Goal: Contribute content: Contribute content

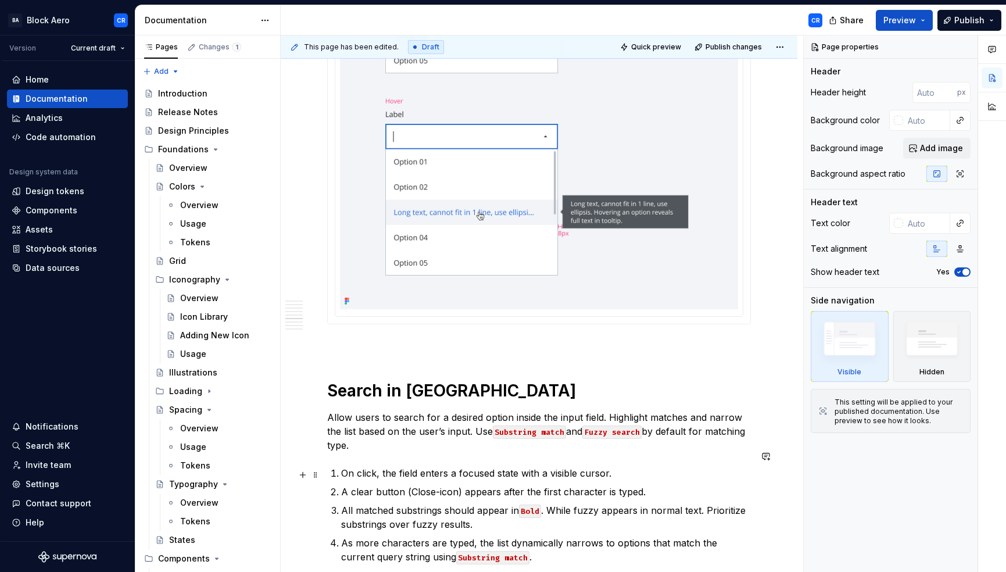
scroll to position [3397, 0]
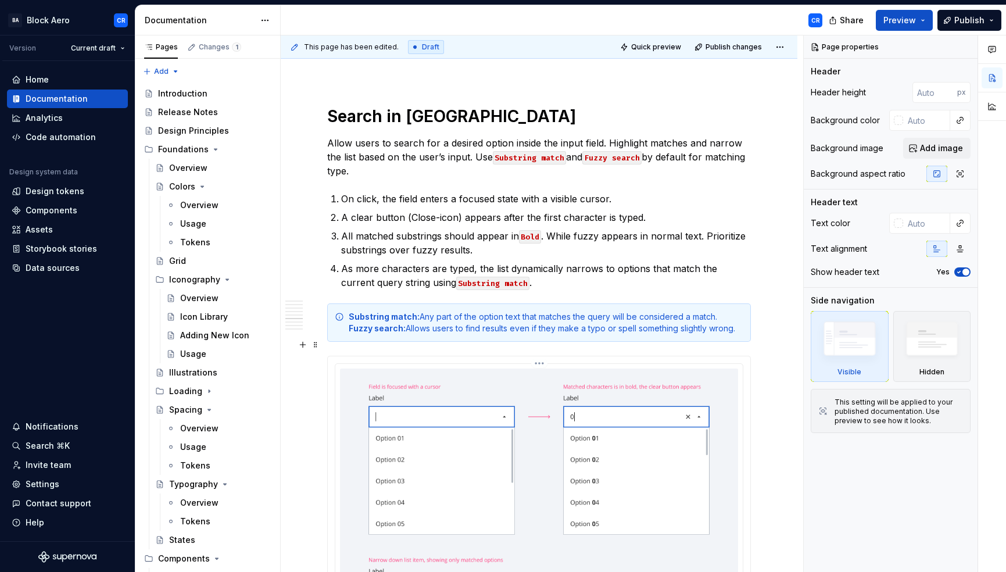
type textarea "*"
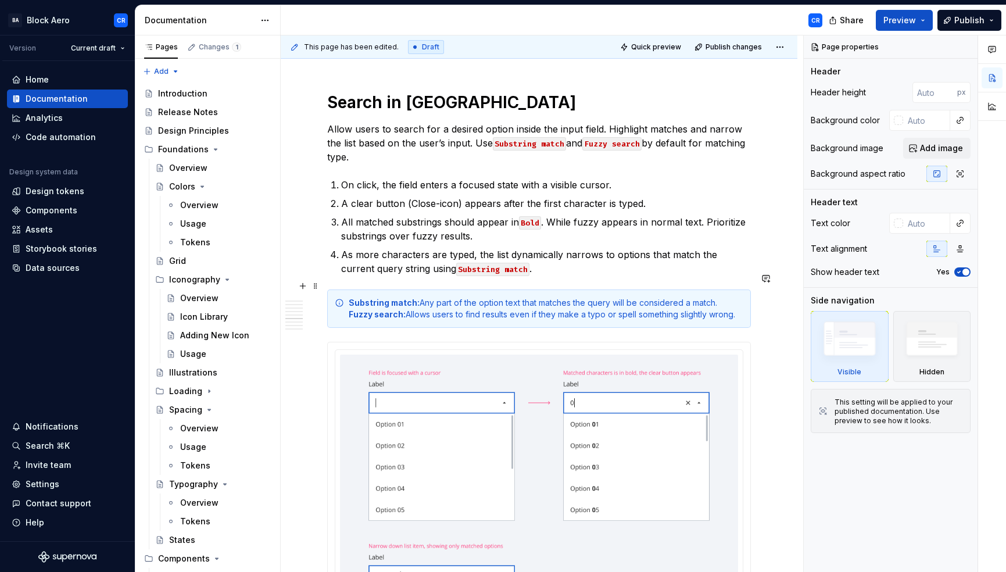
scroll to position [3418, 0]
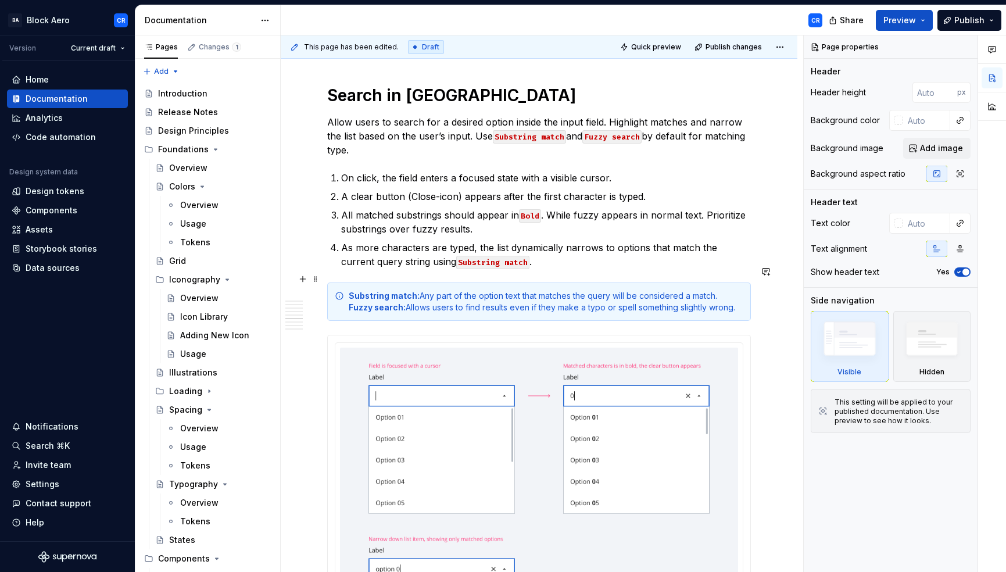
click at [759, 297] on div "Overview A dropdown field is an input field that allows user to enter data by s…" at bounding box center [539, 455] width 517 height 7348
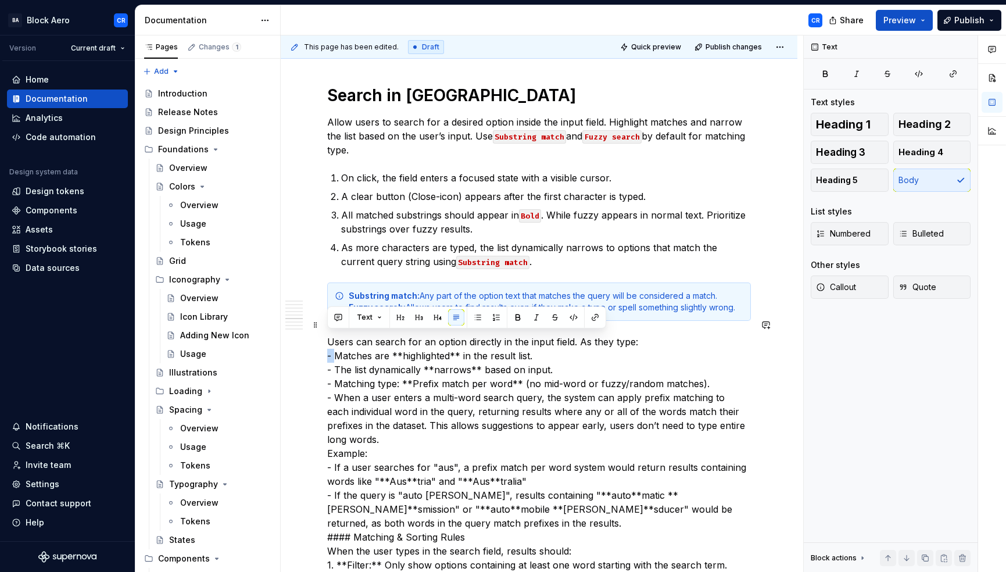
drag, startPoint x: 335, startPoint y: 338, endPoint x: 316, endPoint y: 338, distance: 18.6
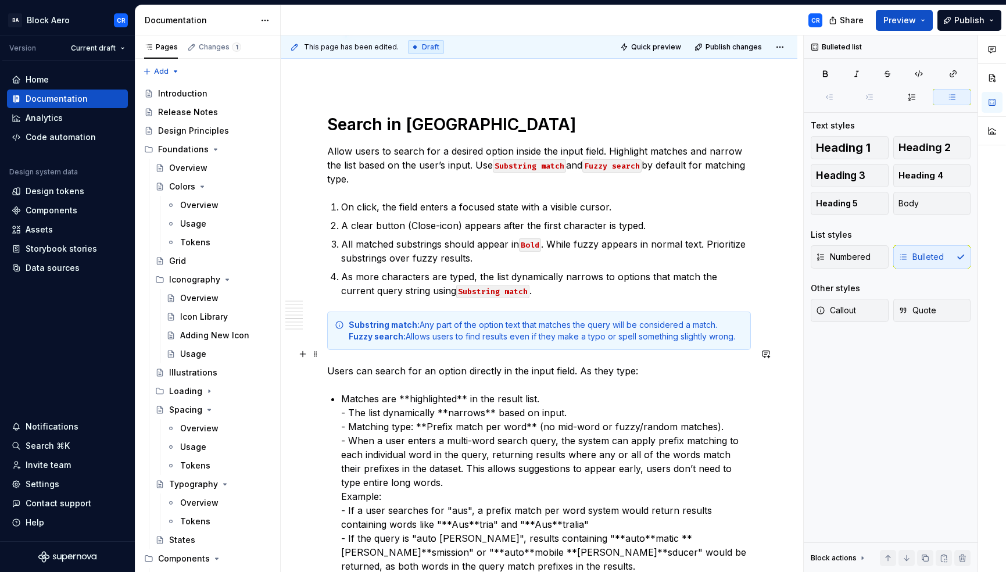
scroll to position [3401, 0]
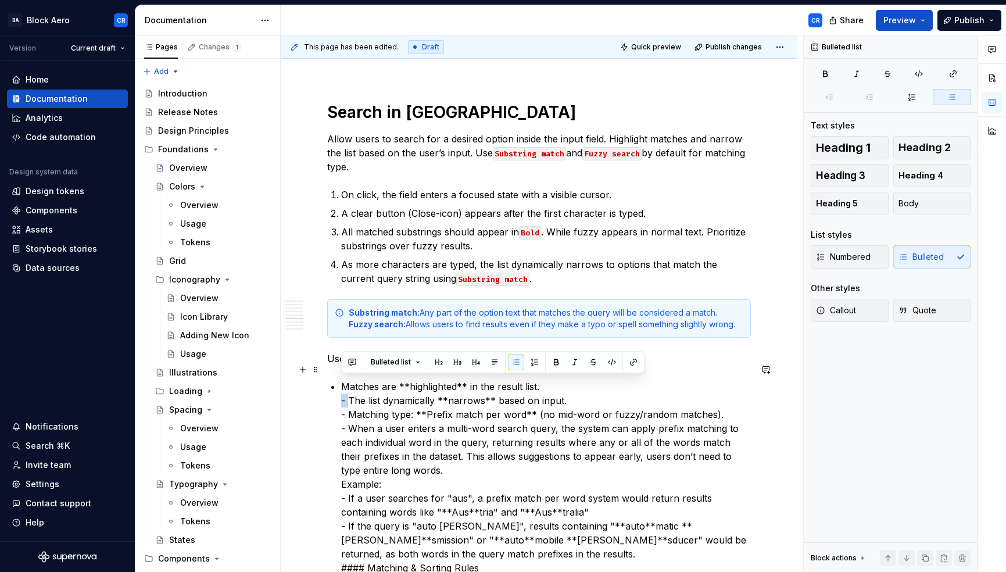
drag, startPoint x: 350, startPoint y: 385, endPoint x: 331, endPoint y: 387, distance: 19.2
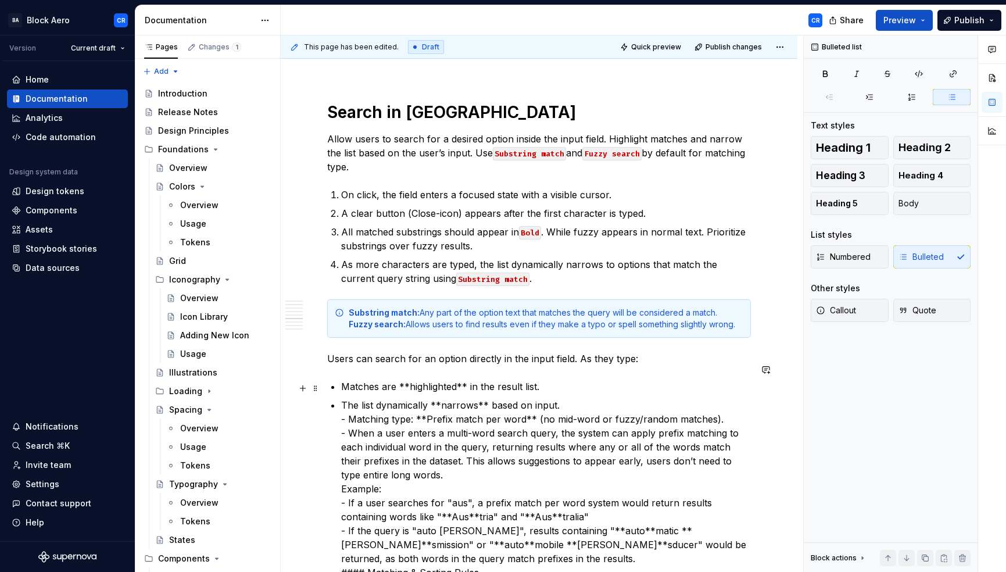
scroll to position [3415, 0]
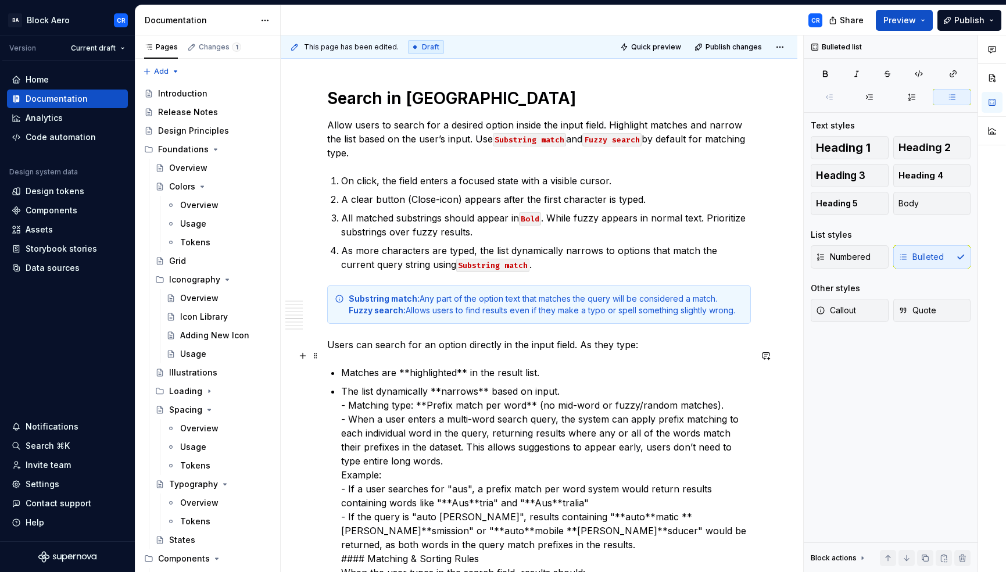
click at [341, 366] on p "Matches are **highlighted** in the result list." at bounding box center [546, 373] width 410 height 14
click at [836, 259] on span "Numbered" at bounding box center [843, 257] width 55 height 12
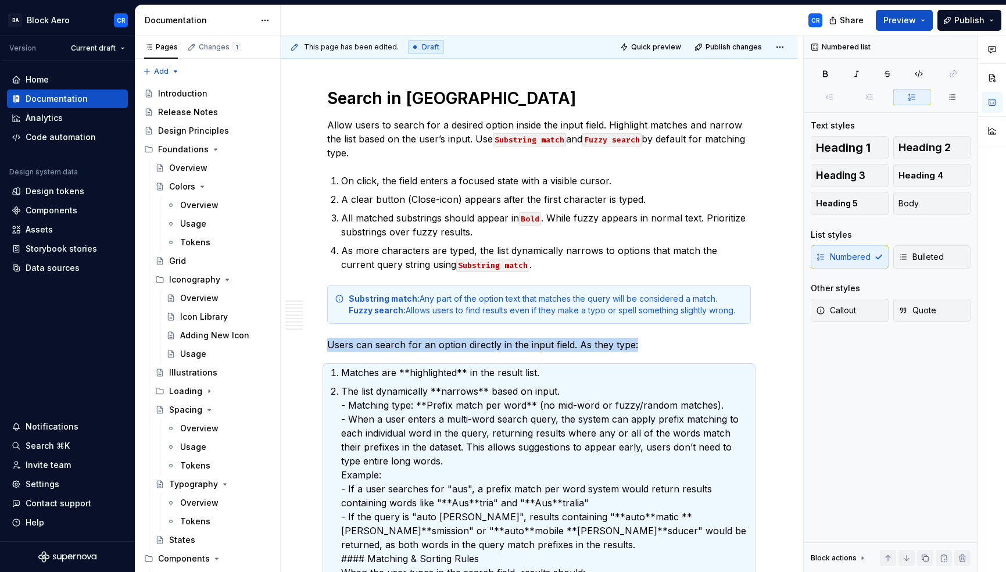
scroll to position [3601, 0]
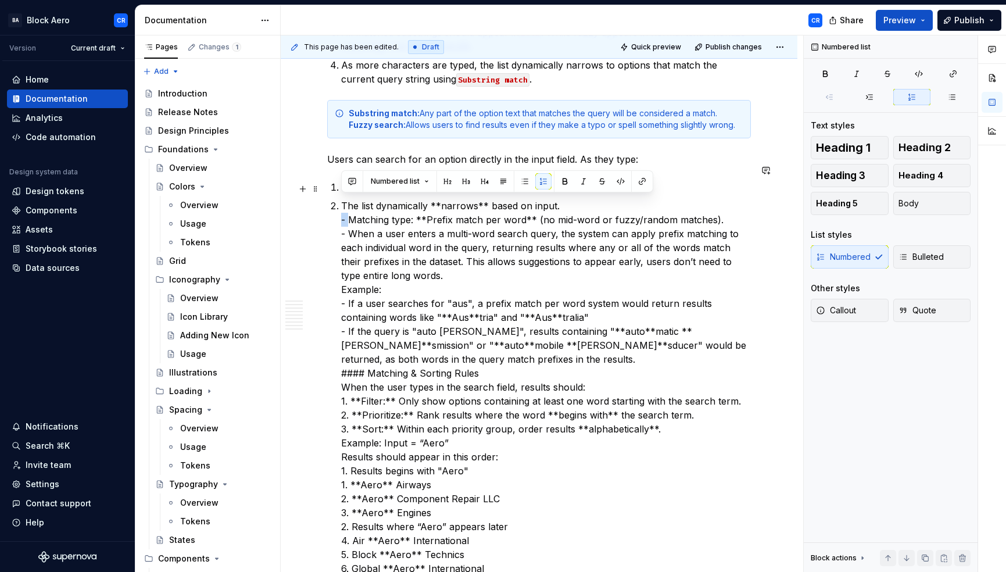
drag, startPoint x: 349, startPoint y: 200, endPoint x: 321, endPoint y: 198, distance: 28.0
click at [321, 198] on div "Overview A dropdown field is an input field that allows user to enter data by s…" at bounding box center [539, 497] width 517 height 7799
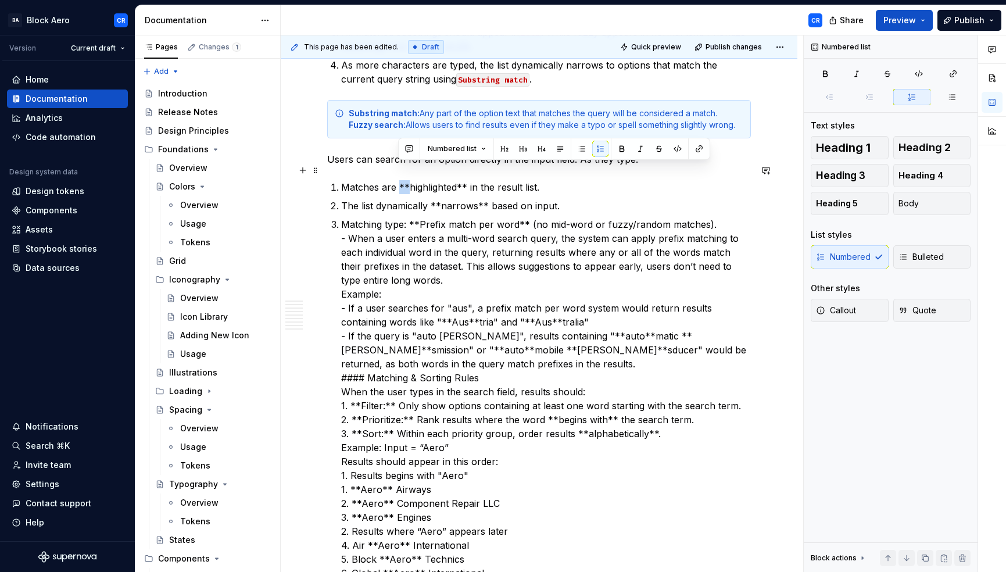
drag, startPoint x: 407, startPoint y: 169, endPoint x: 398, endPoint y: 170, distance: 9.3
click at [398, 180] on p "Matches are **highlighted** in the result list." at bounding box center [546, 187] width 410 height 14
click at [448, 180] on p "Matches are highlighted** in the result list." at bounding box center [546, 187] width 410 height 14
drag, startPoint x: 457, startPoint y: 168, endPoint x: 448, endPoint y: 166, distance: 9.6
click at [448, 180] on p "Matches are highlighted** in the result list." at bounding box center [546, 187] width 410 height 14
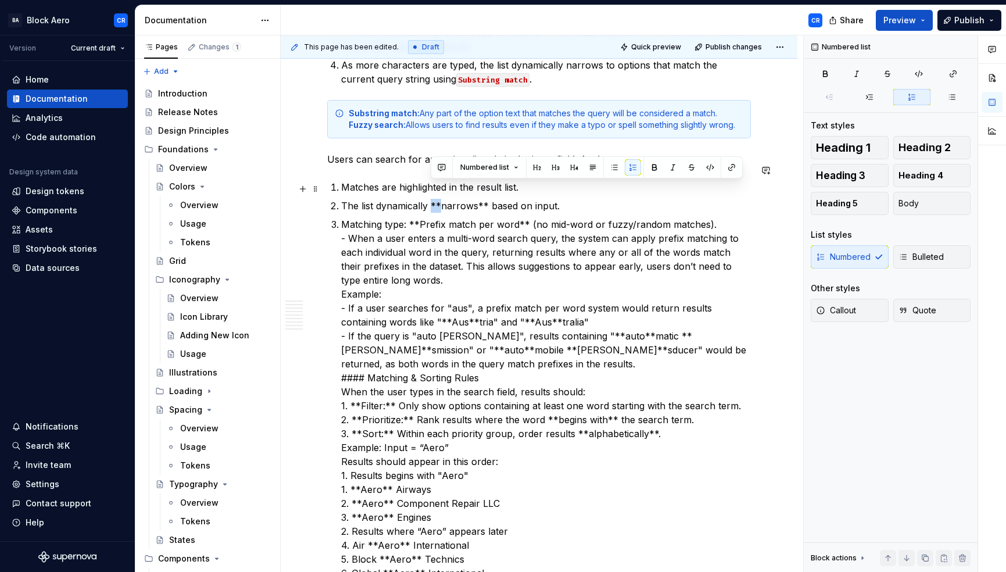
drag, startPoint x: 440, startPoint y: 187, endPoint x: 431, endPoint y: 186, distance: 9.3
click at [431, 199] on p "The list dynamically **narrows** based on input." at bounding box center [546, 206] width 410 height 14
drag, startPoint x: 476, startPoint y: 188, endPoint x: 467, endPoint y: 185, distance: 8.6
click at [467, 199] on p "The list dynamically narrows** based on input." at bounding box center [546, 206] width 410 height 14
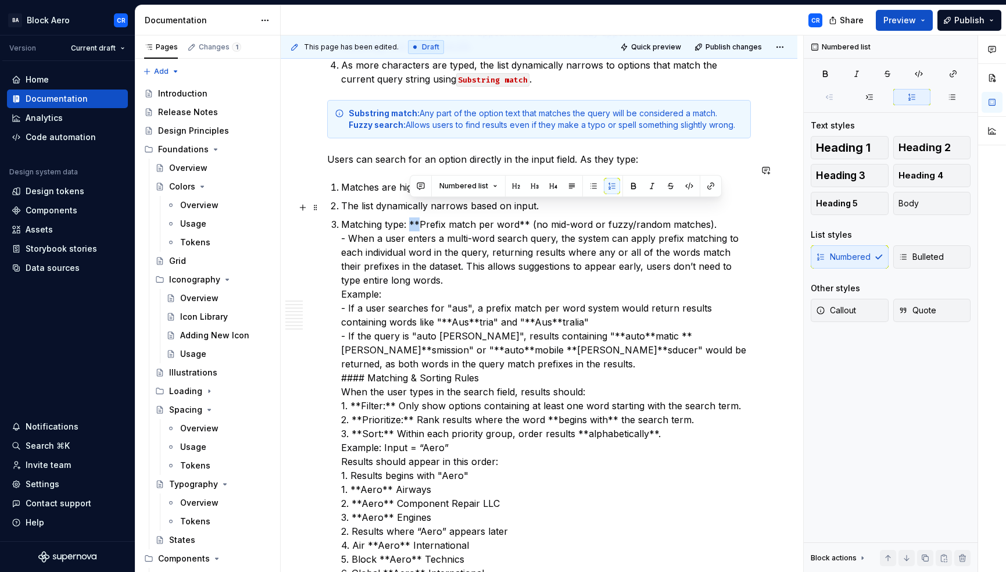
click at [410, 217] on p "Matching type: **Prefix match per word** (no mid-word or fuzzy/random matches).…" at bounding box center [546, 405] width 410 height 377
drag, startPoint x: 514, startPoint y: 205, endPoint x: 508, endPoint y: 203, distance: 6.1
click at [508, 217] on p "Matching type: Prefix match per word** (no mid-word or fuzzy/random matches). -…" at bounding box center [546, 405] width 410 height 377
click at [510, 217] on p "Matching type: Prefix match per word (no mid-word or fuzzy/random matches). - W…" at bounding box center [546, 405] width 410 height 377
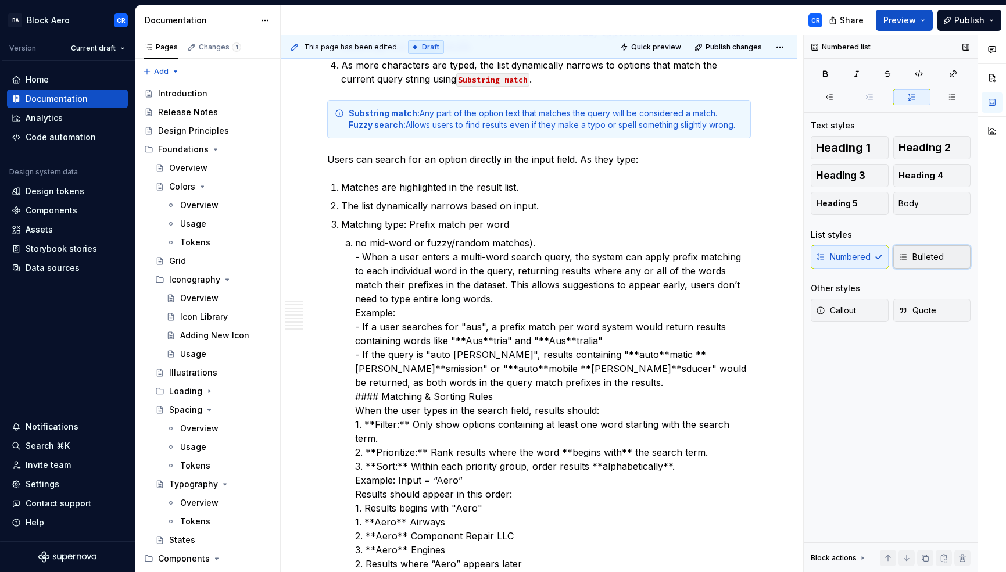
click at [919, 261] on span "Bulleted" at bounding box center [921, 257] width 45 height 12
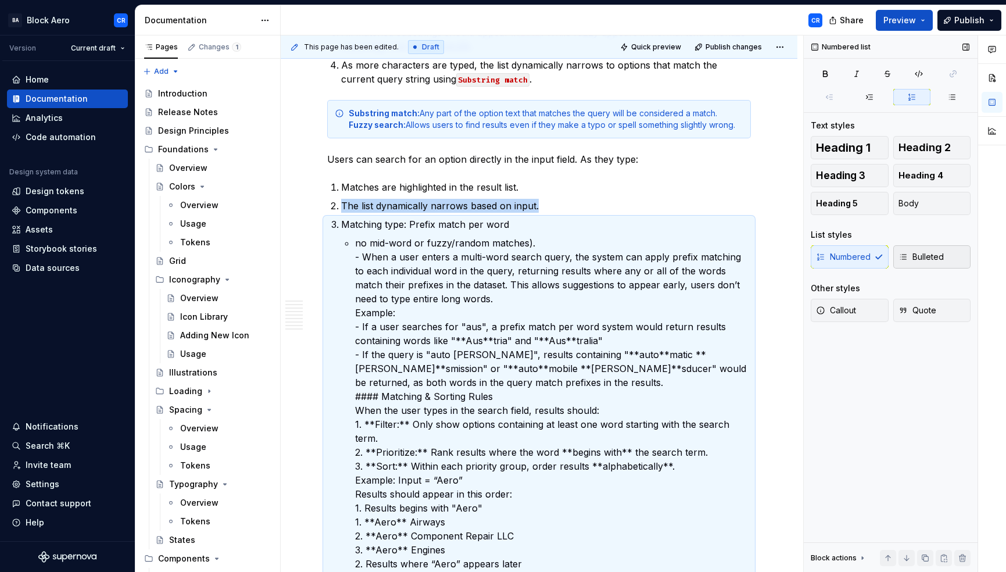
scroll to position [3624, 0]
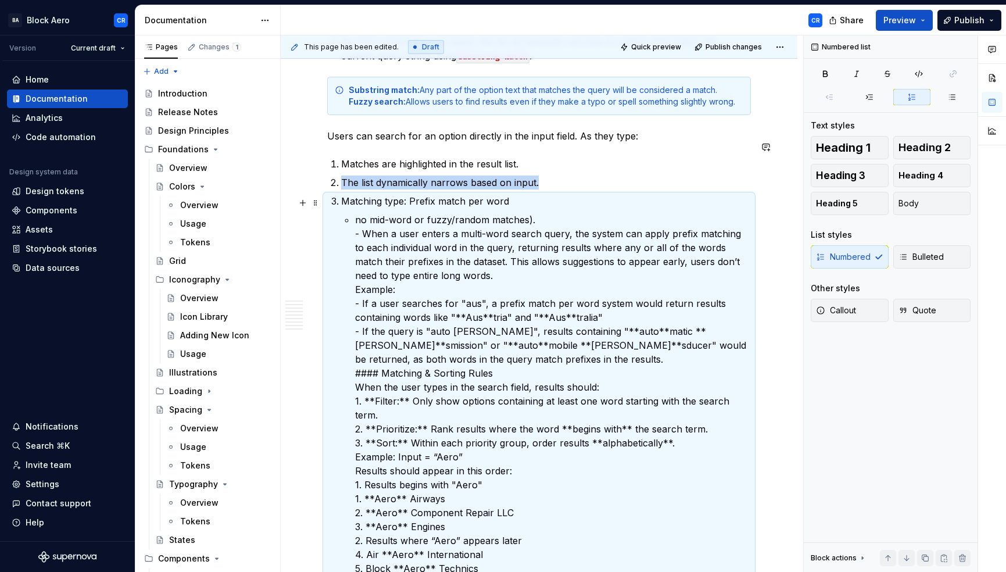
click at [464, 213] on p "no mid-word or fuzzy/random matches). - When a user enters a multi-word search …" at bounding box center [553, 408] width 396 height 391
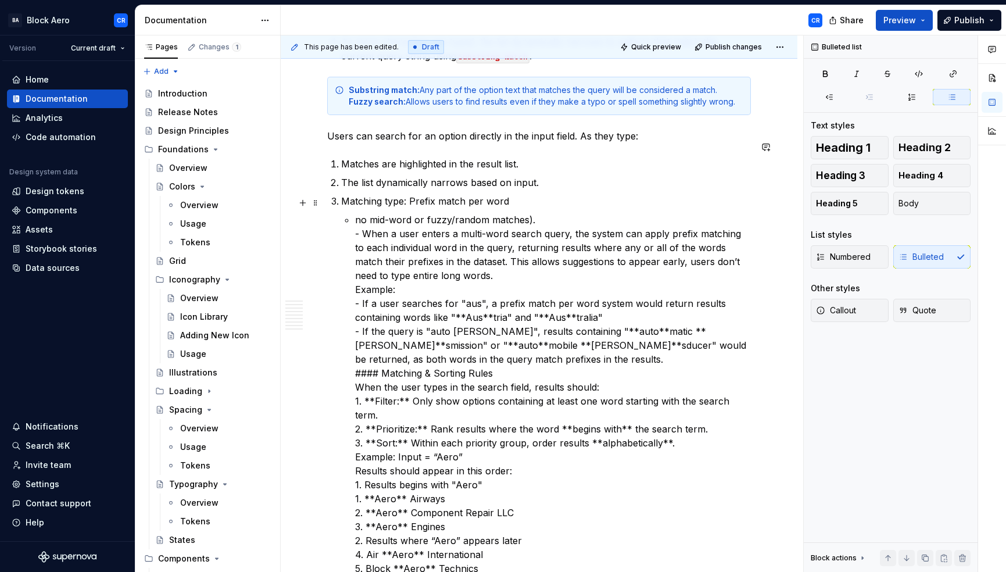
click at [531, 213] on p "no mid-word or fuzzy/random matches). - When a user enters a multi-word search …" at bounding box center [553, 408] width 396 height 391
click at [538, 213] on p "no mid-word or fuzzy/random matches. - When a user enters a multi-word search q…" at bounding box center [553, 408] width 396 height 391
click at [356, 213] on p "no mid-word or fuzzy/random matches - When a user enters a multi-word search qu…" at bounding box center [553, 408] width 396 height 391
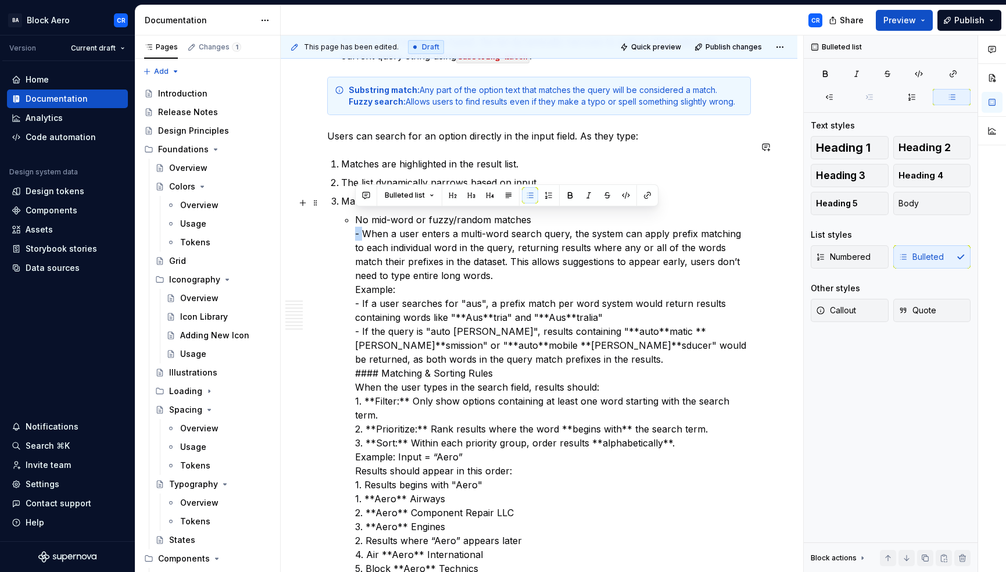
drag, startPoint x: 362, startPoint y: 215, endPoint x: 337, endPoint y: 214, distance: 24.4
click at [337, 214] on div "Overview A dropdown field is an input field that allows user to enter data by s…" at bounding box center [539, 414] width 424 height 7622
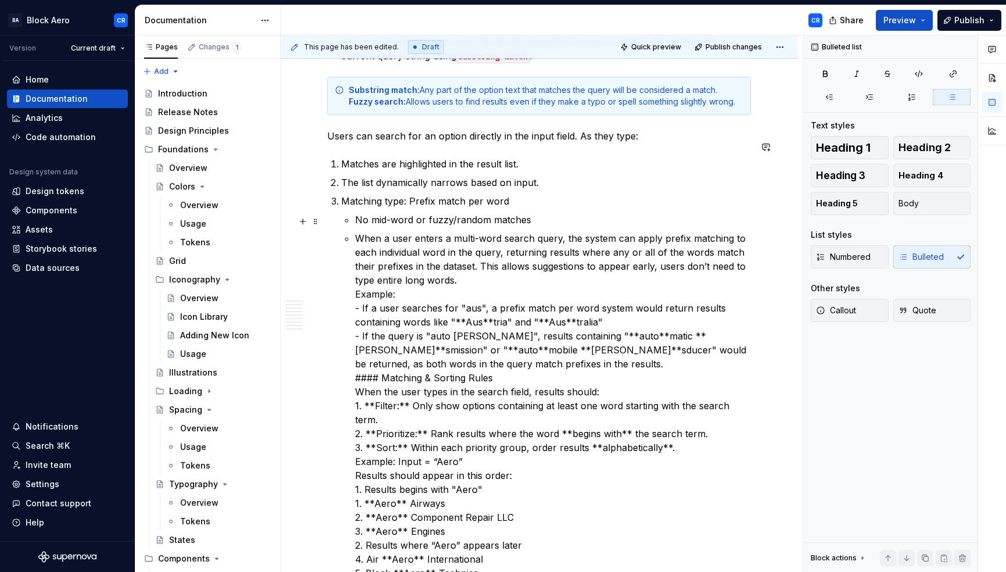
click at [481, 249] on p "When a user enters a multi-word search query, the system can apply prefix match…" at bounding box center [553, 419] width 396 height 377
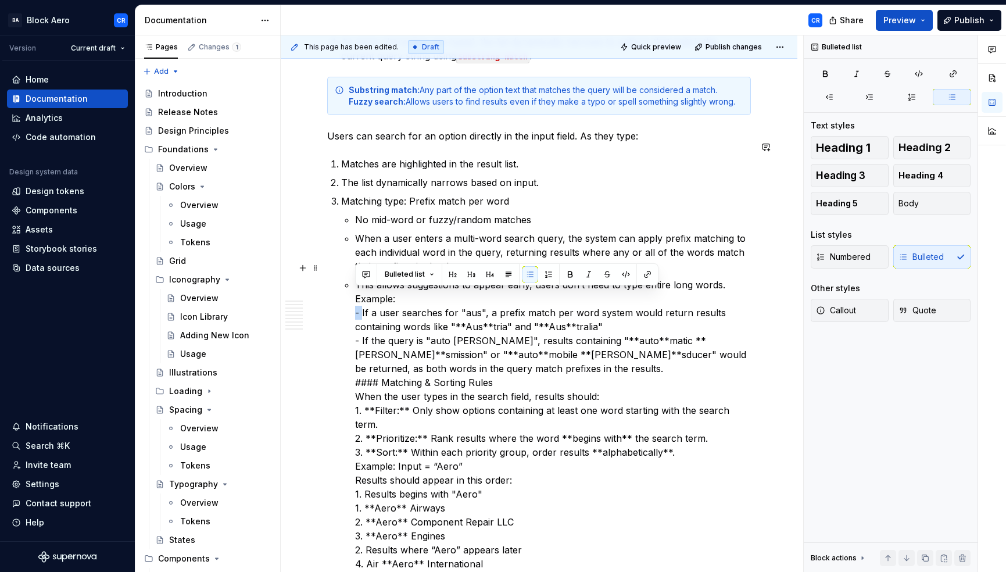
drag, startPoint x: 362, startPoint y: 296, endPoint x: 318, endPoint y: 296, distance: 44.2
click at [318, 296] on div "Overview A dropdown field is an input field that allows user to enter data by s…" at bounding box center [539, 498] width 517 height 7846
click at [394, 332] on p "This allows suggestions to appear early, users don’t need to type entire long w…" at bounding box center [553, 445] width 396 height 335
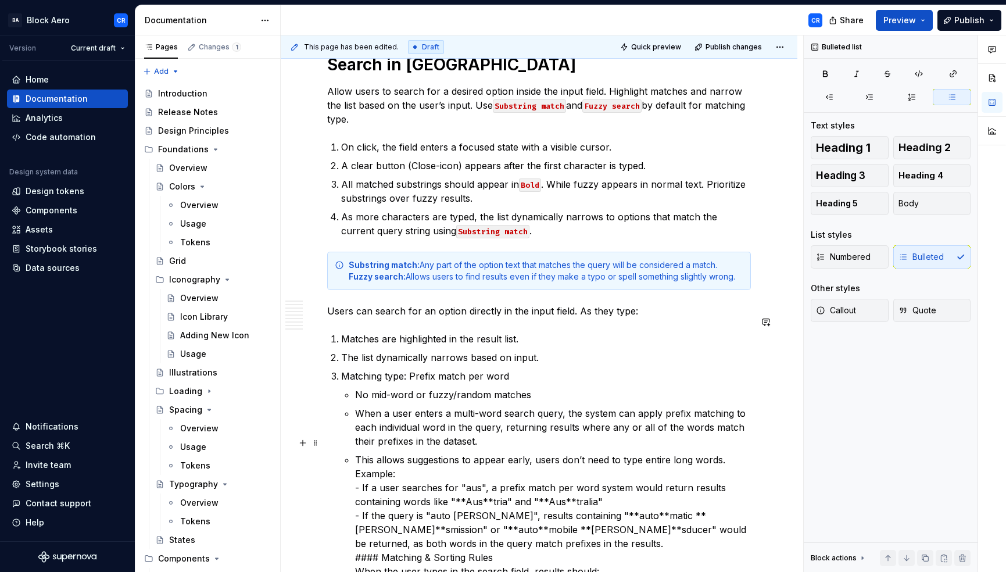
scroll to position [3409, 0]
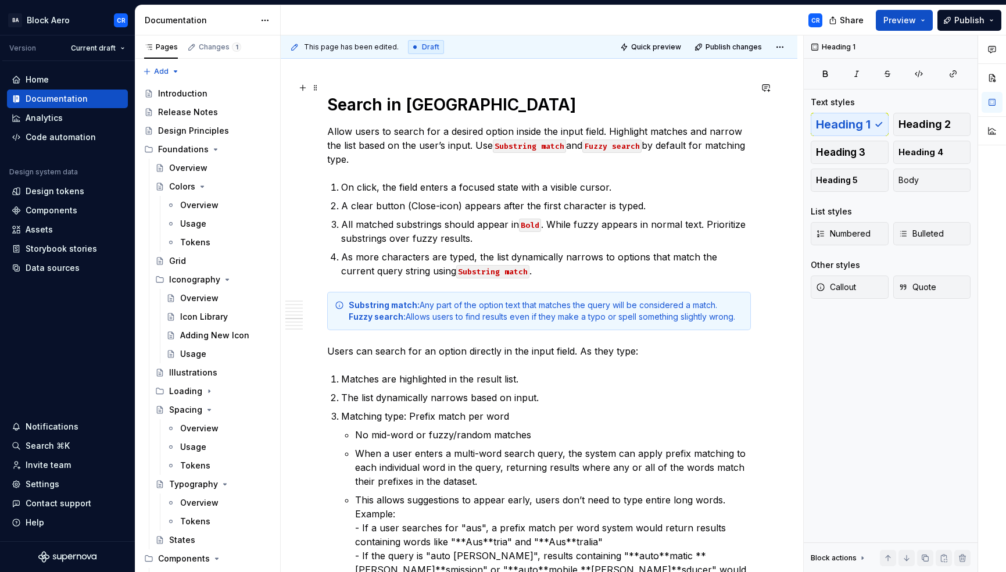
click at [434, 95] on h1 "Search in [GEOGRAPHIC_DATA]" at bounding box center [539, 104] width 424 height 21
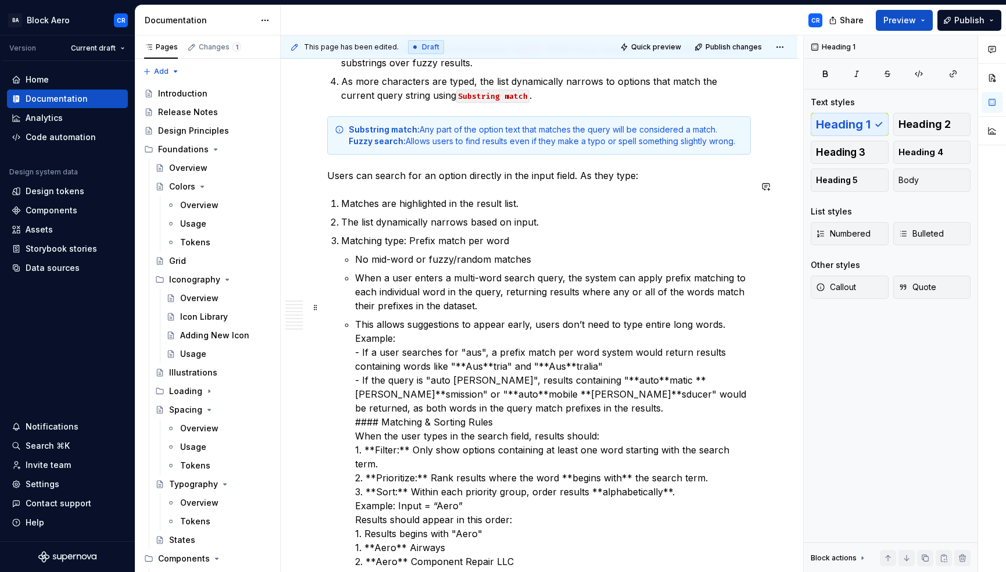
scroll to position [3588, 0]
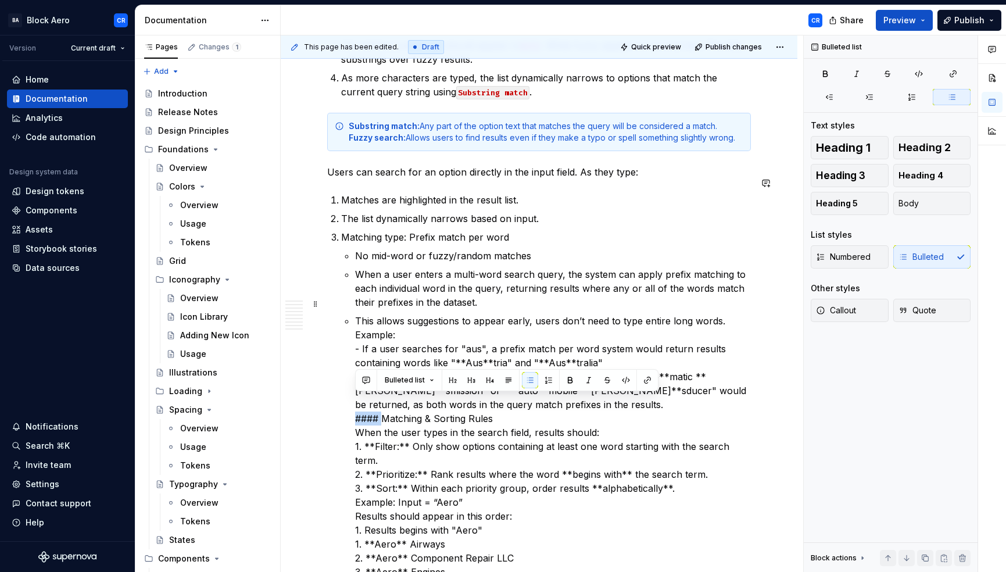
drag, startPoint x: 384, startPoint y: 402, endPoint x: 326, endPoint y: 403, distance: 58.2
click at [326, 403] on div "Overview A dropdown field is an input field that allows user to enter data by s…" at bounding box center [539, 534] width 517 height 7846
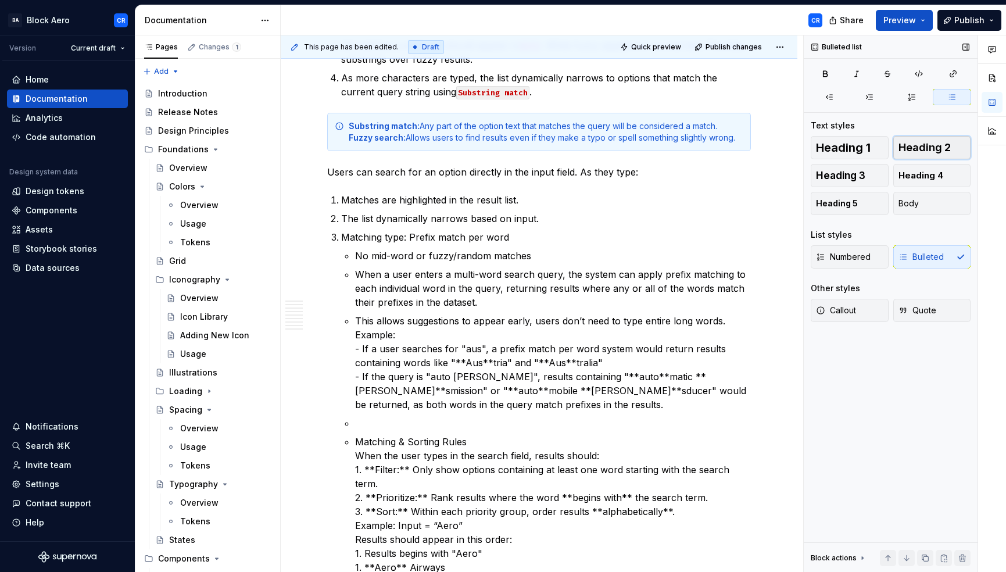
click at [921, 148] on span "Heading 2" at bounding box center [925, 148] width 52 height 12
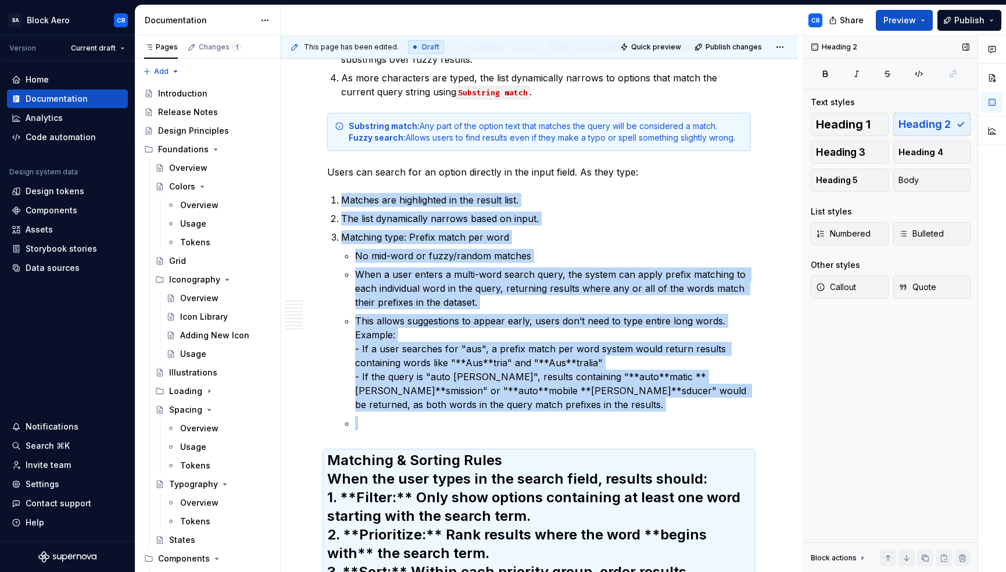
scroll to position [3803, 0]
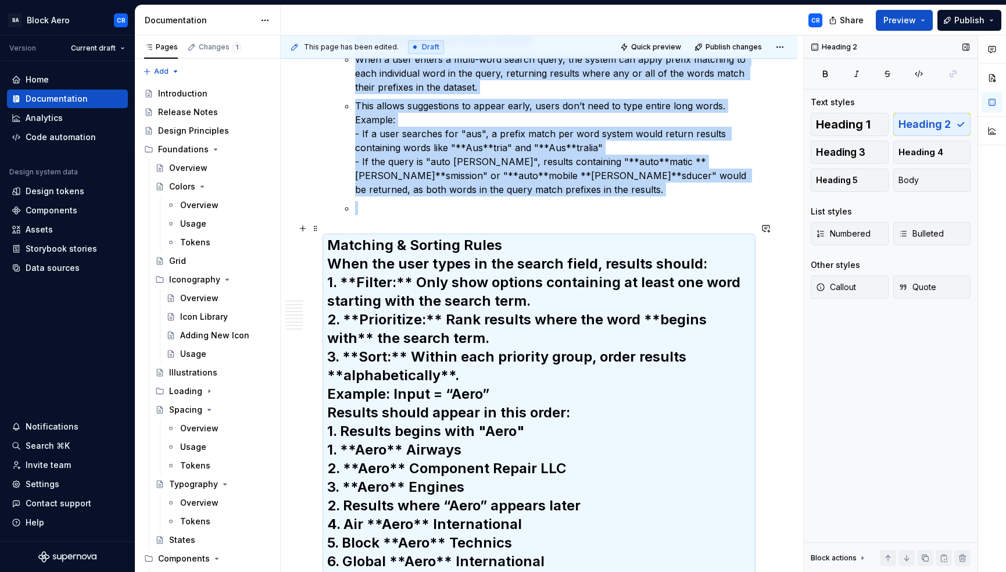
click at [369, 239] on h2 "Matching & Sorting Rules When the user types in the search field, results shoul…" at bounding box center [539, 412] width 424 height 353
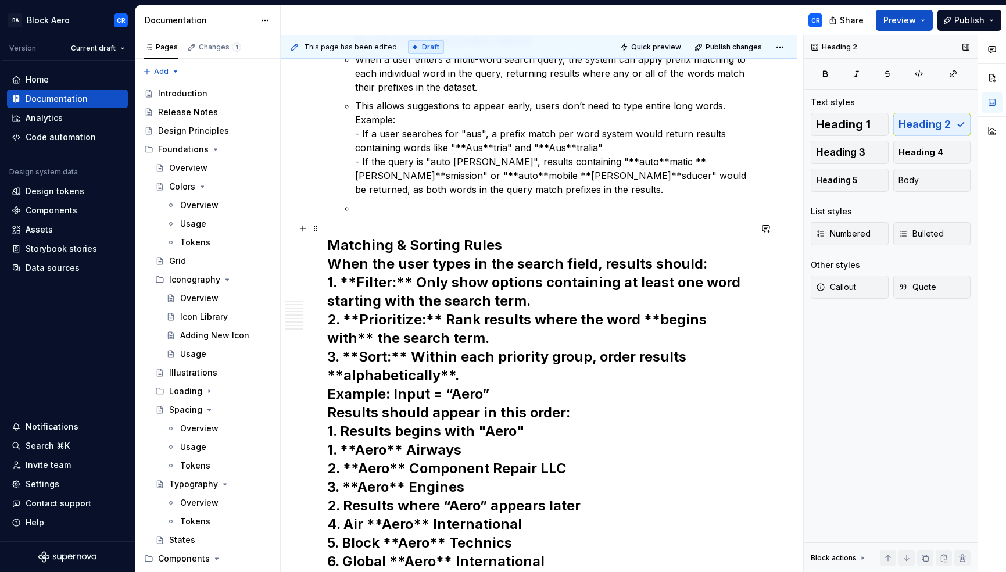
click at [327, 248] on h2 "Matching & Sorting Rules When the user types in the search field, results shoul…" at bounding box center [539, 412] width 424 height 353
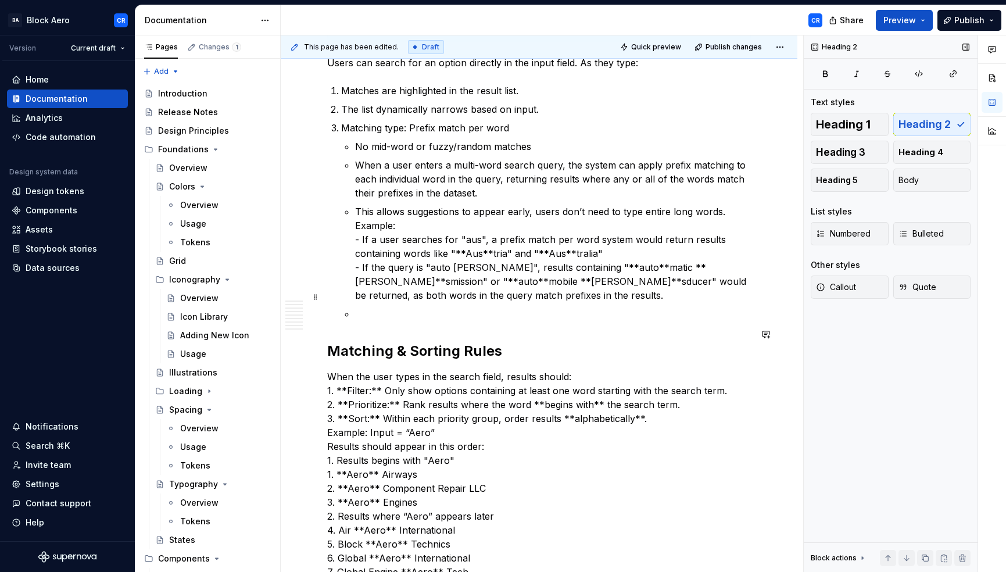
scroll to position [3639, 0]
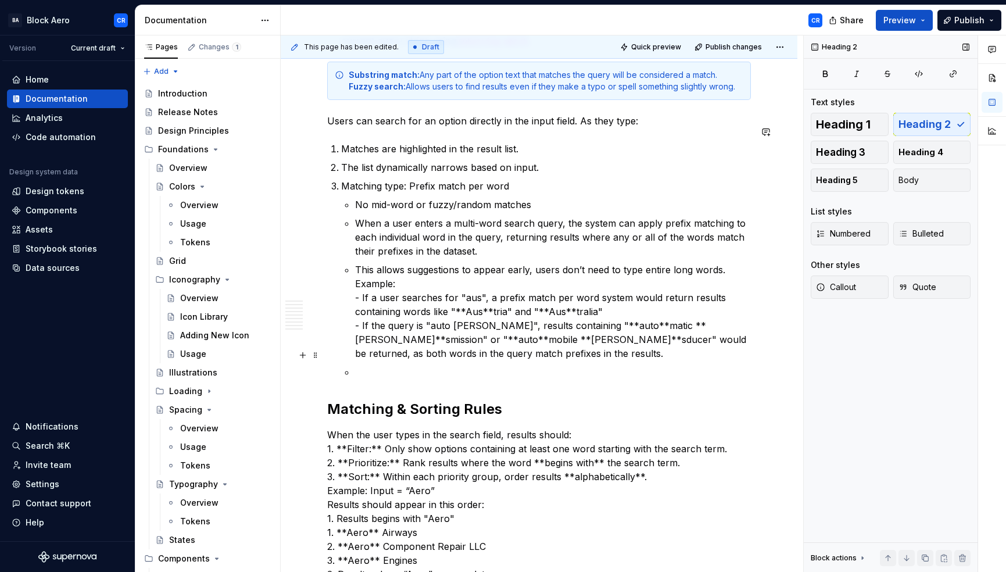
click at [434, 365] on p at bounding box center [553, 372] width 396 height 14
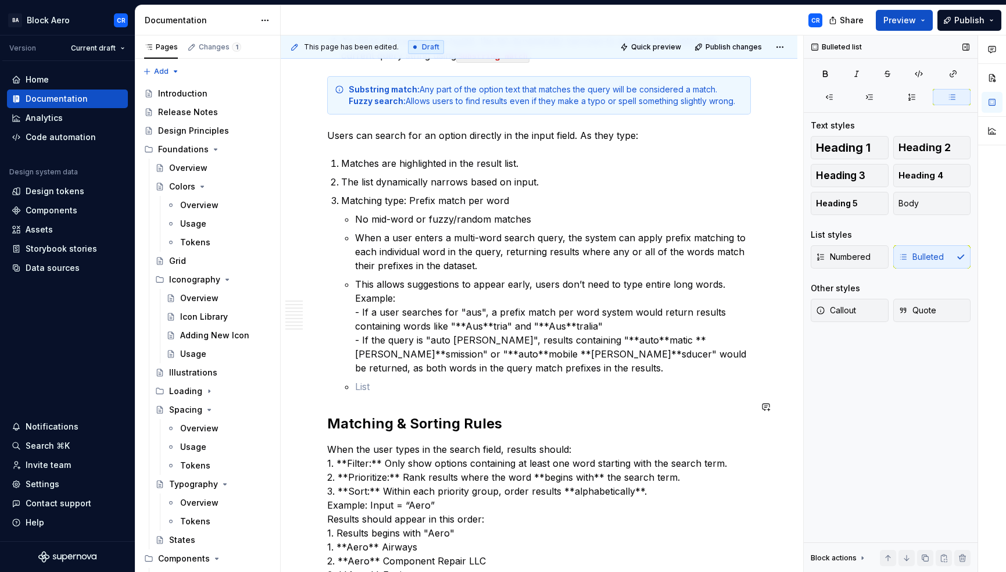
scroll to position [3623, 0]
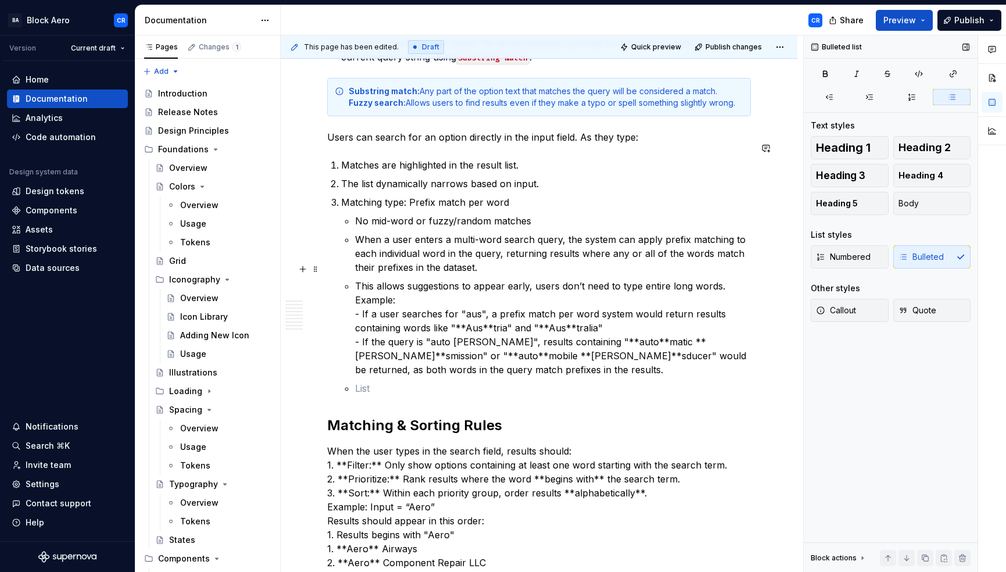
click at [731, 279] on p "This allows suggestions to appear early, users don’t need to type entire long w…" at bounding box center [553, 328] width 396 height 98
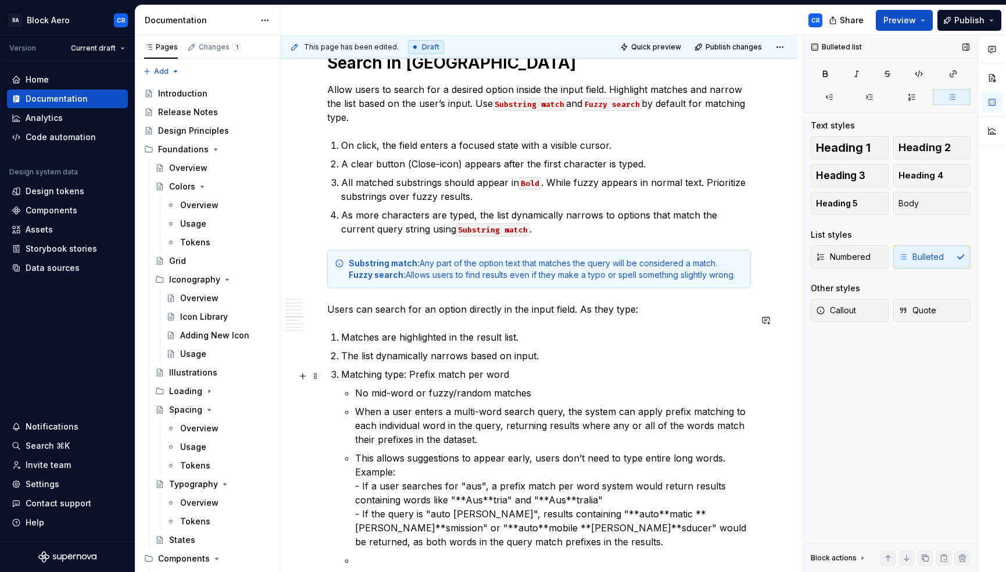
scroll to position [3482, 0]
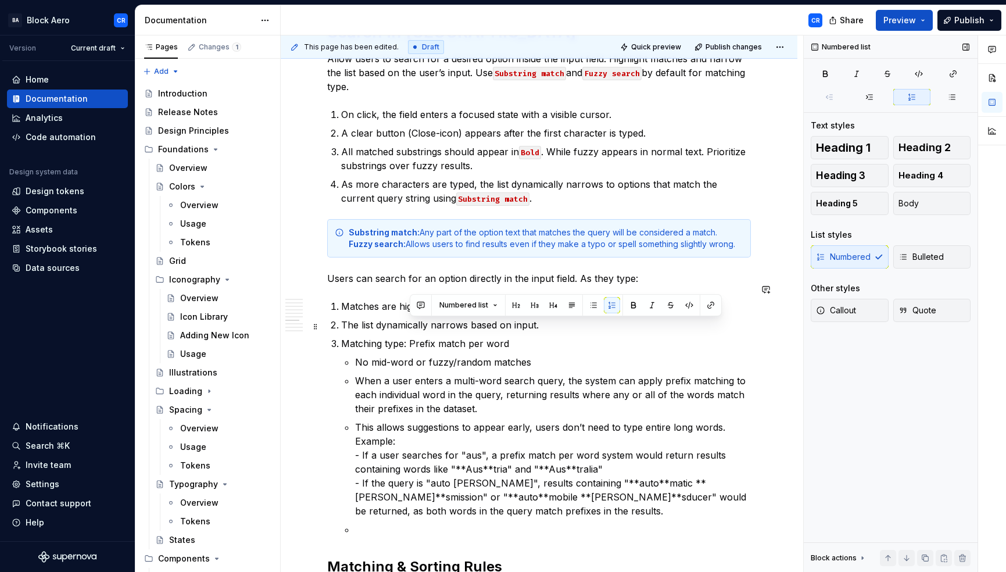
drag, startPoint x: 410, startPoint y: 327, endPoint x: 562, endPoint y: 327, distance: 151.7
click at [562, 337] on p "Matching type: Prefix match per word" at bounding box center [546, 344] width 410 height 14
click at [685, 305] on button "button" at bounding box center [689, 305] width 16 height 16
click at [461, 355] on p "No mid-word or fuzzy/random matches" at bounding box center [553, 362] width 396 height 14
click at [508, 338] on code "Prefix match per word" at bounding box center [456, 344] width 101 height 13
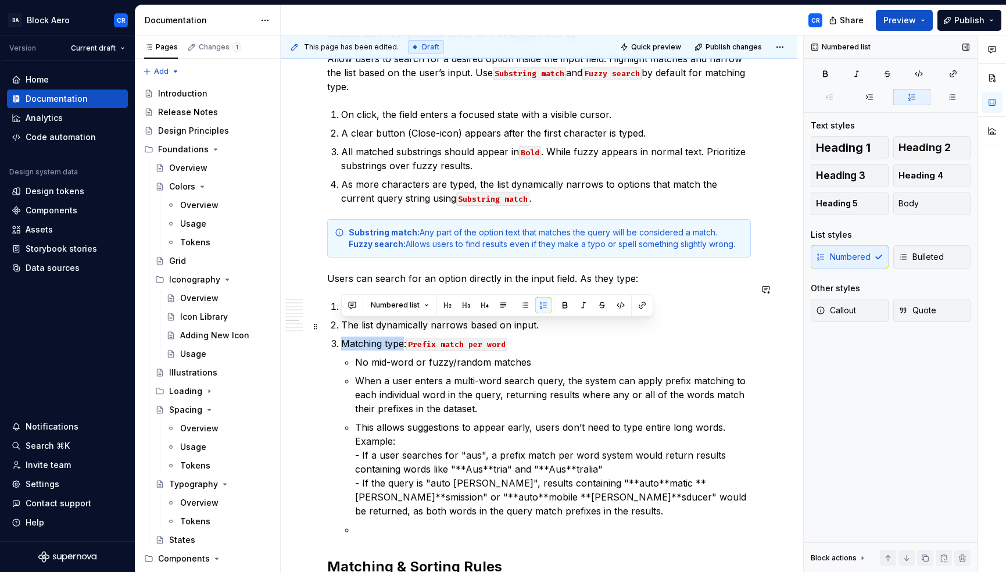
drag, startPoint x: 342, startPoint y: 326, endPoint x: 405, endPoint y: 324, distance: 62.8
click at [405, 337] on p "Matching type: Prefix match per word" at bounding box center [546, 344] width 410 height 14
click at [581, 392] on p "When a user enters a multi-word search query, the system can apply prefix match…" at bounding box center [553, 395] width 396 height 42
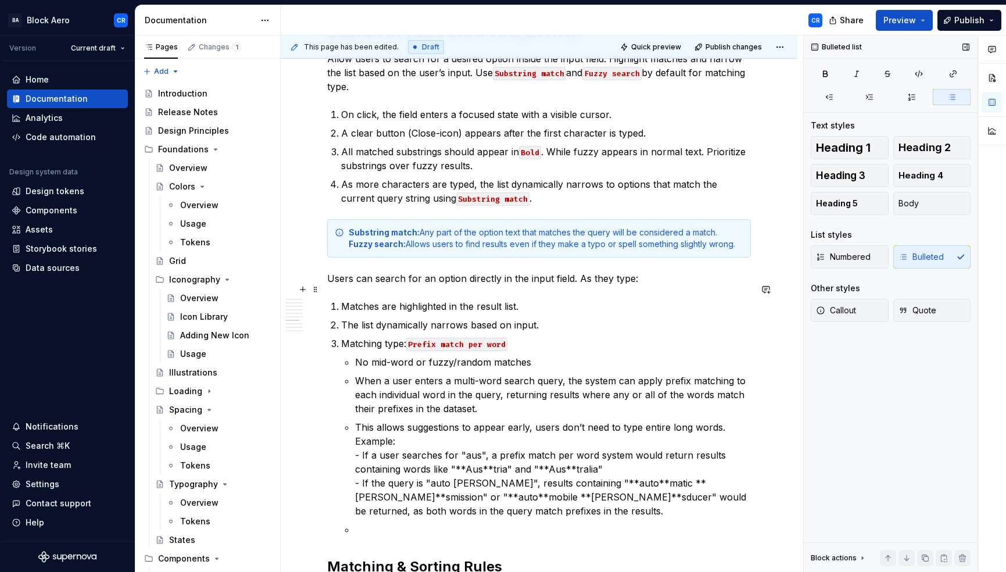
click at [458, 299] on p "Matches are highlighted in the result list." at bounding box center [546, 306] width 410 height 14
click at [461, 299] on p "Matches are highlighted in bold the result list." at bounding box center [546, 306] width 410 height 14
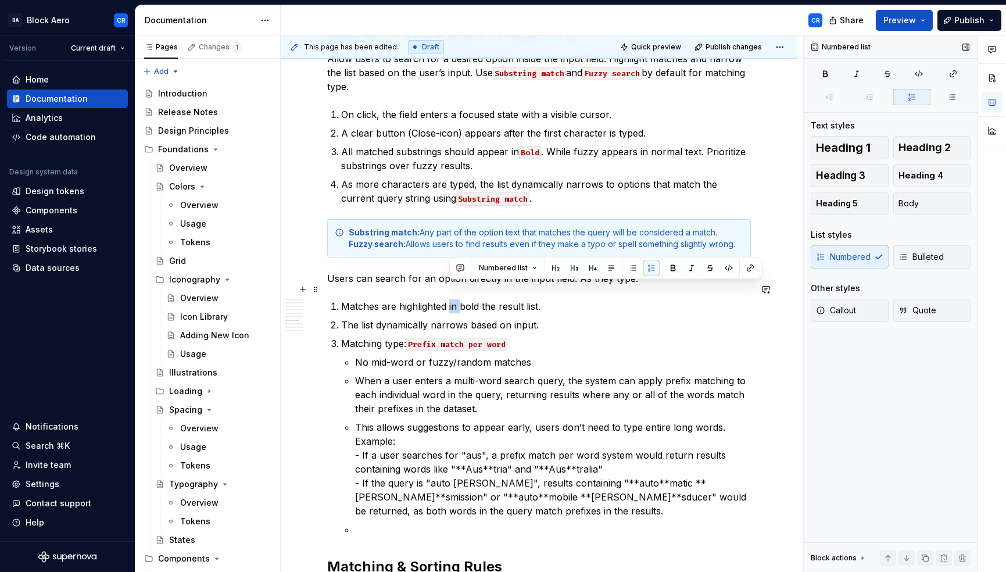
click at [449, 299] on p "Matches are highlighted in bold the result list." at bounding box center [546, 306] width 410 height 14
click at [396, 299] on p "Matches are highlighted in bold the result list." at bounding box center [546, 306] width 410 height 14
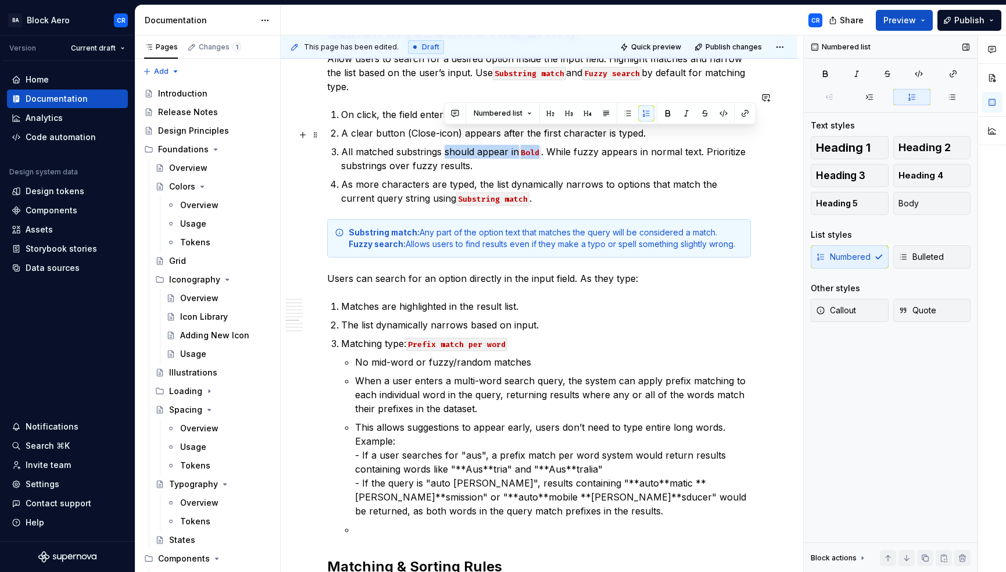
drag, startPoint x: 444, startPoint y: 135, endPoint x: 541, endPoint y: 133, distance: 97.7
click at [541, 145] on p "All matched substrings should appear in Bold . While fuzzy appears in normal te…" at bounding box center [546, 159] width 410 height 28
copy p "should appear in Bold"
click at [410, 299] on p "Matches are highlighted in the result list." at bounding box center [546, 306] width 410 height 14
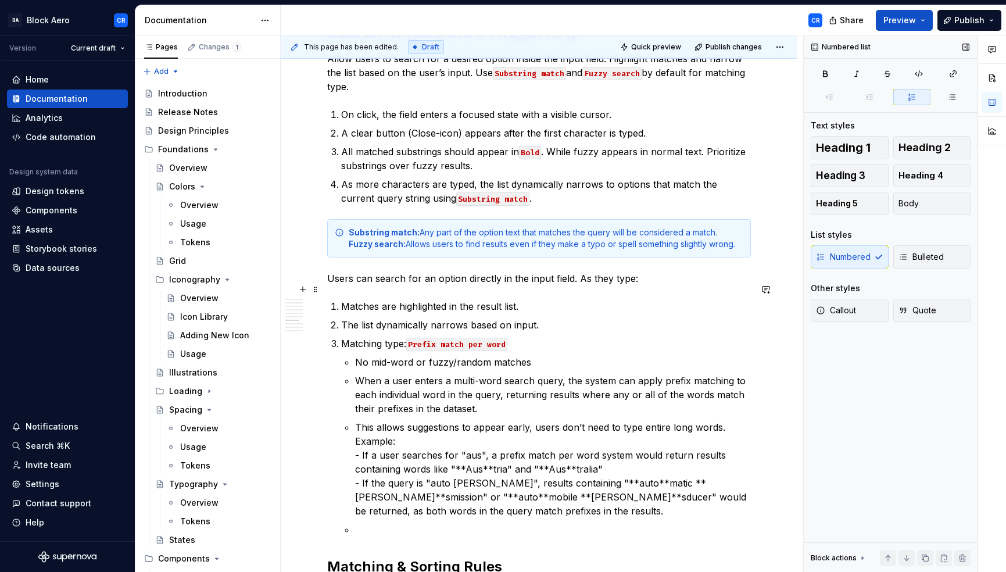
click at [396, 299] on p "Matches are highlighted in the result list." at bounding box center [546, 306] width 410 height 14
drag, startPoint x: 397, startPoint y: 288, endPoint x: 382, endPoint y: 288, distance: 15.1
click at [382, 299] on p "Matches areshould appear in Bold highlighted in the result list." at bounding box center [546, 306] width 410 height 14
click at [499, 299] on p "Matches should appear in Bold highlighted in the result list." at bounding box center [546, 306] width 410 height 14
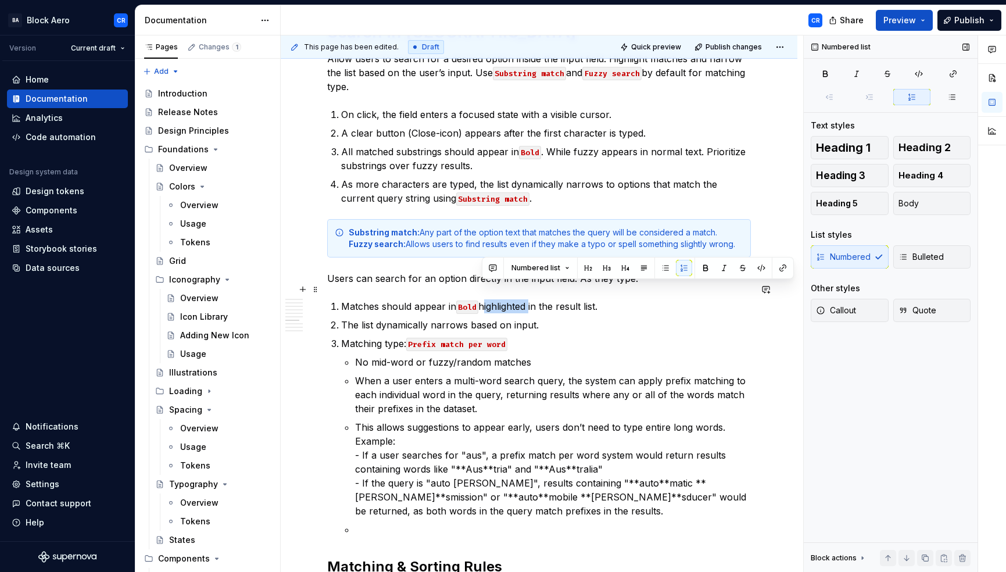
drag, startPoint x: 483, startPoint y: 289, endPoint x: 531, endPoint y: 290, distance: 48.8
click at [531, 299] on p "Matches should appear in Bold highlighted in the result list." at bounding box center [546, 306] width 410 height 14
click at [398, 299] on p "Matches should appear in Bold in the result list." at bounding box center [546, 306] width 410 height 14
click at [385, 299] on p "Matches should appear in Bold in the result list." at bounding box center [546, 306] width 410 height 14
click at [374, 318] on p "The list dynamically narrows based on input." at bounding box center [546, 325] width 410 height 14
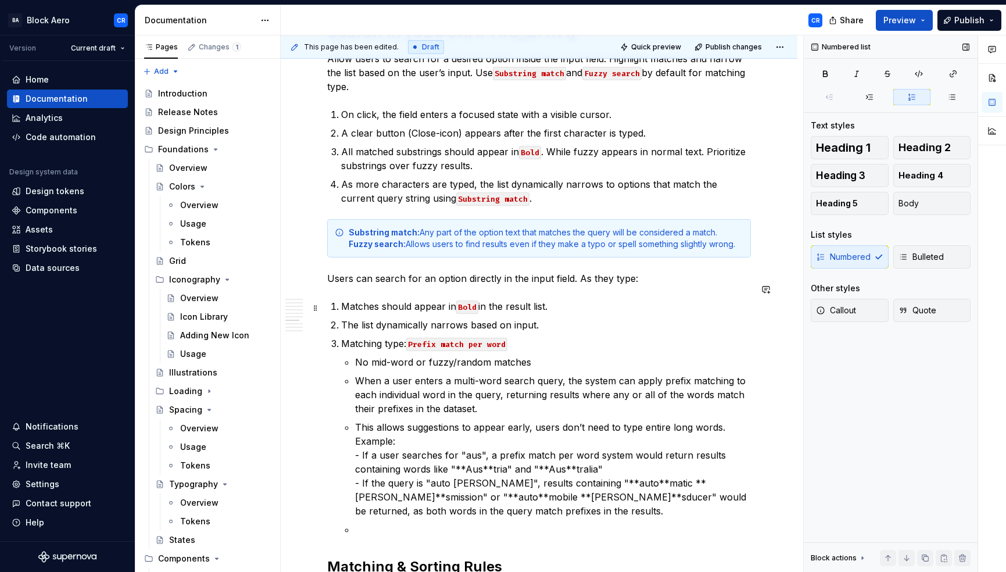
click at [449, 318] on p "The list dynamically narrows based on input." at bounding box center [546, 325] width 410 height 14
click at [501, 318] on p "The list dynamically narrows based on input." at bounding box center [546, 325] width 410 height 14
click at [459, 318] on p "The list dynamically narrows based on input." at bounding box center [546, 325] width 410 height 14
click at [518, 318] on p "The list dynamically narrows based on input." at bounding box center [546, 325] width 410 height 14
click at [548, 318] on p "The list dynamically narrows based on input." at bounding box center [546, 325] width 410 height 14
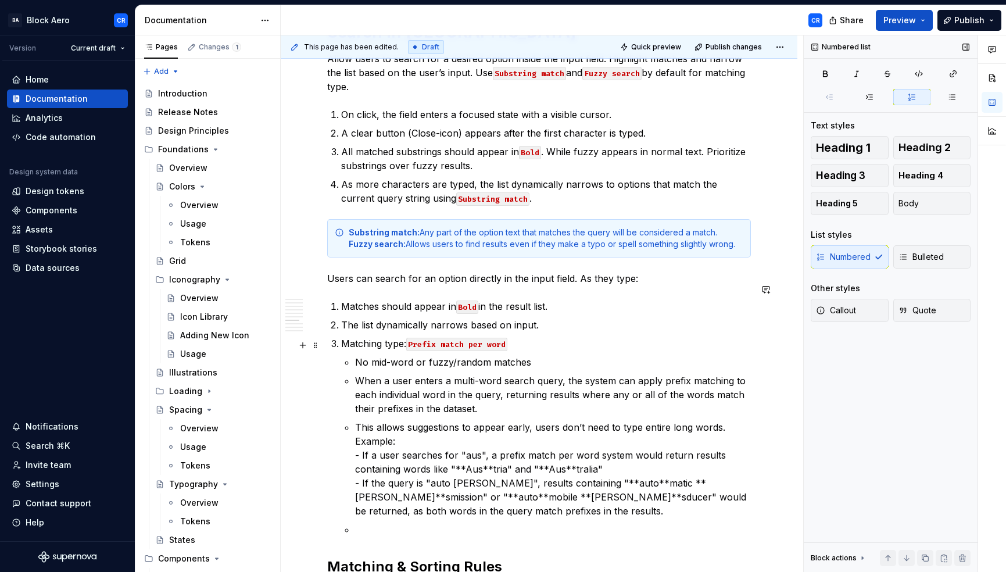
click at [389, 355] on p "No mid-word or fuzzy/random matches" at bounding box center [553, 362] width 396 height 14
click at [468, 427] on p "This allows suggestions to appear early, users don’t need to type entire long w…" at bounding box center [553, 469] width 396 height 98
click at [376, 355] on p "No mid-word or fuzzy/random matches" at bounding box center [553, 362] width 396 height 14
click at [422, 428] on p "This allows suggestions to appear early, users don’t need to type entire long w…" at bounding box center [553, 469] width 396 height 98
click at [734, 420] on p "This allows suggestions to appear early, users don’t need to type entire long w…" at bounding box center [553, 469] width 396 height 98
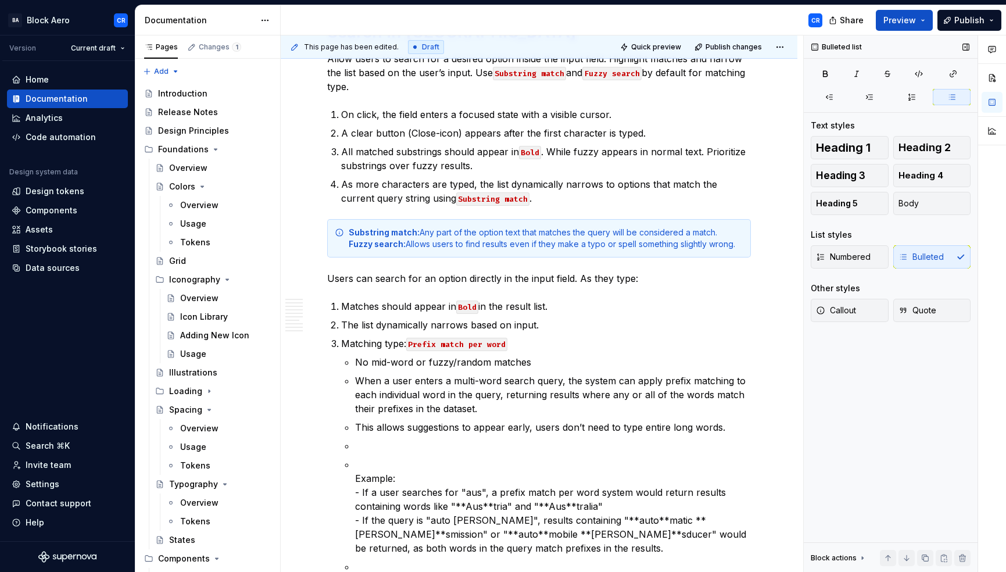
click at [921, 253] on div "Numbered Bulleted" at bounding box center [891, 256] width 160 height 23
click at [917, 263] on div "Numbered Bulleted" at bounding box center [891, 256] width 160 height 23
click at [909, 210] on button "Body" at bounding box center [933, 203] width 78 height 23
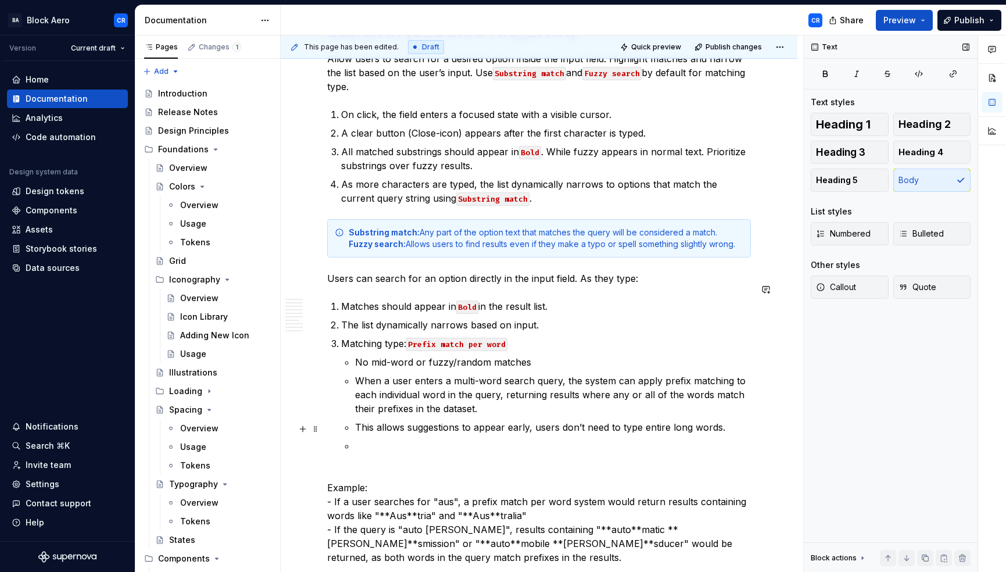
click at [394, 439] on p at bounding box center [553, 446] width 396 height 14
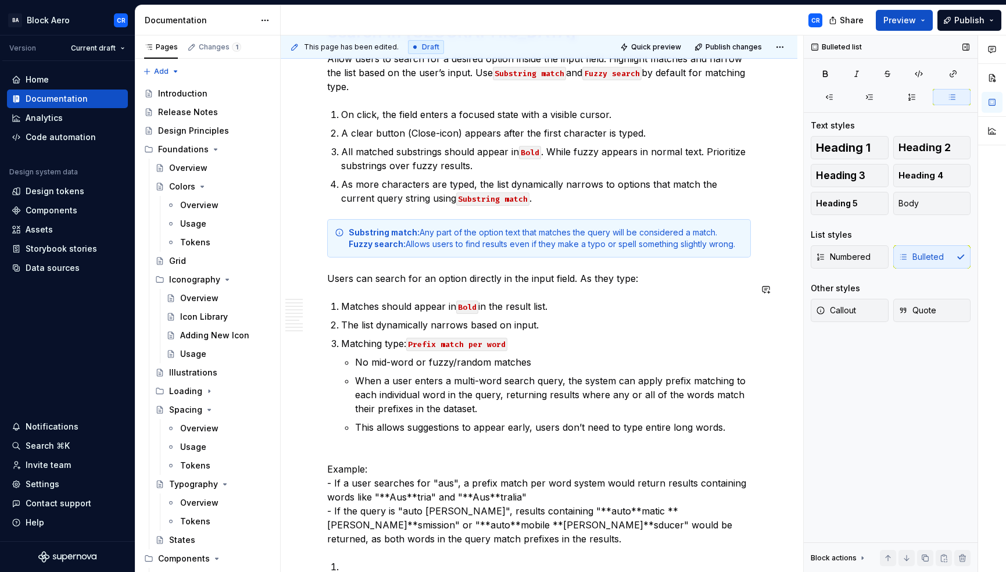
click at [381, 448] on p "Example: - If a user searches for "aus", a prefix match per word system would r…" at bounding box center [539, 497] width 424 height 98
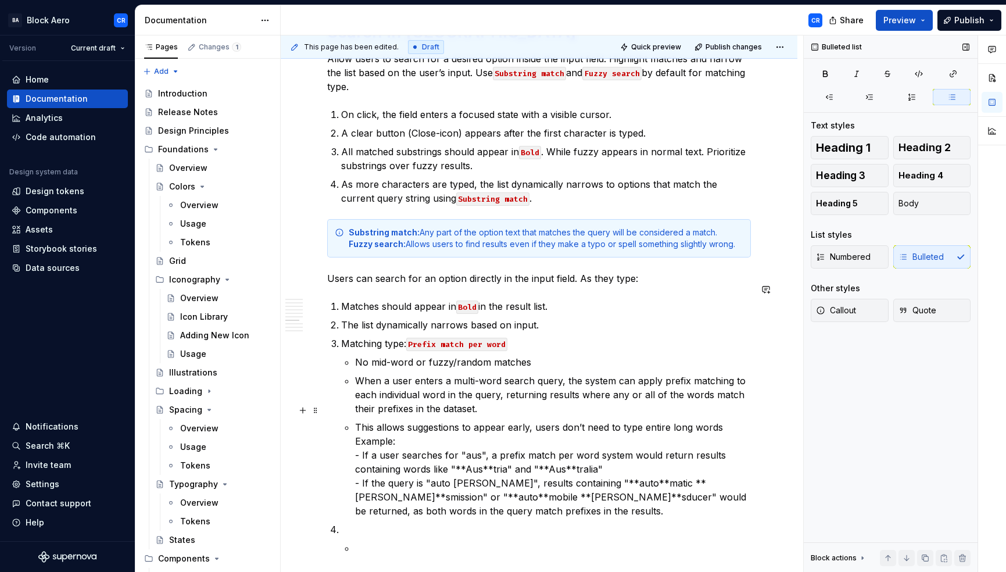
click at [355, 426] on p "This allows suggestions to appear early, users don’t need to type entire long w…" at bounding box center [553, 469] width 396 height 98
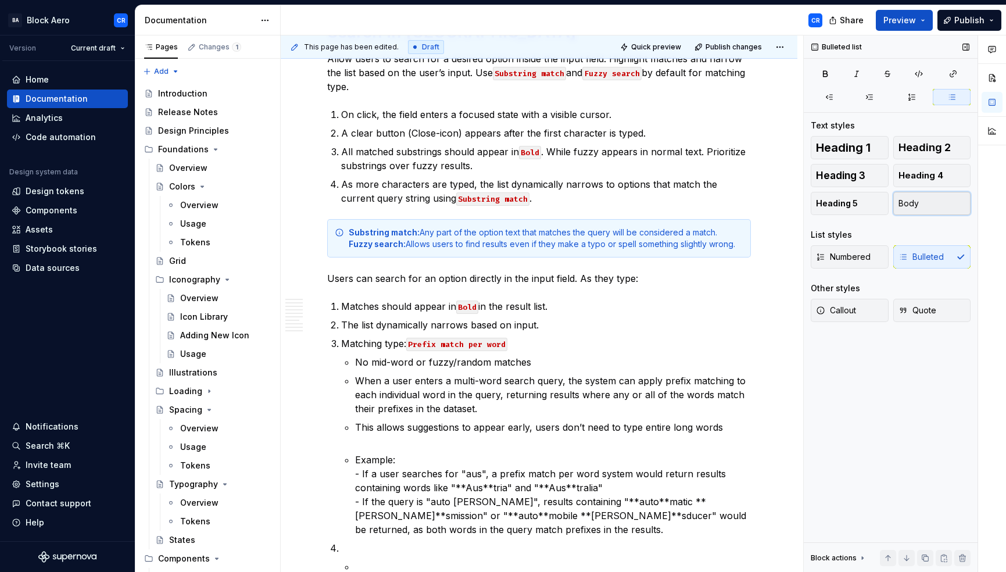
click at [932, 208] on button "Body" at bounding box center [933, 203] width 78 height 23
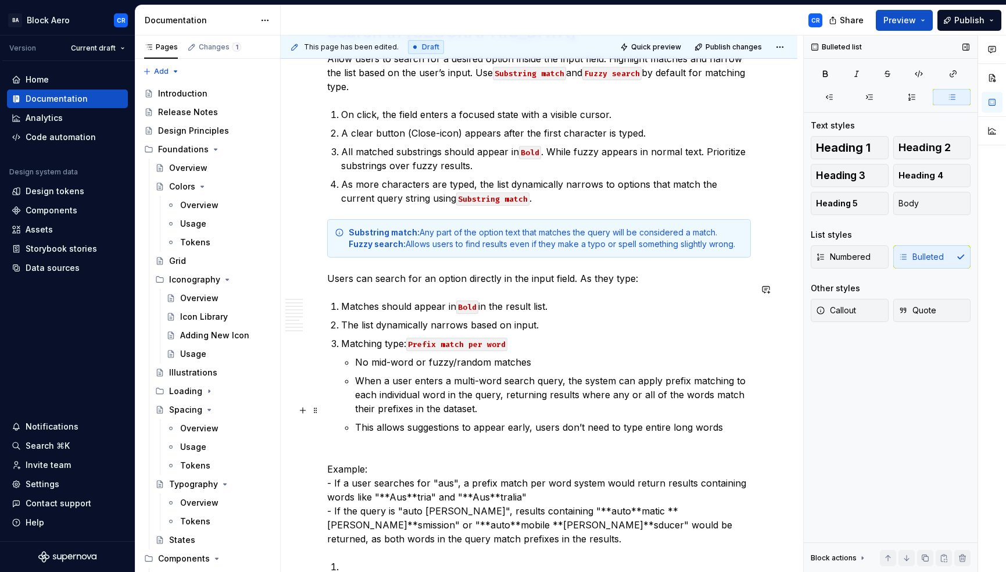
click at [412, 424] on p "This allows suggestions to appear early, users don’t need to type entire long w…" at bounding box center [553, 434] width 396 height 28
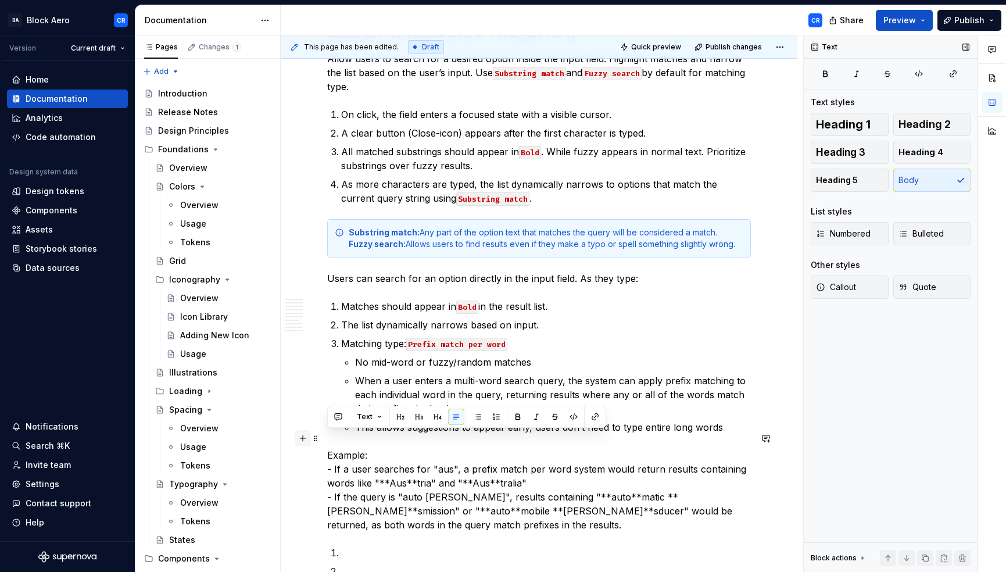
drag, startPoint x: 380, startPoint y: 437, endPoint x: 303, endPoint y: 437, distance: 76.7
click at [440, 448] on p "Example: - If a user searches for "aus", a prefix match per word system would r…" at bounding box center [539, 490] width 424 height 84
drag, startPoint x: 374, startPoint y: 437, endPoint x: 288, endPoint y: 433, distance: 86.1
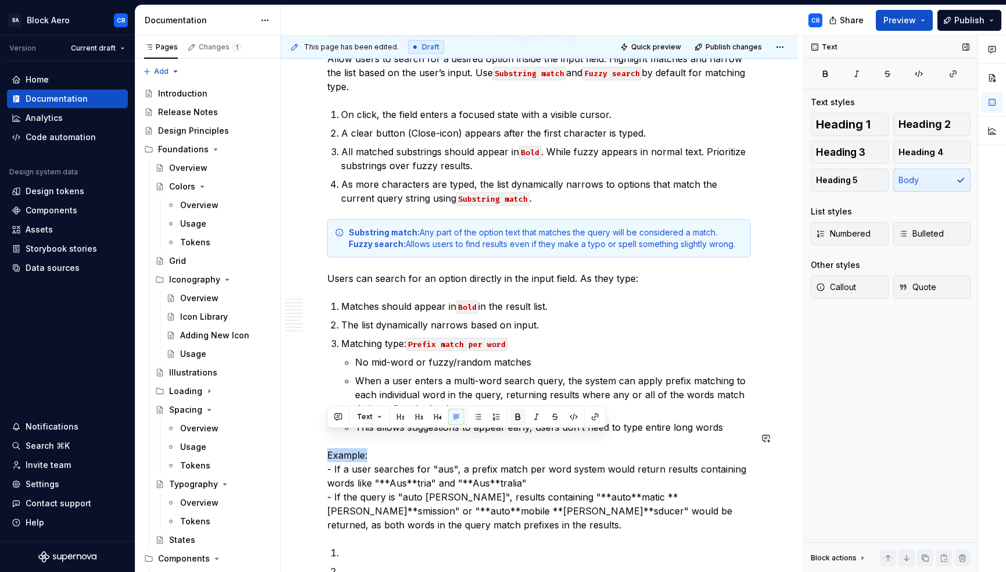
click at [517, 418] on button "button" at bounding box center [518, 417] width 16 height 16
click at [399, 460] on p "Example: - If a user searches for "aus", a prefix match per word system would r…" at bounding box center [539, 490] width 424 height 84
drag, startPoint x: 334, startPoint y: 450, endPoint x: 324, endPoint y: 450, distance: 10.5
click at [844, 238] on span "Numbered" at bounding box center [843, 234] width 55 height 12
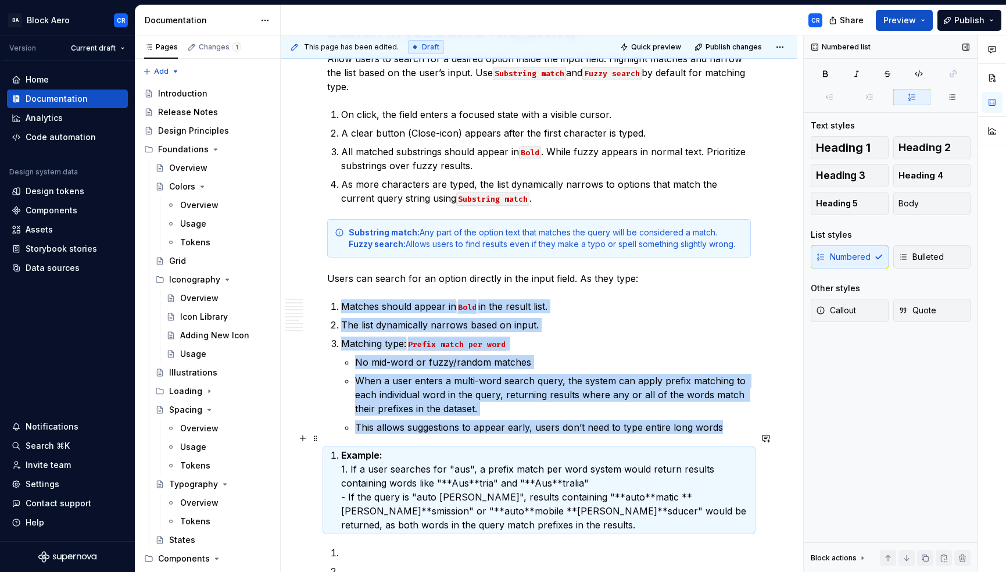
click at [342, 449] on strong "Example:" at bounding box center [361, 455] width 41 height 12
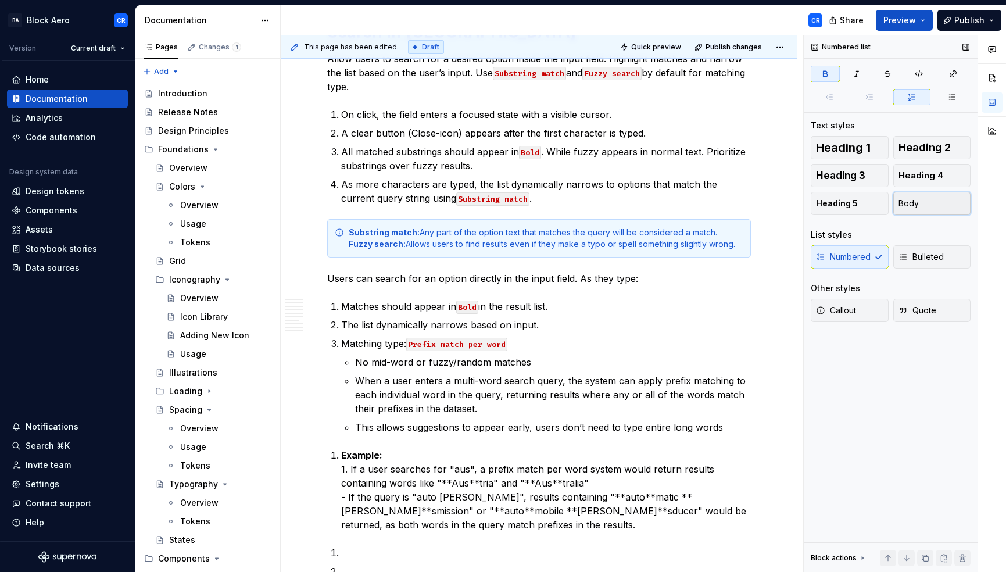
click at [903, 204] on span "Body" at bounding box center [909, 204] width 20 height 12
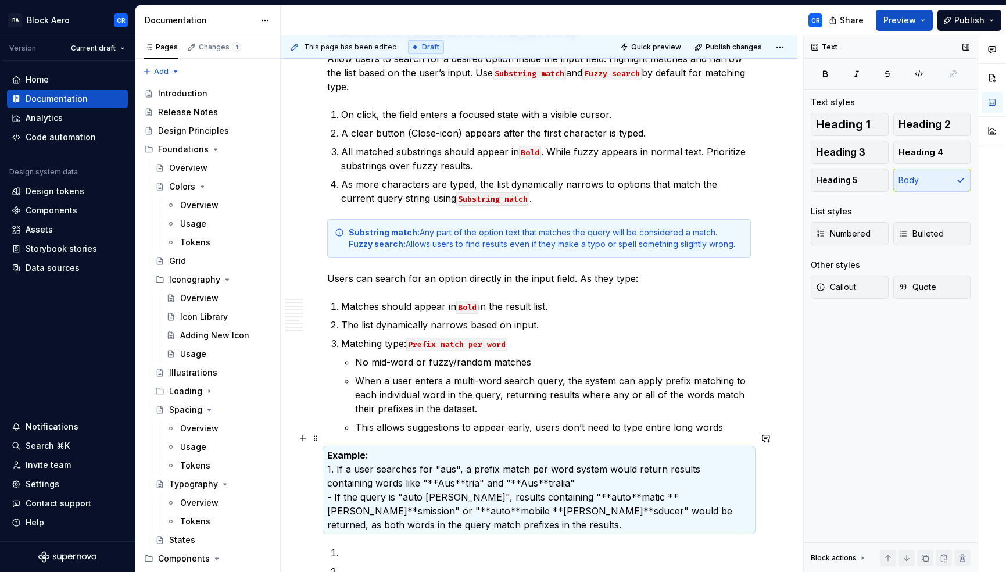
click at [335, 455] on p "Example: 1. If a user searches for "aus", a prefix match per word system would …" at bounding box center [539, 490] width 424 height 84
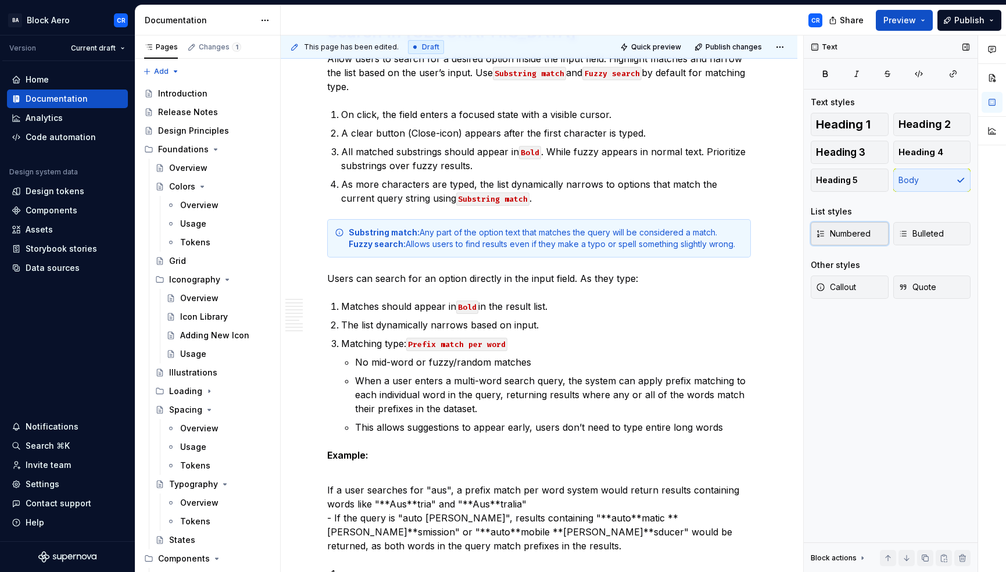
click at [838, 240] on button "Numbered" at bounding box center [850, 233] width 78 height 23
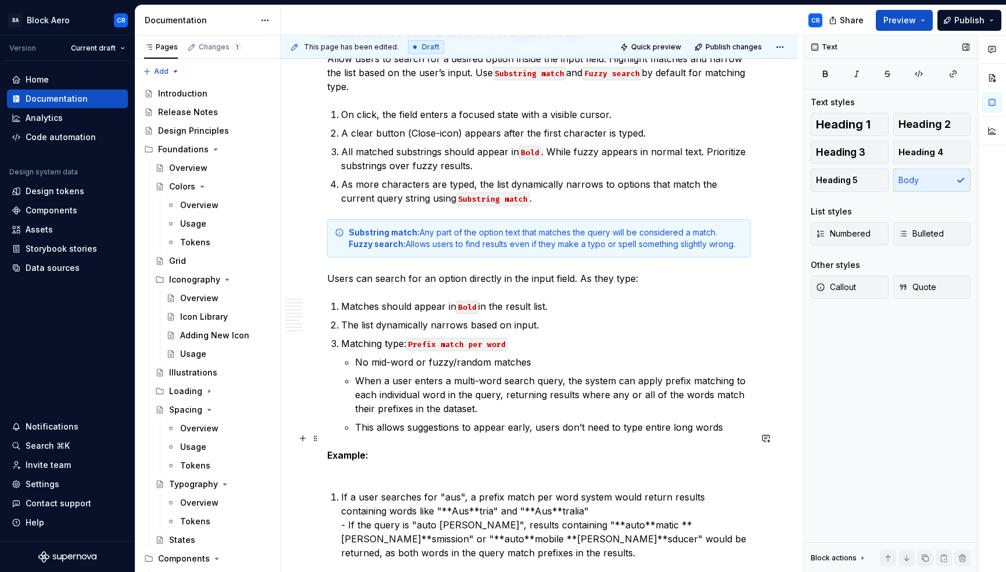
click at [346, 452] on p "Example:" at bounding box center [539, 462] width 424 height 28
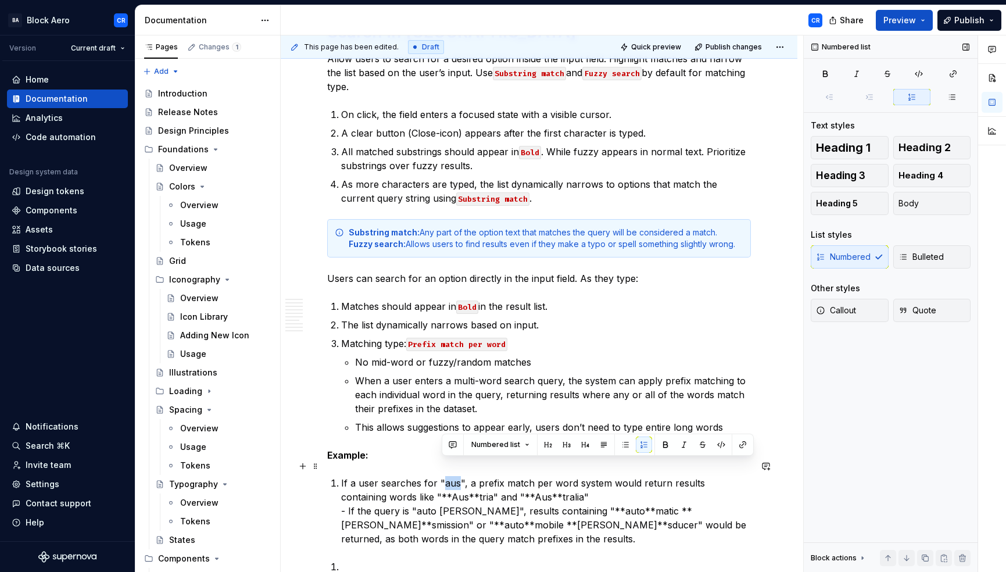
drag, startPoint x: 442, startPoint y: 464, endPoint x: 456, endPoint y: 466, distance: 13.4
click at [456, 476] on p "If a user searches for "aus", a prefix match per word system would return resul…" at bounding box center [546, 511] width 410 height 70
click at [658, 445] on button "button" at bounding box center [665, 445] width 16 height 16
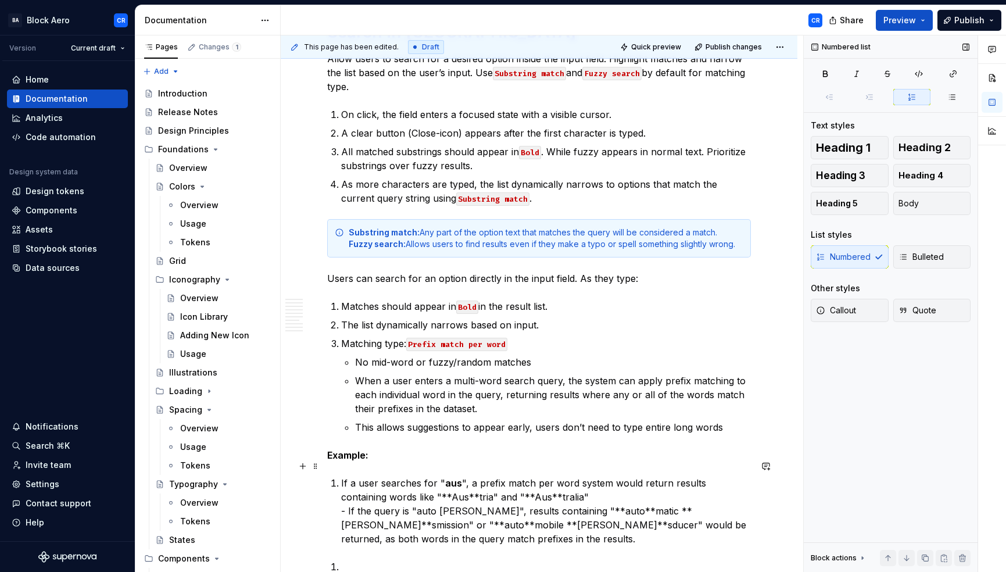
click at [521, 485] on p "If a user searches for " aus ", a prefix match per word system would return res…" at bounding box center [546, 511] width 410 height 70
click at [551, 476] on p "If a user searches for " aus ", a prefix match per word system would return res…" at bounding box center [546, 511] width 410 height 70
click at [651, 476] on p "If a user searches for " aus ", a prefix match per word system would return res…" at bounding box center [546, 511] width 410 height 70
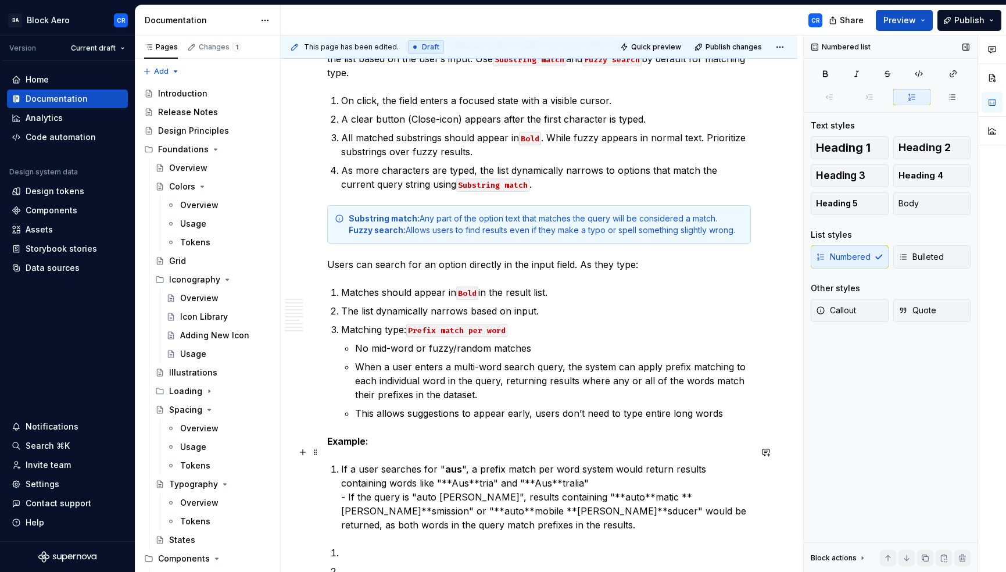
scroll to position [3506, 0]
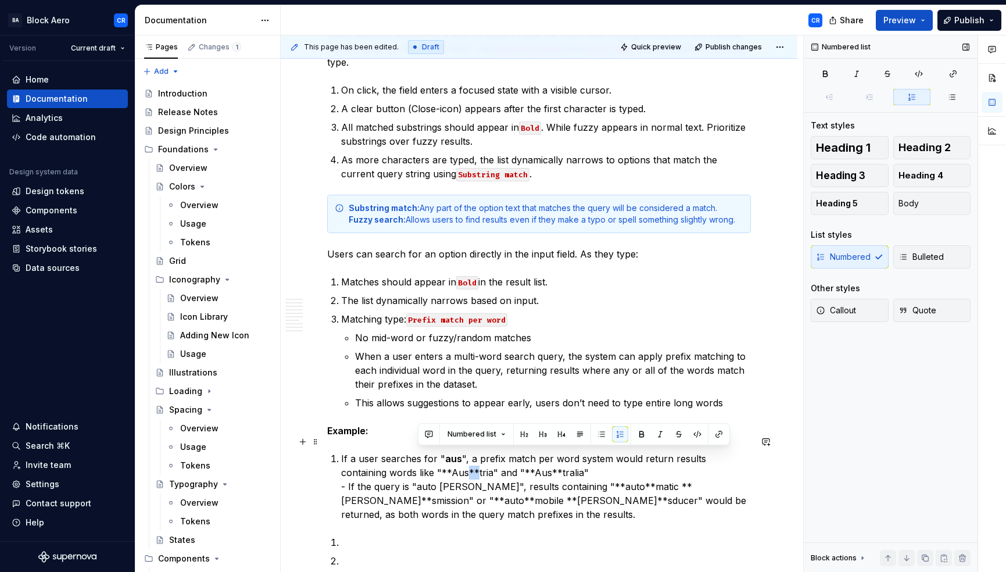
click at [419, 453] on p "If a user searches for " aus ", a prefix match per word system would return res…" at bounding box center [546, 487] width 410 height 70
drag, startPoint x: 401, startPoint y: 455, endPoint x: 394, endPoint y: 455, distance: 6.4
click at [394, 455] on p "If a user searches for " aus ", a prefix match per word system would return res…" at bounding box center [546, 487] width 410 height 70
click at [455, 454] on p "If a user searches for " aus ", a prefix match per word system would return res…" at bounding box center [546, 487] width 410 height 70
click at [471, 454] on p "If a user searches for " aus ", a prefix match per word system would return res…" at bounding box center [546, 487] width 410 height 70
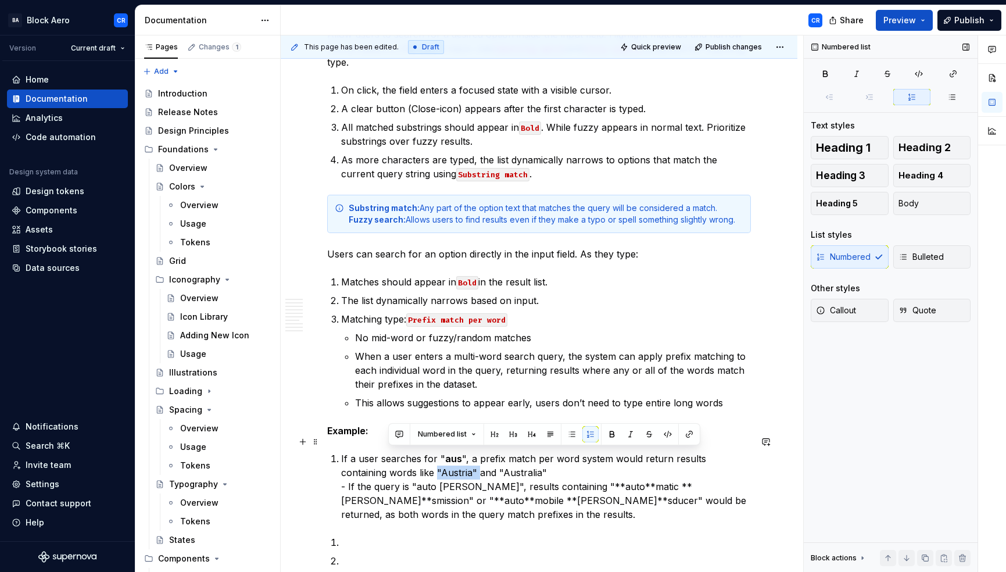
drag, startPoint x: 430, startPoint y: 455, endPoint x: 388, endPoint y: 453, distance: 41.3
click at [388, 453] on p "If a user searches for " aus ", a prefix match per word system would return res…" at bounding box center [546, 487] width 410 height 70
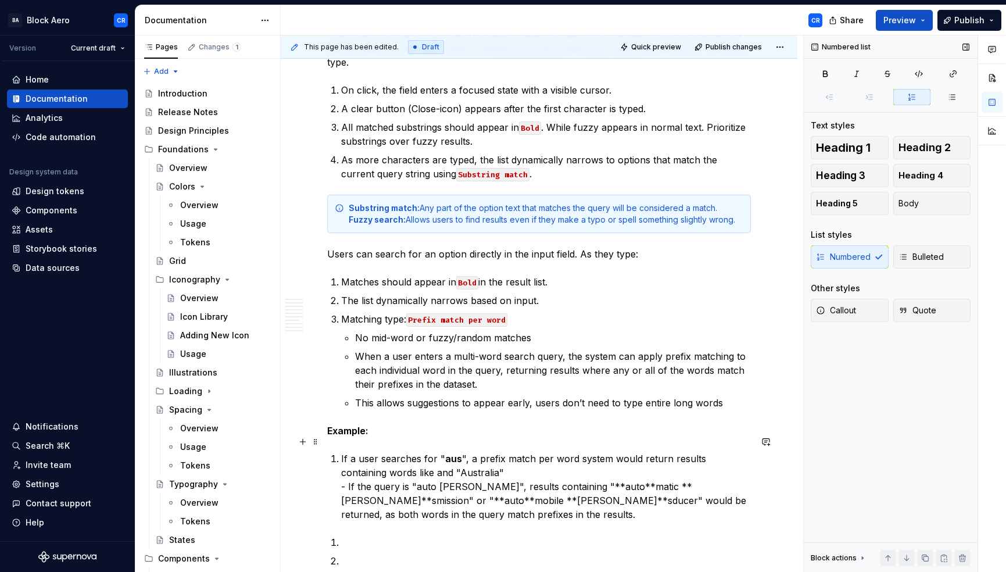
click at [490, 458] on p "If a user searches for " aus ", a prefix match per word system would return res…" at bounding box center [546, 487] width 410 height 70
click at [456, 455] on p "If a user searches for " aus ", a prefix match per word system would return res…" at bounding box center [546, 487] width 410 height 70
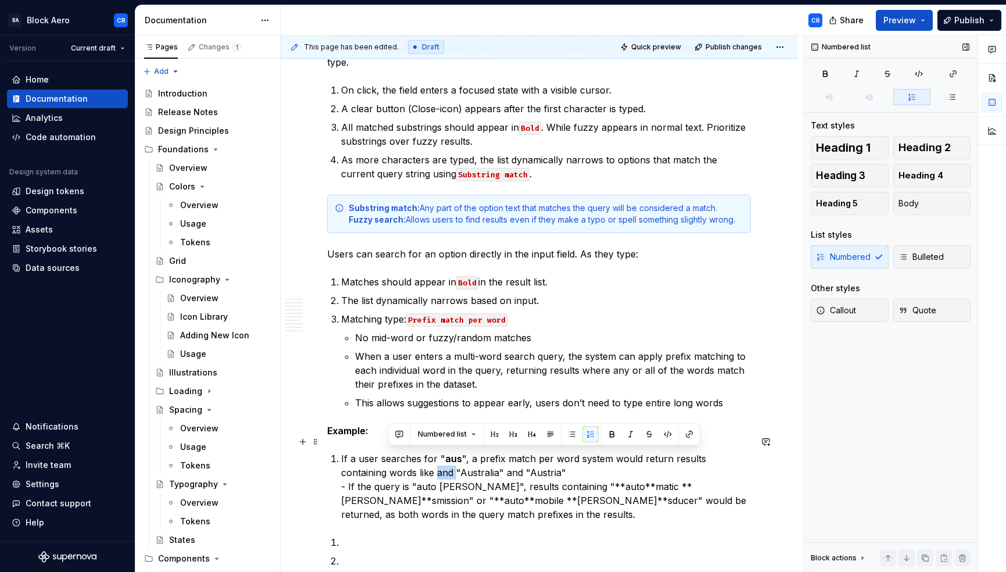
drag, startPoint x: 409, startPoint y: 455, endPoint x: 389, endPoint y: 453, distance: 19.8
click at [389, 453] on p "If a user searches for " aus ", a prefix match per word system would return res…" at bounding box center [546, 487] width 410 height 70
drag, startPoint x: 393, startPoint y: 453, endPoint x: 408, endPoint y: 455, distance: 14.6
click at [408, 455] on p "If a user searches for " aus ", a prefix match per word system would return res…" at bounding box center [546, 487] width 410 height 70
click at [613, 434] on button "button" at bounding box center [615, 434] width 16 height 16
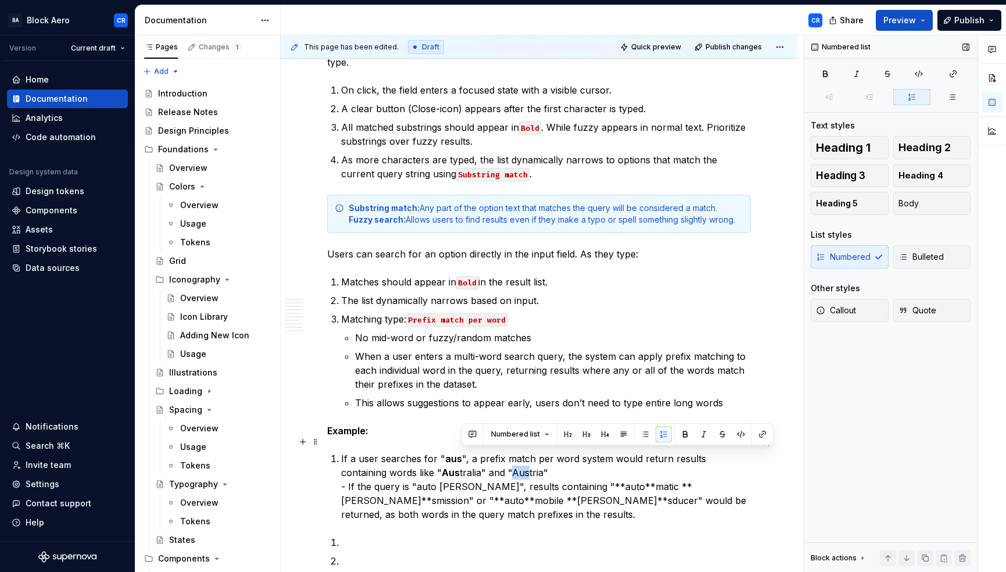
drag, startPoint x: 478, startPoint y: 456, endPoint x: 464, endPoint y: 454, distance: 13.6
click at [464, 454] on p "If a user searches for " aus ", a prefix match per word system would return res…" at bounding box center [546, 487] width 410 height 70
click at [677, 435] on button "button" at bounding box center [685, 434] width 16 height 16
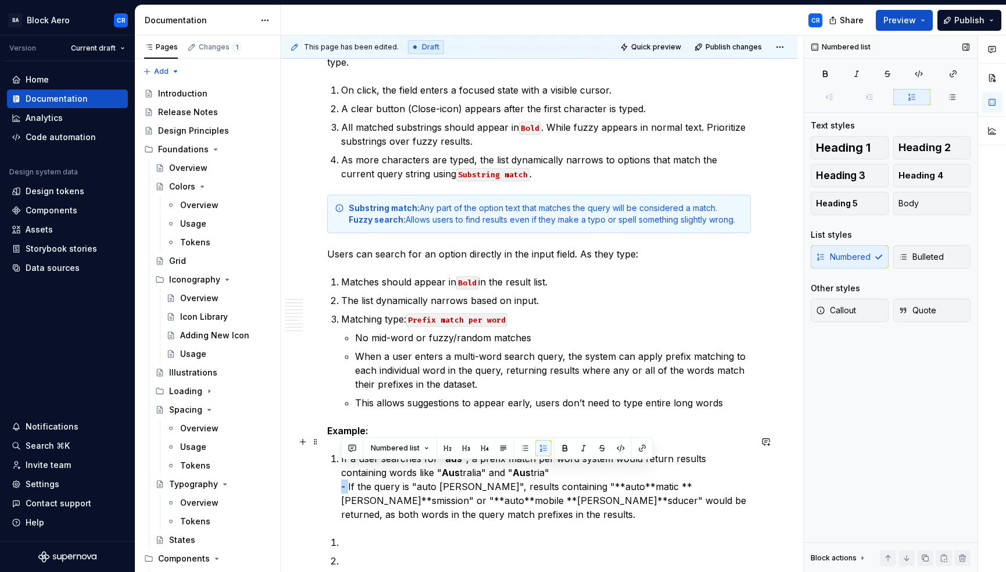
drag, startPoint x: 349, startPoint y: 472, endPoint x: 320, endPoint y: 471, distance: 28.5
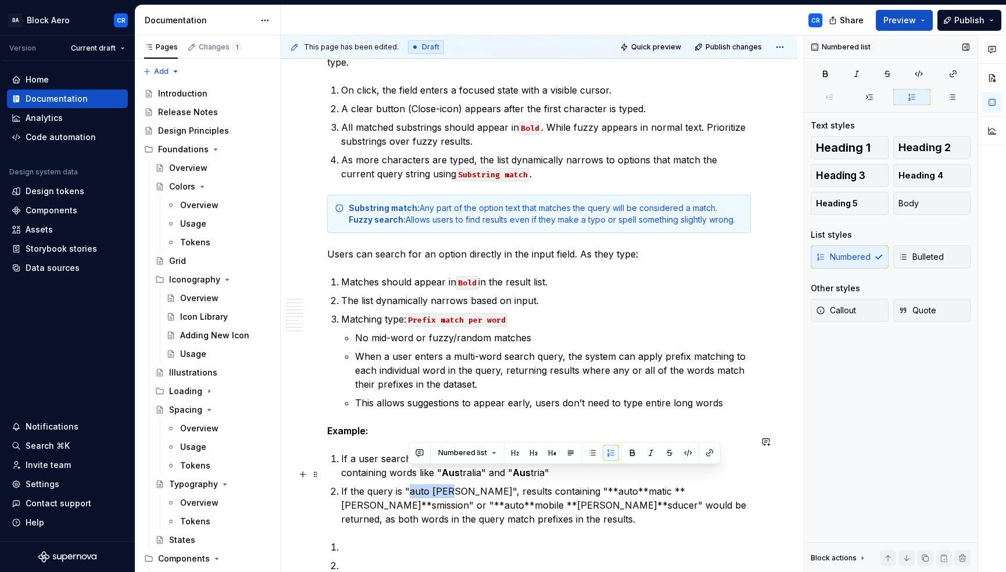
drag, startPoint x: 410, startPoint y: 476, endPoint x: 449, endPoint y: 475, distance: 38.4
click at [449, 484] on p "If the query is "auto [PERSON_NAME]", results containing "**auto**matic **[PERS…" at bounding box center [546, 505] width 410 height 42
click at [628, 449] on button "button" at bounding box center [632, 453] width 16 height 16
drag, startPoint x: 552, startPoint y: 475, endPoint x: 544, endPoint y: 473, distance: 8.5
click at [544, 484] on p "If the query is " auto [PERSON_NAME] ", results containing "**auto**matic **[PE…" at bounding box center [546, 505] width 410 height 42
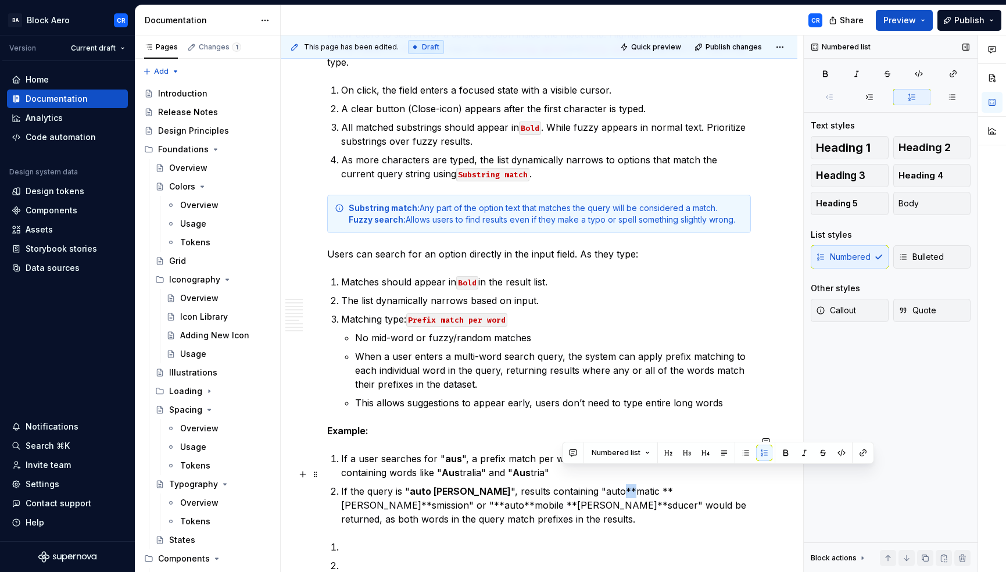
drag, startPoint x: 569, startPoint y: 474, endPoint x: 563, endPoint y: 471, distance: 6.8
click at [563, 484] on p "If the query is " auto [PERSON_NAME] ", results containing "auto**matic **[PERS…" at bounding box center [546, 505] width 410 height 42
drag, startPoint x: 560, startPoint y: 474, endPoint x: 545, endPoint y: 473, distance: 15.7
click at [545, 484] on p "If the query is " auto [PERSON_NAME] ", results containing "automatic **[PERSON…" at bounding box center [546, 505] width 410 height 42
click at [759, 453] on button "button" at bounding box center [767, 453] width 16 height 16
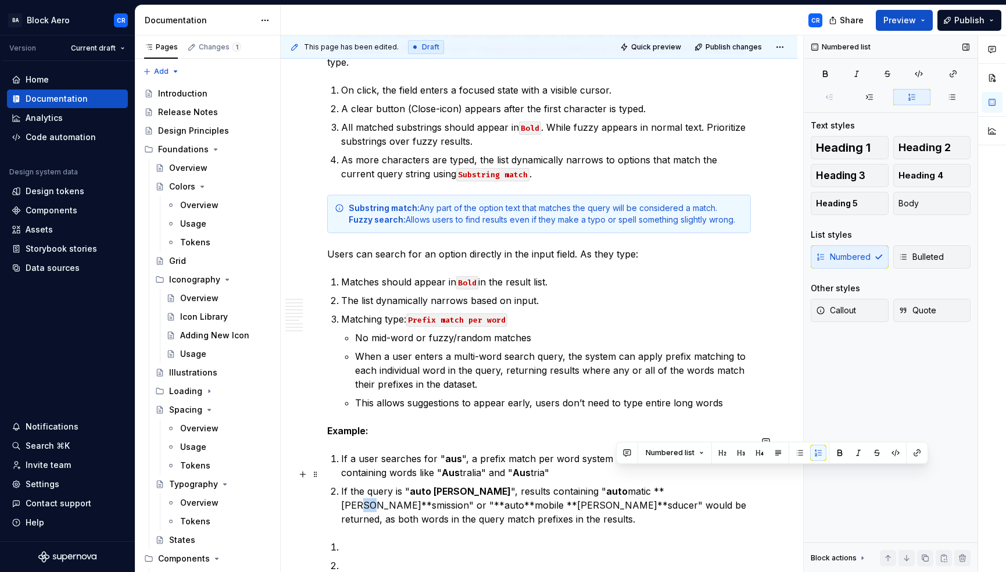
drag, startPoint x: 626, startPoint y: 474, endPoint x: 617, endPoint y: 473, distance: 8.8
click at [617, 484] on p "If the query is " auto [PERSON_NAME] ", results containing " auto matic **[PERS…" at bounding box center [546, 505] width 410 height 42
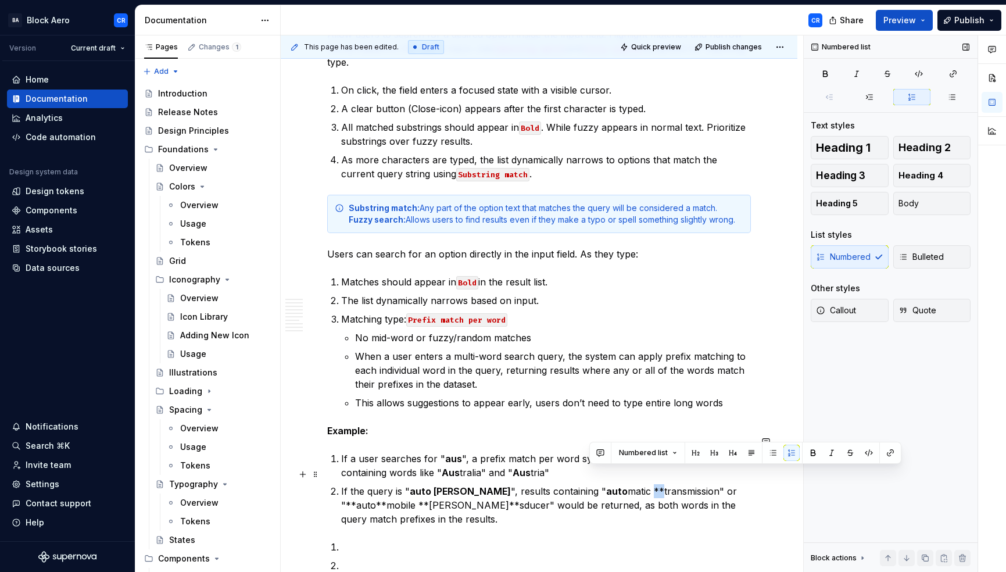
drag, startPoint x: 598, startPoint y: 473, endPoint x: 589, endPoint y: 473, distance: 8.7
click at [589, 484] on p "If the query is " auto [PERSON_NAME] ", results containing " auto matic **trans…" at bounding box center [546, 505] width 410 height 42
drag, startPoint x: 589, startPoint y: 472, endPoint x: 606, endPoint y: 473, distance: 17.5
click at [606, 484] on p "If the query is " auto [PERSON_NAME] ", results containing " auto matic transmi…" at bounding box center [546, 505] width 410 height 42
click at [807, 454] on button "button" at bounding box center [813, 453] width 16 height 16
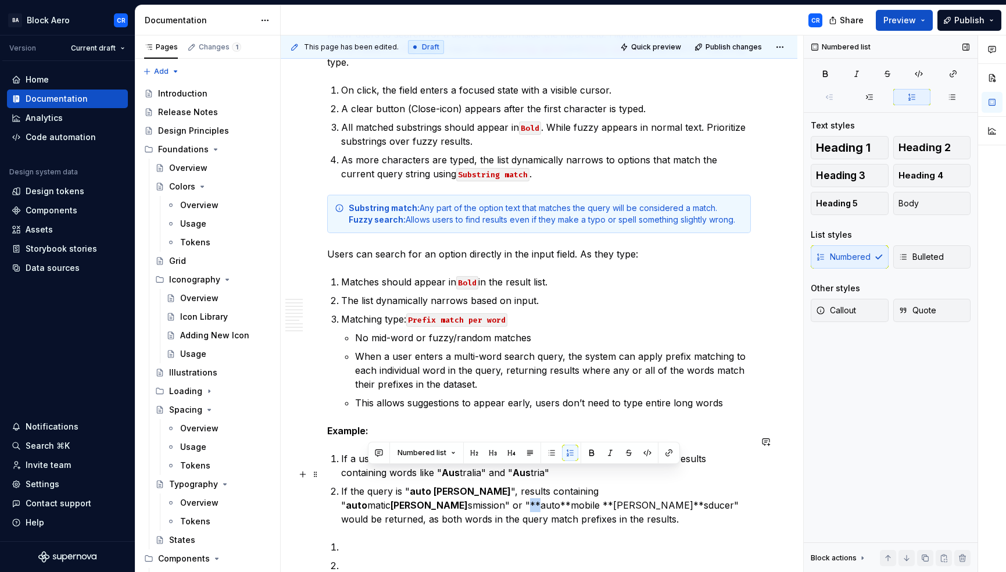
drag, startPoint x: 677, startPoint y: 473, endPoint x: 670, endPoint y: 473, distance: 7.0
click at [670, 484] on p "If the query is " auto [PERSON_NAME] ", results containing " auto matic [PERSON…" at bounding box center [546, 505] width 410 height 42
drag, startPoint x: 697, startPoint y: 474, endPoint x: 689, endPoint y: 473, distance: 8.3
click at [689, 484] on p "If the query is " auto [PERSON_NAME] ", results containing " auto matic [PERSON…" at bounding box center [546, 505] width 410 height 42
drag, startPoint x: 687, startPoint y: 473, endPoint x: 671, endPoint y: 473, distance: 15.7
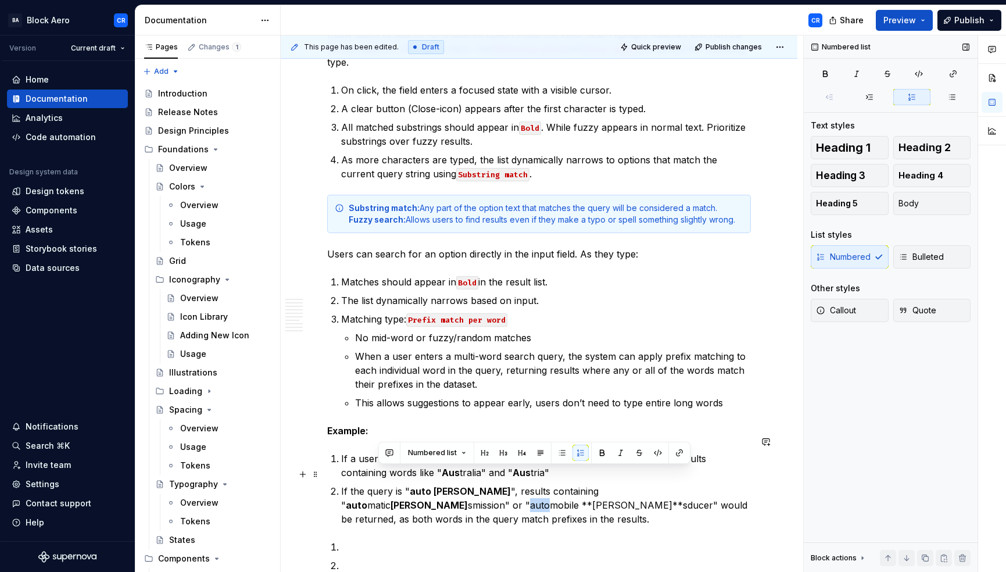
click at [671, 484] on p "If the query is " auto [PERSON_NAME] ", results containing " auto matic [PERSON…" at bounding box center [546, 505] width 410 height 42
click at [603, 452] on button "button" at bounding box center [602, 453] width 16 height 16
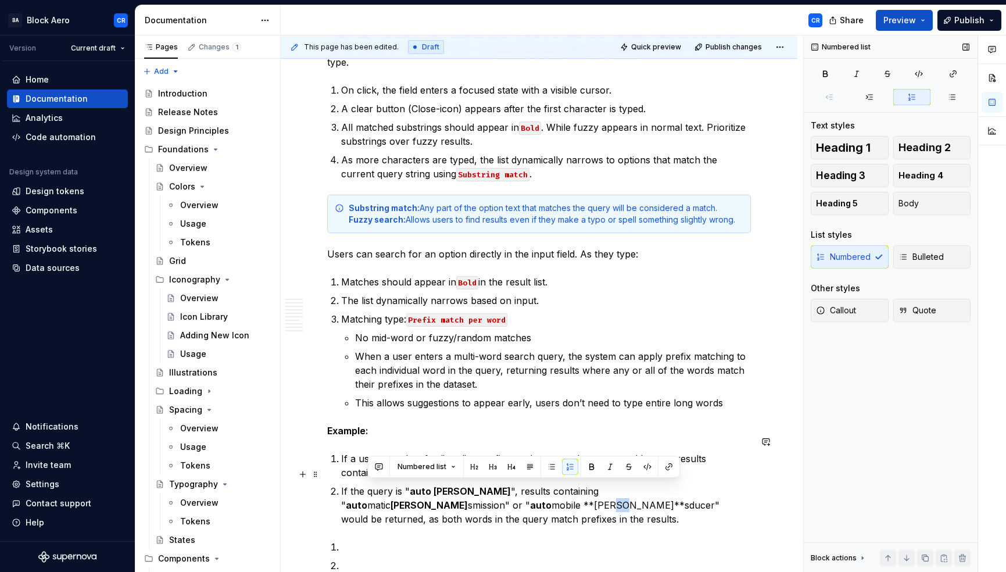
drag, startPoint x: 378, startPoint y: 485, endPoint x: 369, endPoint y: 484, distance: 9.4
click at [369, 484] on p "If the query is " auto [PERSON_NAME] ", results containing " auto matic [PERSON…" at bounding box center [546, 505] width 410 height 42
drag, startPoint x: 350, startPoint y: 487, endPoint x: 341, endPoint y: 487, distance: 8.7
click at [341, 487] on p "If the query is " auto [PERSON_NAME] ", results containing " auto matic [PERSON…" at bounding box center [546, 505] width 410 height 42
drag, startPoint x: 359, startPoint y: 489, endPoint x: 335, endPoint y: 489, distance: 23.3
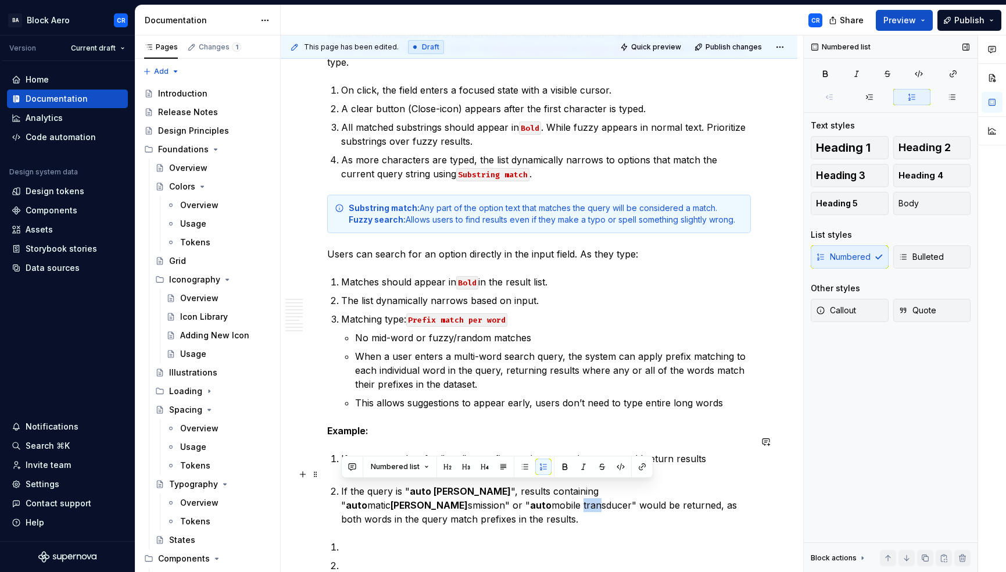
click at [562, 470] on button "button" at bounding box center [565, 467] width 16 height 16
click at [466, 492] on p "If the query is " auto [PERSON_NAME] ", results containing " auto matic [PERSON…" at bounding box center [546, 505] width 410 height 42
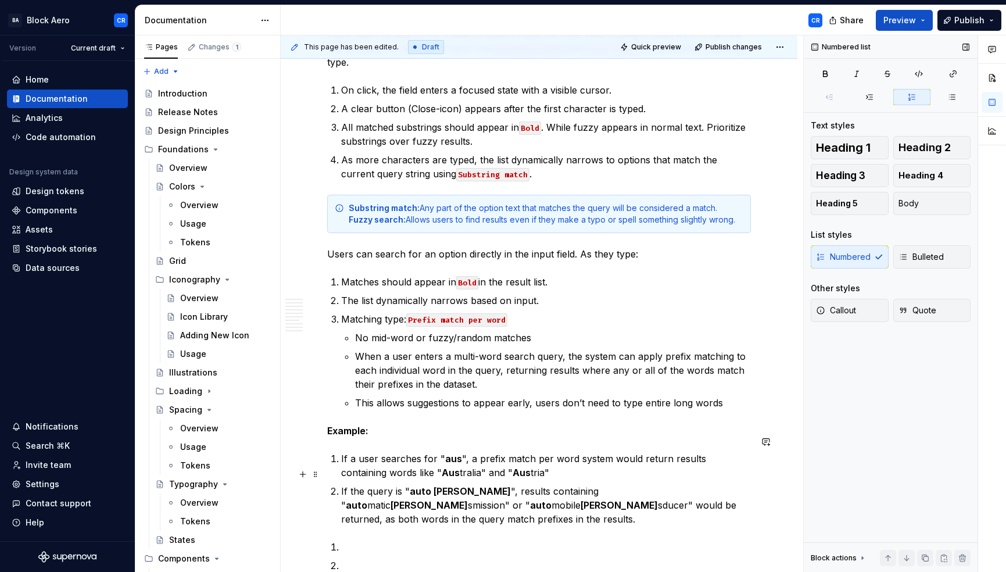
click at [506, 489] on p "If the query is " auto [PERSON_NAME] ", results containing " auto matic [PERSON…" at bounding box center [546, 505] width 410 height 42
click at [569, 489] on p "If the query is " auto [PERSON_NAME] ", results containing " auto matic [PERSON…" at bounding box center [546, 505] width 410 height 42
click at [625, 489] on p "If the query is " auto [PERSON_NAME] ", results containing " auto matic [PERSON…" at bounding box center [546, 505] width 410 height 42
click at [706, 490] on p "If the query is " auto [PERSON_NAME] ", results containing " auto matic [PERSON…" at bounding box center [546, 505] width 410 height 42
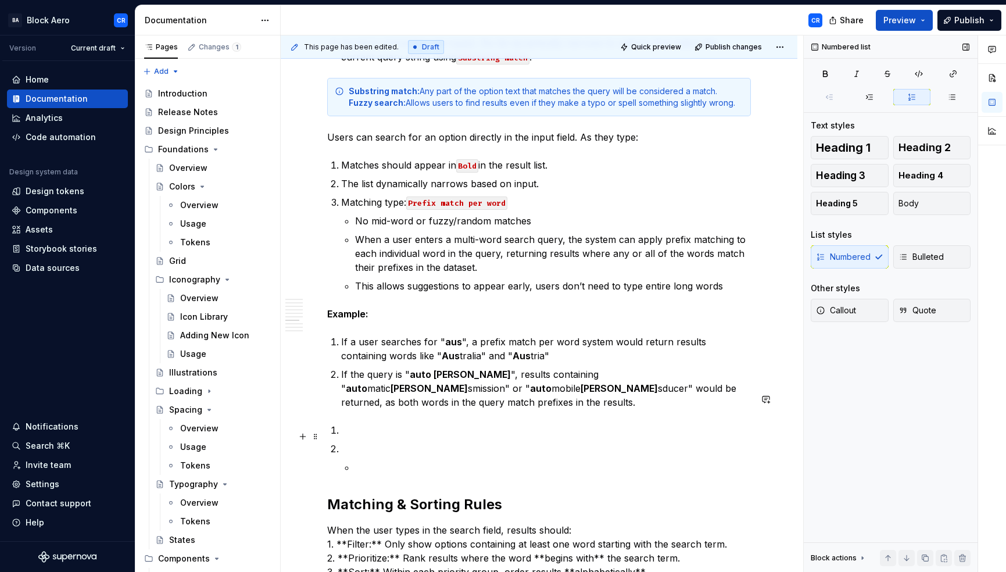
scroll to position [3641, 0]
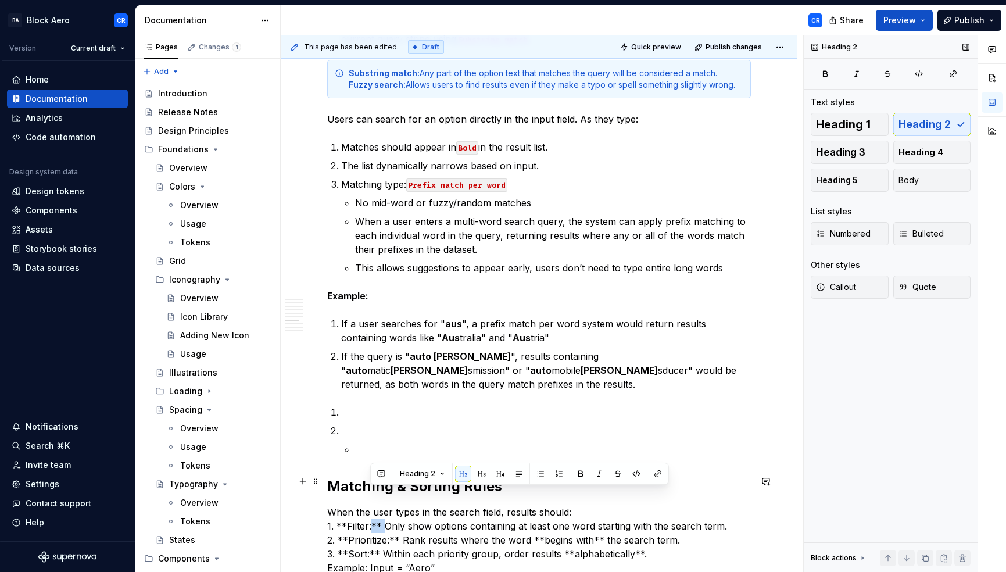
drag, startPoint x: 381, startPoint y: 495, endPoint x: 371, endPoint y: 494, distance: 10.0
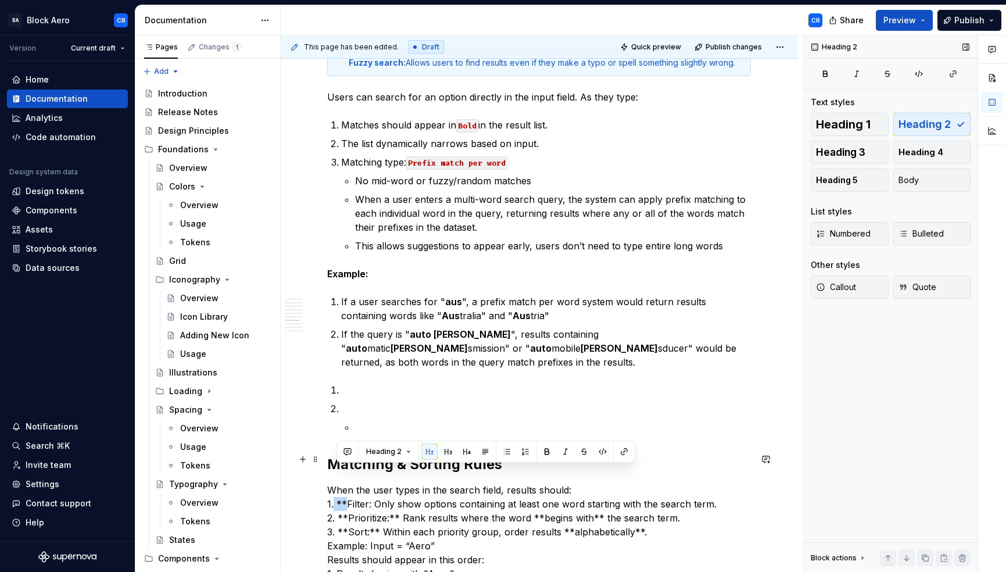
drag, startPoint x: 345, startPoint y: 470, endPoint x: 334, endPoint y: 470, distance: 11.1
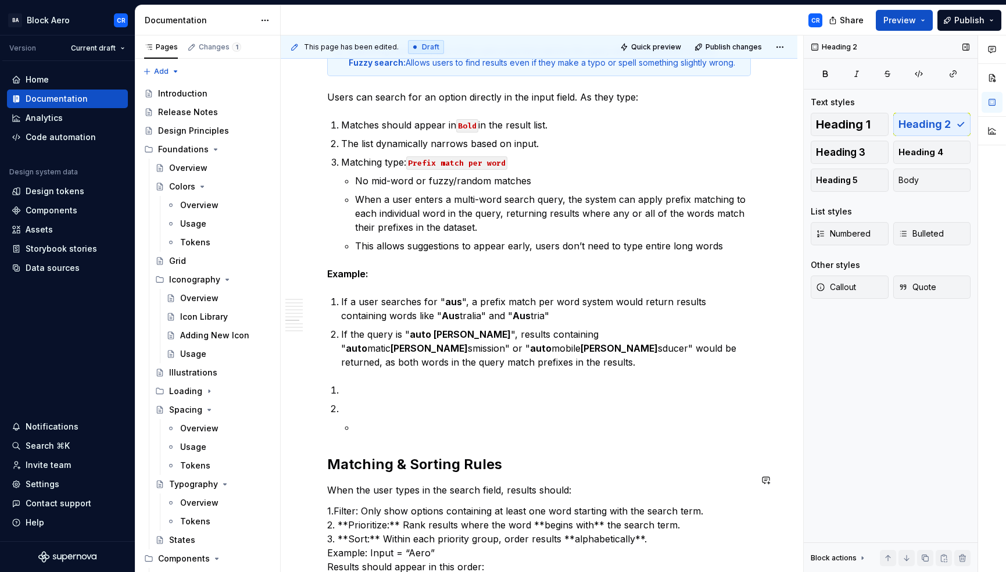
scroll to position [3823, 0]
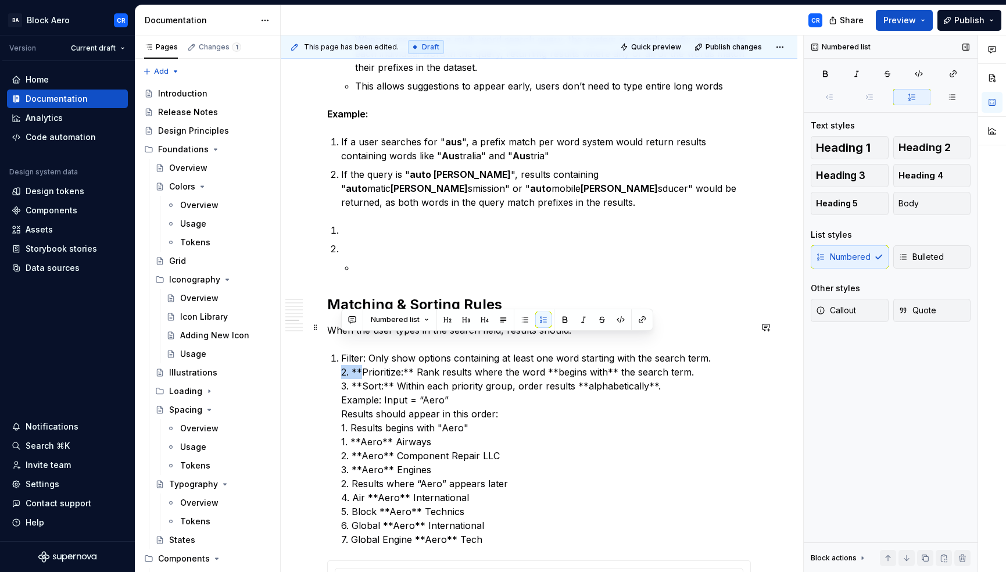
drag, startPoint x: 359, startPoint y: 338, endPoint x: 336, endPoint y: 338, distance: 22.7
click at [337, 338] on div "Overview A dropdown field is an input field that allows user to enter data by s…" at bounding box center [539, 286] width 424 height 7764
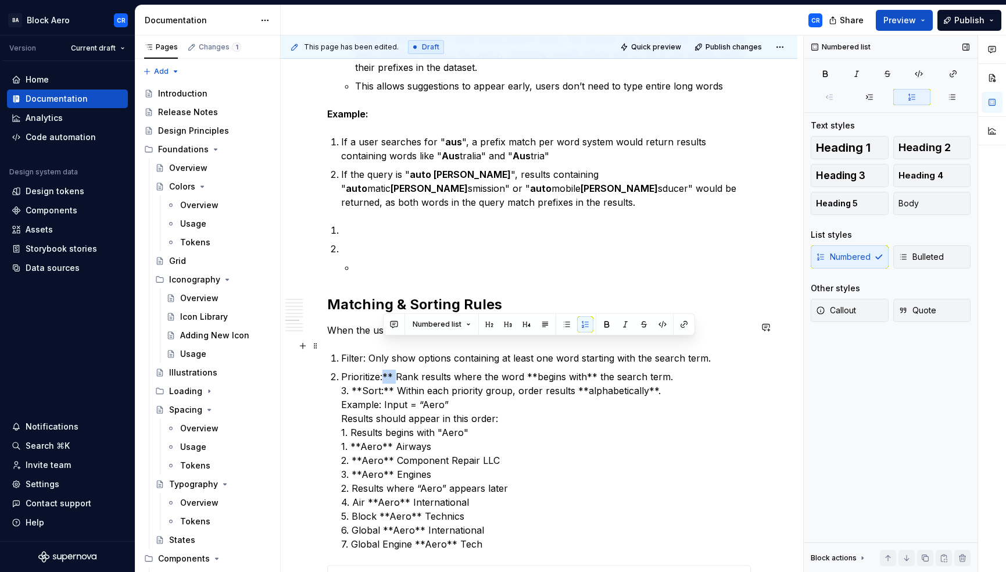
click at [383, 370] on p "Prioritize:** Rank results where the word **begins with** the search term. 3. *…" at bounding box center [546, 460] width 410 height 181
drag, startPoint x: 362, startPoint y: 358, endPoint x: 326, endPoint y: 357, distance: 36.1
click at [326, 357] on div "Overview A dropdown field is an input field that allows user to enter data by s…" at bounding box center [539, 367] width 517 height 7983
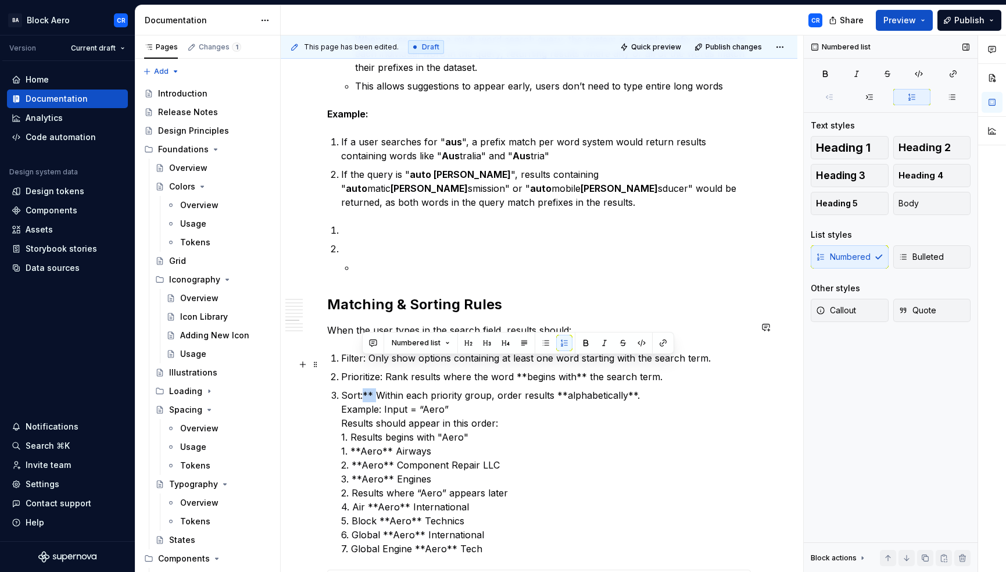
drag, startPoint x: 373, startPoint y: 362, endPoint x: 363, endPoint y: 361, distance: 10.5
click at [363, 388] on p "Sort:** Within each priority group, order results **alphabetically**. Example: …" at bounding box center [546, 471] width 410 height 167
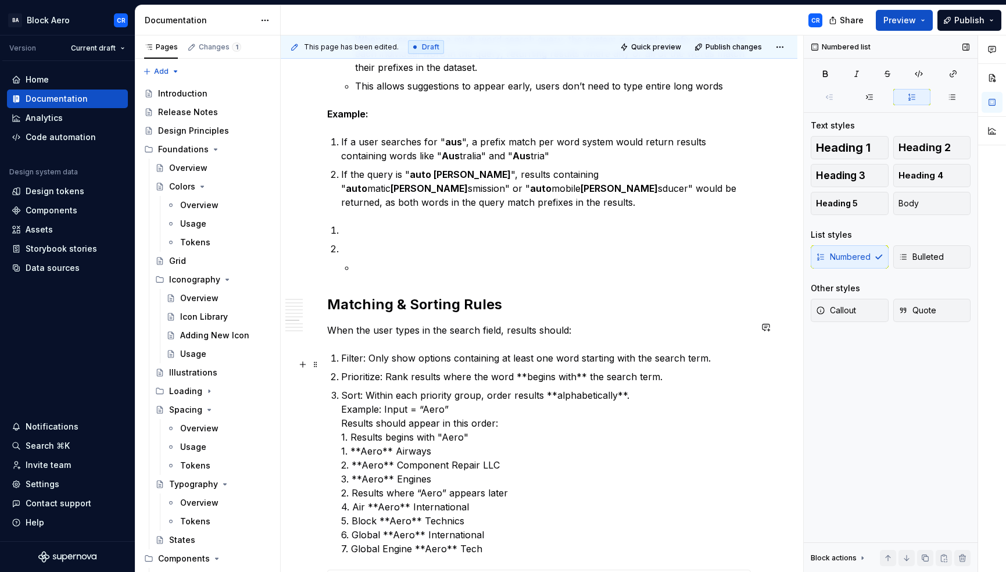
click at [340, 377] on div "Overview A dropdown field is an input field that allows user to enter data by s…" at bounding box center [539, 291] width 424 height 7774
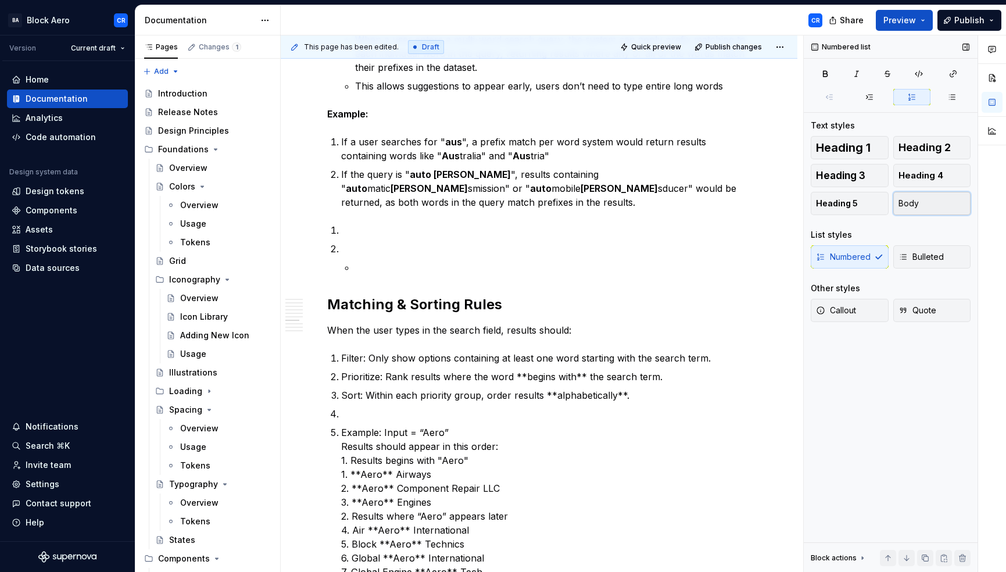
click at [941, 204] on button "Body" at bounding box center [933, 203] width 78 height 23
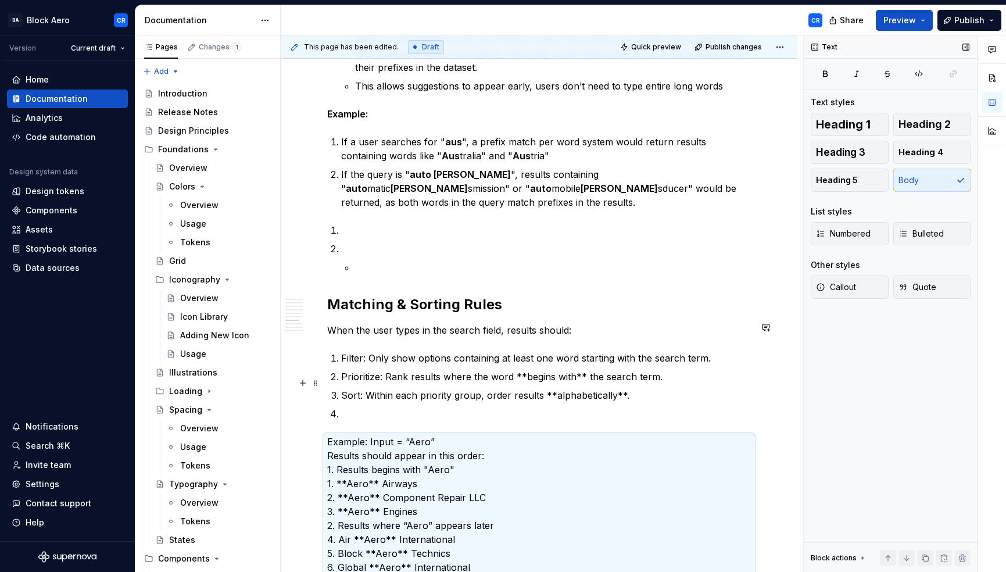
click at [360, 407] on p at bounding box center [546, 414] width 410 height 14
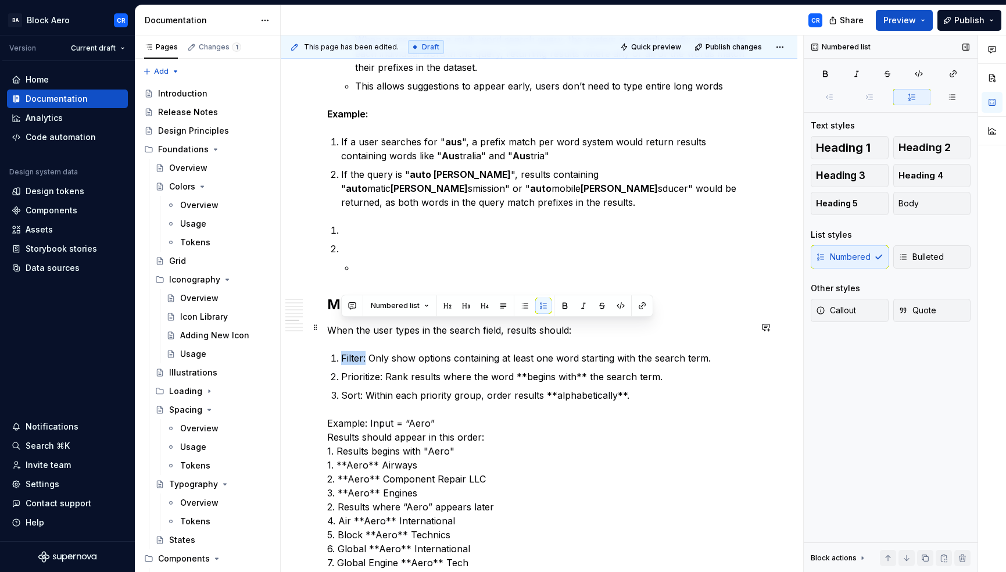
drag, startPoint x: 366, startPoint y: 326, endPoint x: 332, endPoint y: 324, distance: 33.8
click at [341, 351] on li "Filter: Only show options containing at least one word starting with the search…" at bounding box center [546, 358] width 410 height 14
click at [565, 308] on button "button" at bounding box center [565, 306] width 16 height 16
click at [396, 370] on p "Prioritize: Rank results where the word **begins with** the search term." at bounding box center [546, 377] width 410 height 14
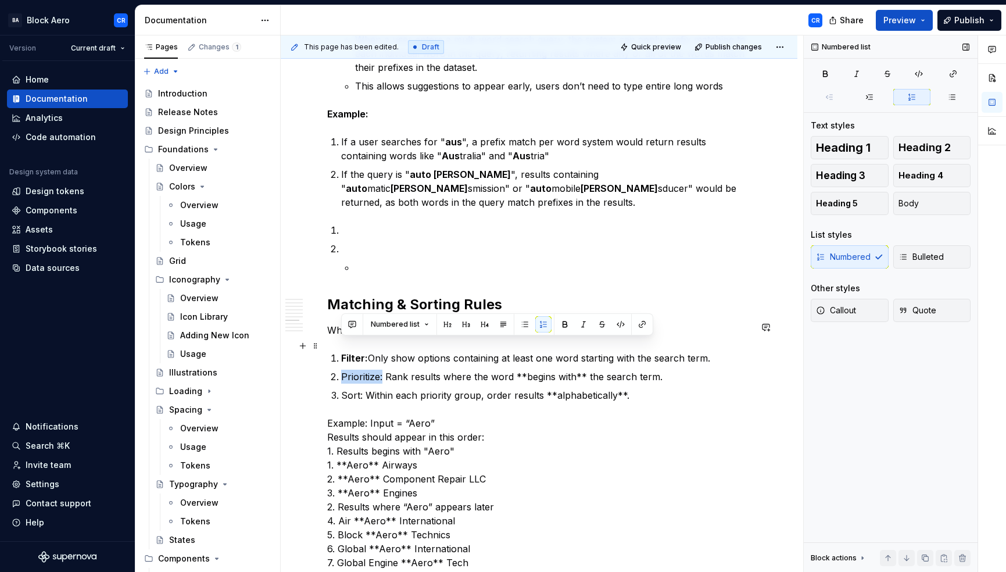
drag, startPoint x: 383, startPoint y: 344, endPoint x: 328, endPoint y: 345, distance: 54.7
click at [328, 345] on div "Overview A dropdown field is an input field that allows user to enter data by s…" at bounding box center [539, 298] width 424 height 7788
click at [559, 323] on button "button" at bounding box center [565, 324] width 16 height 16
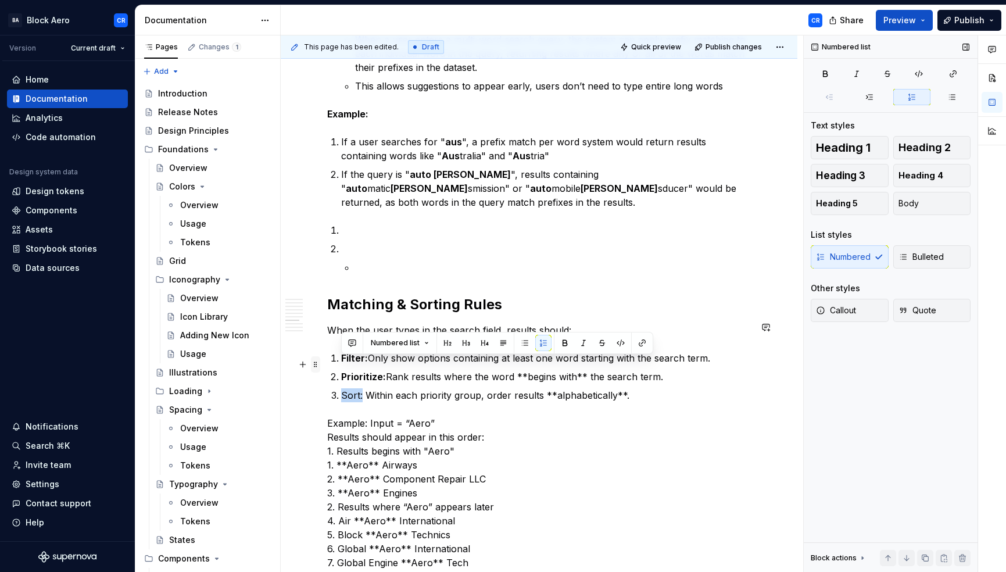
drag, startPoint x: 363, startPoint y: 366, endPoint x: 317, endPoint y: 363, distance: 46.0
click at [327, 363] on div "Overview A dropdown field is an input field that allows user to enter data by s…" at bounding box center [539, 305] width 424 height 7802
click at [563, 342] on button "button" at bounding box center [565, 343] width 16 height 16
click at [416, 291] on div "Overview A dropdown field is an input field that allows user to enter data by s…" at bounding box center [539, 298] width 424 height 7788
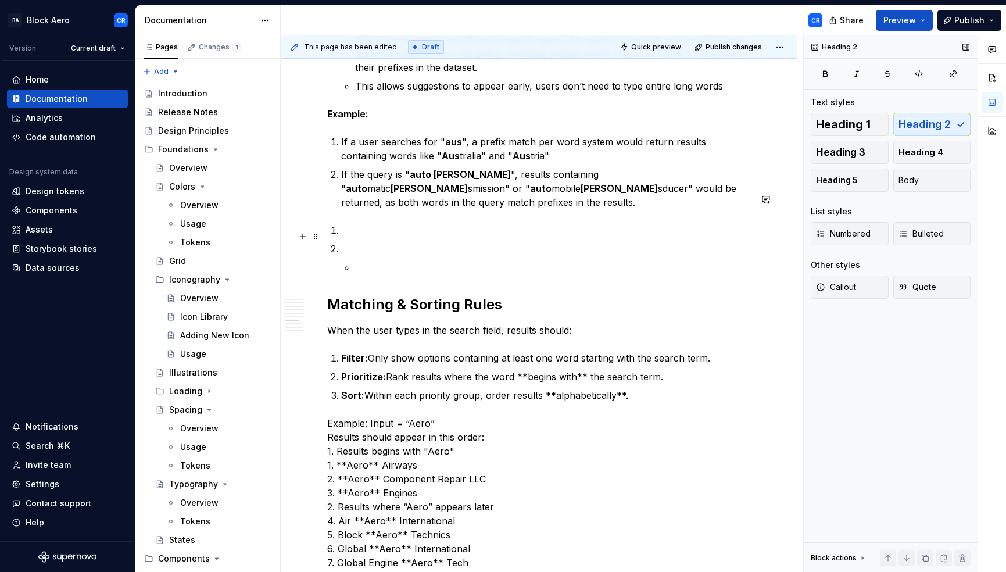
click at [383, 242] on li at bounding box center [546, 258] width 410 height 33
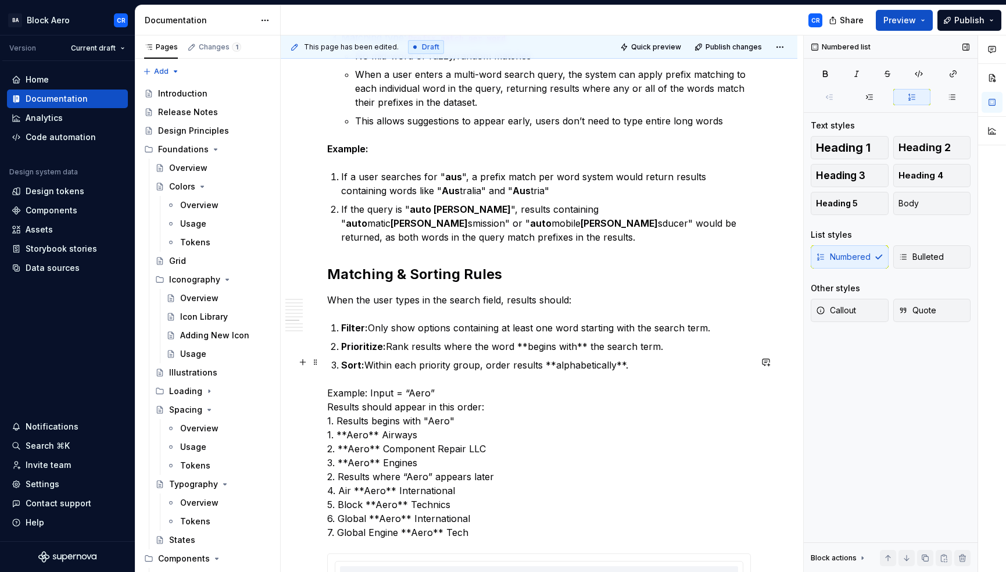
scroll to position [3790, 0]
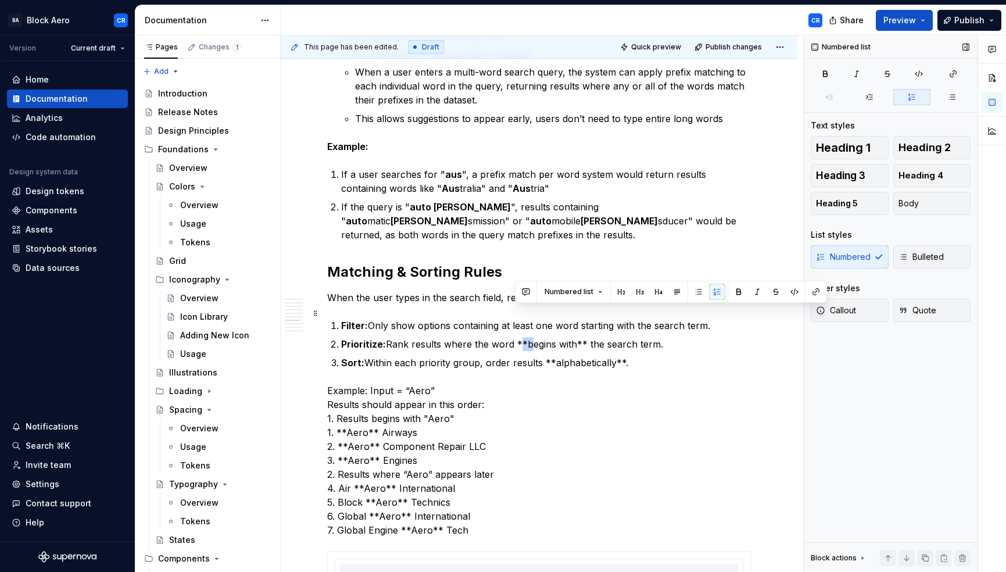
drag, startPoint x: 524, startPoint y: 313, endPoint x: 517, endPoint y: 312, distance: 7.0
click at [517, 337] on p "Prioritize: Rank results where the word **begins with** the search term." at bounding box center [546, 344] width 410 height 14
drag, startPoint x: 573, startPoint y: 311, endPoint x: 564, endPoint y: 310, distance: 8.2
click at [564, 337] on p "Prioritize: Rank results where the word begins with** the search term." at bounding box center [546, 344] width 410 height 14
drag, startPoint x: 516, startPoint y: 312, endPoint x: 564, endPoint y: 315, distance: 48.3
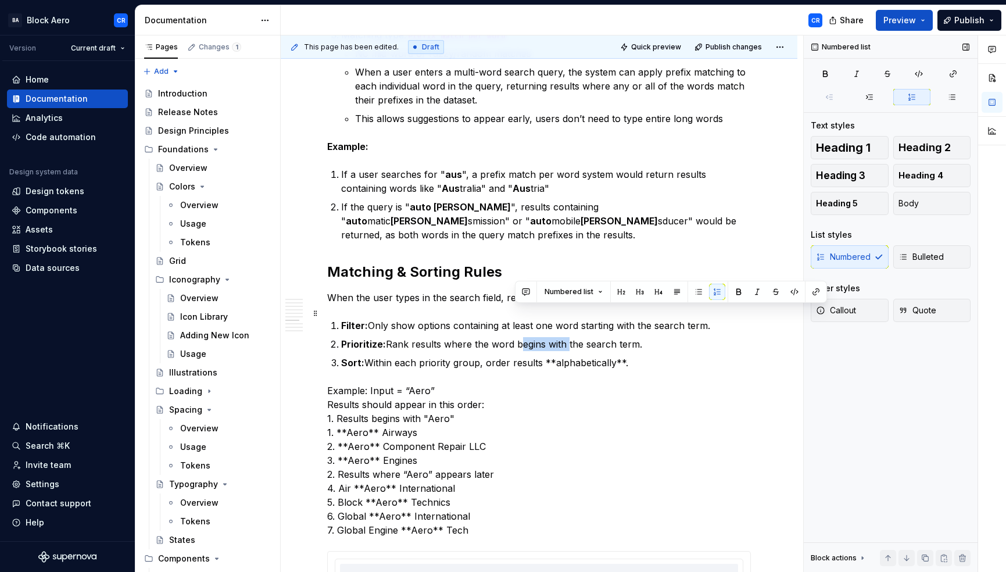
click at [564, 337] on p "Prioritize: Rank results where the word begins with the search term." at bounding box center [546, 344] width 410 height 14
click at [739, 287] on button "button" at bounding box center [739, 292] width 16 height 16
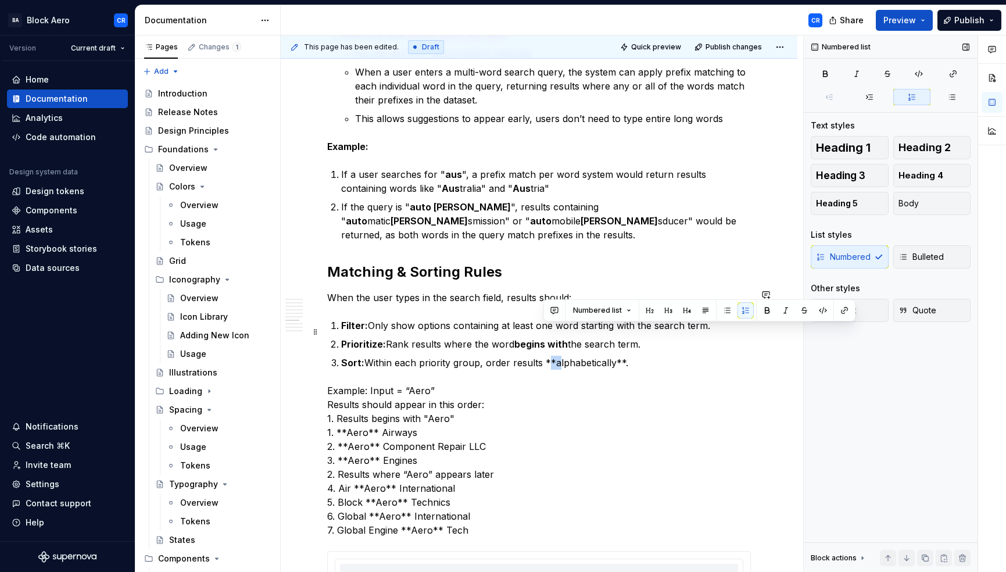
click at [544, 356] on p "Sort: Within each priority group, order results **alphabetically**." at bounding box center [546, 363] width 410 height 14
click at [604, 356] on p "Sort: Within each priority group, order results alphabetically**." at bounding box center [546, 363] width 410 height 14
drag, startPoint x: 605, startPoint y: 331, endPoint x: 544, endPoint y: 333, distance: 61.1
click at [544, 356] on p "Sort: Within each priority group, order results alphabetically." at bounding box center [546, 363] width 410 height 14
click at [759, 309] on button "button" at bounding box center [767, 310] width 16 height 16
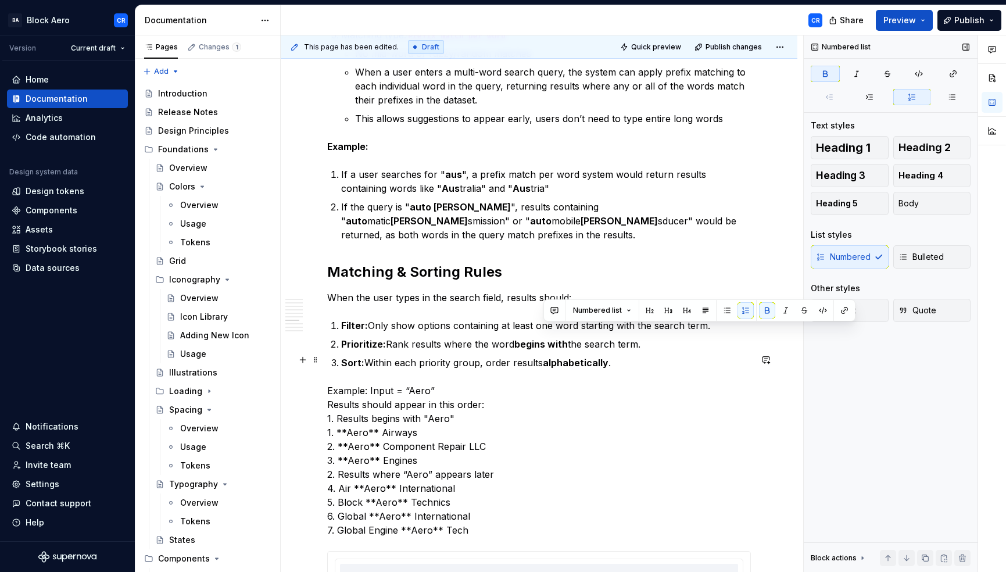
click at [679, 384] on p "Example: Input = “Aero” Results should appear in this order: 1. Results begins …" at bounding box center [539, 460] width 424 height 153
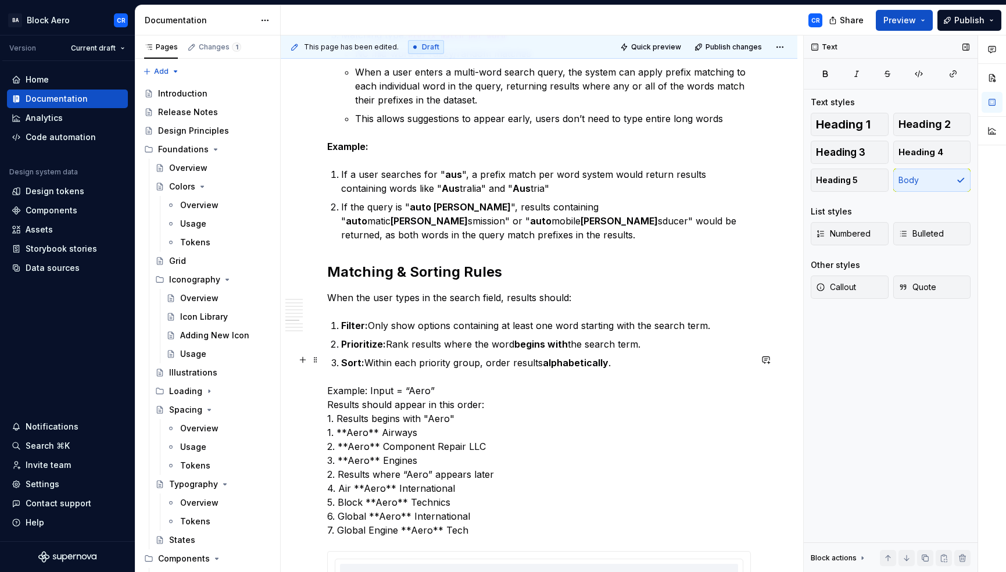
scroll to position [3814, 0]
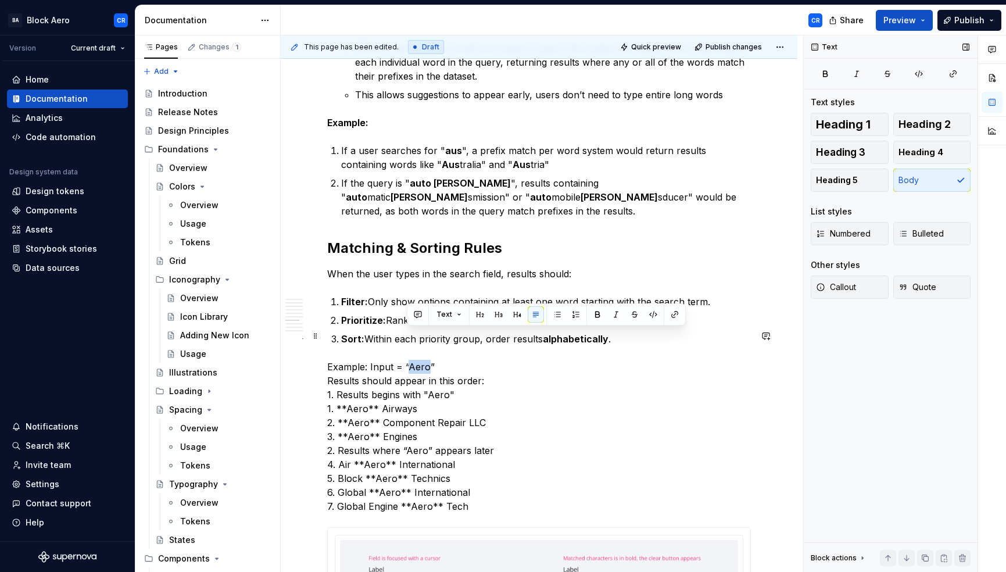
drag, startPoint x: 408, startPoint y: 334, endPoint x: 426, endPoint y: 334, distance: 17.4
click at [426, 360] on p "Example: Input = “Aero” Results should appear in this order: 1. Results begins …" at bounding box center [539, 436] width 424 height 153
click at [599, 317] on button "button" at bounding box center [597, 314] width 16 height 16
click at [362, 360] on p "Example: Input = “ Aero ” Results should appear in this order: 1. Results begin…" at bounding box center [539, 436] width 424 height 153
click at [371, 360] on p "Example: Input = “ Aero ” Results should appear in this order: 1. Results begin…" at bounding box center [539, 436] width 424 height 153
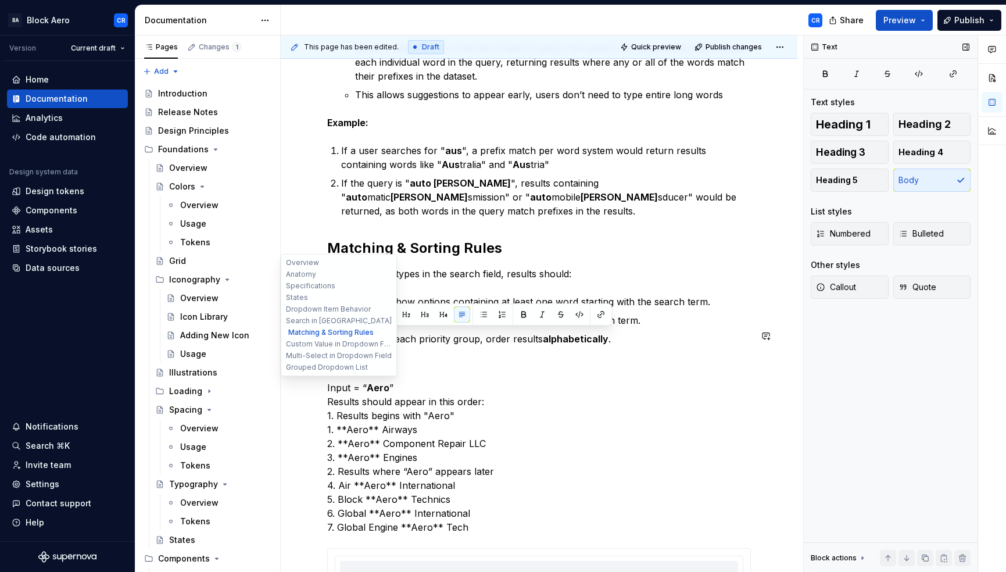
click at [308, 334] on div "Dropdown Field Edit header Overview Anatomy Specifications States Dropdown Item…" at bounding box center [539, 293] width 517 height 8097
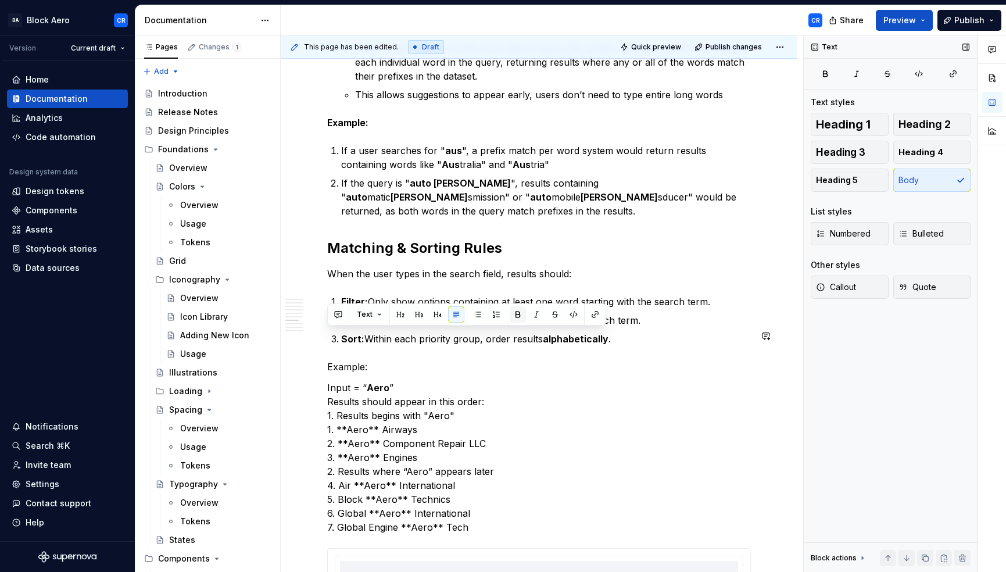
click at [512, 316] on button "button" at bounding box center [518, 314] width 16 height 16
click at [449, 381] on p "Input = “ Aero ” Results should appear in this order: 1. Results begins with "A…" at bounding box center [539, 457] width 424 height 153
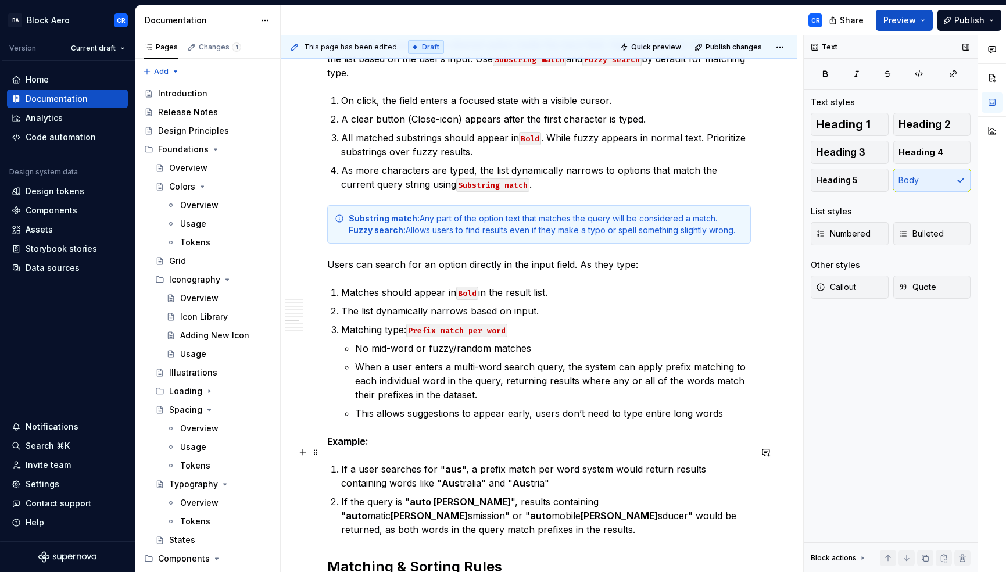
scroll to position [3481, 0]
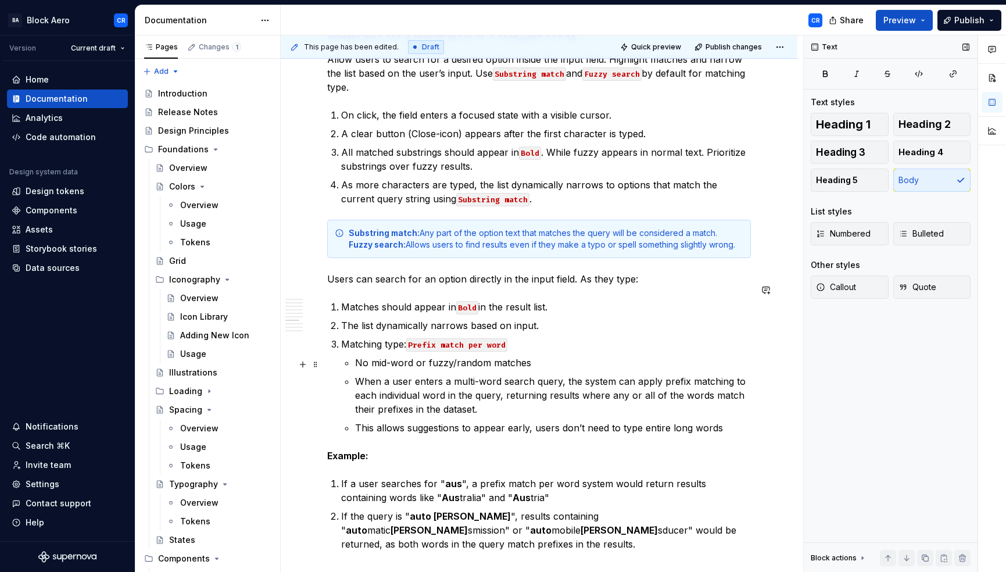
click at [410, 384] on p "When a user enters a multi-word search query, the system can apply prefix match…" at bounding box center [553, 395] width 396 height 42
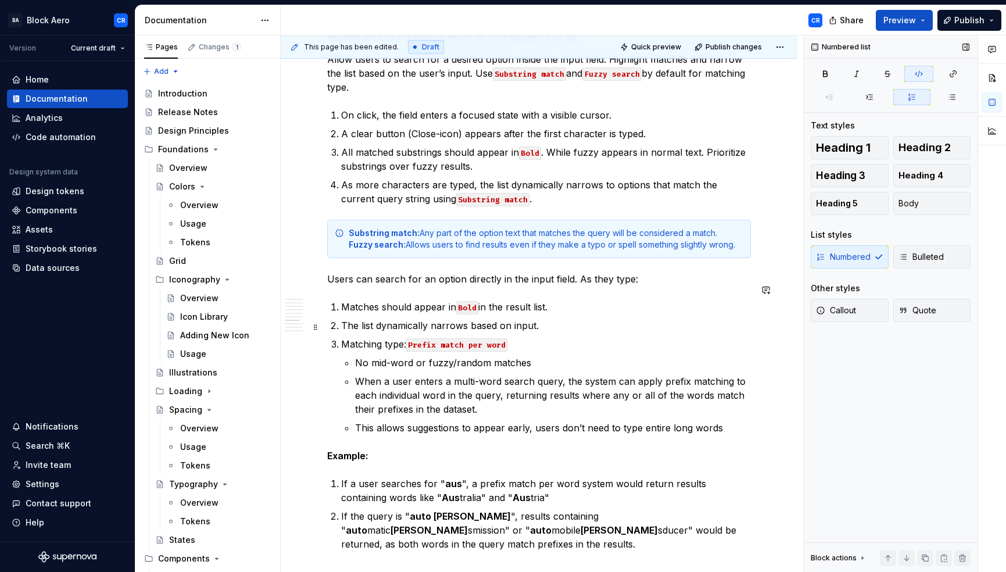
click at [544, 337] on p "Matching type: Prefix match per word" at bounding box center [546, 344] width 410 height 14
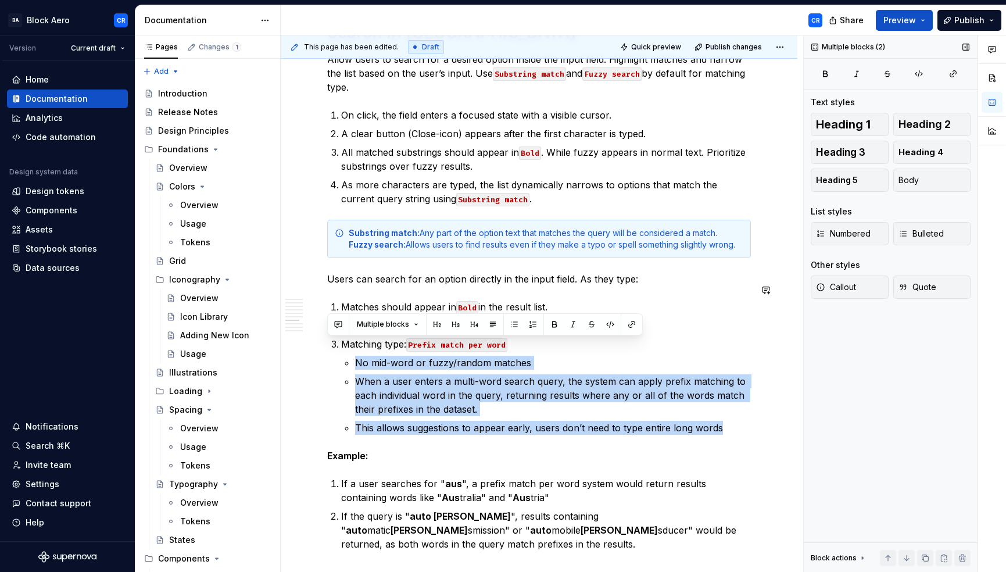
drag, startPoint x: 353, startPoint y: 345, endPoint x: 746, endPoint y: 428, distance: 401.1
click at [862, 288] on button "Callout" at bounding box center [850, 287] width 78 height 23
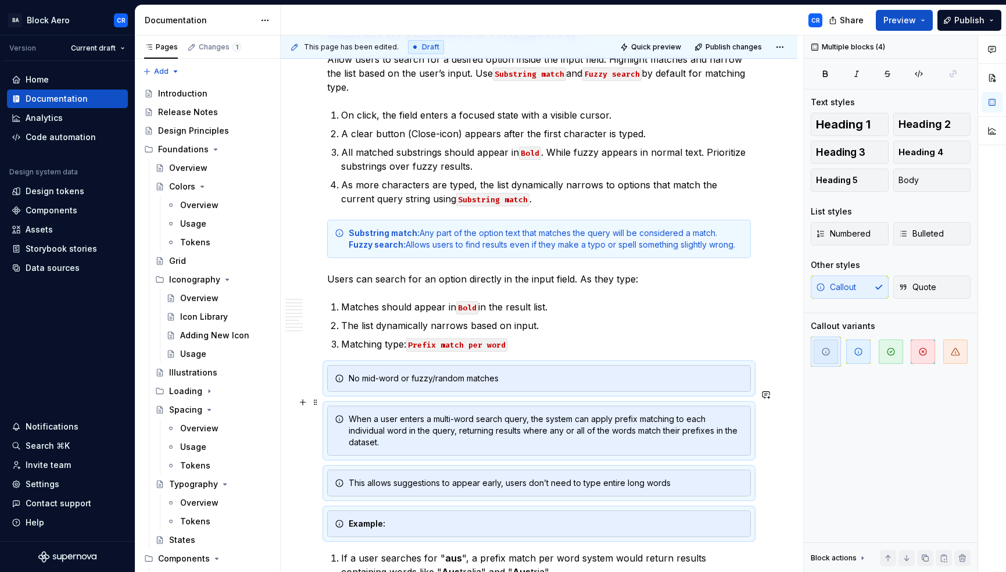
click at [380, 428] on div "When a user enters a multi-word search query, the system can apply prefix match…" at bounding box center [546, 430] width 395 height 35
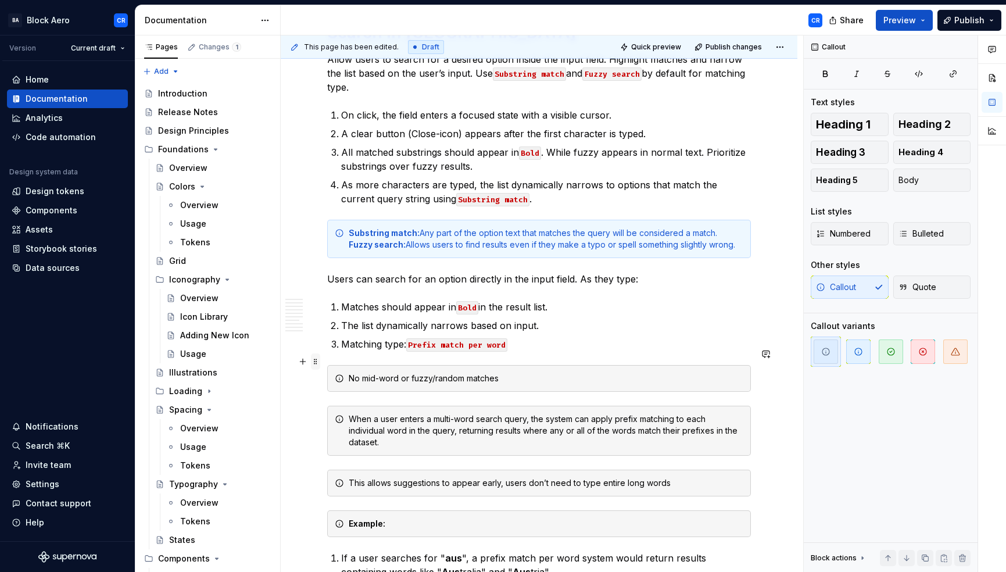
click at [317, 362] on span at bounding box center [315, 361] width 9 height 16
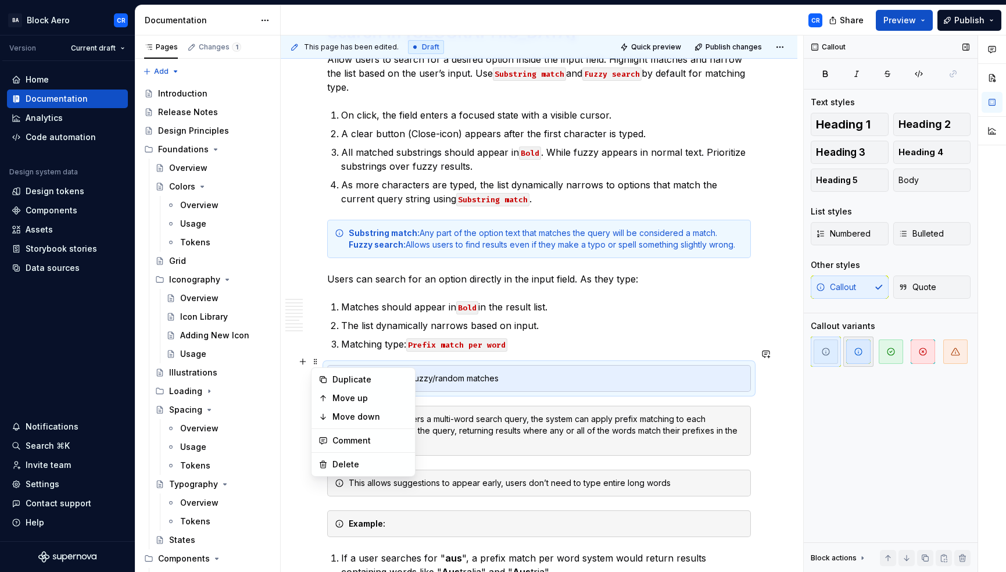
click at [854, 357] on span "button" at bounding box center [858, 351] width 24 height 24
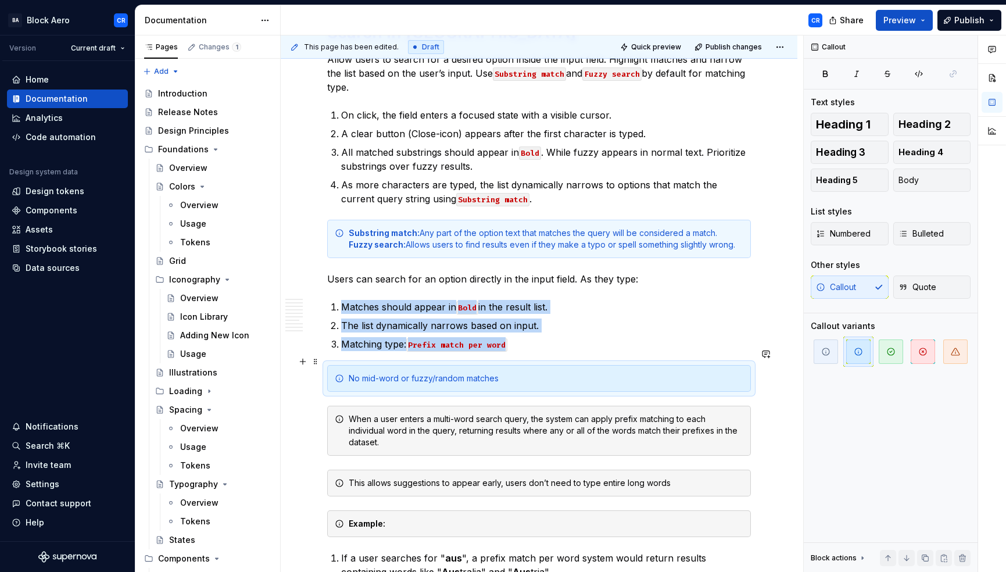
click at [349, 373] on div "No mid-word or fuzzy/random matches" at bounding box center [546, 379] width 395 height 12
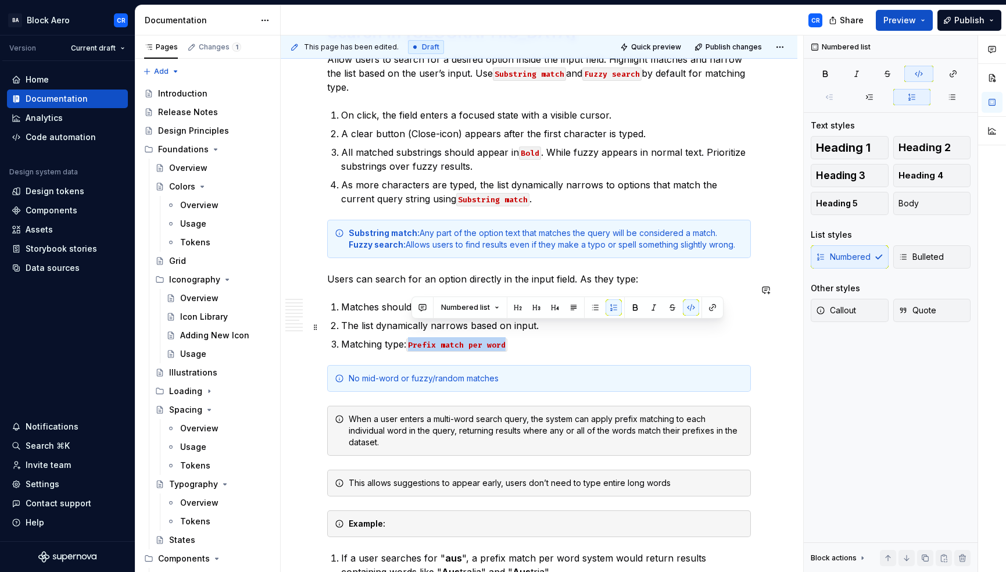
drag, startPoint x: 507, startPoint y: 329, endPoint x: 409, endPoint y: 327, distance: 98.3
click at [409, 337] on p "Matching type: Prefix match per word" at bounding box center [546, 344] width 410 height 14
copy code "Prefix match per word"
click at [349, 373] on div "No mid-word or fuzzy/random matches" at bounding box center [546, 379] width 395 height 12
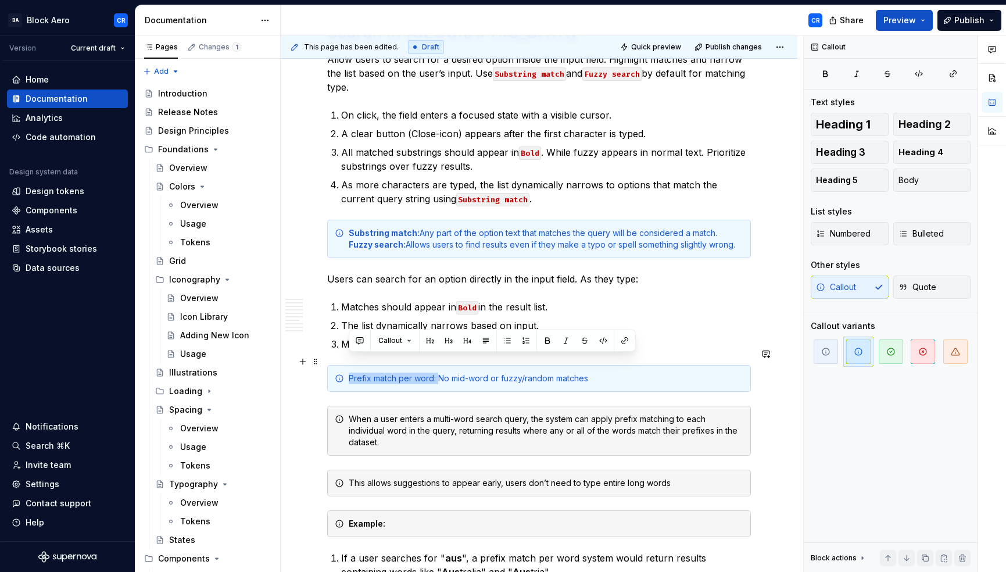
drag, startPoint x: 438, startPoint y: 361, endPoint x: 336, endPoint y: 361, distance: 102.3
click at [336, 365] on div "Prefix match per word: No mid-word or fuzzy/random matches" at bounding box center [539, 378] width 424 height 27
click at [463, 373] on div "Prefix match per word: No mid-word or fuzzy/random matches" at bounding box center [546, 379] width 395 height 12
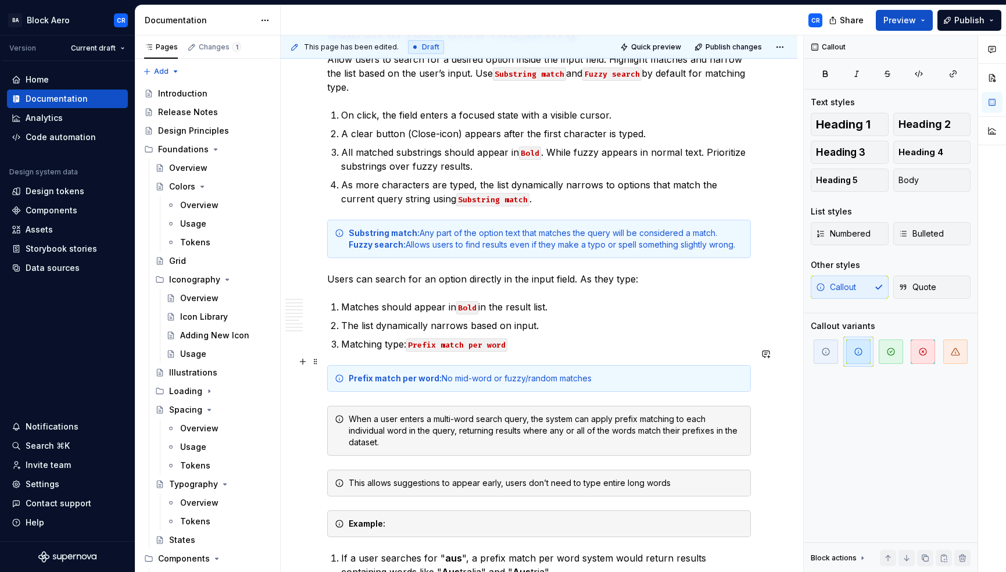
drag, startPoint x: 441, startPoint y: 363, endPoint x: 476, endPoint y: 387, distance: 43.1
click at [443, 373] on div "Prefix match per word: No mid-word or fuzzy/random matches" at bounding box center [546, 379] width 395 height 12
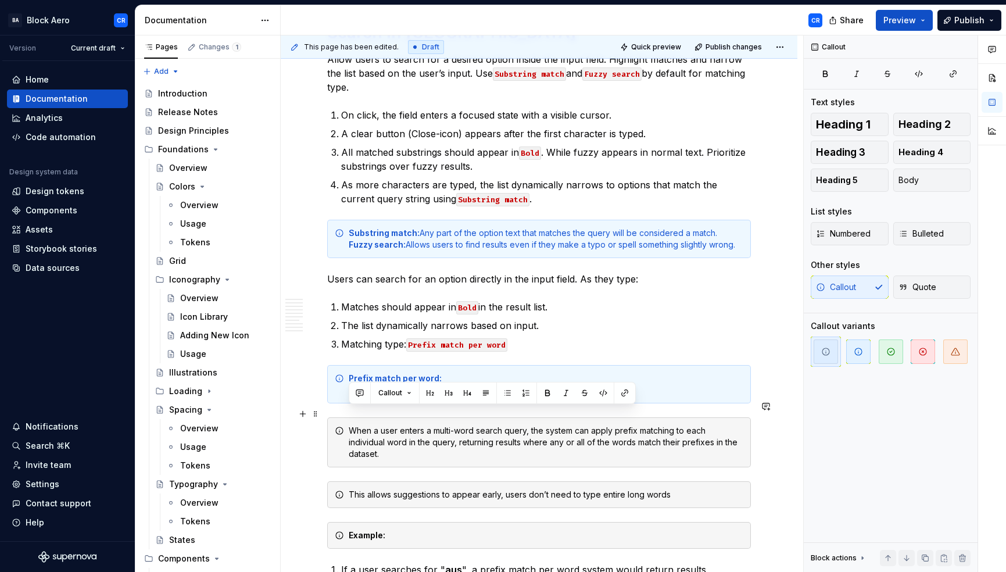
drag, startPoint x: 363, startPoint y: 433, endPoint x: 344, endPoint y: 414, distance: 26.7
click at [344, 417] on div "When a user enters a multi-word search query, the system can apply prefix match…" at bounding box center [539, 442] width 424 height 50
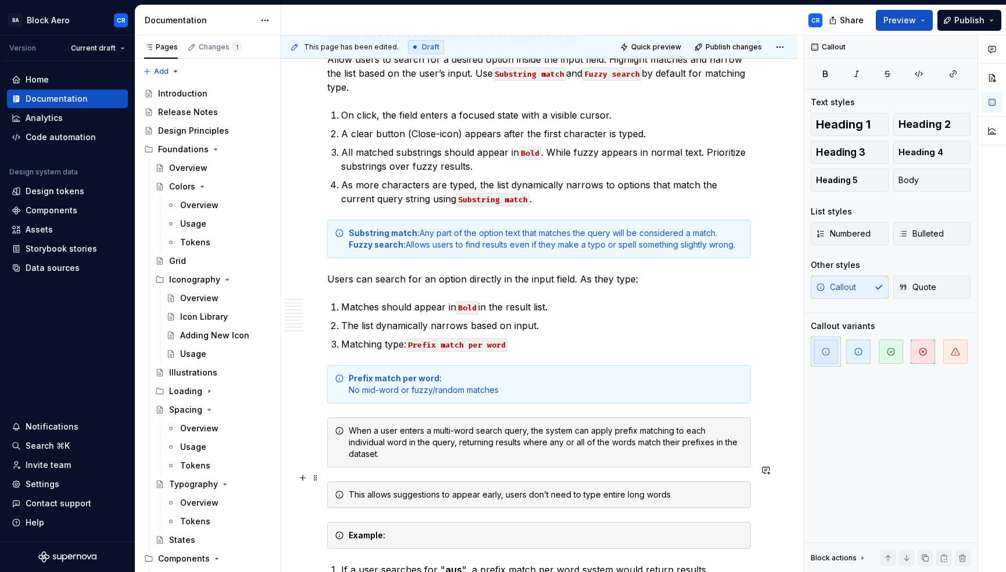
click at [418, 489] on div "This allows suggestions to appear early, users don’t need to type entire long w…" at bounding box center [546, 495] width 395 height 12
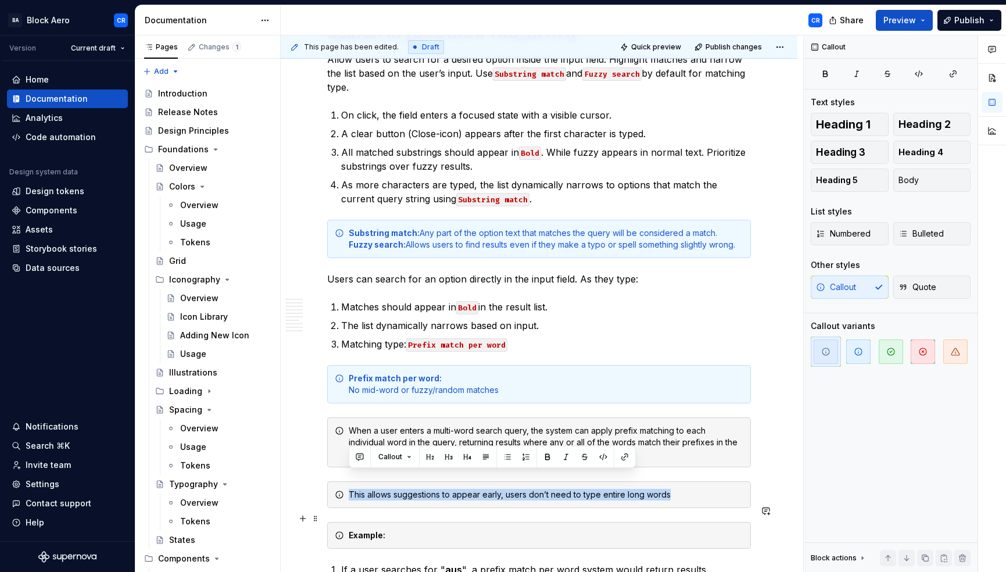
copy div "This allows suggestions to appear early, users don’t need to type entire long w…"
click at [521, 373] on div "Prefix match per word: No mid-word or fuzzy/random matches" at bounding box center [546, 384] width 395 height 23
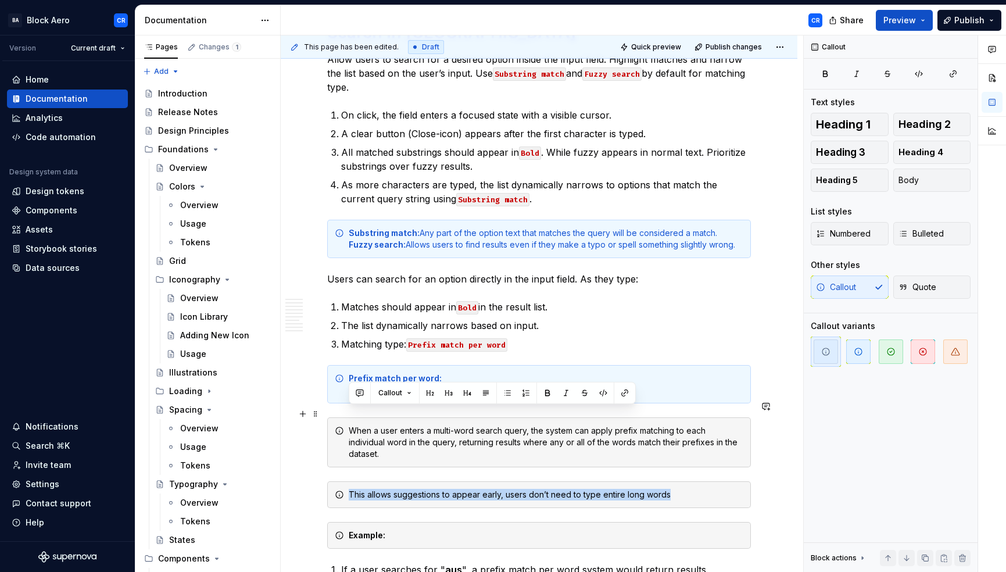
drag, startPoint x: 349, startPoint y: 413, endPoint x: 412, endPoint y: 442, distance: 69.5
click at [412, 442] on div "When a user enters a multi-word search query, the system can apply prefix match…" at bounding box center [546, 442] width 395 height 35
copy div "When a user enters a multi-word search query, the system can apply prefix match…"
click at [580, 373] on div "Prefix match per word: No mid-word or fuzzy/random matches" at bounding box center [546, 384] width 395 height 23
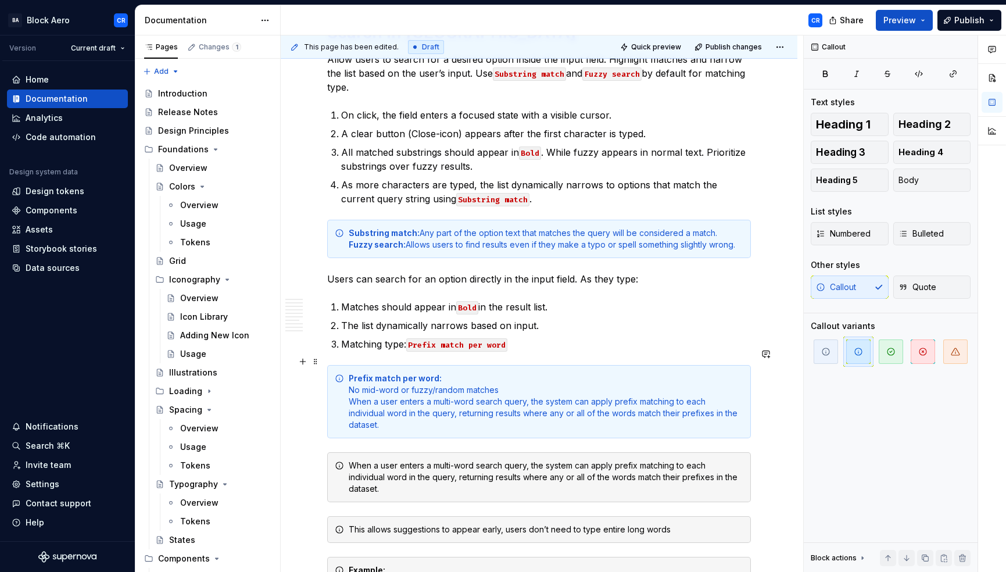
click at [350, 373] on div "Prefix match per word: No mid-word or fuzzy/random matches When a user enters a…" at bounding box center [546, 402] width 395 height 58
click at [349, 384] on div "Prefix match per word: - No mid-word or fuzzy/random matches When a user enters…" at bounding box center [546, 402] width 395 height 58
click at [368, 524] on div "This allows suggestions to appear early, users don’t need to type entire long w…" at bounding box center [546, 530] width 395 height 12
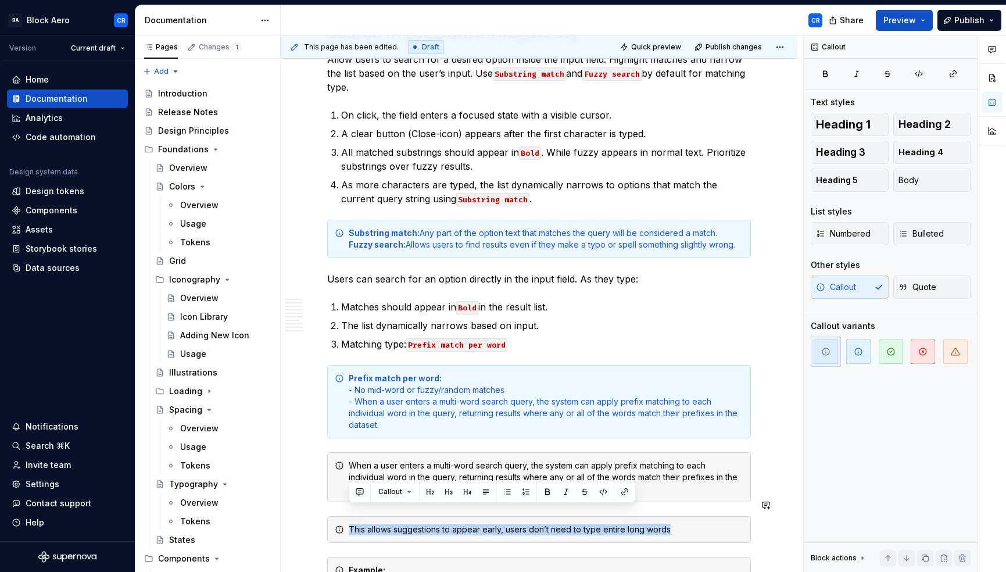
copy div "This allows suggestions to appear early, users don’t need to type entire long w…"
click at [398, 409] on div "Prefix match per word: - No mid-word or fuzzy/random matches - When a user ente…" at bounding box center [546, 402] width 395 height 58
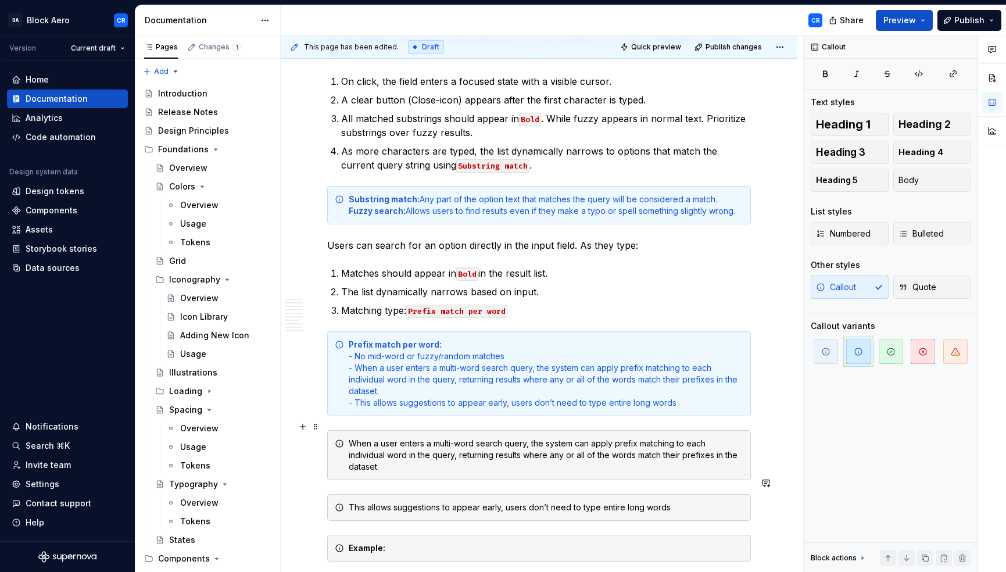
scroll to position [3530, 0]
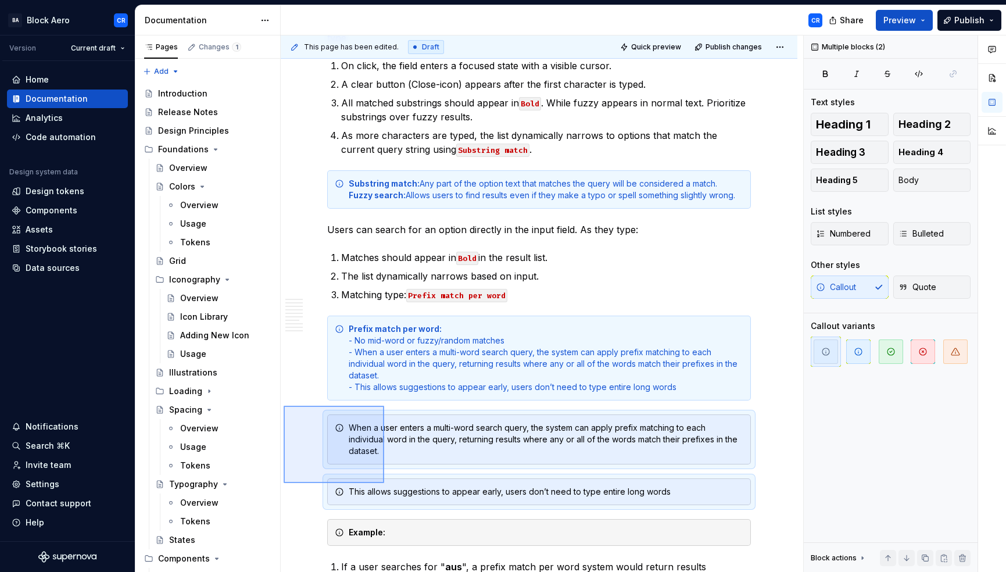
drag, startPoint x: 284, startPoint y: 406, endPoint x: 384, endPoint y: 483, distance: 126.9
click at [384, 483] on div "This page has been edited. Draft Quick preview Publish changes Dropdown Field E…" at bounding box center [542, 303] width 523 height 537
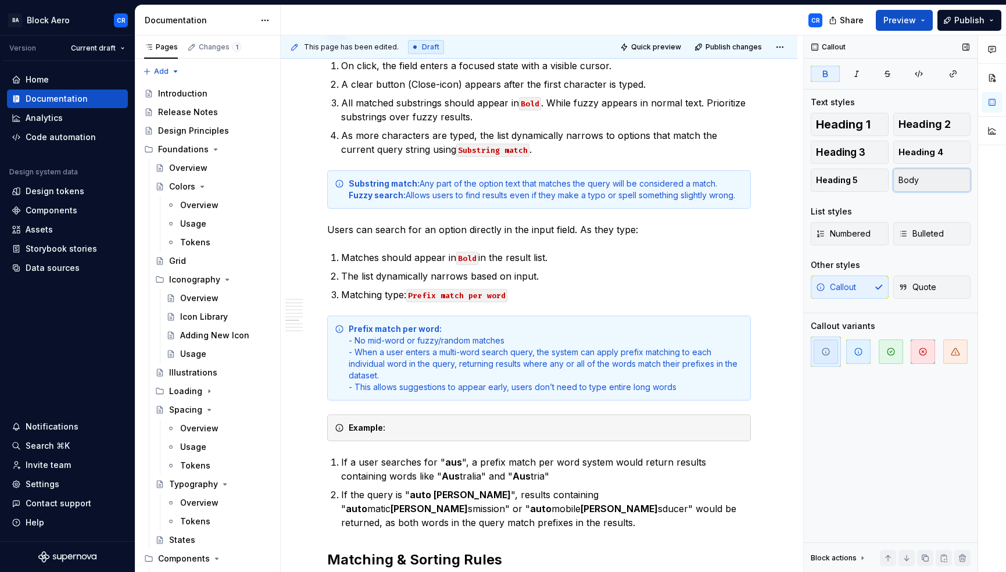
click at [927, 179] on button "Body" at bounding box center [933, 180] width 78 height 23
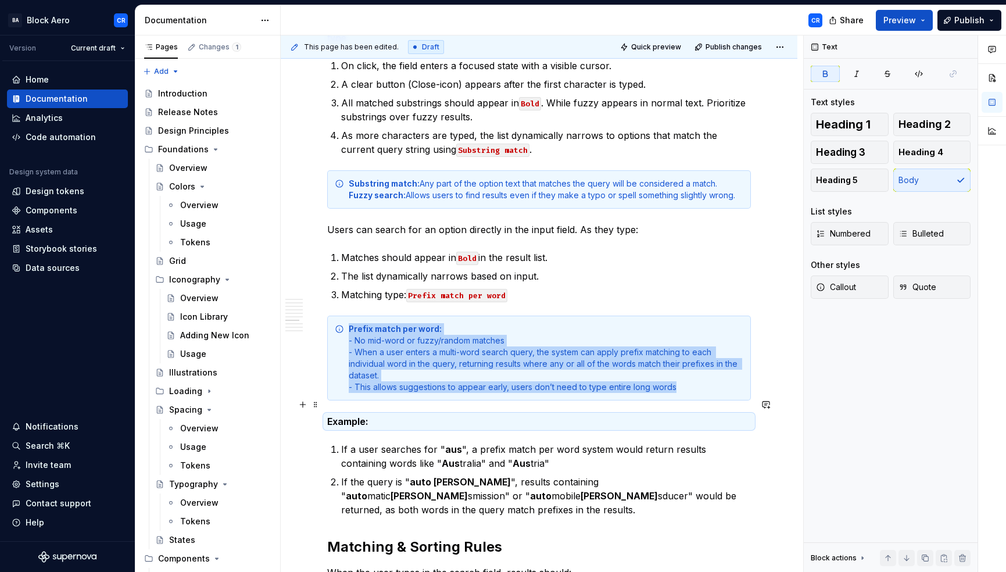
click at [419, 414] on p "Example:" at bounding box center [539, 421] width 424 height 14
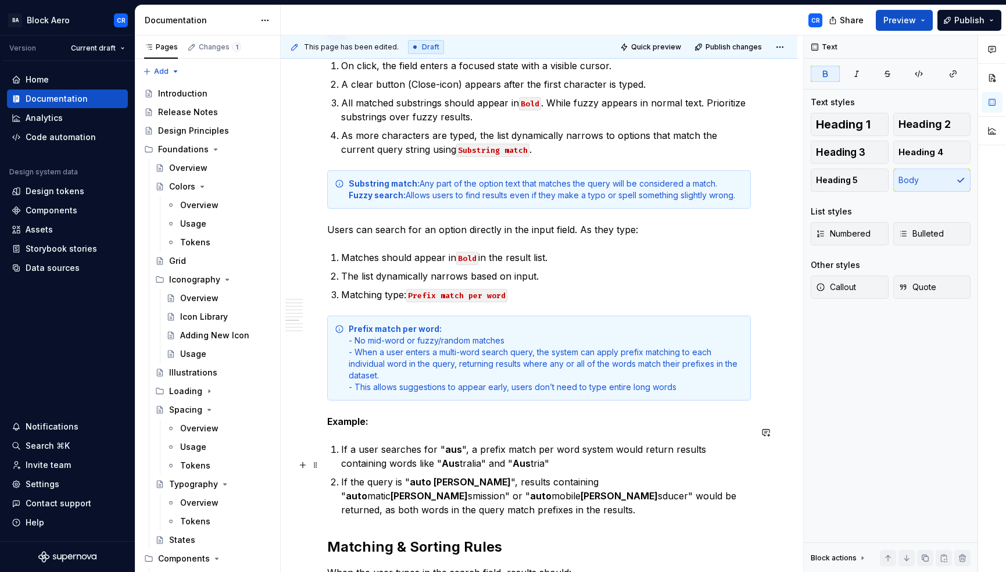
click at [545, 484] on p "If the query is " auto [PERSON_NAME] ", results containing " auto matic [PERSON…" at bounding box center [546, 496] width 410 height 42
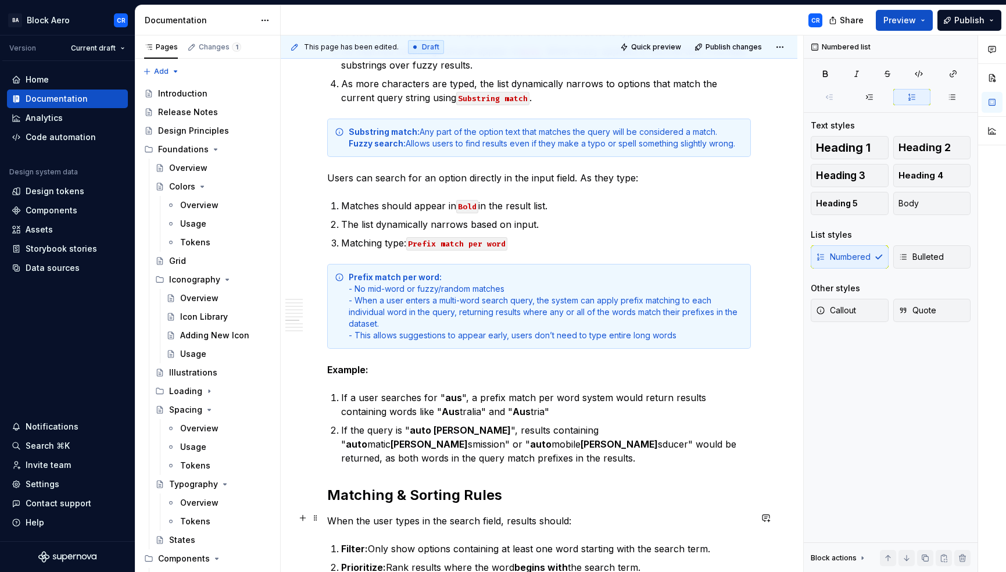
scroll to position [3586, 0]
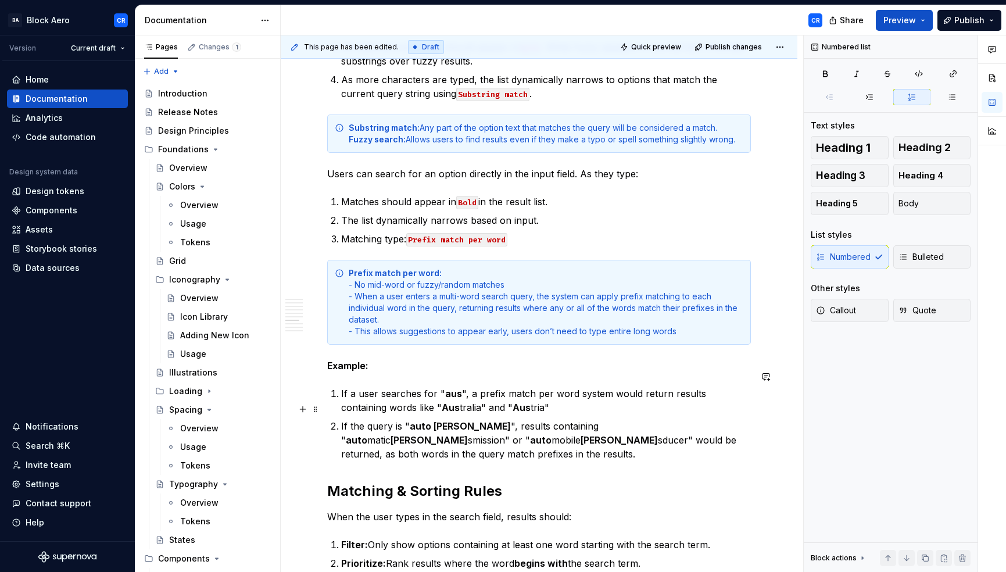
click at [735, 427] on p "If the query is " auto [PERSON_NAME] ", results containing " auto matic [PERSON…" at bounding box center [546, 440] width 410 height 42
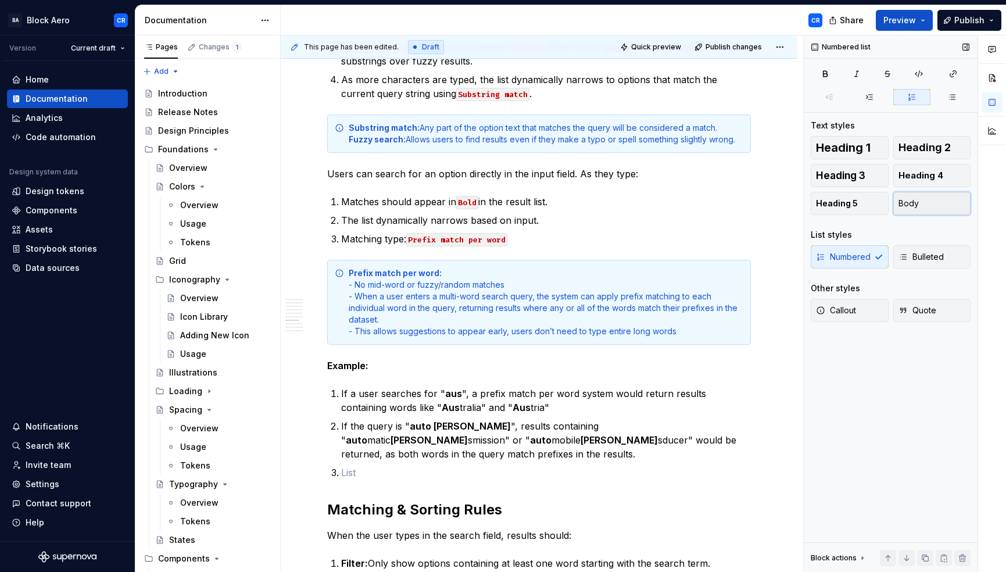
click at [921, 208] on button "Body" at bounding box center [933, 203] width 78 height 23
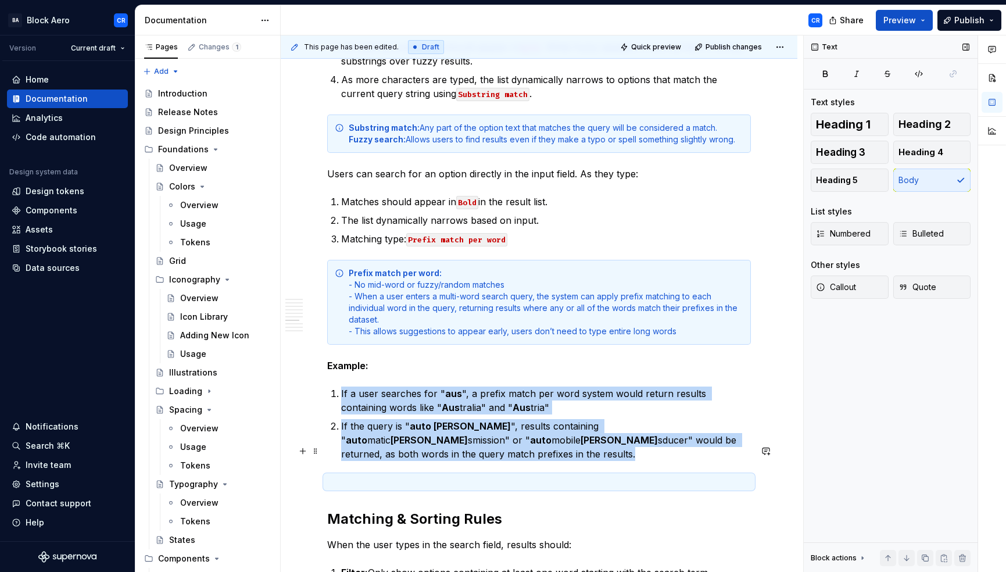
click at [607, 475] on p at bounding box center [539, 482] width 424 height 14
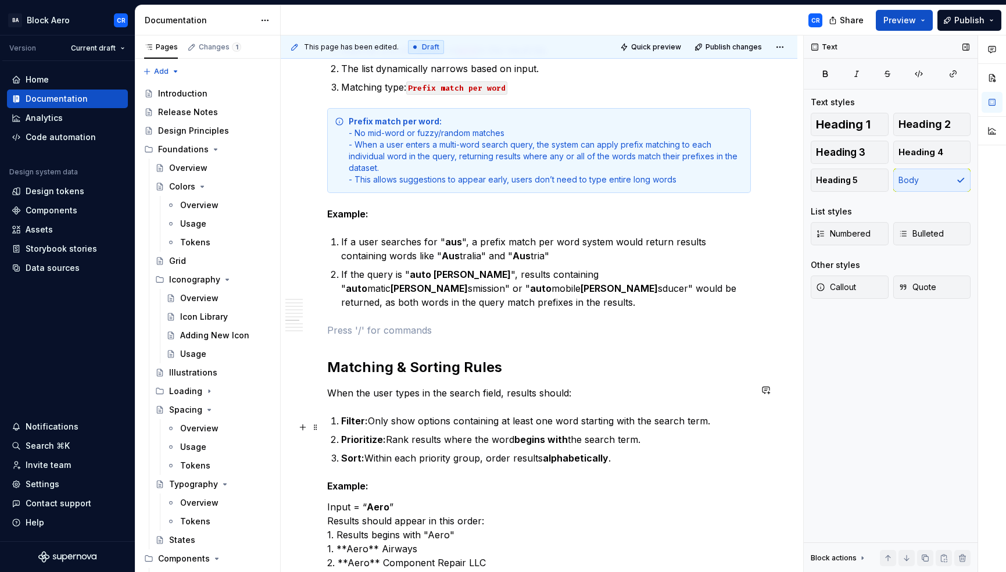
scroll to position [3740, 0]
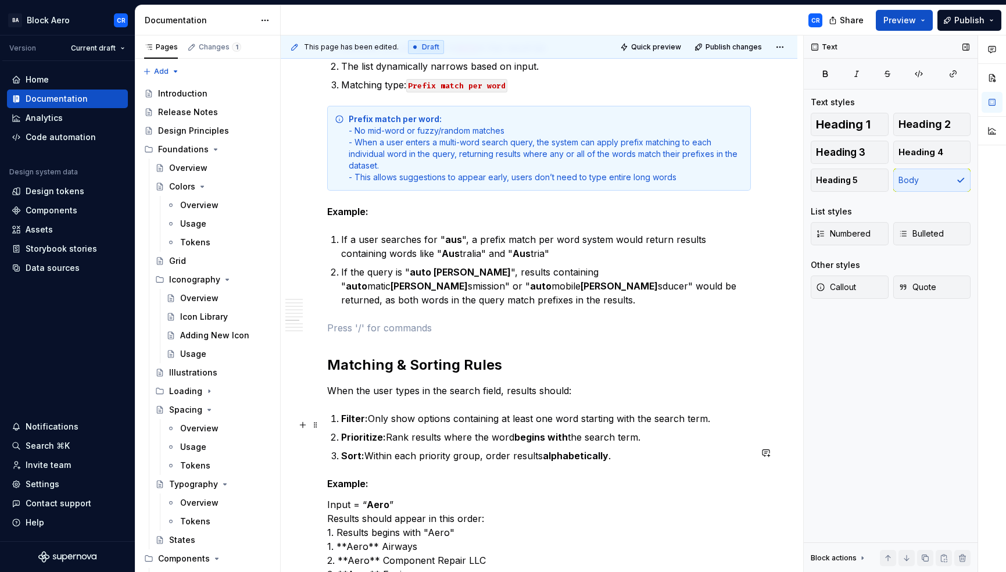
type textarea "*"
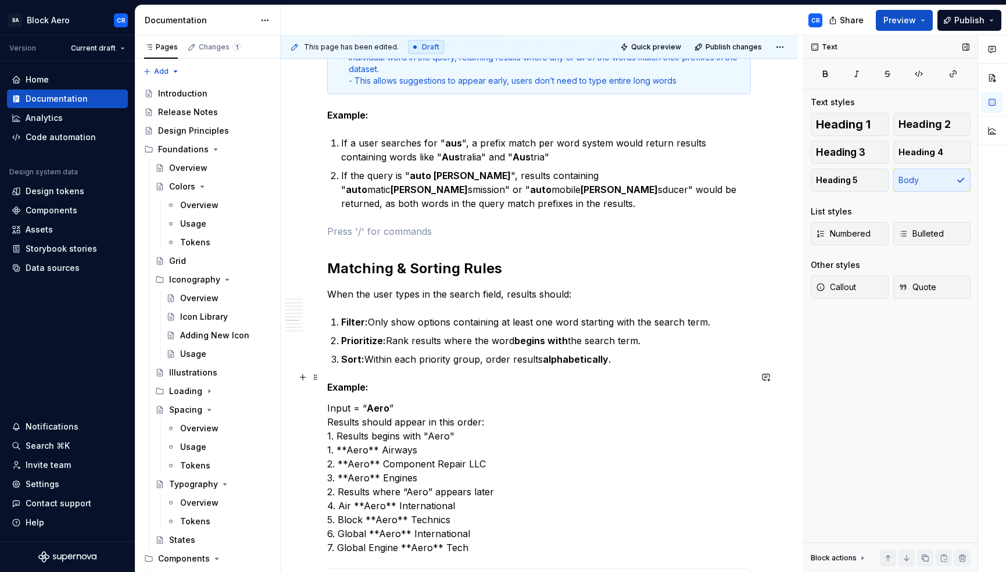
scroll to position [3848, 0]
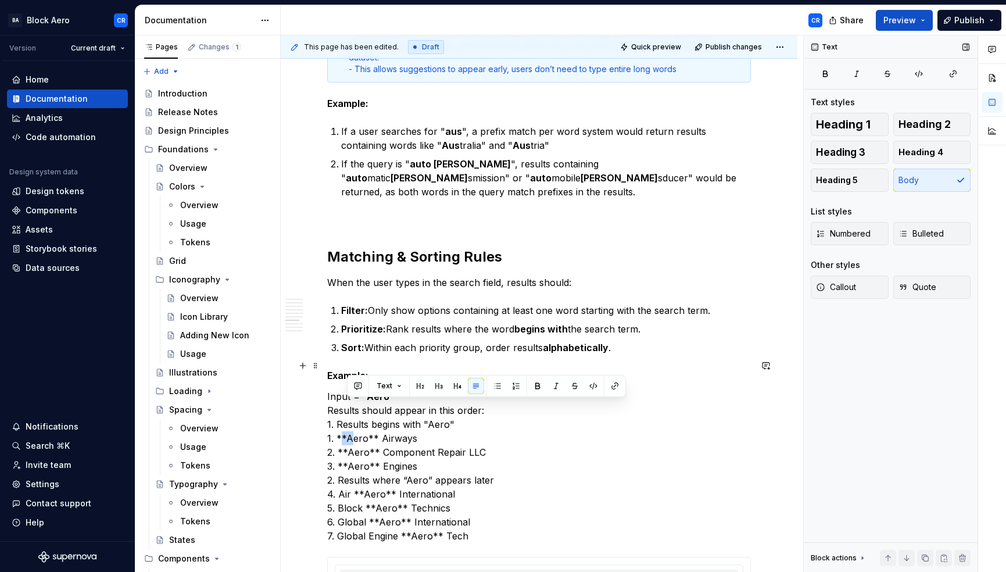
drag, startPoint x: 356, startPoint y: 409, endPoint x: 348, endPoint y: 408, distance: 8.3
click at [348, 408] on p "Input = “ Aero ” Results should appear in this order: 1. Results begins with "A…" at bounding box center [539, 465] width 424 height 153
drag, startPoint x: 377, startPoint y: 406, endPoint x: 366, endPoint y: 404, distance: 10.6
click at [366, 404] on p "Input = “ Aero ” Results should appear in this order: 1. Results begins with "A…" at bounding box center [539, 465] width 424 height 153
drag, startPoint x: 357, startPoint y: 419, endPoint x: 349, endPoint y: 417, distance: 8.2
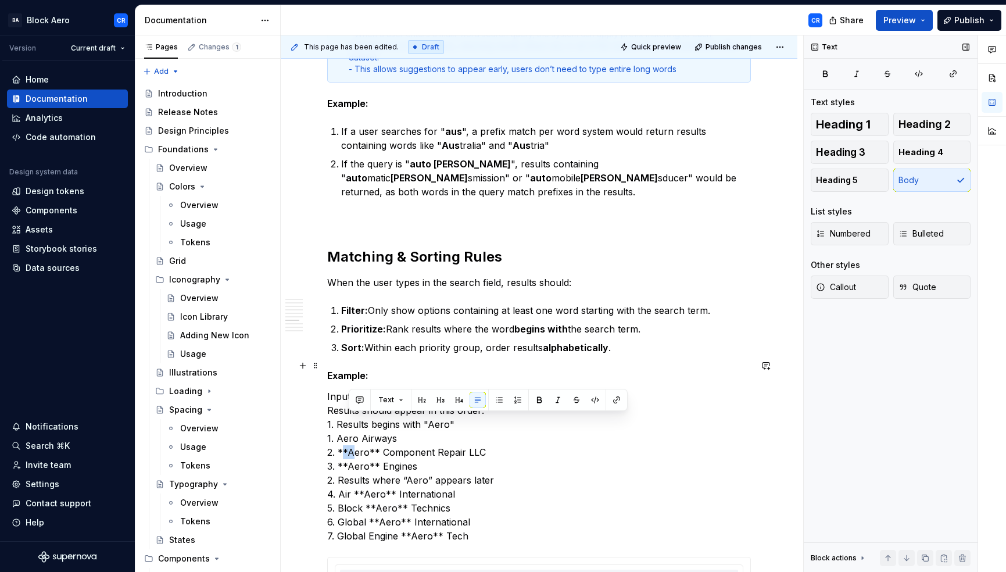
click at [349, 417] on p "Input = “ Aero ” Results should appear in this order: 1. Results begins with "A…" at bounding box center [539, 465] width 424 height 153
click at [370, 422] on p "Input = “ Aero ” Results should appear in this order: 1. Results begins with "A…" at bounding box center [539, 465] width 424 height 153
drag, startPoint x: 357, startPoint y: 433, endPoint x: 350, endPoint y: 431, distance: 7.2
click at [350, 431] on p "Input = “ Aero ” Results should appear in this order: 1. Results begins with "A…" at bounding box center [539, 465] width 424 height 153
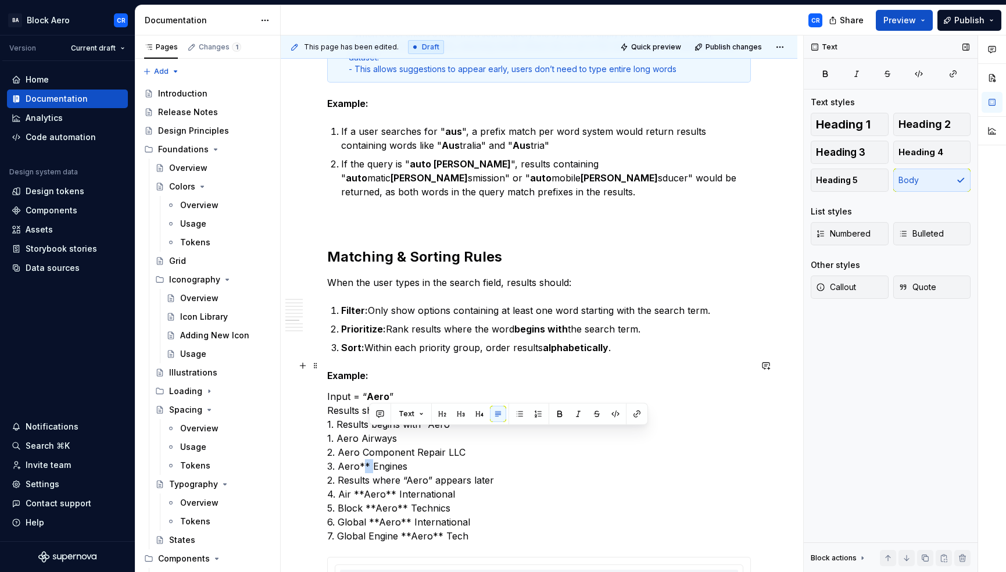
drag, startPoint x: 378, startPoint y: 434, endPoint x: 370, endPoint y: 432, distance: 8.5
click at [370, 432] on p "Input = “ Aero ” Results should appear in this order: 1. Results begins with "A…" at bounding box center [539, 465] width 424 height 153
drag, startPoint x: 348, startPoint y: 406, endPoint x: 334, endPoint y: 406, distance: 14.0
click at [334, 406] on p "Input = “ Aero ” Results should appear in this order: 1. Results begins with "A…" at bounding box center [539, 465] width 424 height 153
click at [331, 394] on p "Input = “ Aero ” Results should appear in this order: 1. Results begins with "A…" at bounding box center [539, 465] width 424 height 153
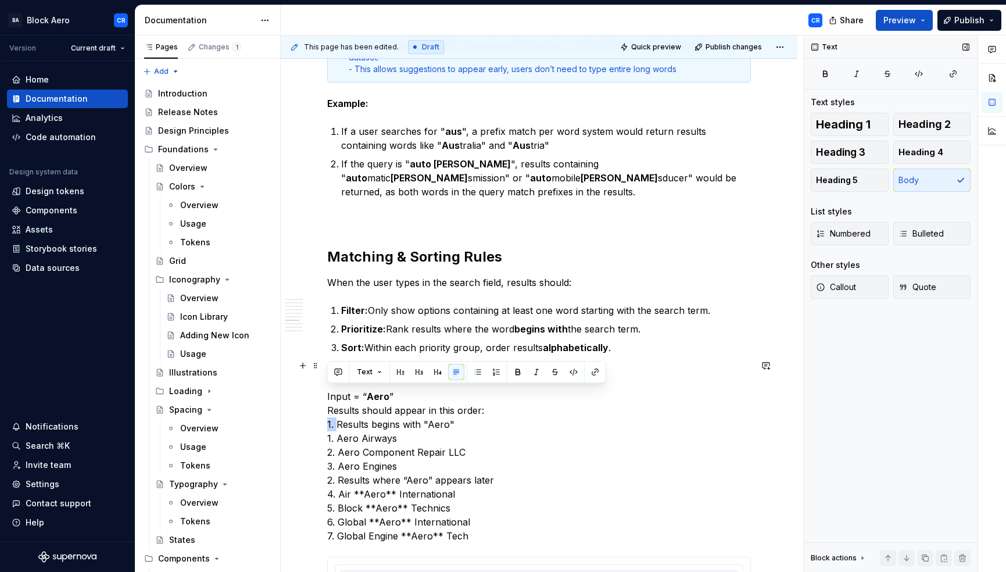
drag, startPoint x: 337, startPoint y: 392, endPoint x: 321, endPoint y: 391, distance: 15.8
click at [321, 391] on div "Overview A dropdown field is an input field that allows user to enter data by s…" at bounding box center [539, 350] width 517 height 8000
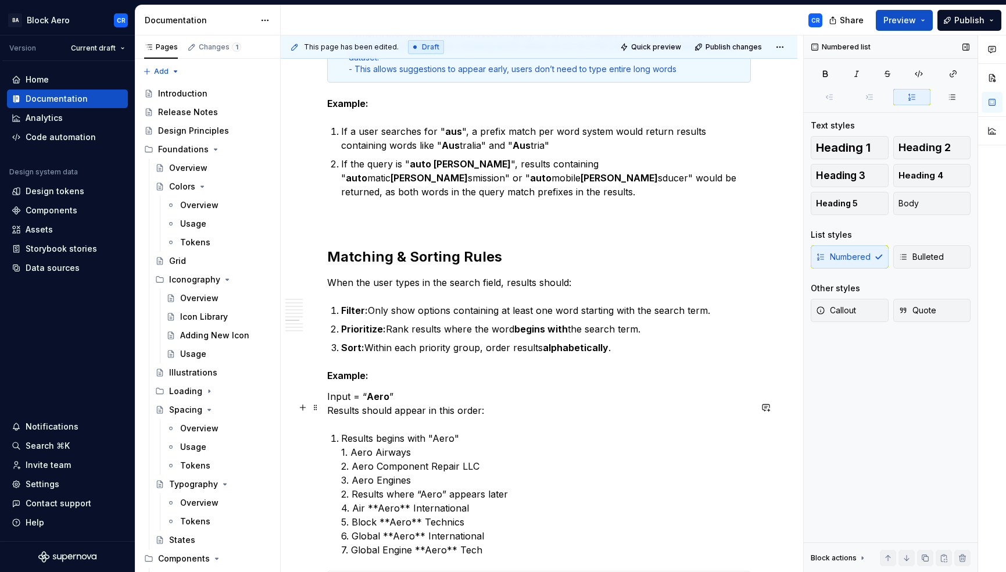
scroll to position [3859, 0]
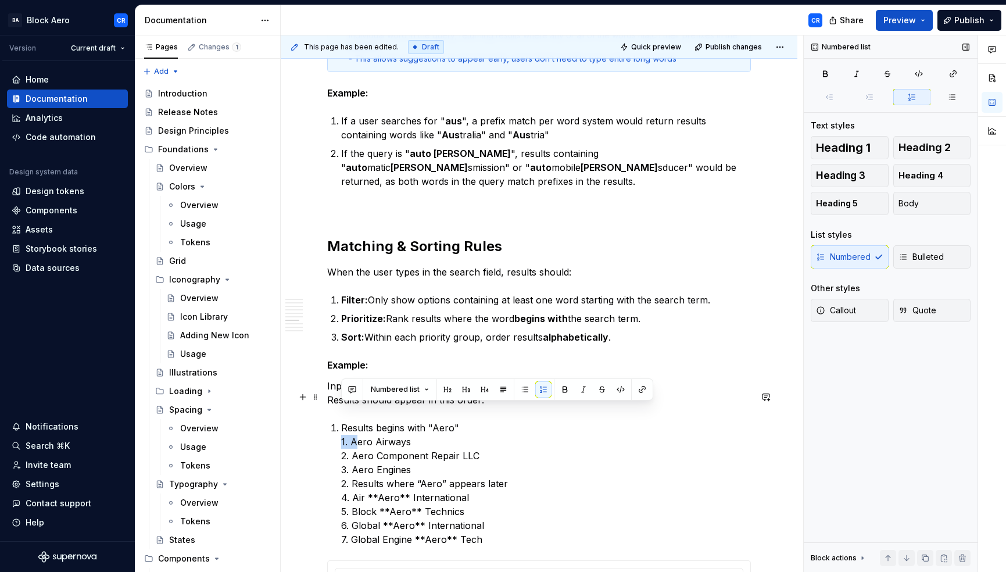
click at [333, 412] on div "Overview A dropdown field is an input field that allows user to enter data by s…" at bounding box center [539, 268] width 424 height 7800
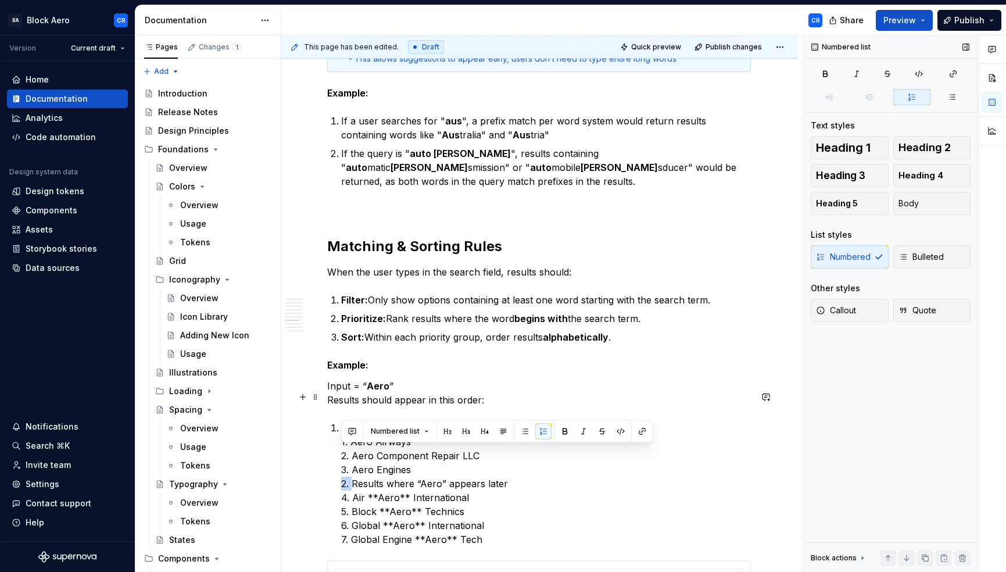
click at [327, 450] on div "Overview A dropdown field is an input field that allows user to enter data by s…" at bounding box center [539, 268] width 424 height 7800
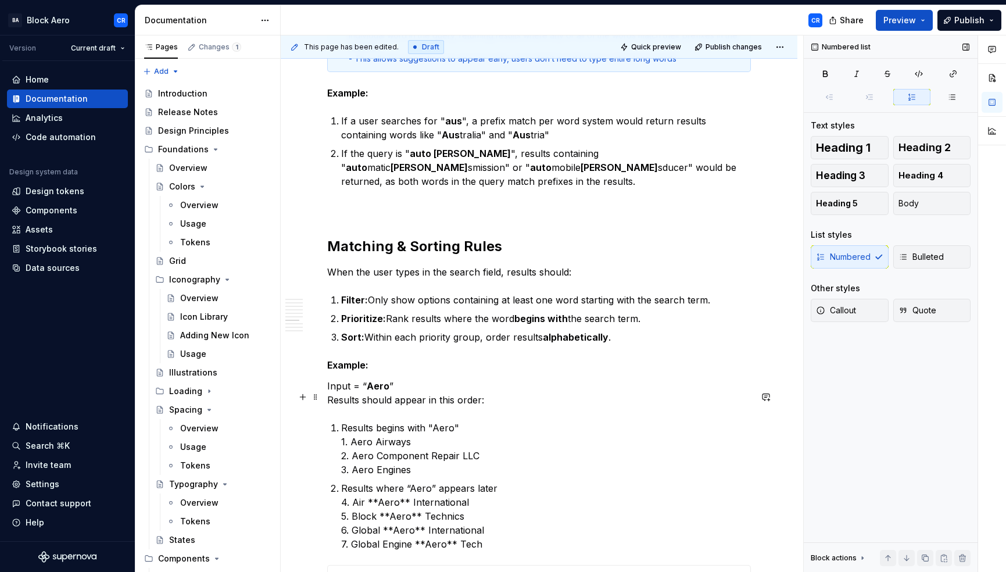
drag, startPoint x: 362, startPoint y: 410, endPoint x: 333, endPoint y: 406, distance: 30.0
click at [333, 406] on div "Overview A dropdown field is an input field that allows user to enter data by s…" at bounding box center [539, 270] width 424 height 7805
click at [919, 258] on span "Bulleted" at bounding box center [921, 257] width 45 height 12
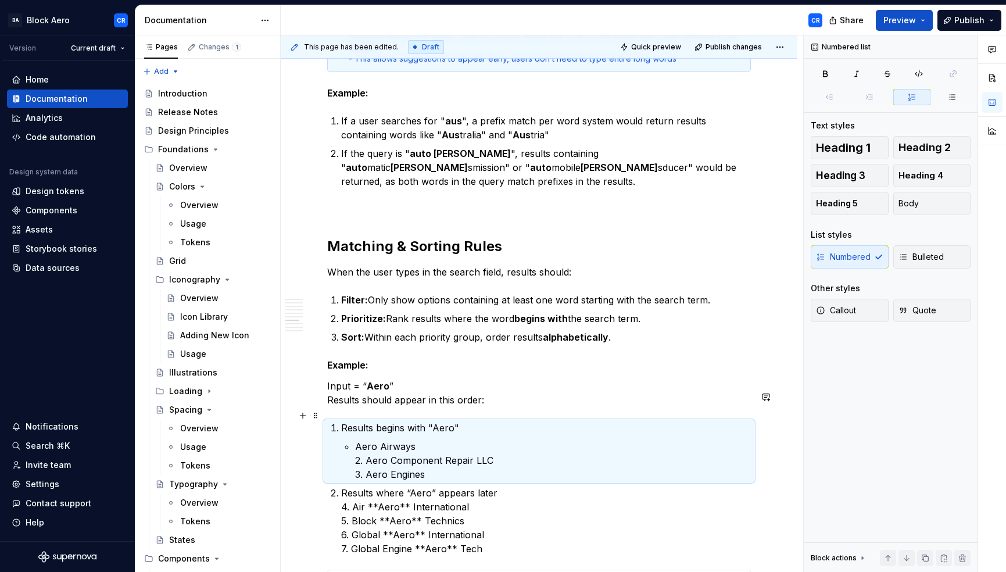
click at [376, 439] on p "Aero Airways 2. Aero Component Repair LLC 3. Aero Engines" at bounding box center [553, 460] width 396 height 42
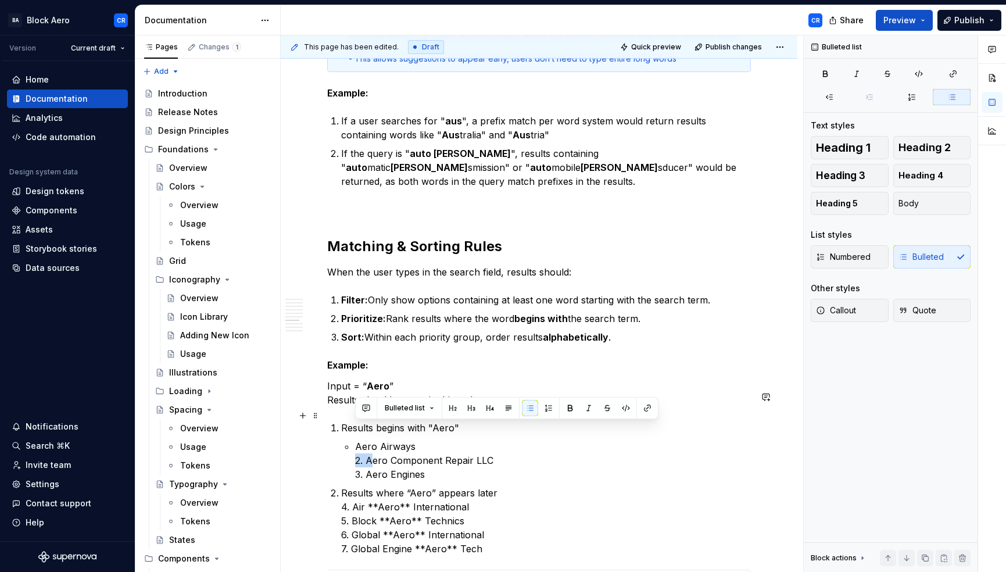
drag, startPoint x: 377, startPoint y: 430, endPoint x: 346, endPoint y: 428, distance: 30.3
click at [346, 428] on li "Results begins with "Aero" Aero Airways 2. Aero Component Repair LLC 3. Aero En…" at bounding box center [546, 451] width 410 height 60
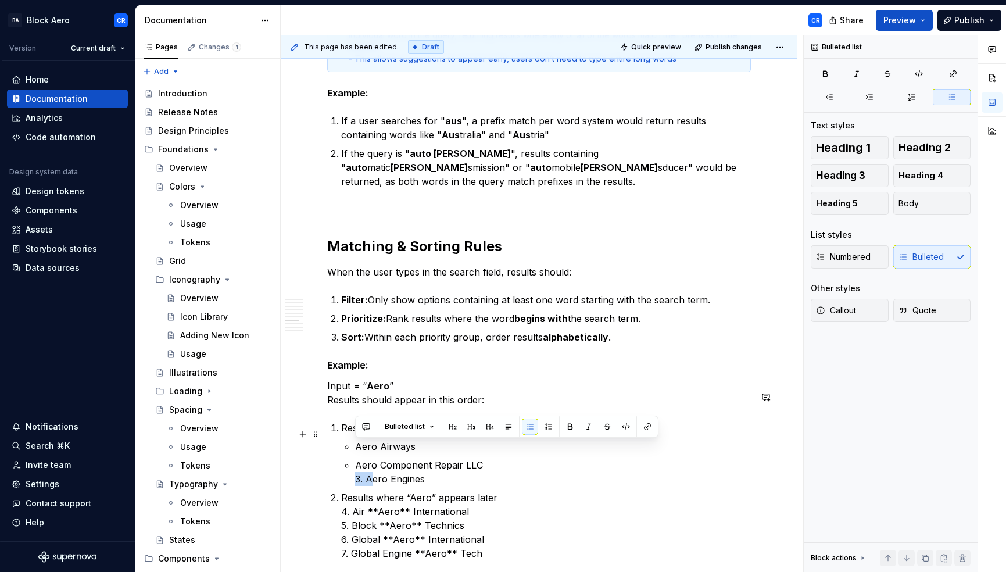
click at [343, 449] on li "Results begins with "Aero" Aero Airways Aero Component Repair LLC 3. Aero Engin…" at bounding box center [546, 453] width 410 height 65
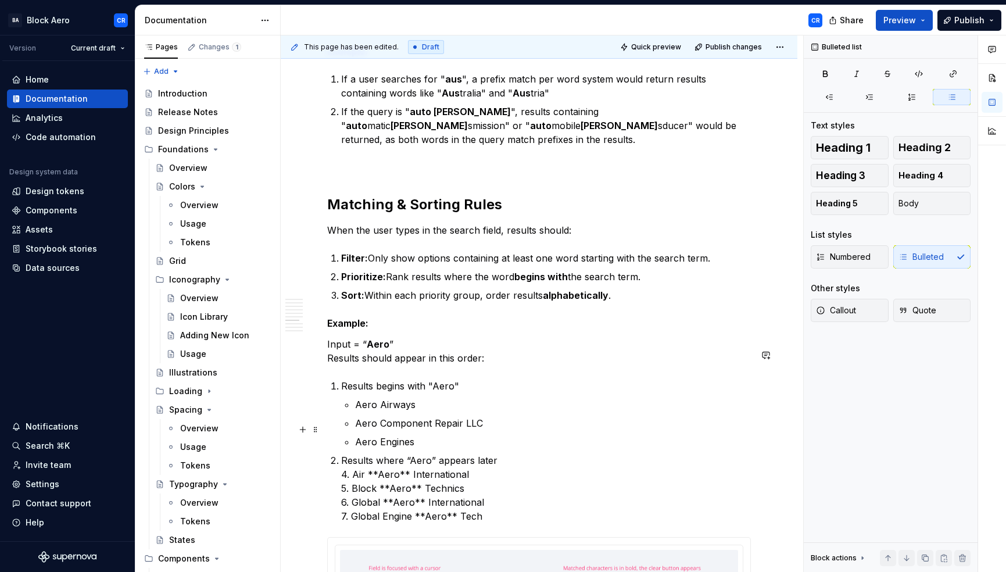
scroll to position [3908, 0]
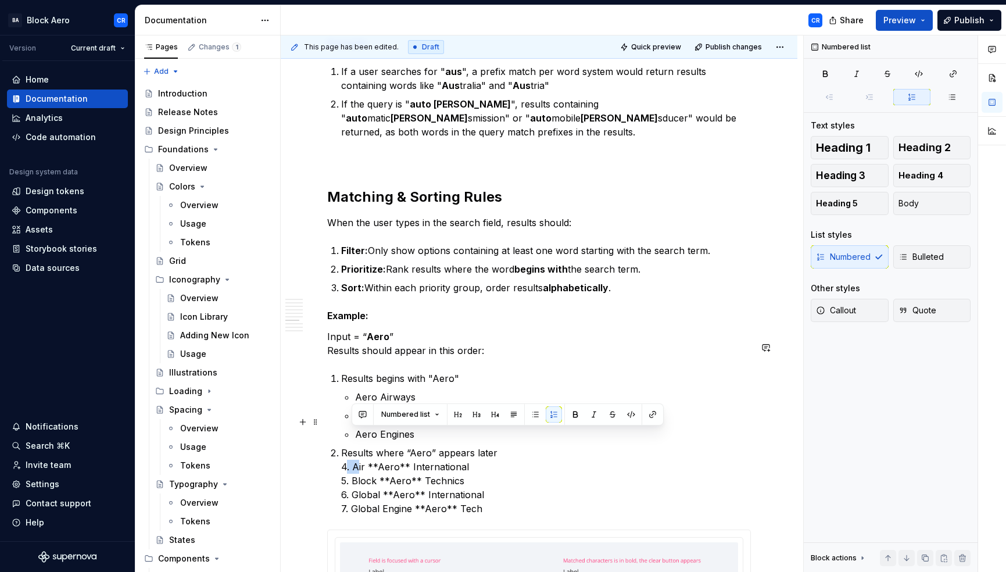
drag, startPoint x: 363, startPoint y: 437, endPoint x: 348, endPoint y: 438, distance: 15.7
click at [348, 446] on p "Results where “Aero” appears later 4. Air **Aero** International 5. Block **Aer…" at bounding box center [546, 481] width 410 height 70
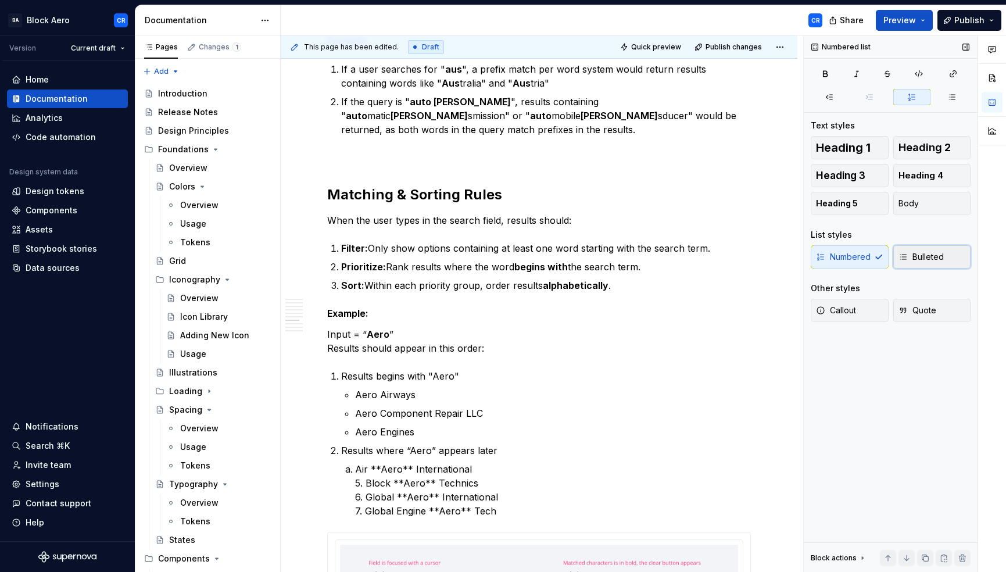
click at [914, 256] on span "Bulleted" at bounding box center [921, 257] width 45 height 12
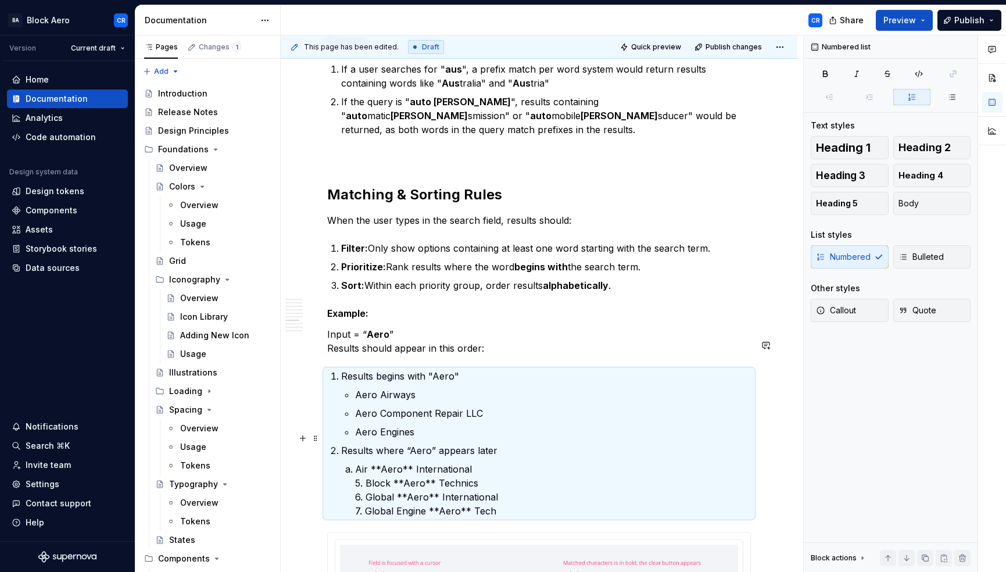
click at [355, 462] on p "Air **Aero** International 5. Block **Aero** Technics 6. Global **Aero** Intern…" at bounding box center [553, 490] width 396 height 56
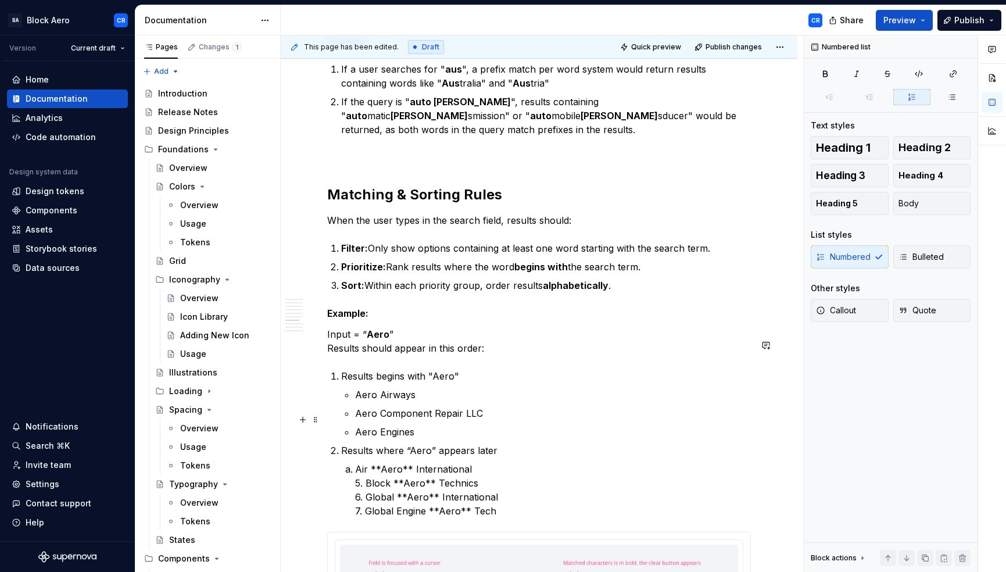
click at [341, 444] on li "Results where “Aero” appears later Air **Aero** International 5. Block **Aero**…" at bounding box center [546, 481] width 410 height 74
click at [355, 462] on p "Air **Aero** International 5. Block **Aero** Technics 6. Global **Aero** Intern…" at bounding box center [553, 490] width 396 height 56
click at [905, 260] on icon "button" at bounding box center [903, 256] width 9 height 9
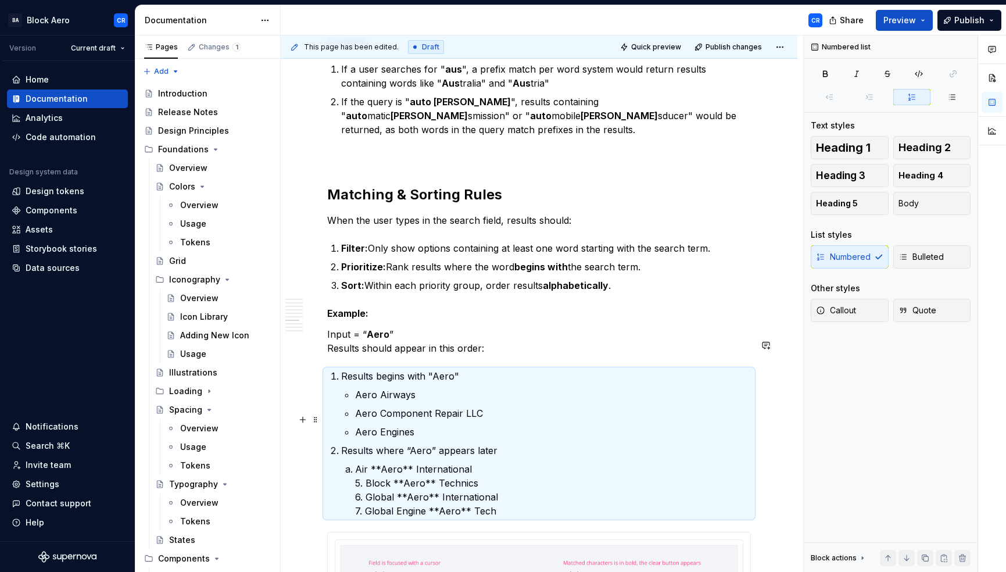
click at [357, 410] on ol "Results begins with "Aero" Aero Airways Aero Component Repair LLC Aero Engines …" at bounding box center [546, 443] width 410 height 149
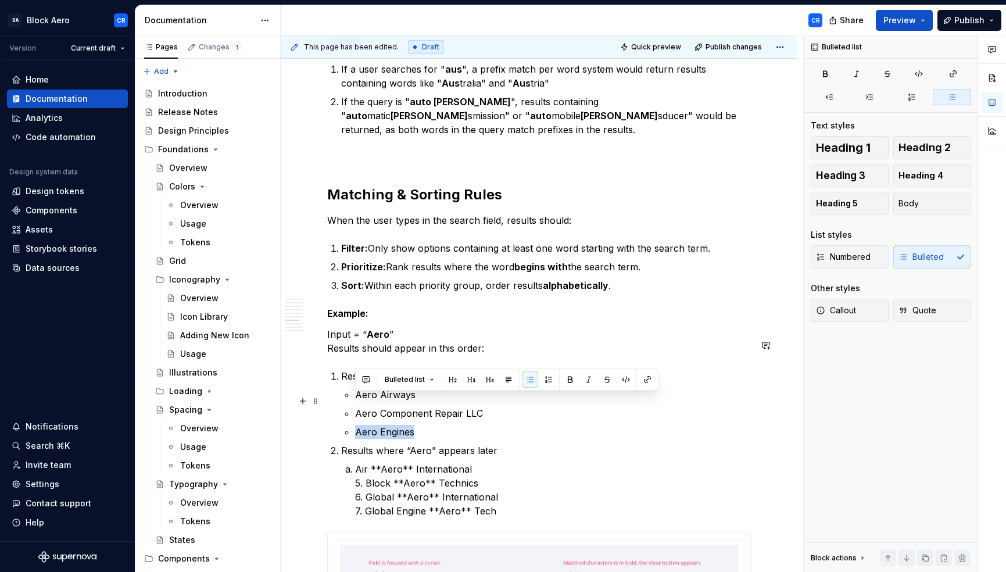
drag, startPoint x: 433, startPoint y: 404, endPoint x: 339, endPoint y: 402, distance: 94.2
click at [339, 402] on div "Overview A dropdown field is an input field that allows user to enter data by s…" at bounding box center [539, 228] width 424 height 7824
copy p "Aero Engines"
click at [505, 444] on p "Results where “Aero” appears later" at bounding box center [546, 451] width 410 height 14
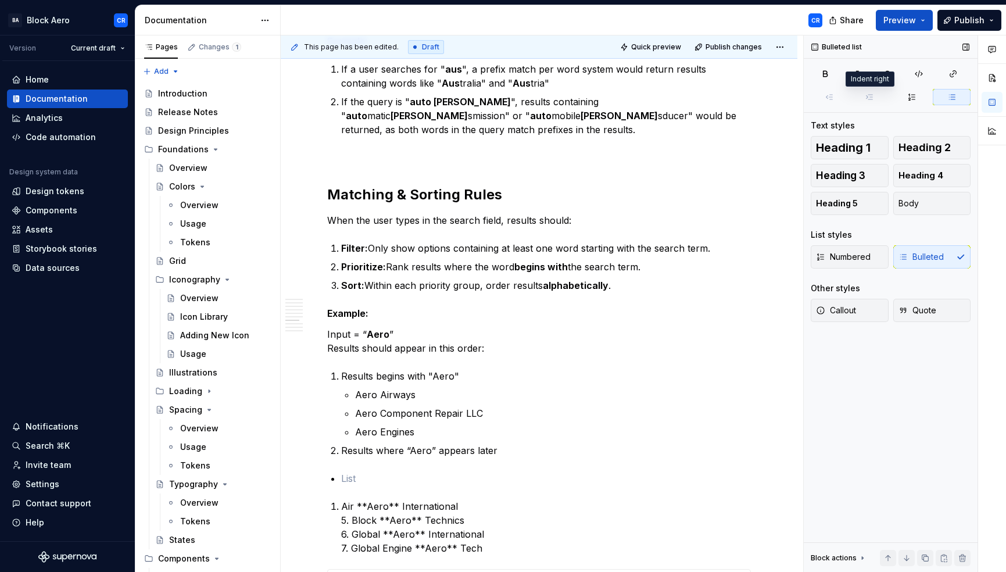
click at [869, 98] on span at bounding box center [870, 97] width 38 height 16
click at [357, 471] on p at bounding box center [546, 478] width 410 height 14
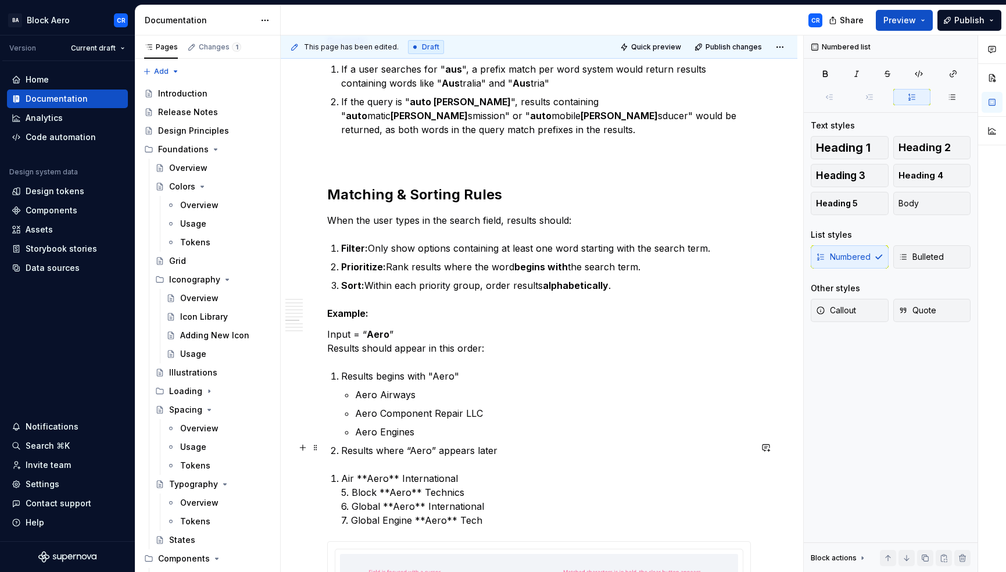
click at [342, 471] on p "Air **Aero** International 5. Block **Aero** Technics 6. Global **Aero** Intern…" at bounding box center [546, 499] width 410 height 56
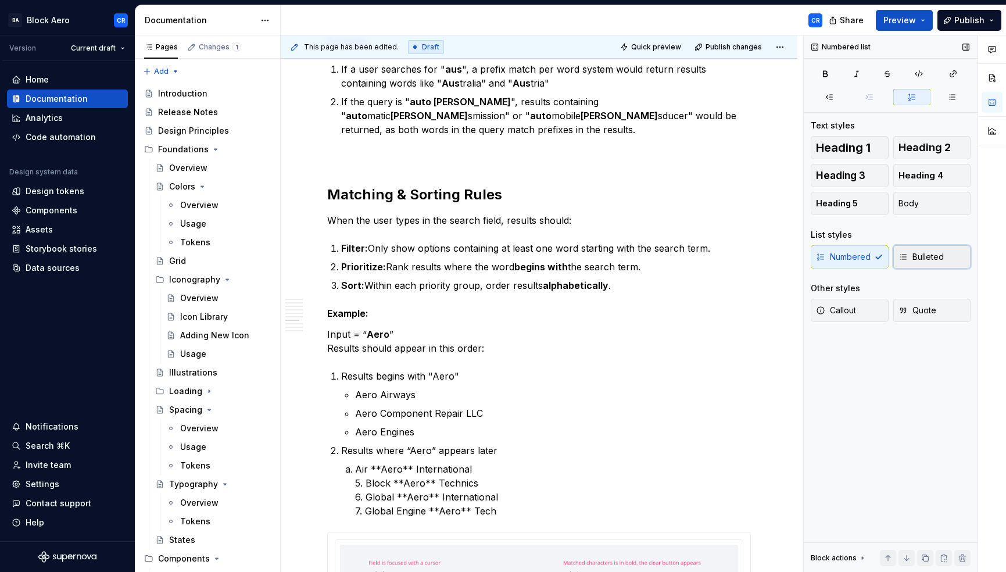
click at [912, 265] on button "Bulleted" at bounding box center [933, 256] width 78 height 23
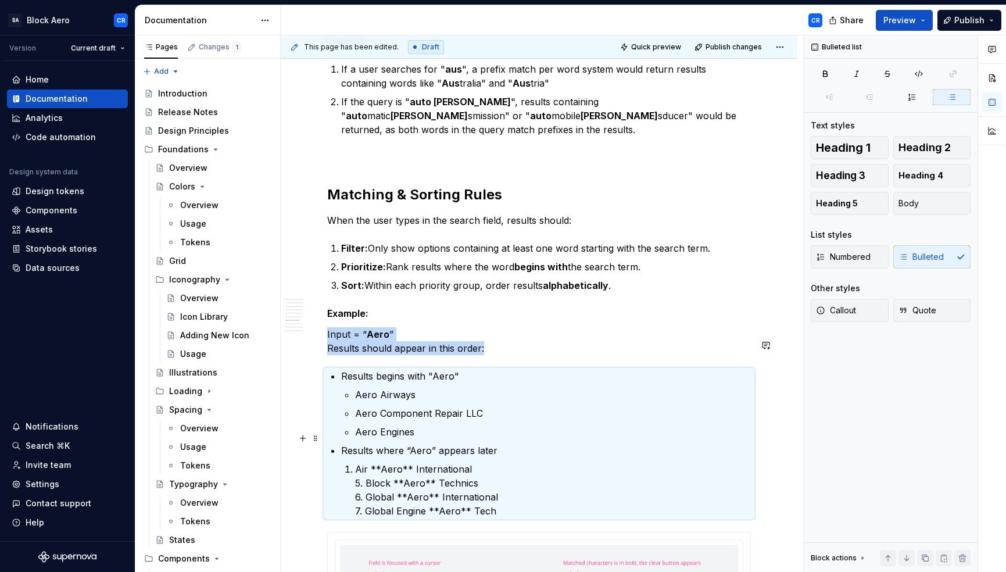
click at [358, 462] on p "Air **Aero** International 5. Block **Aero** Technics 6. Global **Aero** Intern…" at bounding box center [553, 490] width 396 height 56
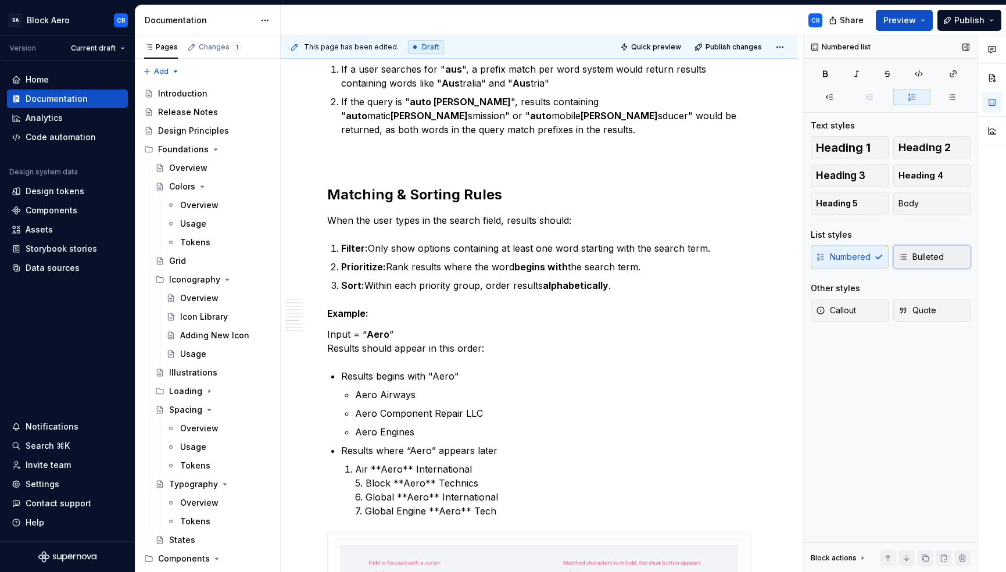
click at [923, 256] on span "Bulleted" at bounding box center [921, 257] width 45 height 12
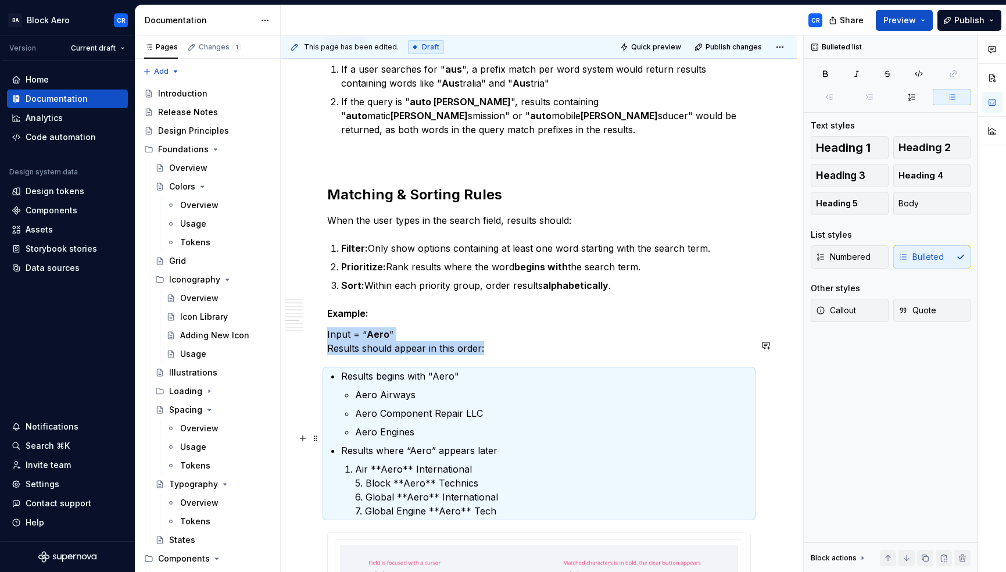
click at [355, 462] on li "Air **Aero** International 5. Block **Aero** Technics 6. Global **Aero** Intern…" at bounding box center [553, 490] width 396 height 56
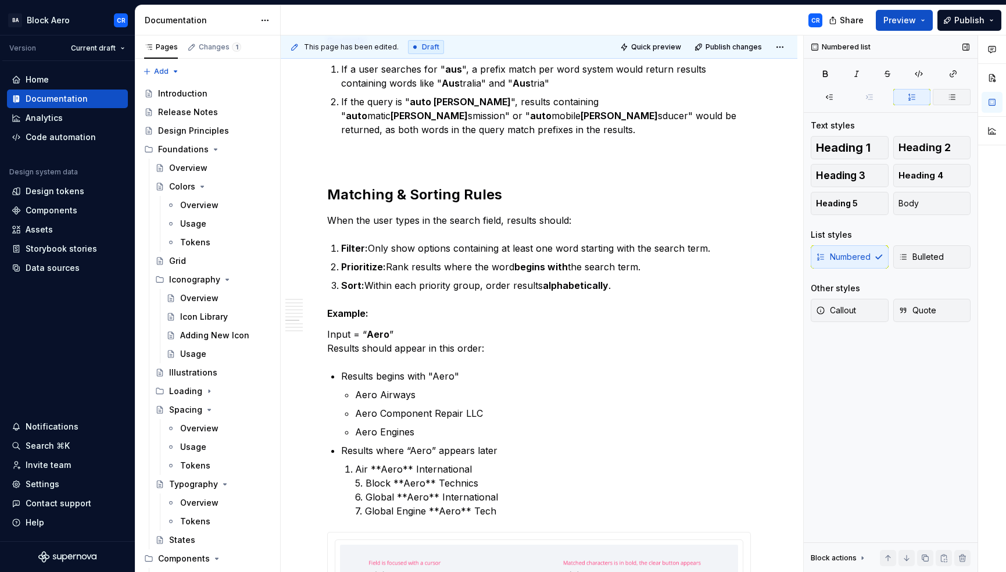
click at [953, 92] on icon "button" at bounding box center [952, 96] width 9 height 9
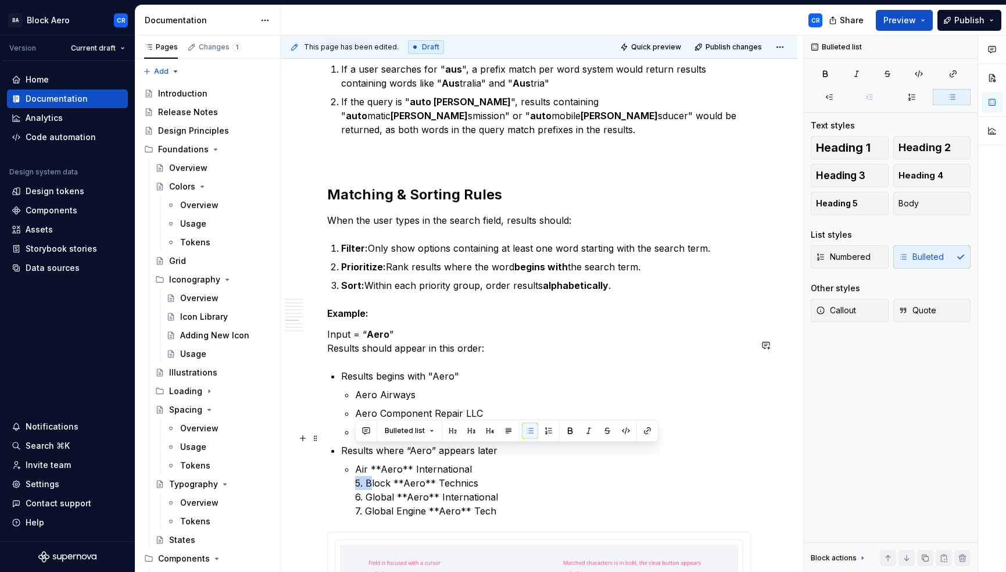
drag, startPoint x: 377, startPoint y: 451, endPoint x: 338, endPoint y: 451, distance: 38.9
click at [338, 451] on div "Overview A dropdown field is an input field that allows user to enter data by s…" at bounding box center [539, 228] width 424 height 7824
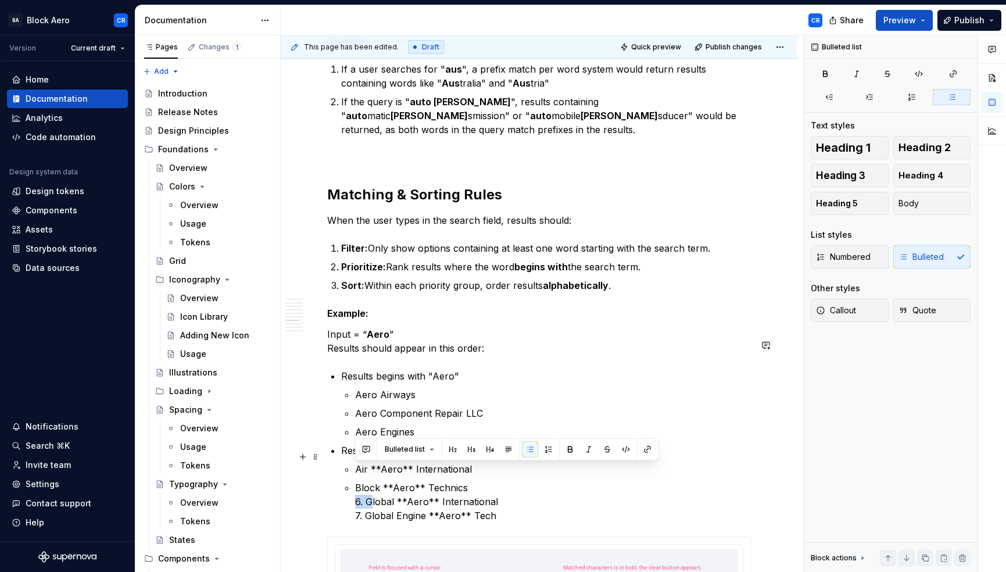
click at [347, 468] on li "Results where “Aero” appears later Air **Aero** International Block **Aero** Te…" at bounding box center [546, 483] width 410 height 79
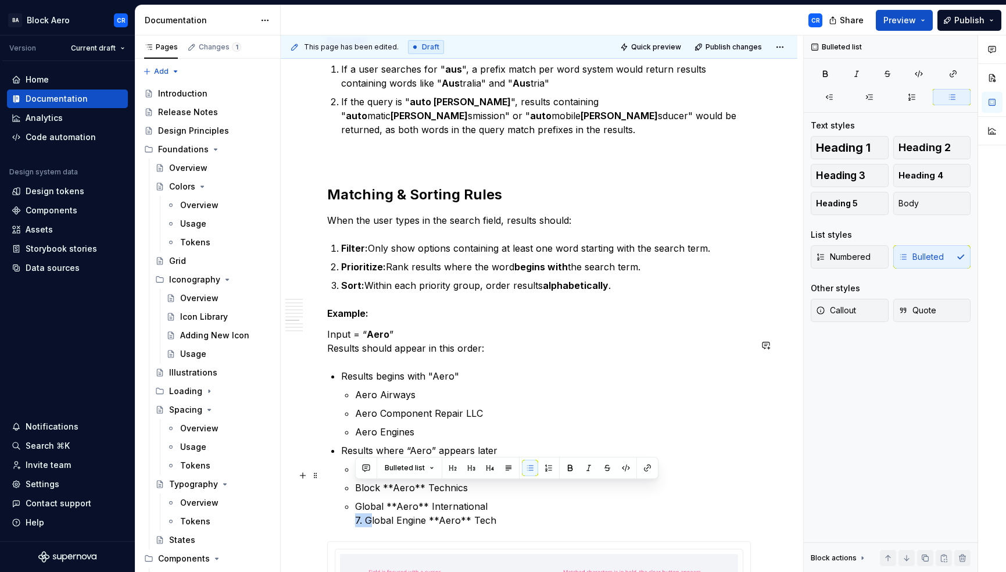
drag, startPoint x: 377, startPoint y: 489, endPoint x: 339, endPoint y: 485, distance: 37.9
click at [339, 485] on div "Overview A dropdown field is an input field that allows user to enter data by s…" at bounding box center [539, 232] width 424 height 7833
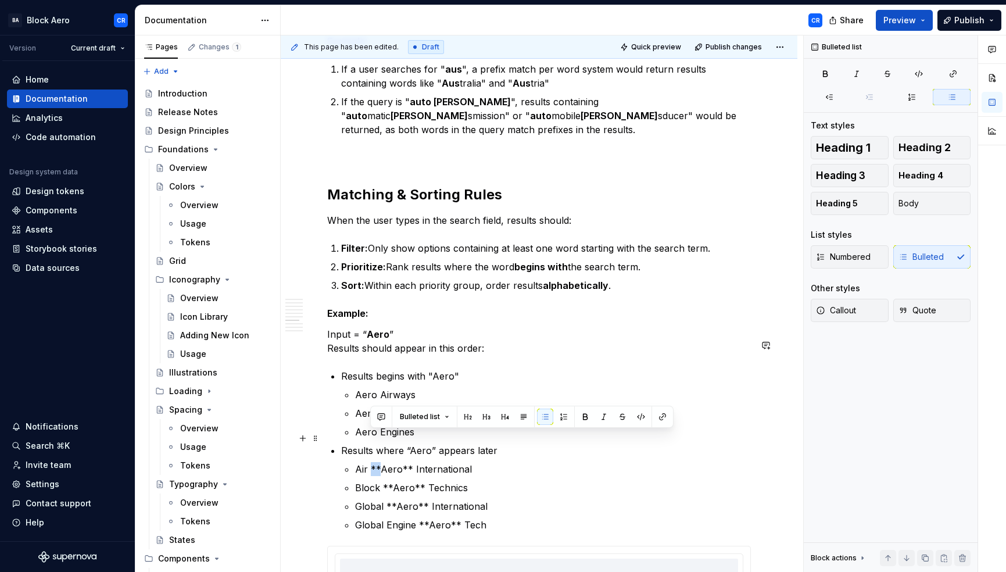
drag, startPoint x: 379, startPoint y: 438, endPoint x: 370, endPoint y: 437, distance: 8.7
click at [370, 462] on p "Air **Aero** International" at bounding box center [553, 469] width 396 height 14
click at [393, 462] on p "Air Aero** International" at bounding box center [553, 469] width 396 height 14
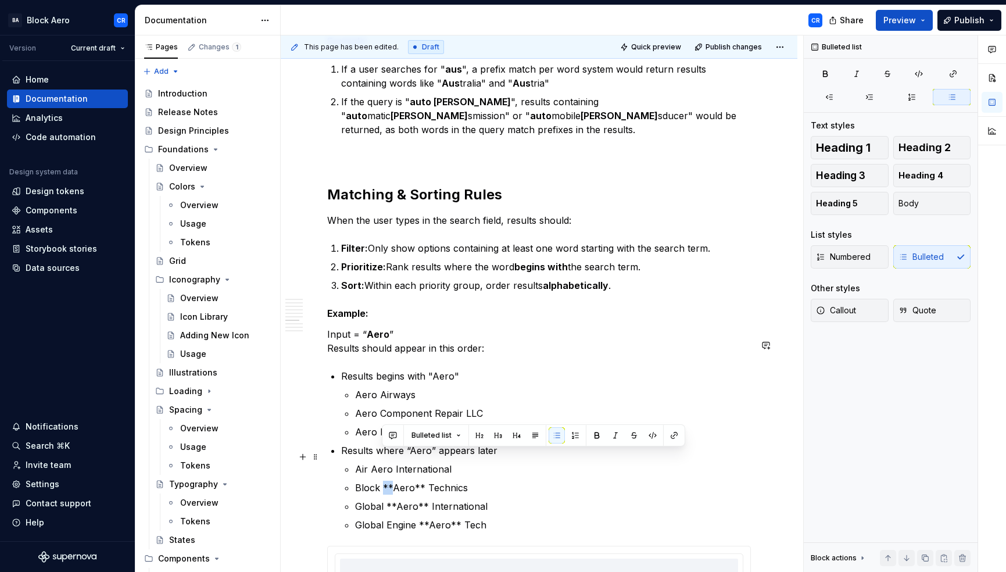
click at [383, 481] on p "Block **Aero** Technics" at bounding box center [553, 488] width 396 height 14
drag, startPoint x: 411, startPoint y: 456, endPoint x: 405, endPoint y: 455, distance: 6.4
click at [405, 481] on p "Block Aero** Technics" at bounding box center [553, 488] width 396 height 14
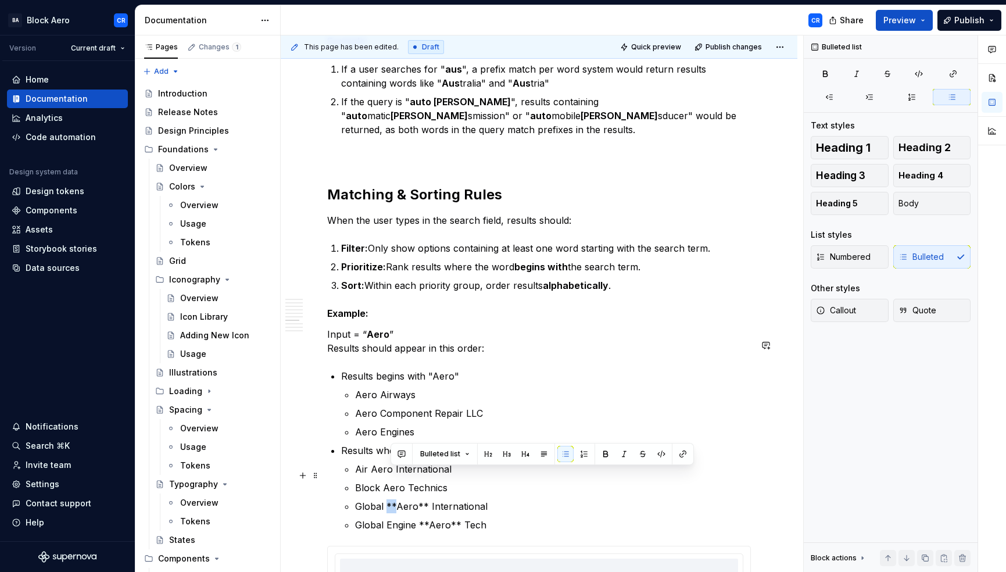
drag, startPoint x: 395, startPoint y: 476, endPoint x: 388, endPoint y: 474, distance: 7.8
click at [388, 499] on p "Global **Aero** International" at bounding box center [553, 506] width 396 height 14
click at [408, 499] on p "Global Aero** International" at bounding box center [553, 506] width 396 height 14
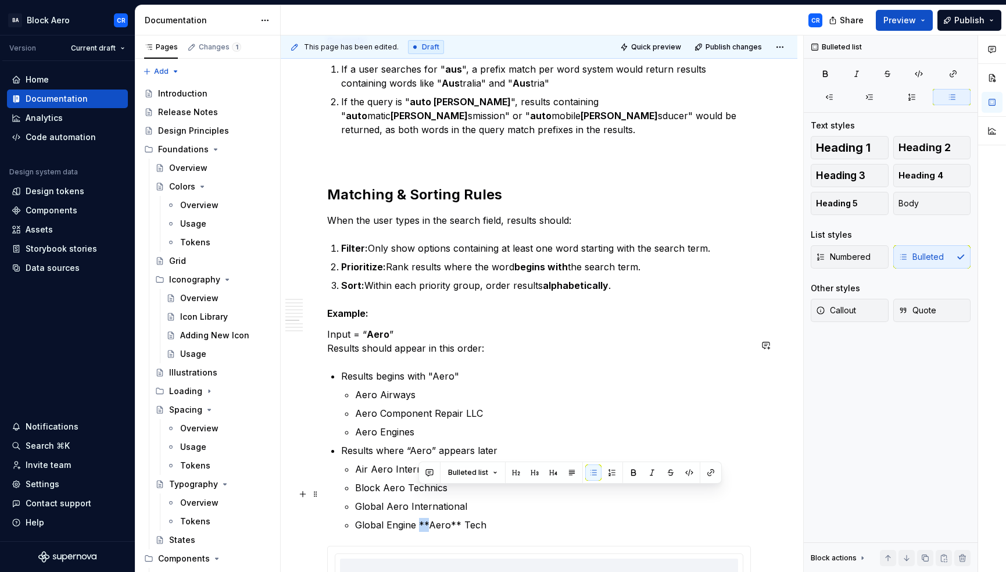
click at [420, 518] on p "Global Engine **Aero** Tech" at bounding box center [553, 525] width 396 height 14
drag, startPoint x: 448, startPoint y: 493, endPoint x: 441, endPoint y: 492, distance: 6.4
click at [441, 518] on p "Global Engine Aero** Tech" at bounding box center [553, 525] width 396 height 14
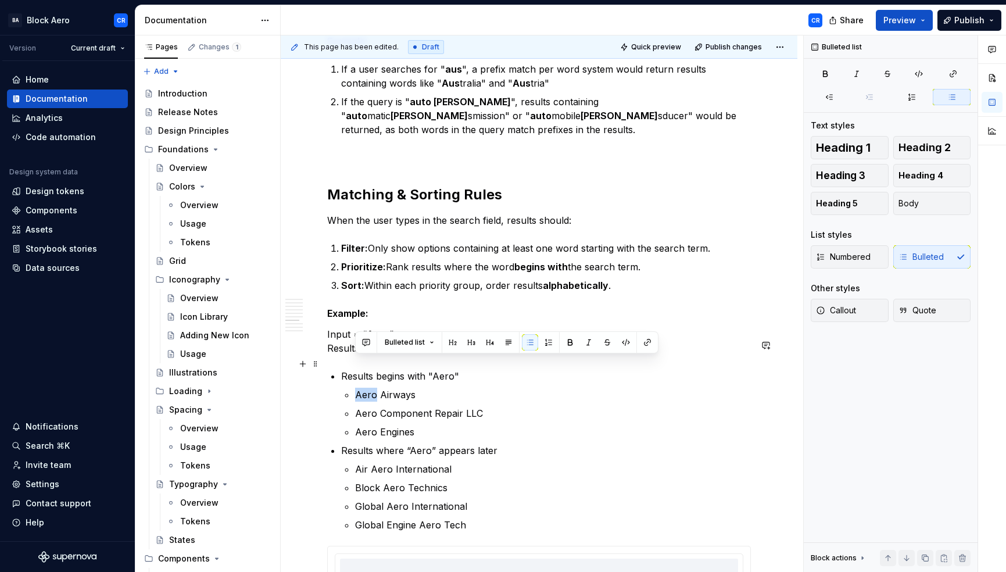
drag, startPoint x: 376, startPoint y: 362, endPoint x: 344, endPoint y: 361, distance: 32.6
click at [344, 369] on li "Results begins with "Aero" Aero Airways Aero Component Repair LLC Aero Engines" at bounding box center [546, 404] width 410 height 70
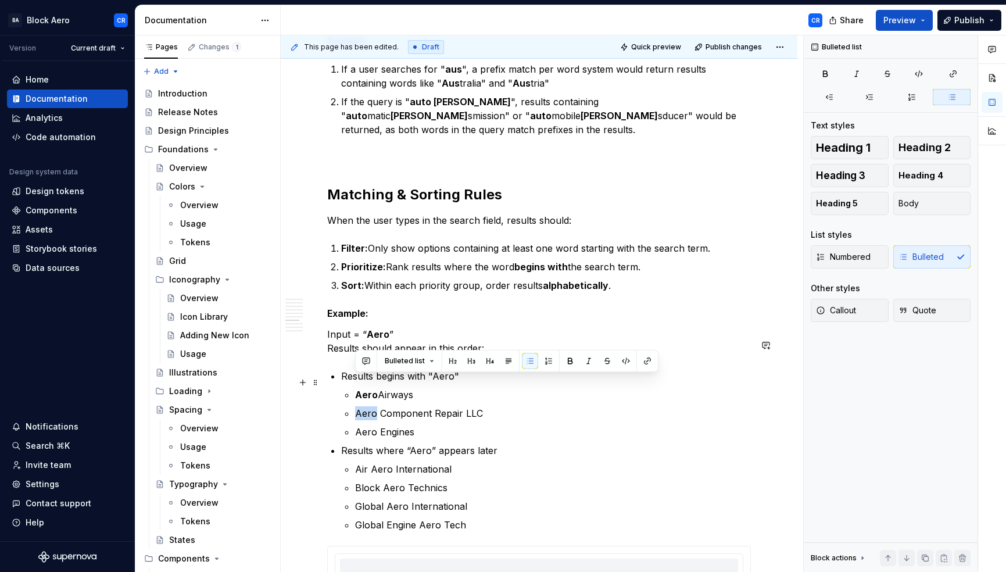
drag, startPoint x: 376, startPoint y: 380, endPoint x: 350, endPoint y: 380, distance: 26.2
click at [350, 380] on li "Results begins with "Aero" Aero Airways Aero Component Repair LLC Aero Engines" at bounding box center [546, 404] width 410 height 70
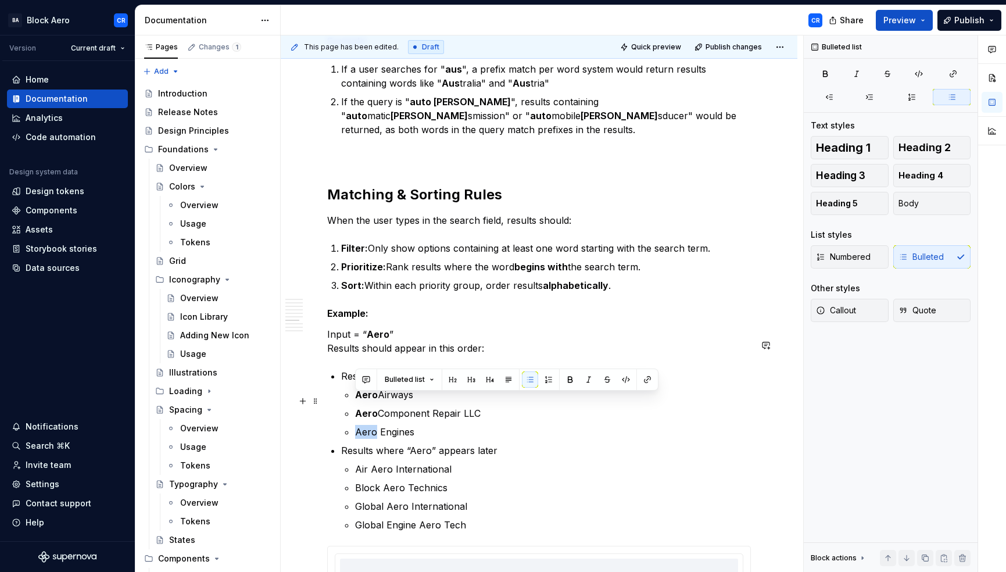
click at [349, 398] on li "Results begins with "Aero" Aero Airways Aero Component Repair LLC Aero Engines" at bounding box center [546, 404] width 410 height 70
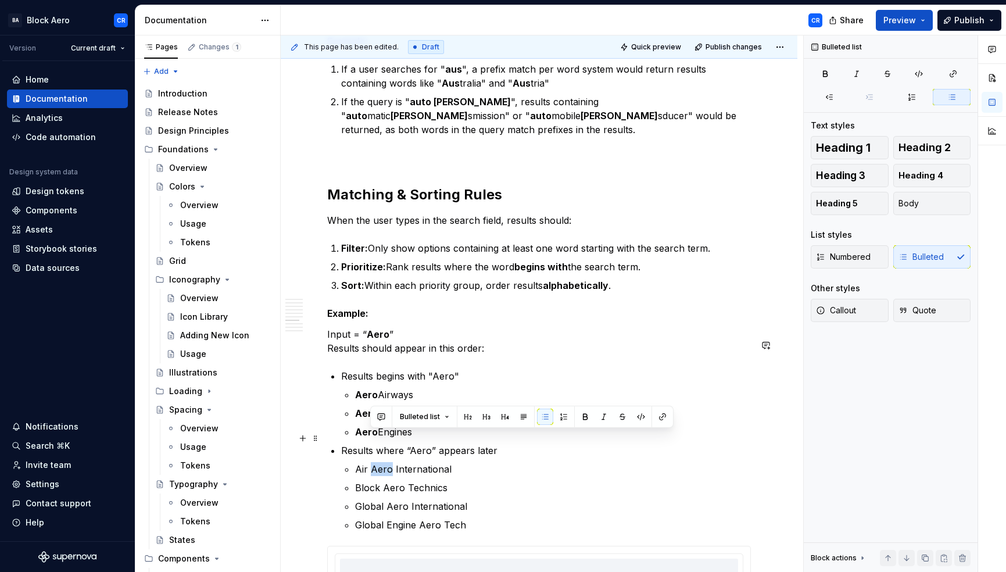
drag, startPoint x: 391, startPoint y: 437, endPoint x: 373, endPoint y: 433, distance: 18.4
click at [373, 462] on p "Air Aero International" at bounding box center [553, 469] width 396 height 14
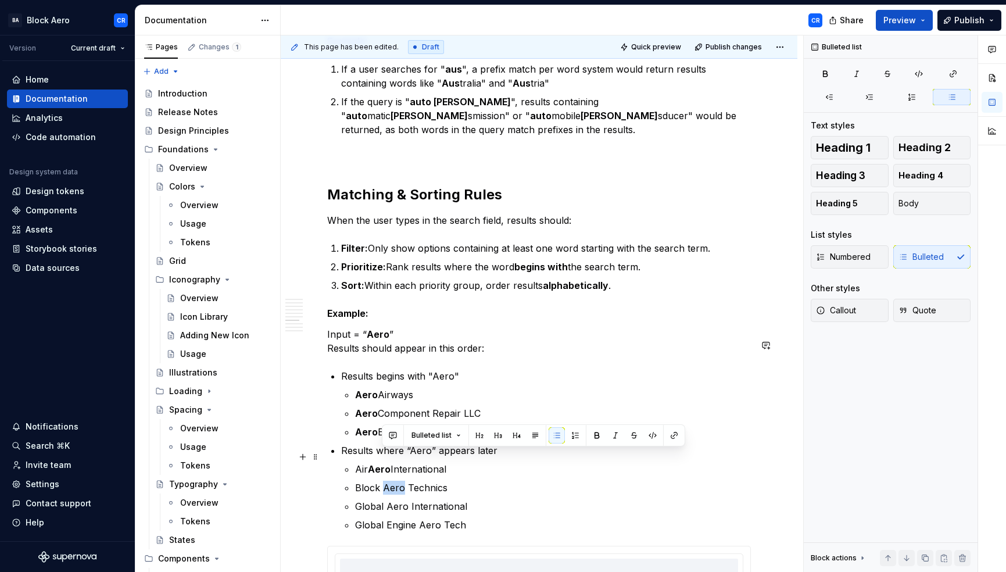
drag, startPoint x: 403, startPoint y: 456, endPoint x: 384, endPoint y: 452, distance: 18.9
click at [384, 481] on p "Block Aero Technics" at bounding box center [553, 488] width 396 height 14
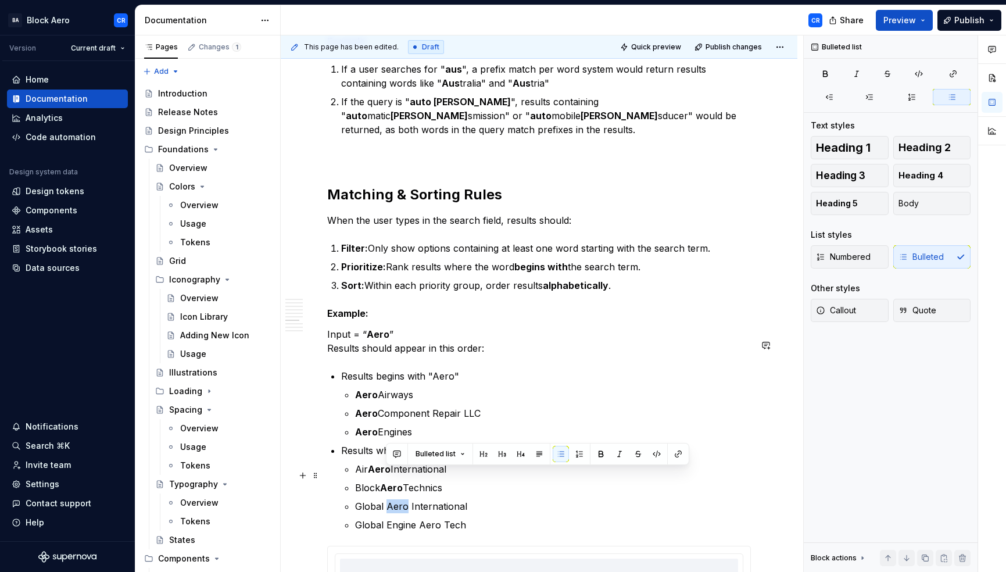
drag, startPoint x: 406, startPoint y: 477, endPoint x: 385, endPoint y: 474, distance: 21.1
click at [385, 499] on p "Global Aero International" at bounding box center [553, 506] width 396 height 14
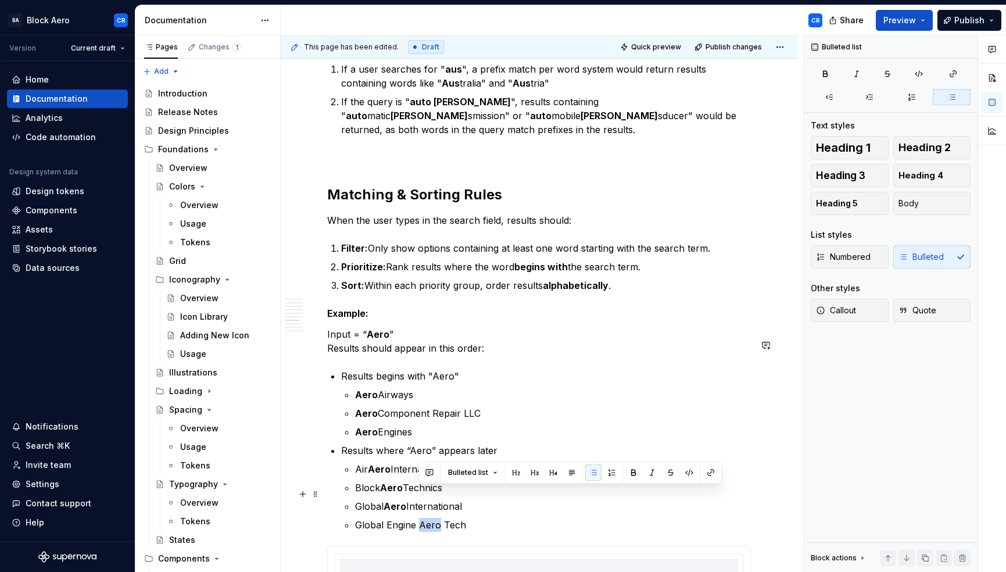
drag, startPoint x: 419, startPoint y: 495, endPoint x: 439, endPoint y: 494, distance: 20.4
click at [439, 518] on p "Global Engine Aero Tech" at bounding box center [553, 525] width 396 height 14
click at [384, 425] on p "Aero Engines" at bounding box center [553, 432] width 396 height 14
click at [381, 329] on div "Overview A dropdown field is an input field that allows user to enter data by s…" at bounding box center [539, 235] width 424 height 7838
click at [448, 327] on p "Input = “ Aero ” Results should appear in this order:" at bounding box center [539, 341] width 424 height 28
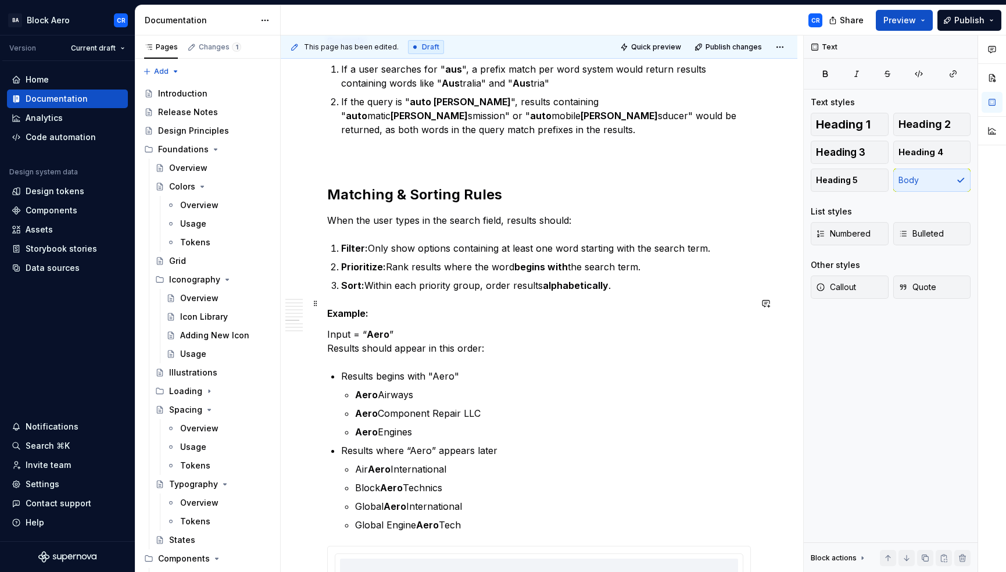
click at [344, 327] on p "Input = “ Aero ” Results should appear in this order:" at bounding box center [539, 341] width 424 height 28
click at [329, 327] on p "Input = “ Aero ” Results should appear in this order:" at bounding box center [539, 341] width 424 height 28
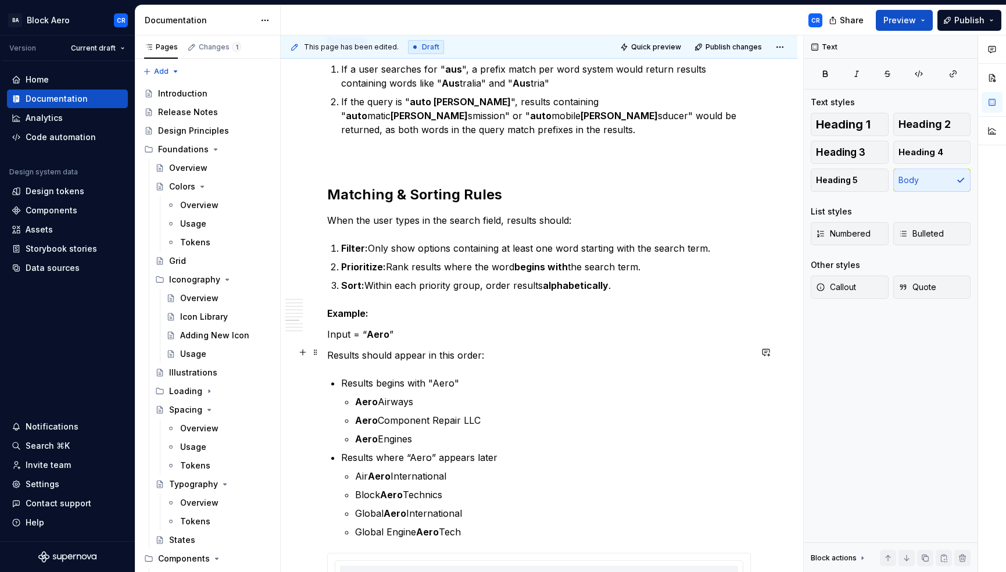
click at [349, 376] on p "Results begins with "Aero"" at bounding box center [546, 383] width 410 height 14
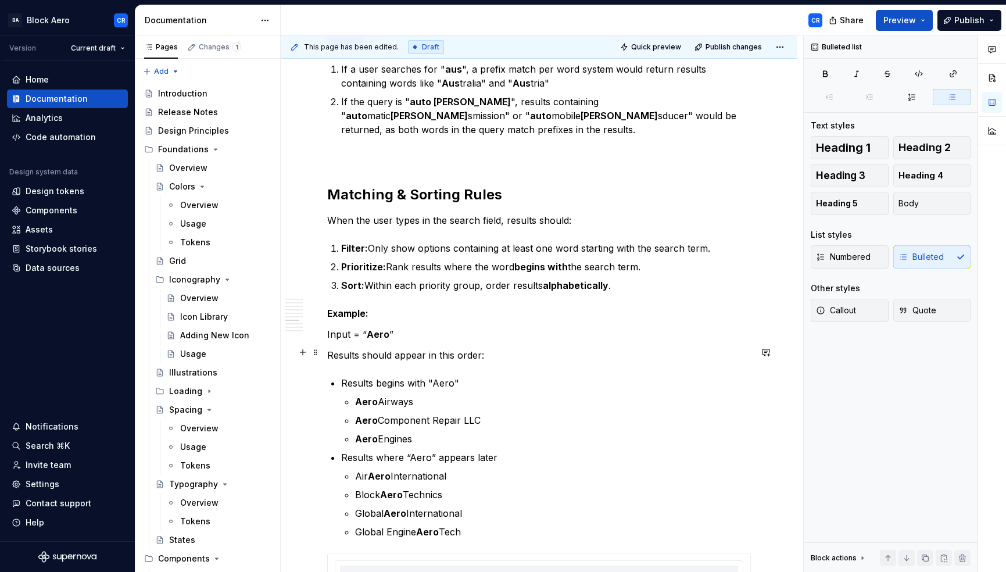
click at [338, 350] on div "Overview A dropdown field is an input field that allows user to enter data by s…" at bounding box center [539, 238] width 424 height 7845
click at [873, 253] on button "Numbered" at bounding box center [850, 256] width 78 height 23
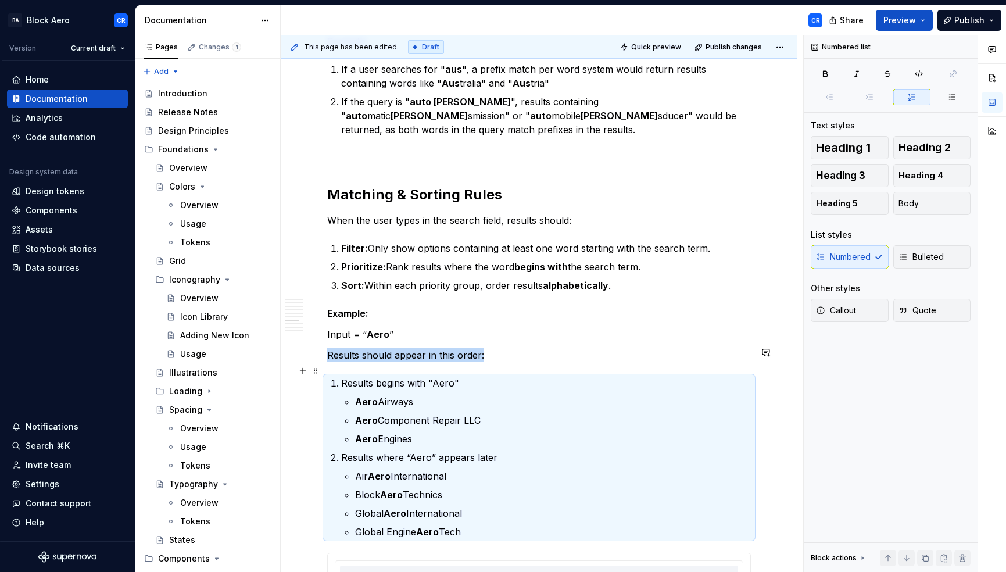
click at [435, 395] on p "Aero Airways" at bounding box center [553, 402] width 396 height 14
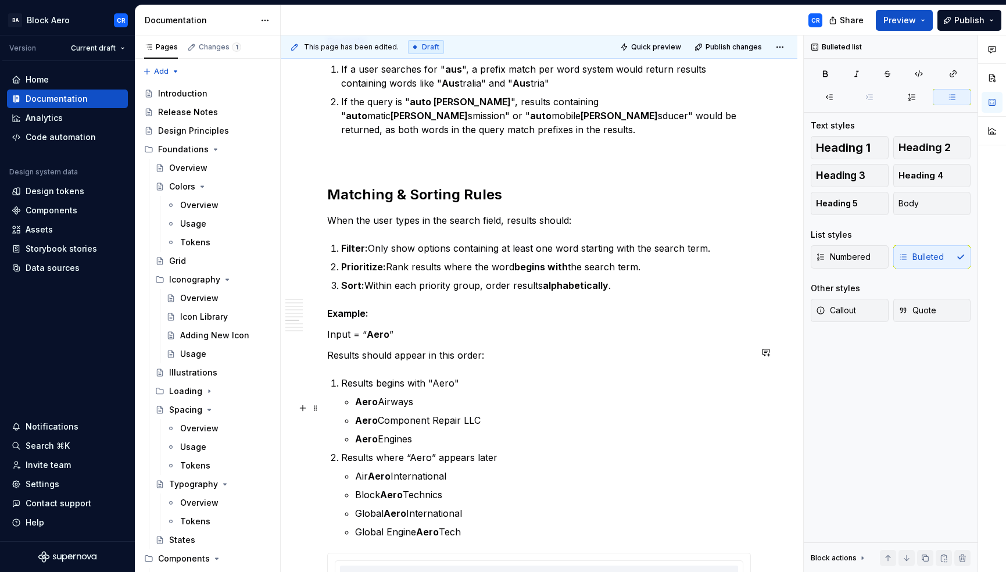
scroll to position [3913, 0]
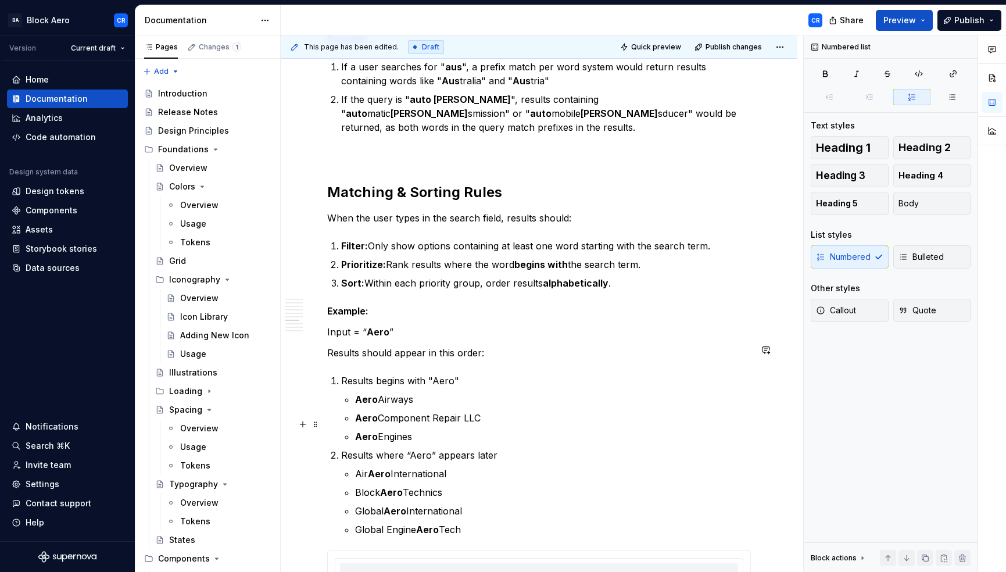
click at [457, 448] on p "Results where “Aero” appears later" at bounding box center [546, 455] width 410 height 14
click at [525, 448] on p "Results where “Aero” appears later" at bounding box center [546, 455] width 410 height 14
click at [488, 374] on p "Results begins with "Aero"" at bounding box center [546, 381] width 410 height 14
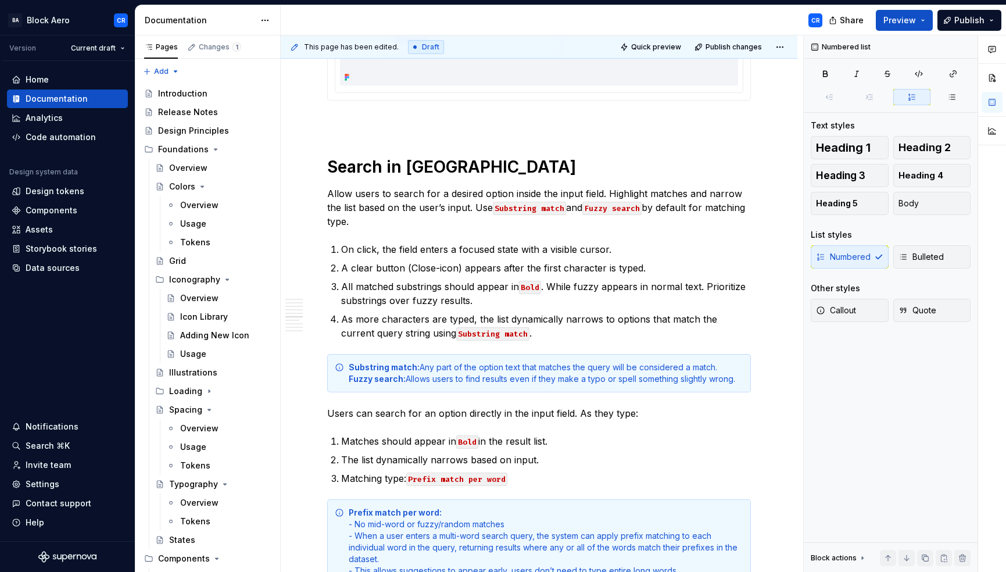
scroll to position [3341, 0]
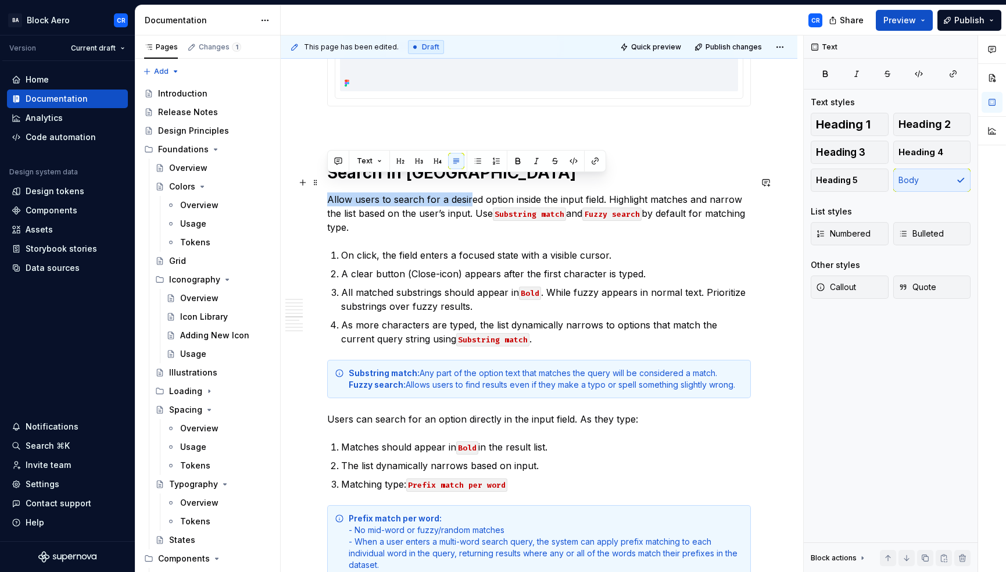
drag, startPoint x: 328, startPoint y: 181, endPoint x: 577, endPoint y: 174, distance: 248.9
click at [541, 192] on p "Allow users to search for a desired option inside the input field. Highlight ma…" at bounding box center [539, 213] width 424 height 42
click at [596, 192] on p "Allow users to search for a desired option inside the input field. Highlight ma…" at bounding box center [539, 213] width 424 height 42
click at [362, 412] on p "Users can search for an option directly in the input field. As they type:" at bounding box center [539, 419] width 424 height 14
click at [435, 412] on p "Users can search for an option directly in the input field. As they type:" at bounding box center [539, 419] width 424 height 14
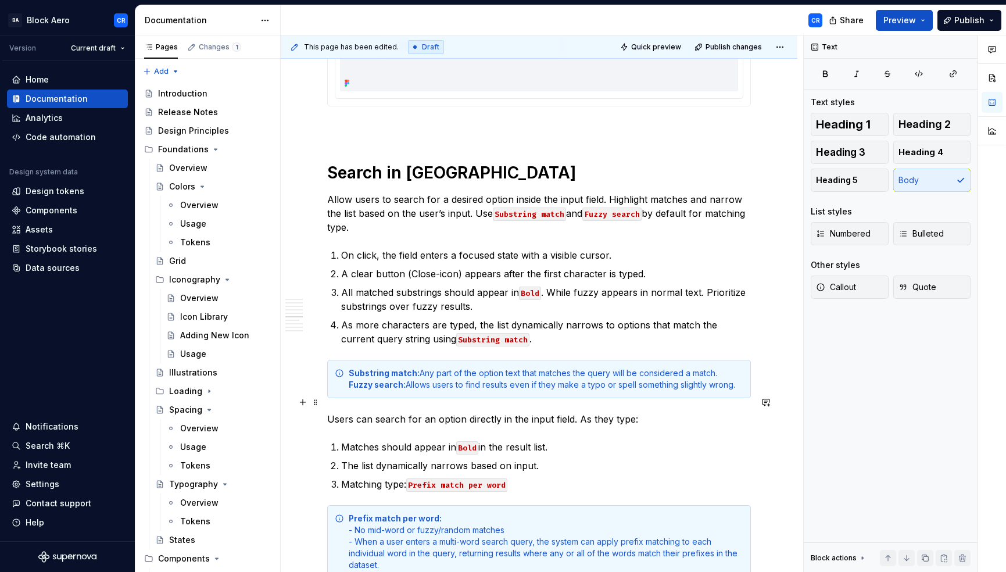
click at [508, 412] on p "Users can search for an option directly in the input field. As they type:" at bounding box center [539, 419] width 424 height 14
click at [569, 412] on p "Users can search for an option directly in the input field. As they type:" at bounding box center [539, 419] width 424 height 14
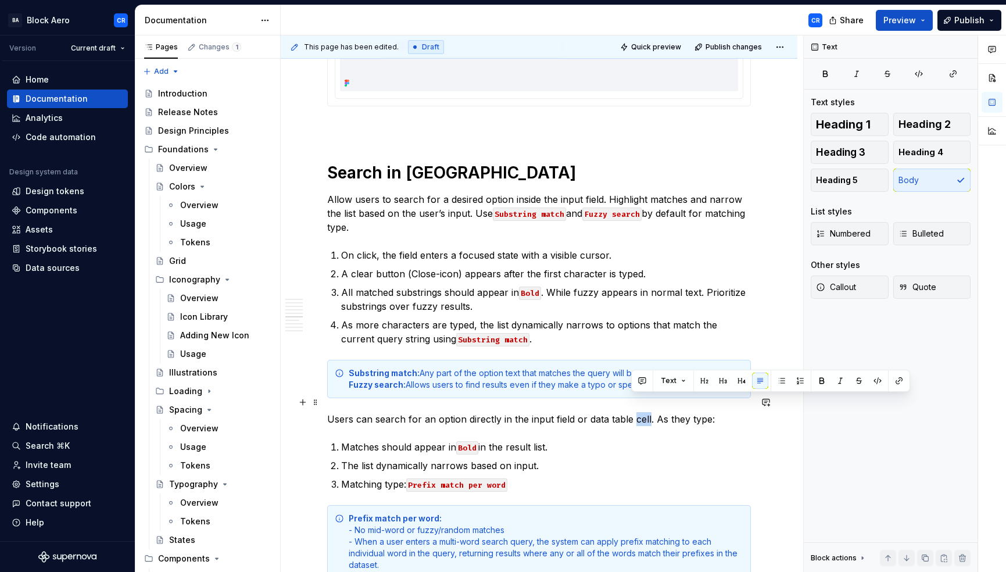
drag, startPoint x: 633, startPoint y: 404, endPoint x: 646, endPoint y: 403, distance: 13.4
click at [646, 412] on p "Users can search for an option directly in the input field or data table cell. …" at bounding box center [539, 419] width 424 height 14
drag, startPoint x: 585, startPoint y: 401, endPoint x: 647, endPoint y: 402, distance: 61.6
click at [647, 412] on p "Users can search for an option directly in the input field or data table cell. …" at bounding box center [539, 419] width 424 height 14
click at [846, 384] on button "button" at bounding box center [853, 381] width 16 height 16
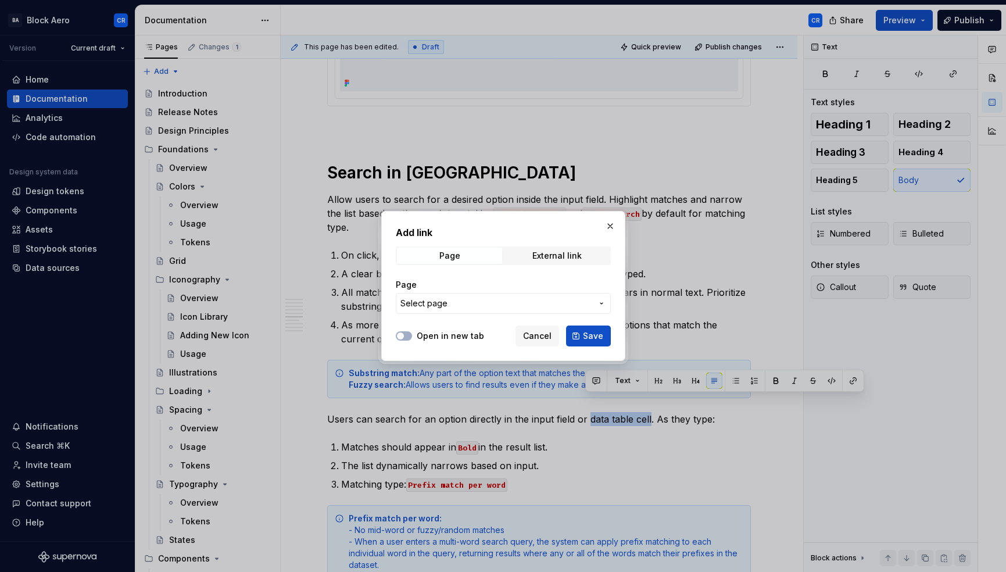
click at [508, 309] on button "Select page" at bounding box center [503, 303] width 215 height 21
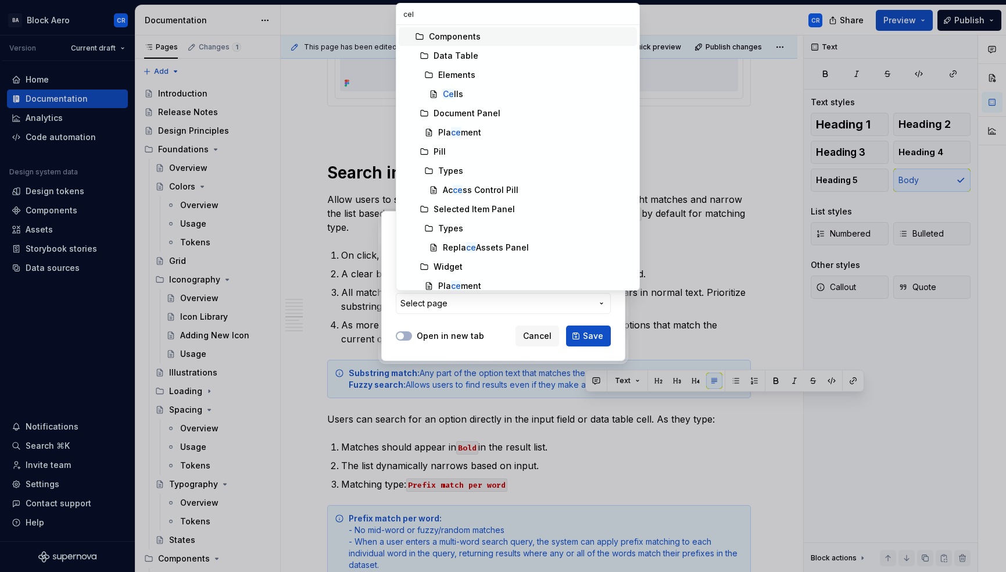
type input "cell"
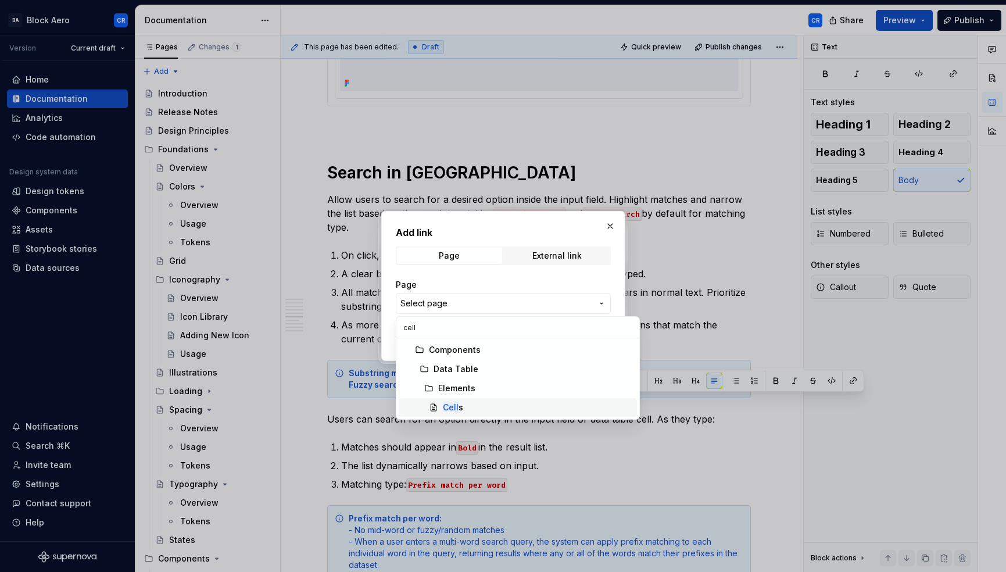
click at [482, 409] on div "Cell s" at bounding box center [538, 408] width 190 height 12
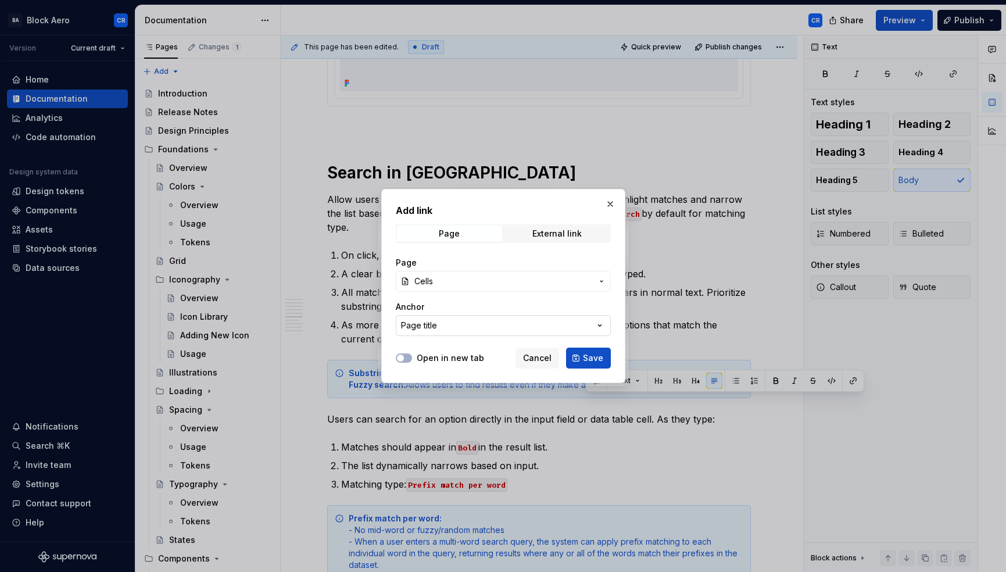
click at [578, 326] on button "Page title" at bounding box center [503, 325] width 215 height 21
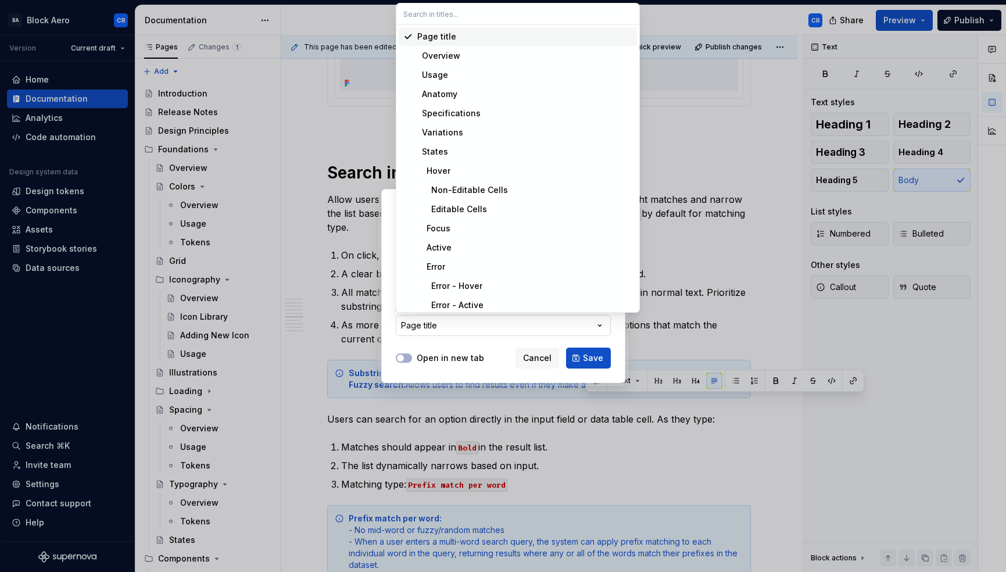
click at [578, 326] on div "Add link Page External link Page Cells Anchor Page title Open in new tab Cancel…" at bounding box center [503, 286] width 1006 height 572
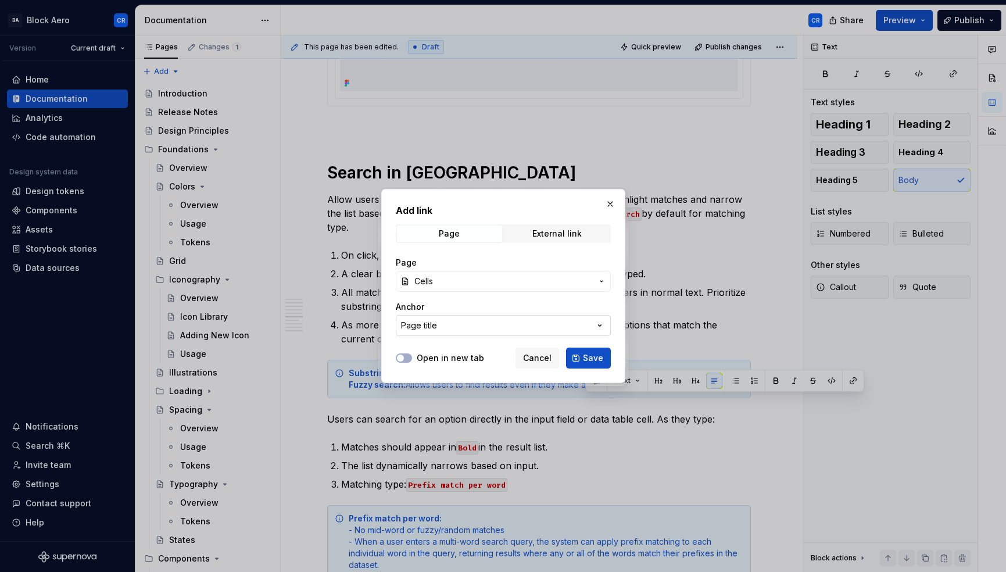
click at [575, 323] on button "Page title" at bounding box center [503, 325] width 215 height 21
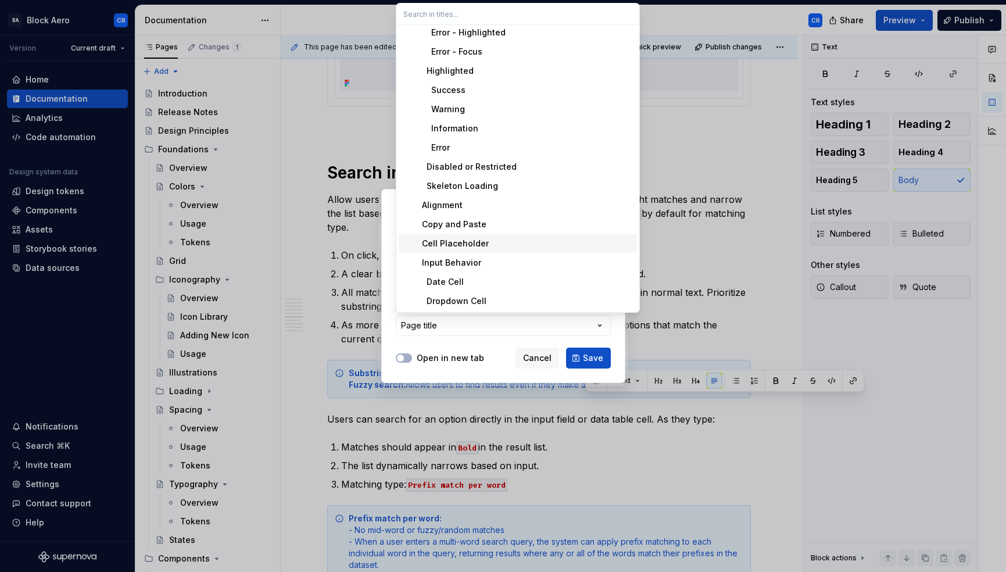
scroll to position [292, 0]
click at [569, 301] on div "Dropdown Cell" at bounding box center [524, 301] width 215 height 12
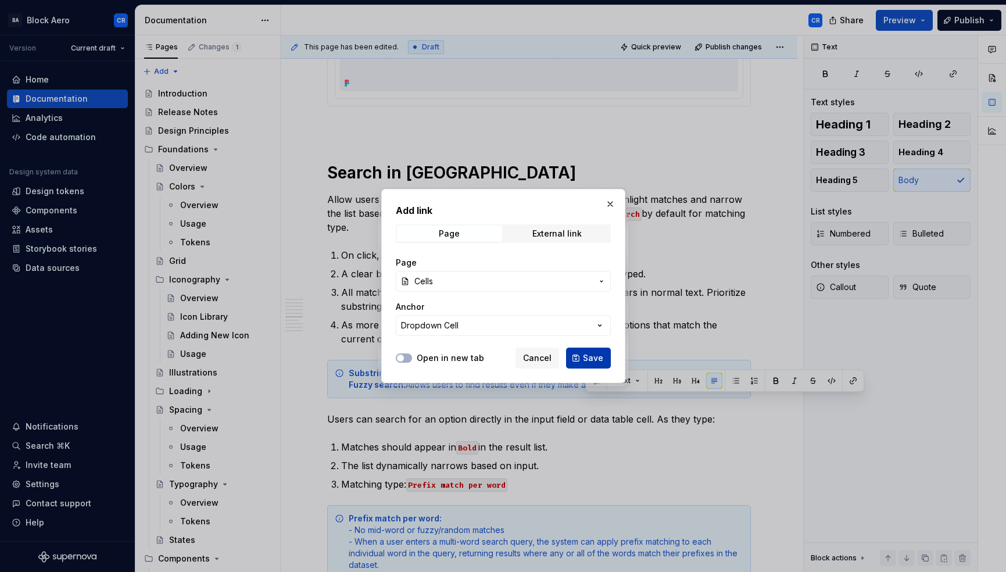
click at [584, 360] on span "Save" at bounding box center [593, 358] width 20 height 12
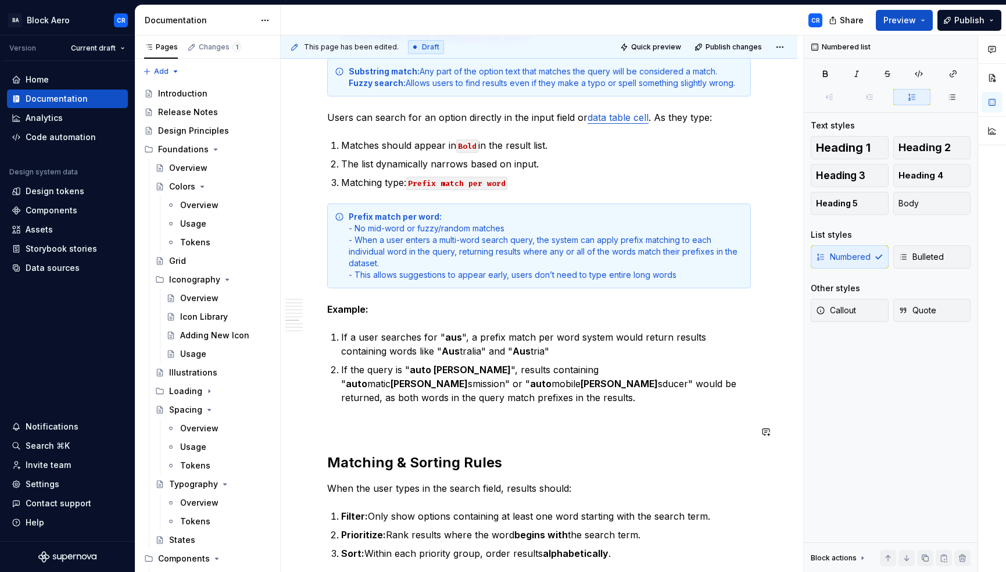
scroll to position [3636, 0]
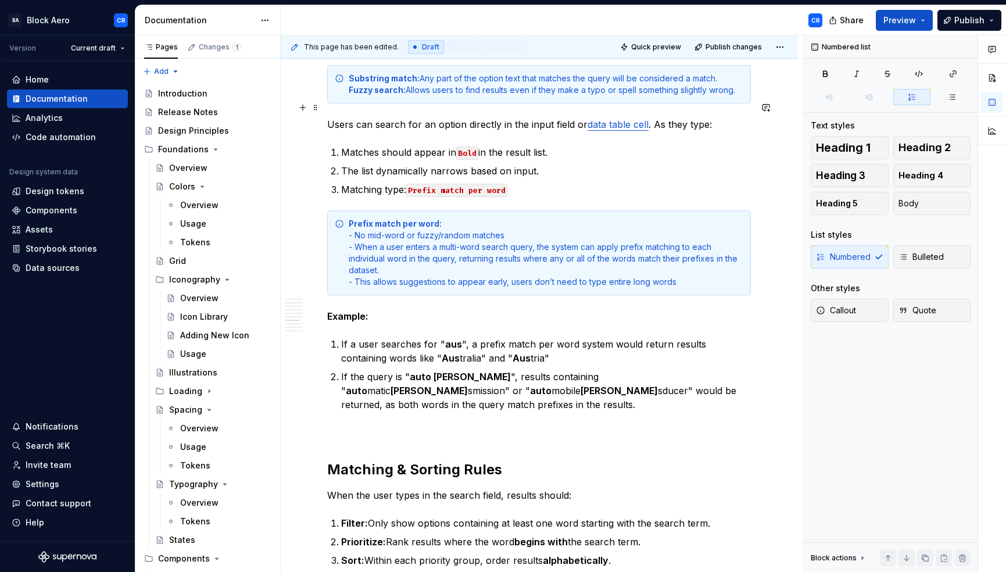
click at [670, 117] on p "Users can search for an option directly in the input field or data table cell .…" at bounding box center [539, 124] width 424 height 14
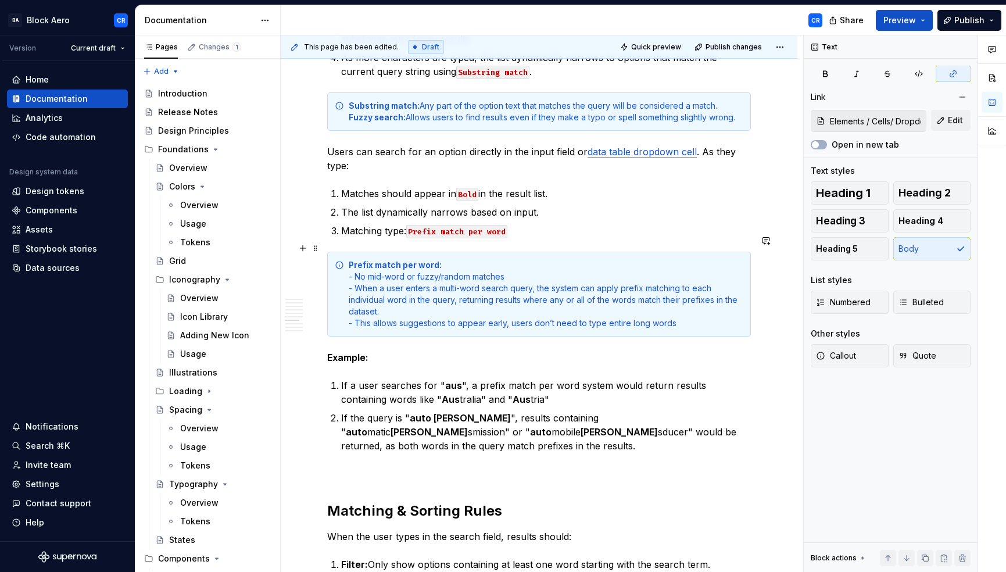
scroll to position [3598, 0]
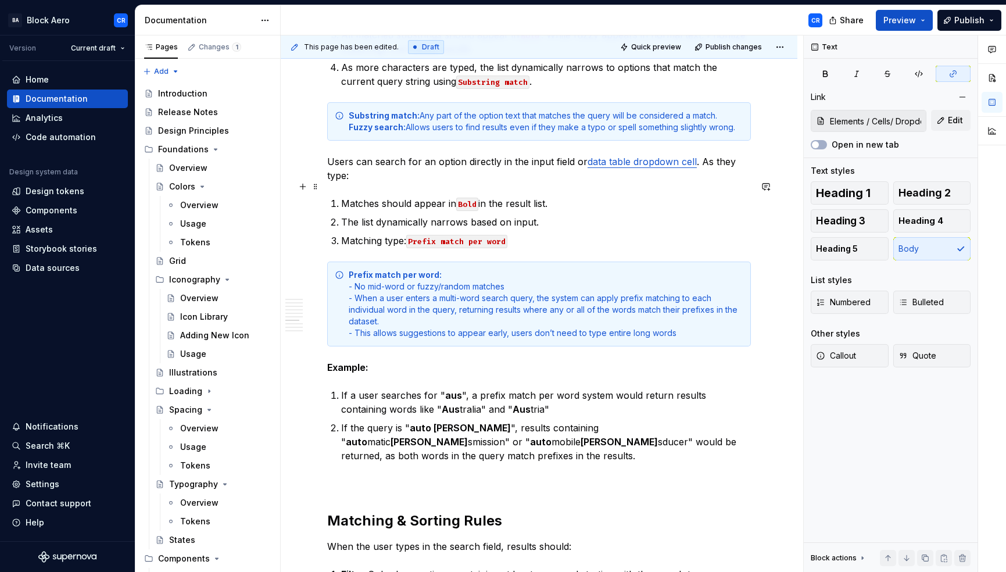
click at [361, 196] on p "Matches should appear in Bold in the result list." at bounding box center [546, 203] width 410 height 14
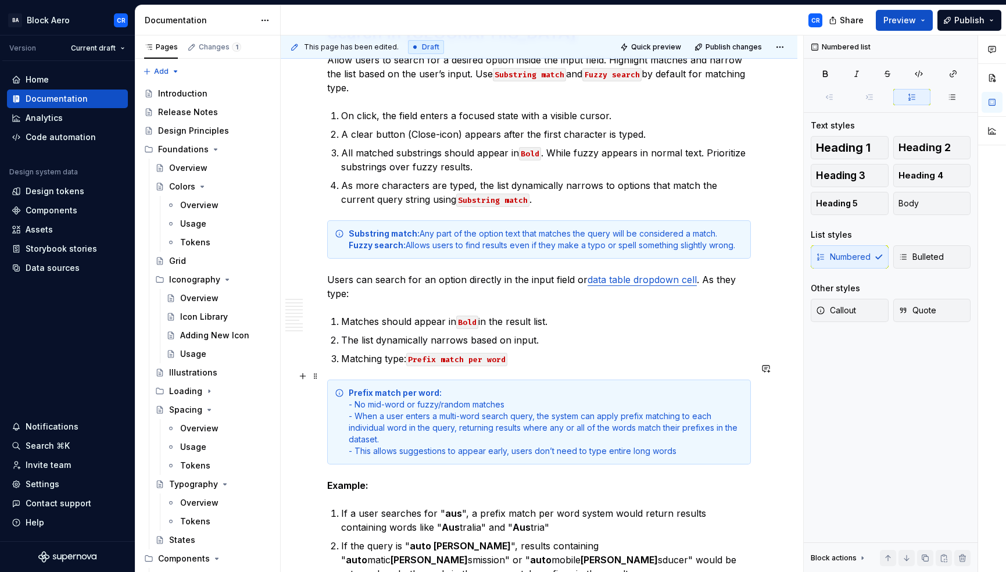
scroll to position [3495, 0]
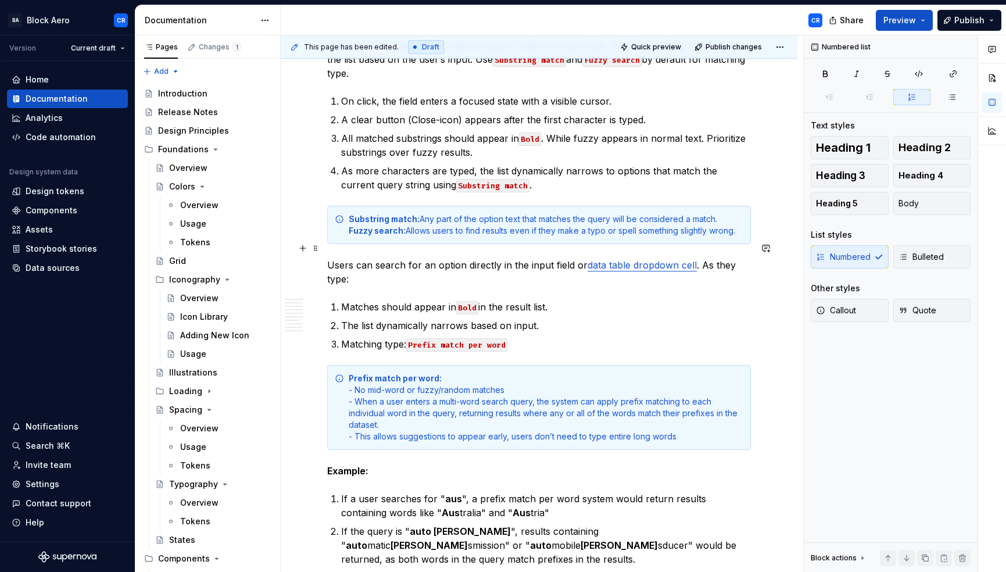
click at [539, 258] on p "Users can search for an option directly in the input field or data table dropdo…" at bounding box center [539, 272] width 424 height 28
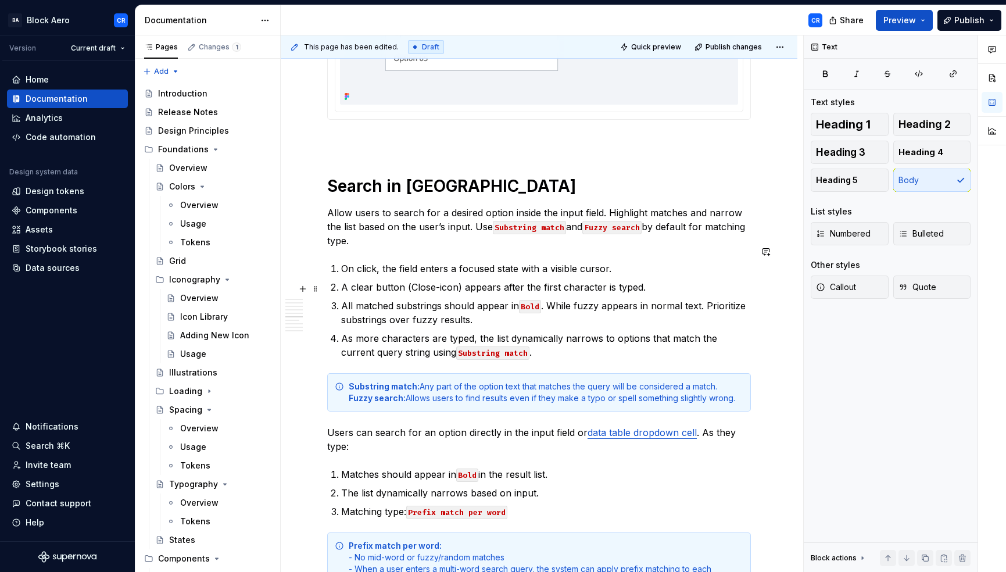
scroll to position [3334, 0]
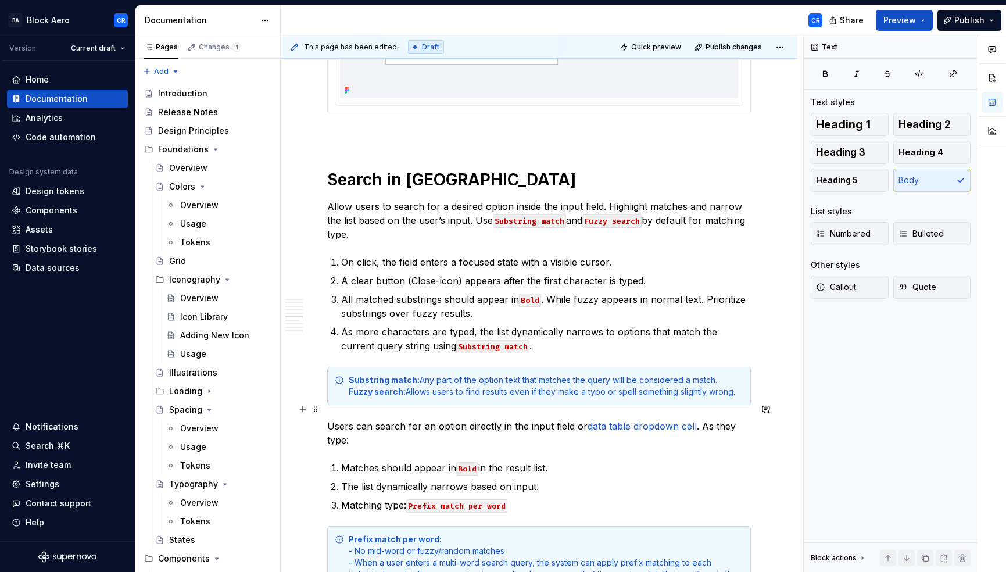
click at [559, 419] on p "Users can search for an option directly in the input field or data table dropdo…" at bounding box center [539, 433] width 424 height 28
click at [550, 419] on p "Users can search for an option directly in the input field or data table dropdo…" at bounding box center [539, 433] width 424 height 28
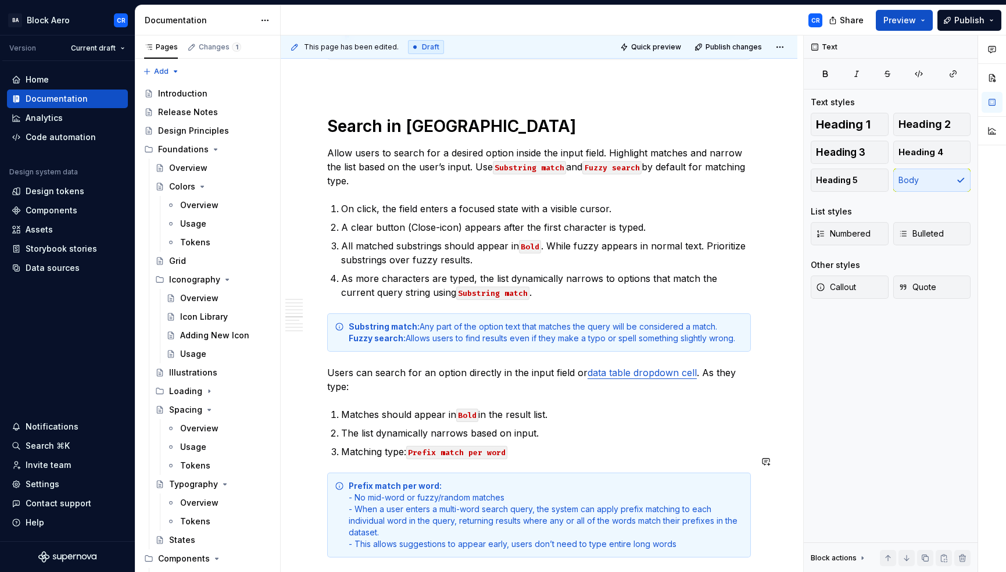
scroll to position [3400, 0]
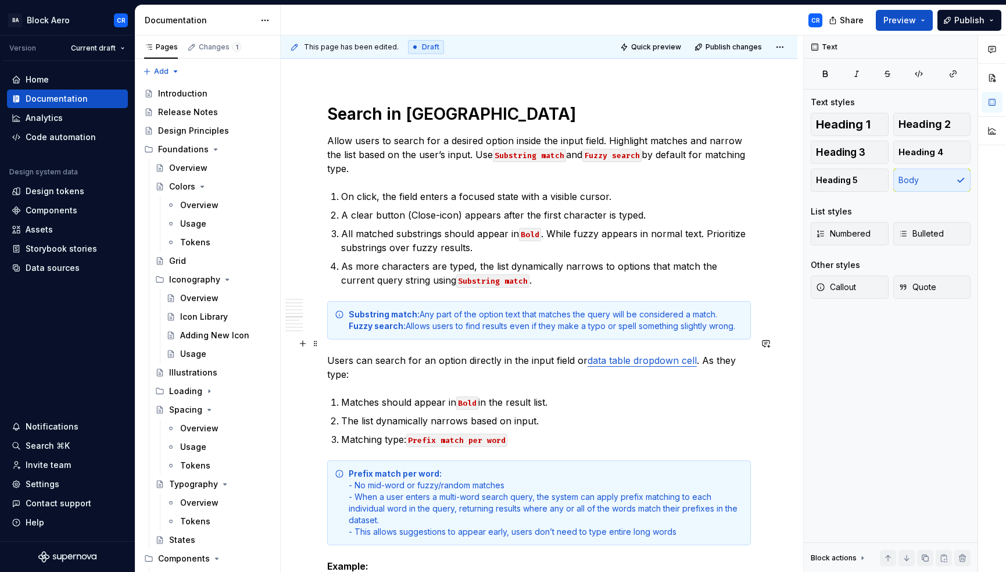
click at [344, 357] on p "Users can search for an option directly in the input field or data table dropdo…" at bounding box center [539, 367] width 424 height 28
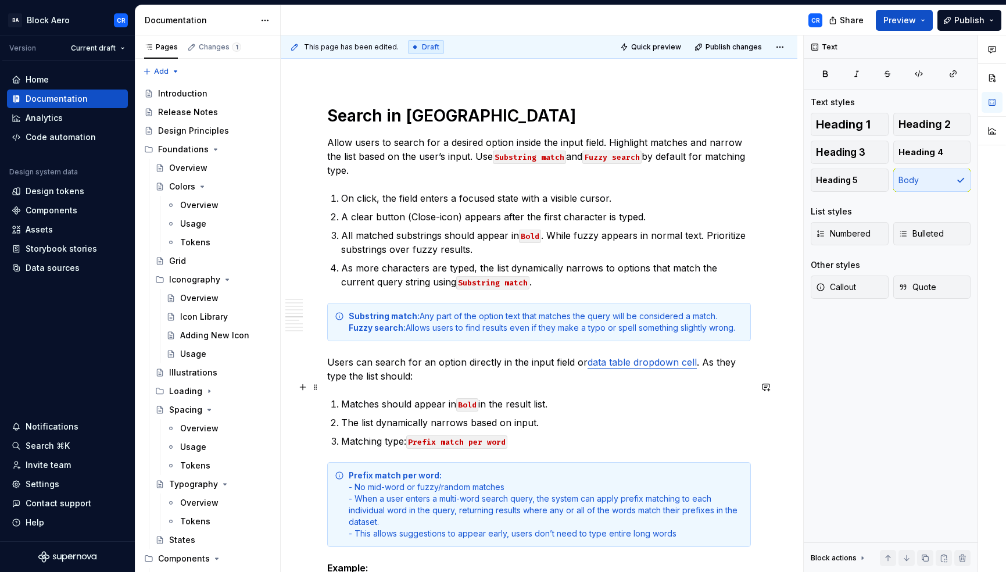
scroll to position [3397, 0]
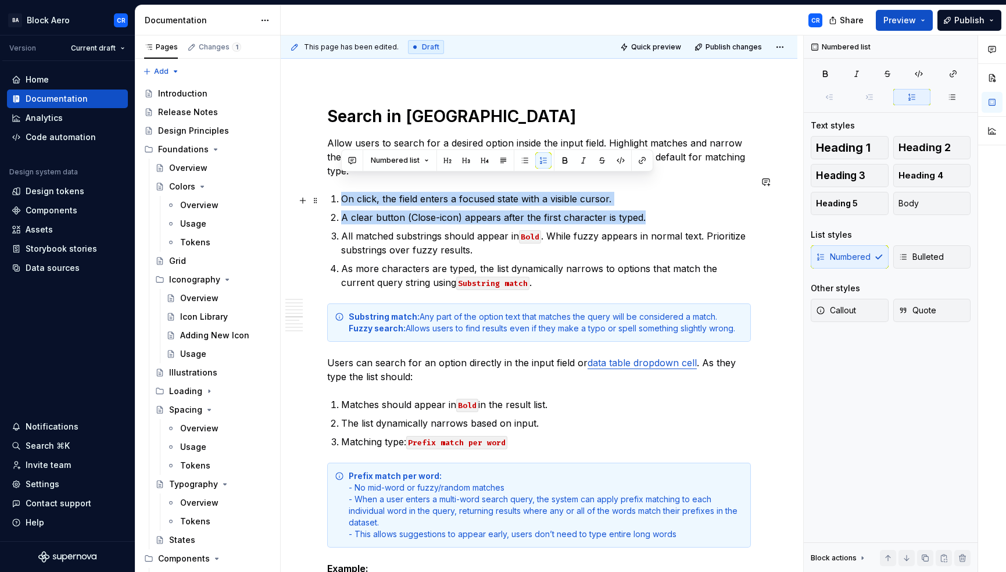
drag, startPoint x: 341, startPoint y: 180, endPoint x: 644, endPoint y: 199, distance: 304.1
click at [644, 199] on ol "On click, the field enters a focused state with a visible cursor. A clear butto…" at bounding box center [546, 241] width 410 height 98
copy ol "On click, the field enters a focused state with a visible cursor. A clear butto…"
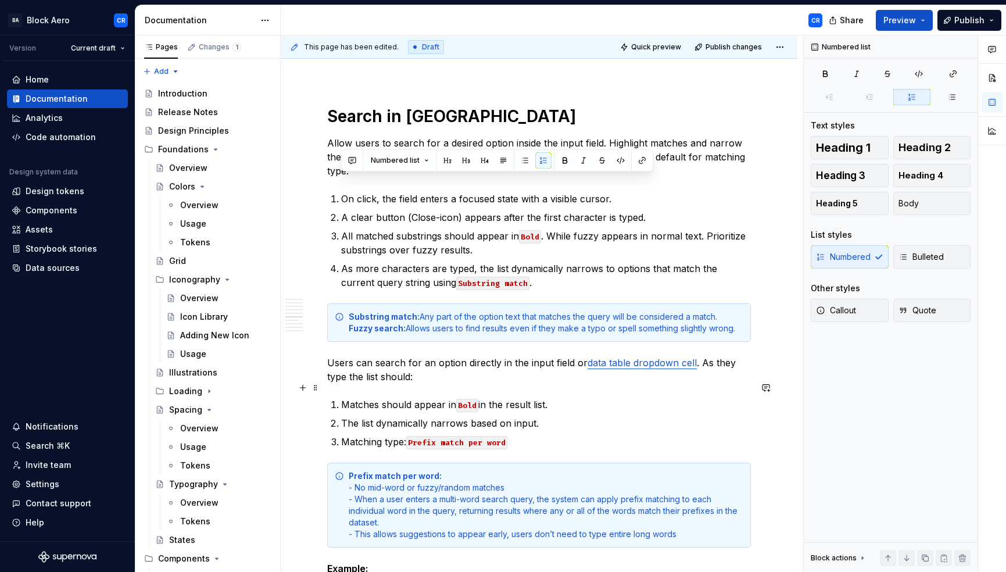
click at [341, 398] on p "Matches should appear in Bold in the result list." at bounding box center [546, 405] width 410 height 14
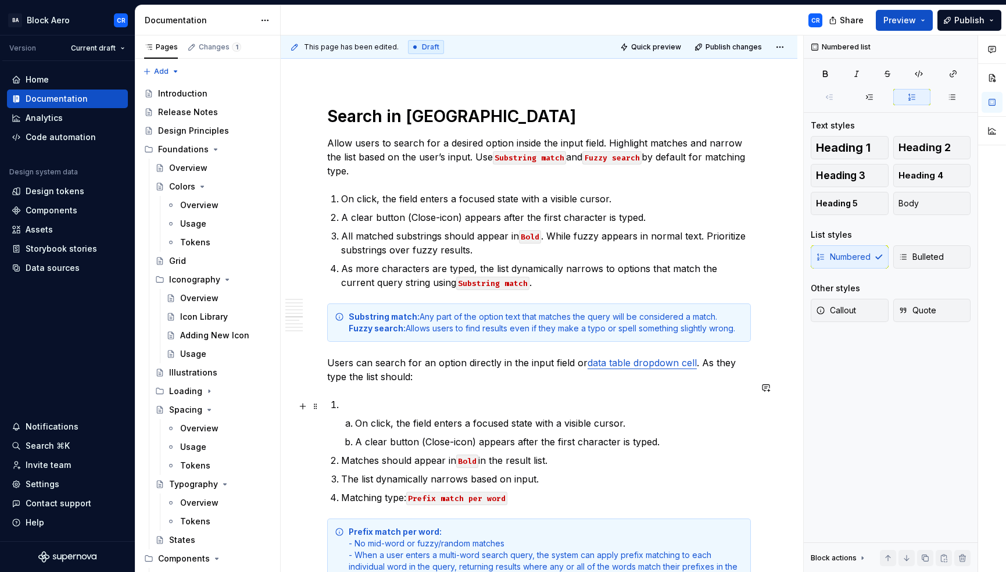
click at [355, 416] on p "On click, the field enters a focused state with a visible cursor." at bounding box center [553, 423] width 396 height 14
click at [355, 416] on li "On click, the field enters a focused state with a visible cursor." at bounding box center [553, 423] width 396 height 14
click at [912, 210] on button "Body" at bounding box center [933, 203] width 78 height 23
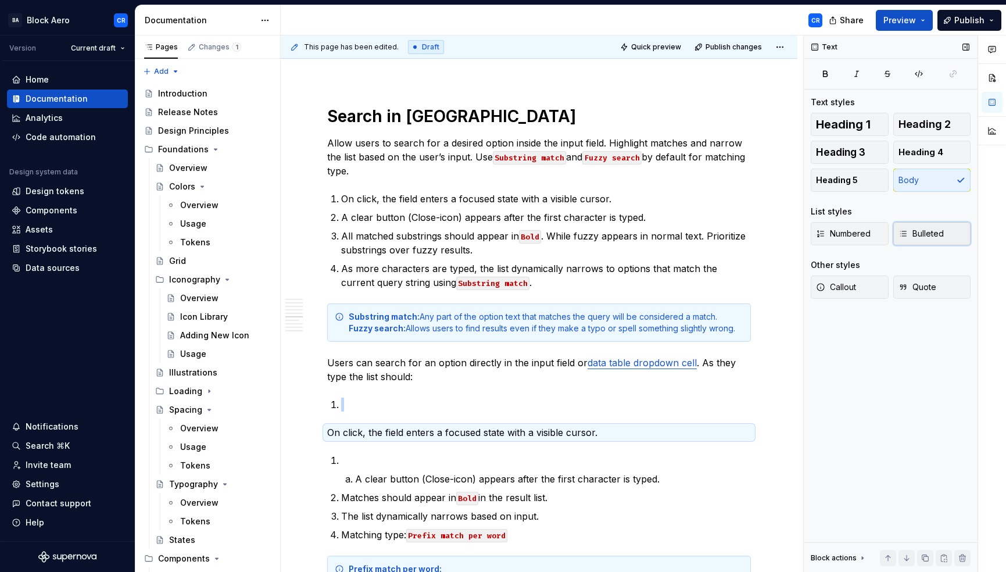
click at [920, 236] on span "Bulleted" at bounding box center [921, 234] width 45 height 12
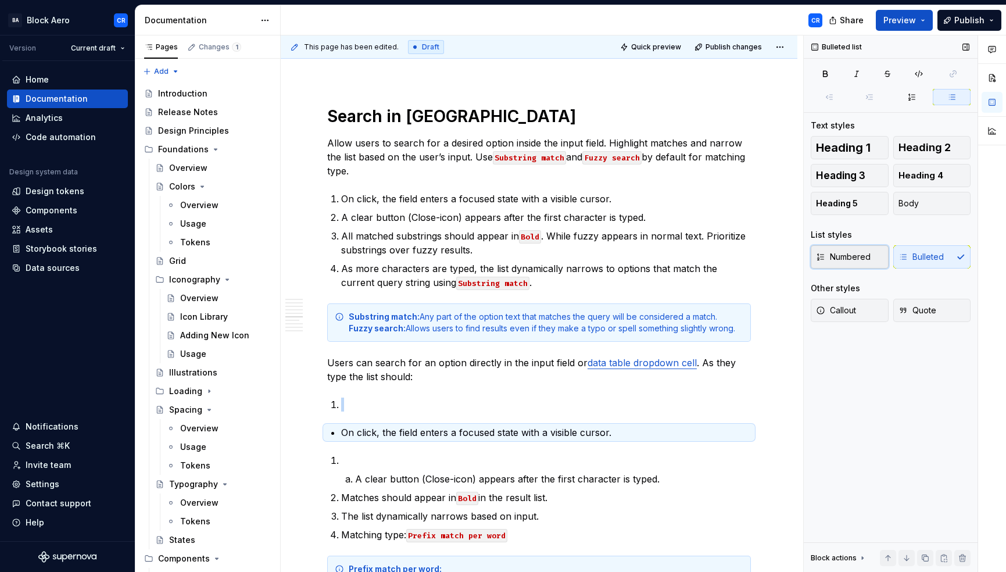
click at [853, 253] on span "Numbered" at bounding box center [843, 257] width 55 height 12
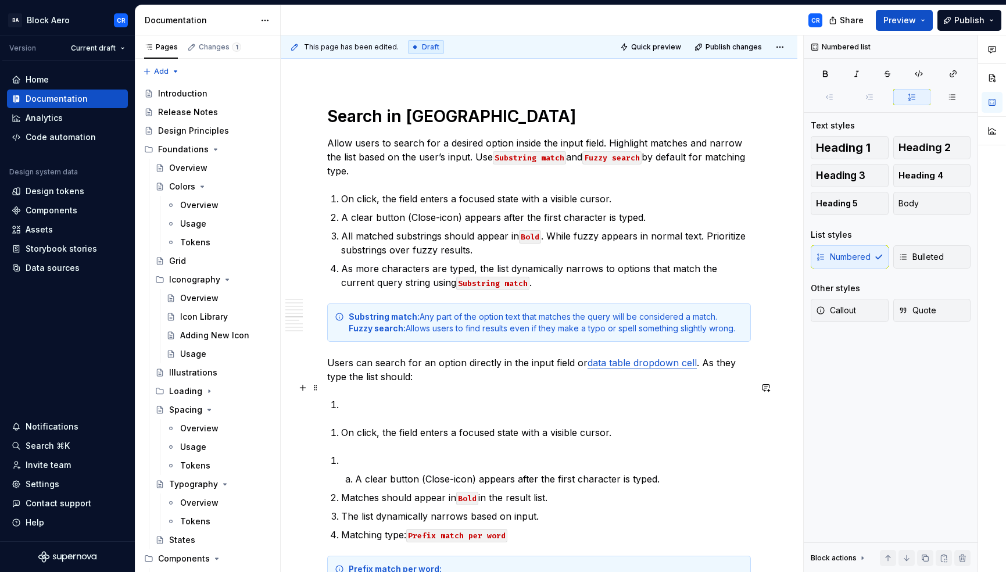
click at [364, 398] on p at bounding box center [546, 405] width 410 height 14
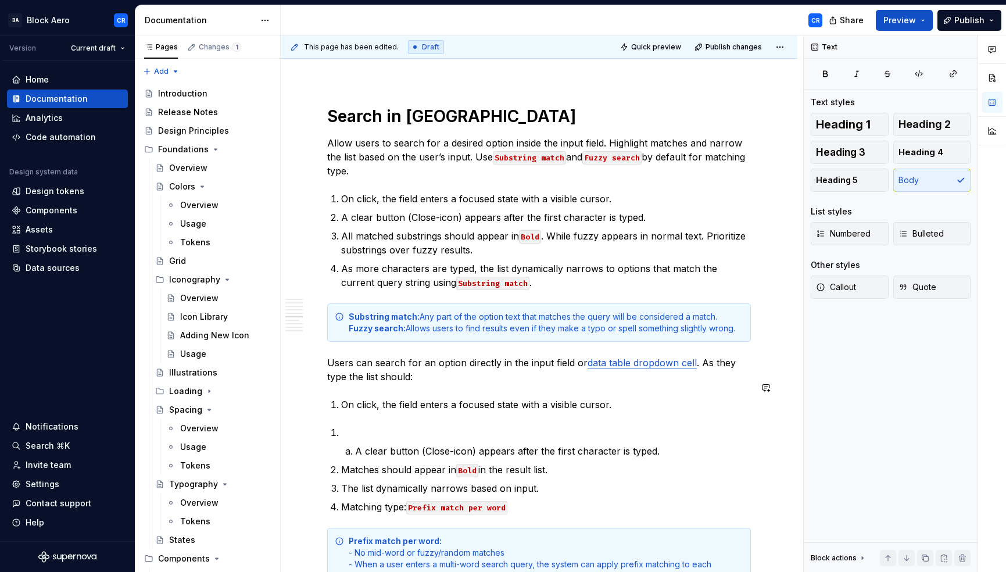
drag, startPoint x: 439, startPoint y: 395, endPoint x: 486, endPoint y: 388, distance: 47.6
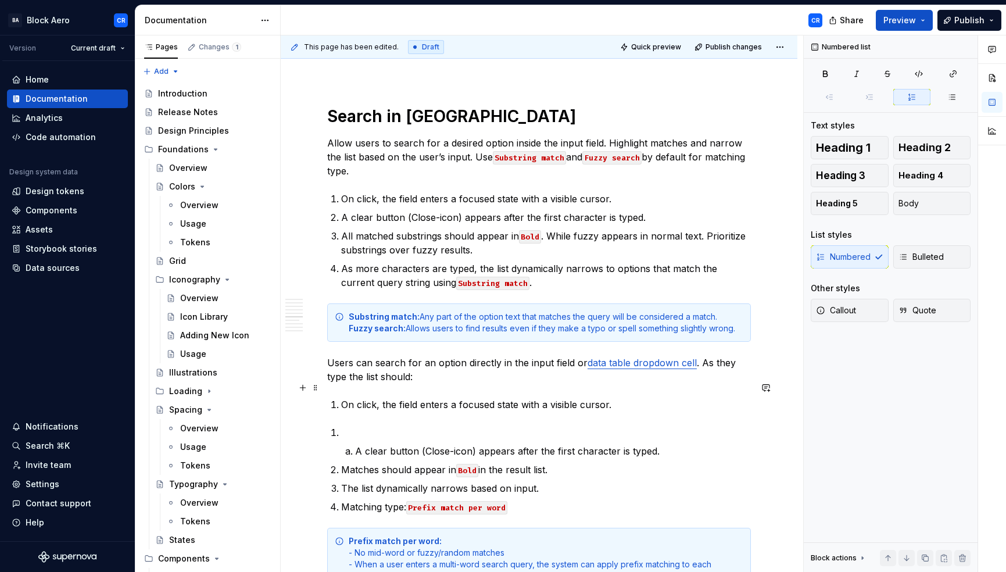
click at [553, 398] on p "On click, the field enters a focused state with a visible cursor." at bounding box center [546, 405] width 410 height 14
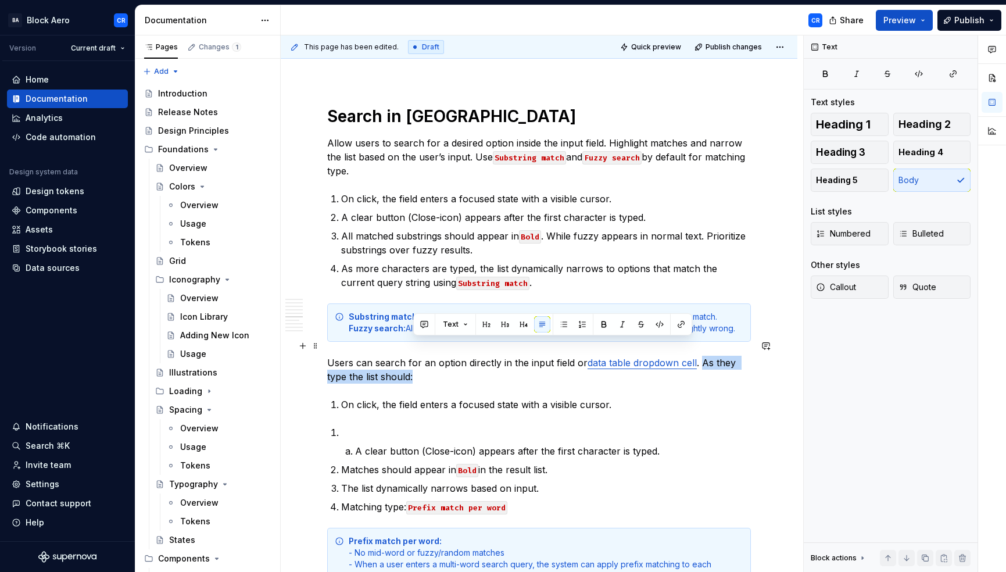
drag, startPoint x: 700, startPoint y: 345, endPoint x: 705, endPoint y: 356, distance: 12.2
click at [705, 356] on p "Users can search for an option directly in the input field or data table dropdo…" at bounding box center [539, 370] width 424 height 28
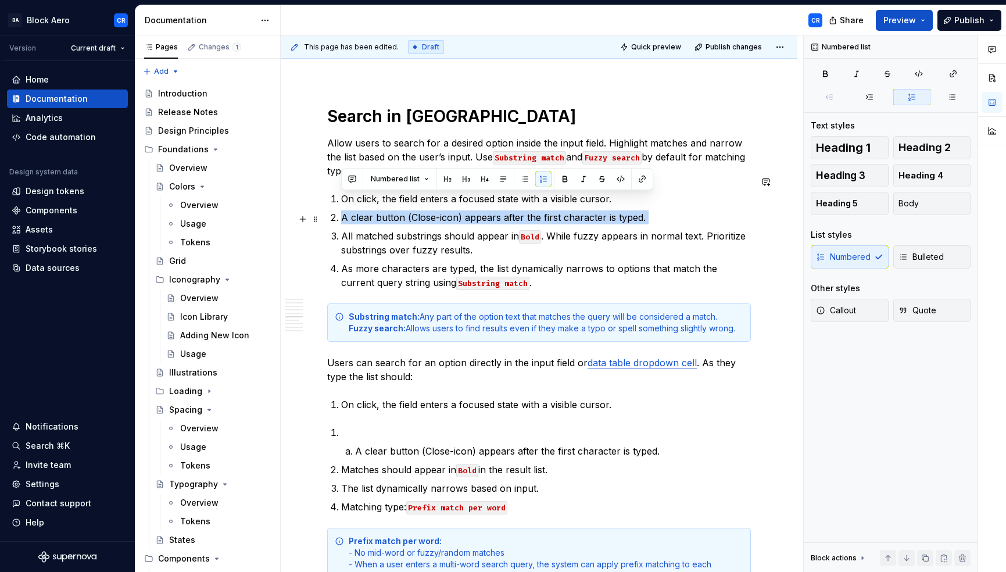
drag, startPoint x: 342, startPoint y: 200, endPoint x: 642, endPoint y: 210, distance: 300.1
click at [642, 210] on ol "On click, the field enters a focused state with a visible cursor. A clear butto…" at bounding box center [546, 241] width 410 height 98
copy p "A clear button (Close-icon) appears after the first character is typed."
click at [376, 426] on p at bounding box center [546, 433] width 410 height 14
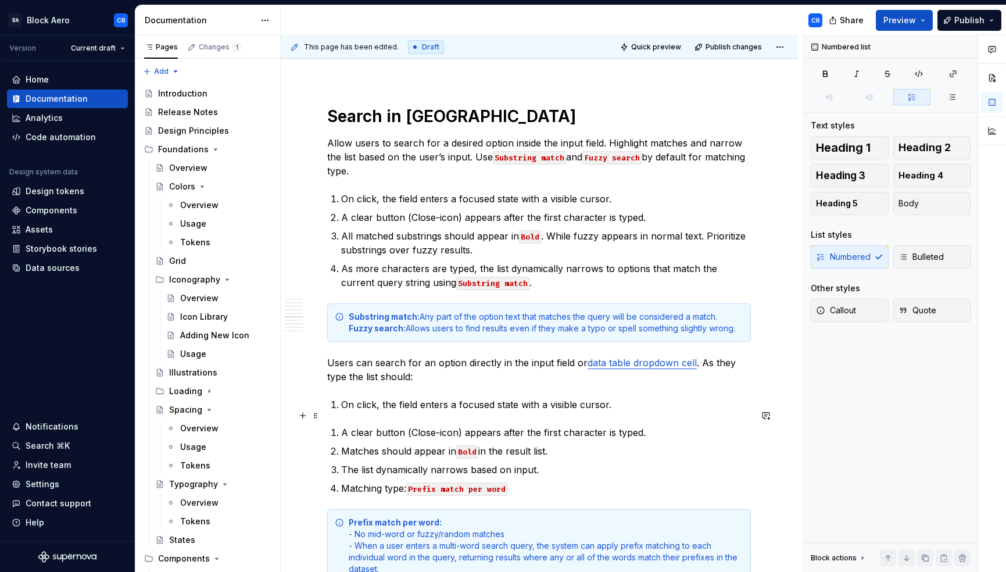
click at [341, 426] on p "A clear button (Close-icon) appears after the first character is typed." at bounding box center [546, 433] width 410 height 14
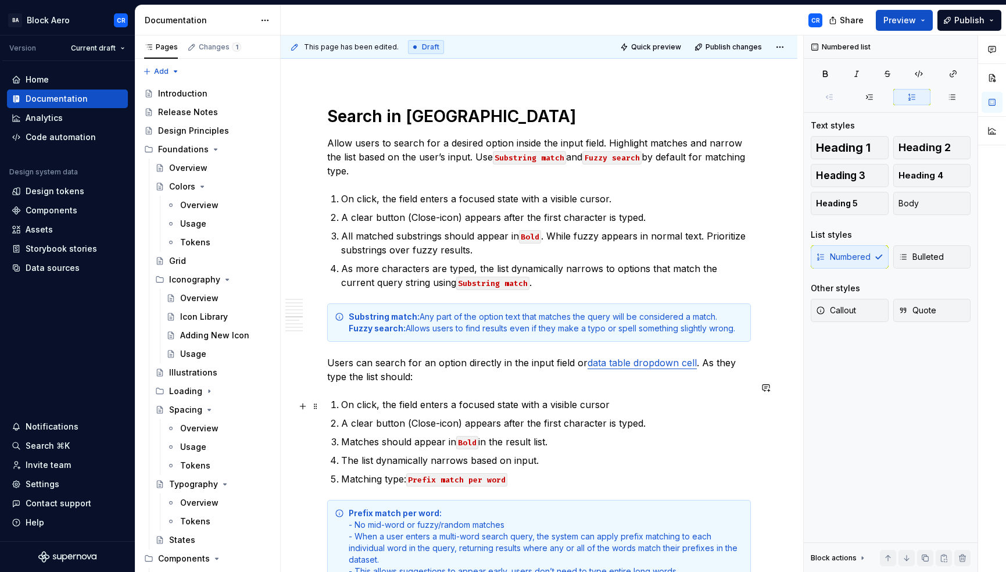
click at [373, 416] on p "A clear button (Close-icon) appears after the first character is typed." at bounding box center [546, 423] width 410 height 14
click at [484, 416] on p "A clear button (Close-icon) appears after the first character is typed." at bounding box center [546, 423] width 410 height 14
click at [577, 416] on p "A clear button (Close-icon) appears after the first character is typed." at bounding box center [546, 423] width 410 height 14
click at [627, 416] on p "A clear button (Close-icon) appears after the first character is typed." at bounding box center [546, 423] width 410 height 14
click at [378, 435] on p "Matches should appear in Bold in the result list." at bounding box center [546, 442] width 410 height 14
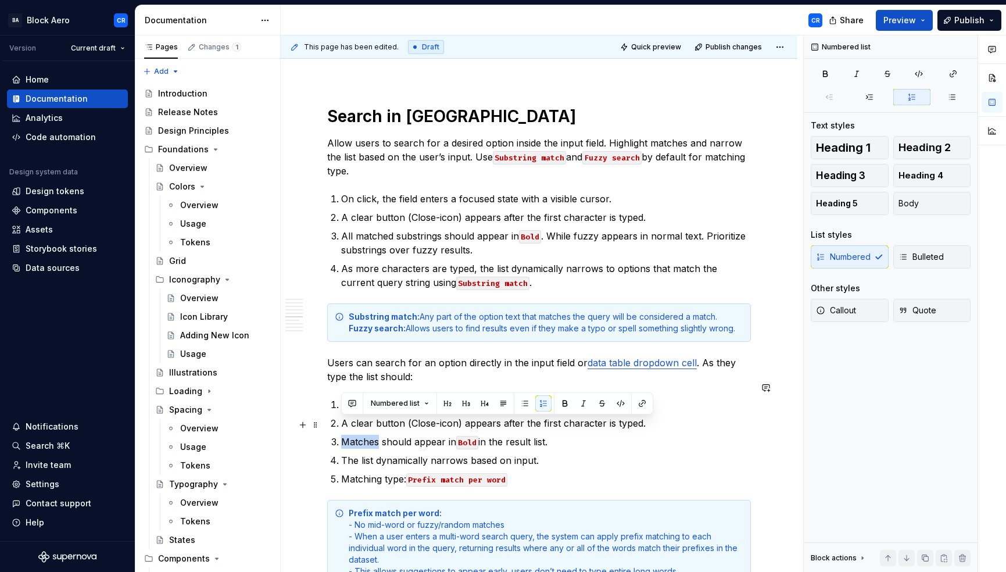
drag, startPoint x: 342, startPoint y: 426, endPoint x: 377, endPoint y: 421, distance: 35.1
click at [377, 435] on p "Matches should appear in Bold in the result list." at bounding box center [546, 442] width 410 height 14
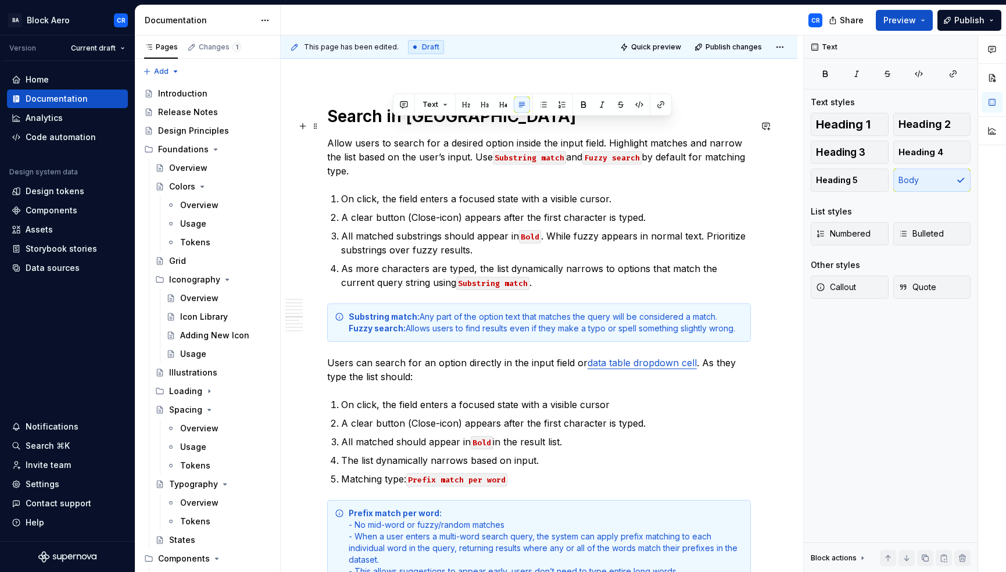
drag, startPoint x: 608, startPoint y: 124, endPoint x: 408, endPoint y: 155, distance: 202.8
click at [408, 155] on p "Allow users to search for a desired option inside the input field. Highlight ma…" at bounding box center [539, 157] width 424 height 42
copy p "Highlight matches and narrow the list based on the user’s input. Use Substring …"
click at [720, 356] on p "Users can search for an option directly in the input field or data table dropdo…" at bounding box center [539, 370] width 424 height 28
click at [699, 356] on p "Users can search for an option directly in the input field or data table dropdo…" at bounding box center [539, 370] width 424 height 28
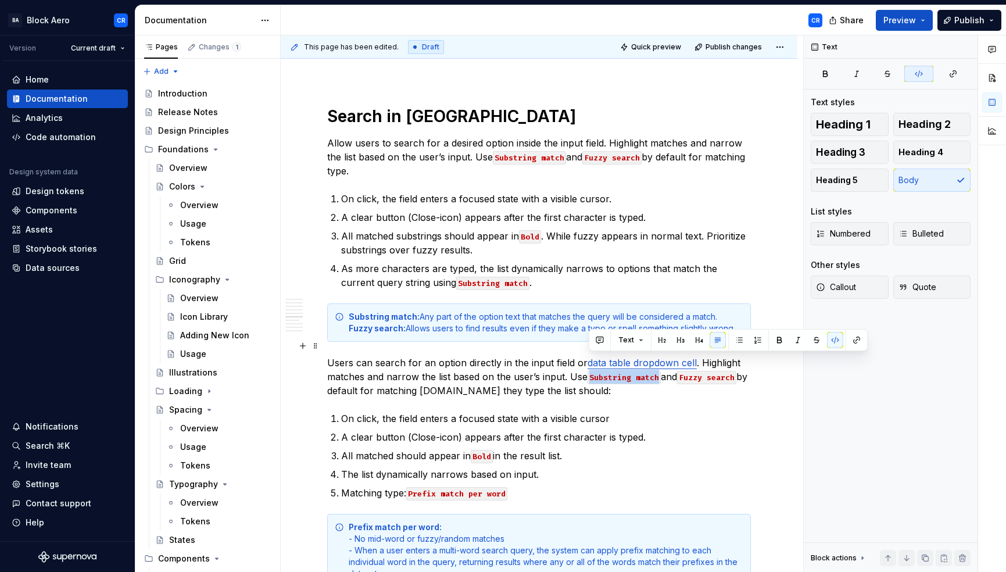
drag, startPoint x: 588, startPoint y: 361, endPoint x: 656, endPoint y: 359, distance: 68.1
click at [656, 371] on code "Substring match" at bounding box center [624, 377] width 73 height 13
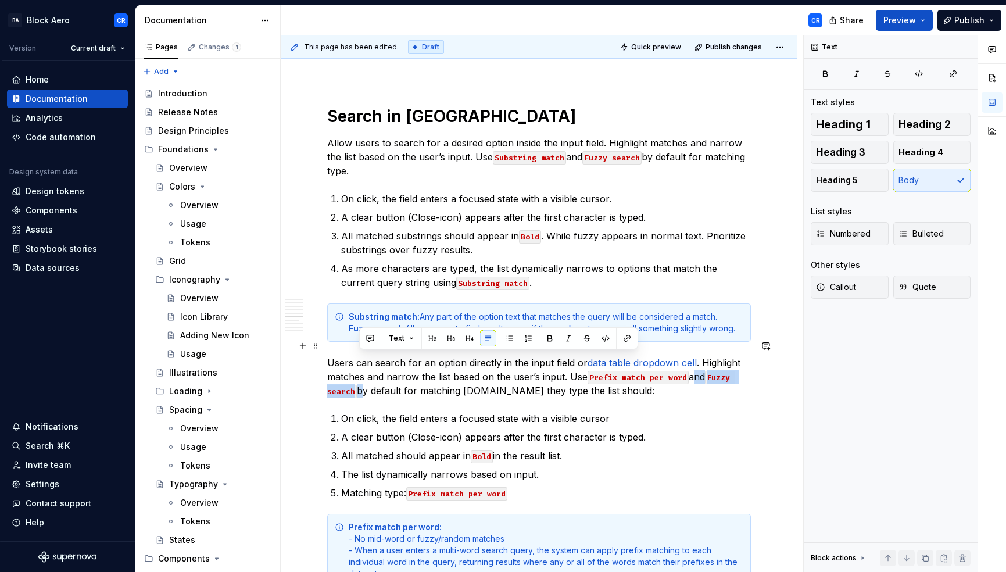
drag, startPoint x: 691, startPoint y: 362, endPoint x: 361, endPoint y: 371, distance: 329.7
click at [361, 371] on p "Users can search for an option directly in the input field or data table dropdo…" at bounding box center [539, 377] width 424 height 42
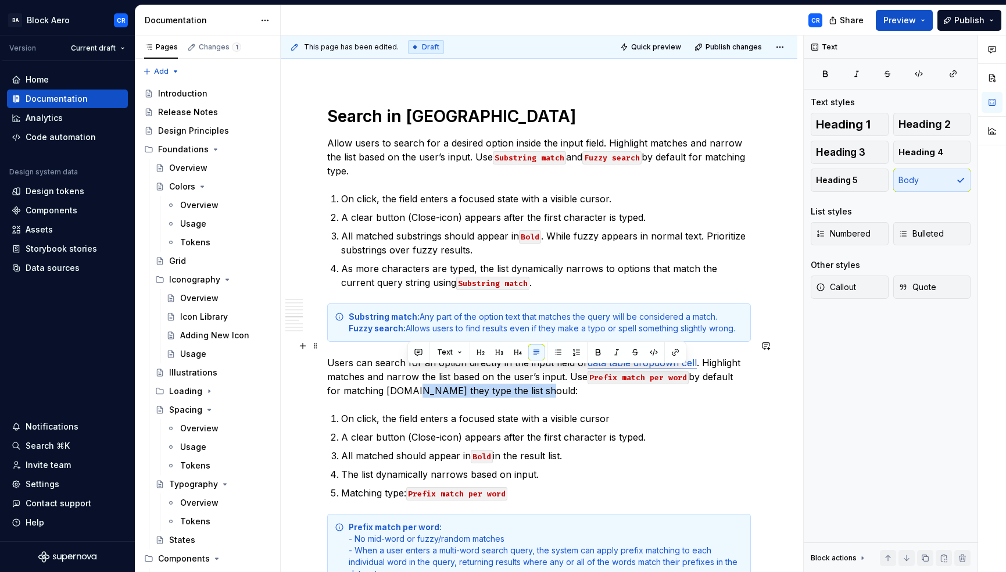
drag, startPoint x: 409, startPoint y: 373, endPoint x: 536, endPoint y: 378, distance: 127.4
click at [536, 378] on p "Users can search for an option directly in the input field or data table dropdo…" at bounding box center [539, 377] width 424 height 42
click at [412, 374] on p "Users can search for an option directly in the input field or data table dropdo…" at bounding box center [539, 377] width 424 height 42
click at [408, 374] on p "Users can search for an option directly in the input field or data table dropdo…" at bounding box center [539, 377] width 424 height 42
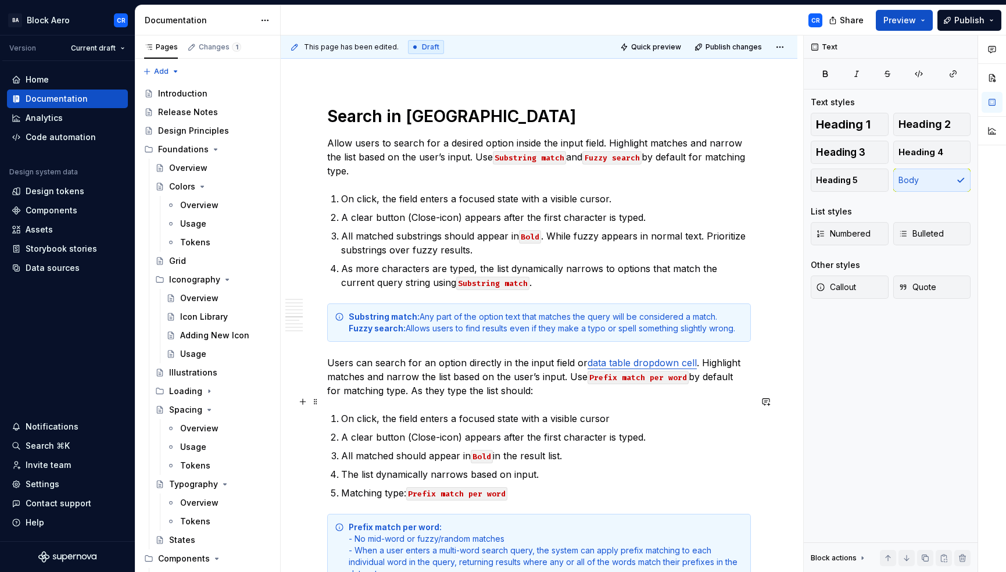
click at [370, 412] on p "On click, the field enters a focused state with a visible cursor" at bounding box center [546, 419] width 410 height 14
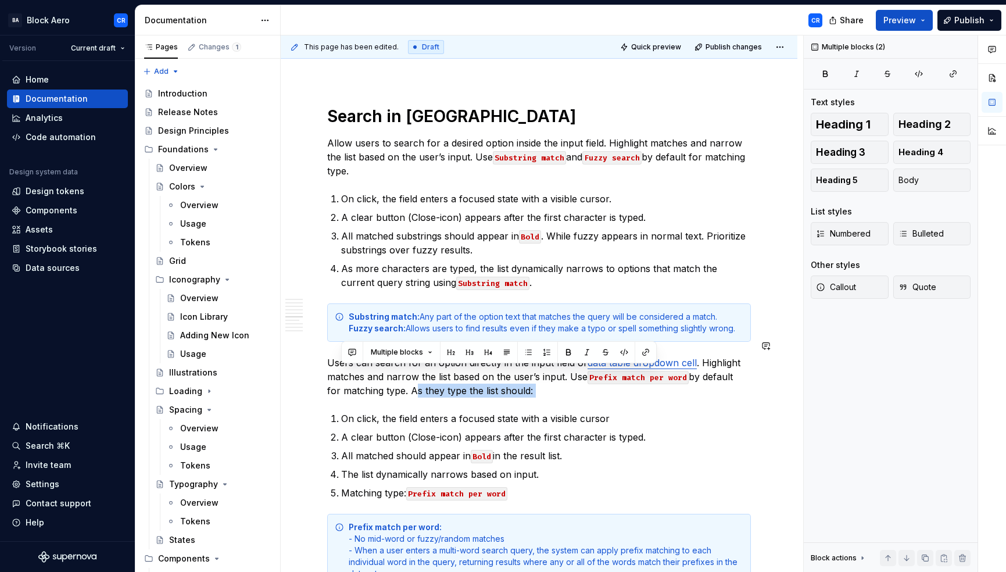
drag, startPoint x: 410, startPoint y: 374, endPoint x: 580, endPoint y: 384, distance: 169.5
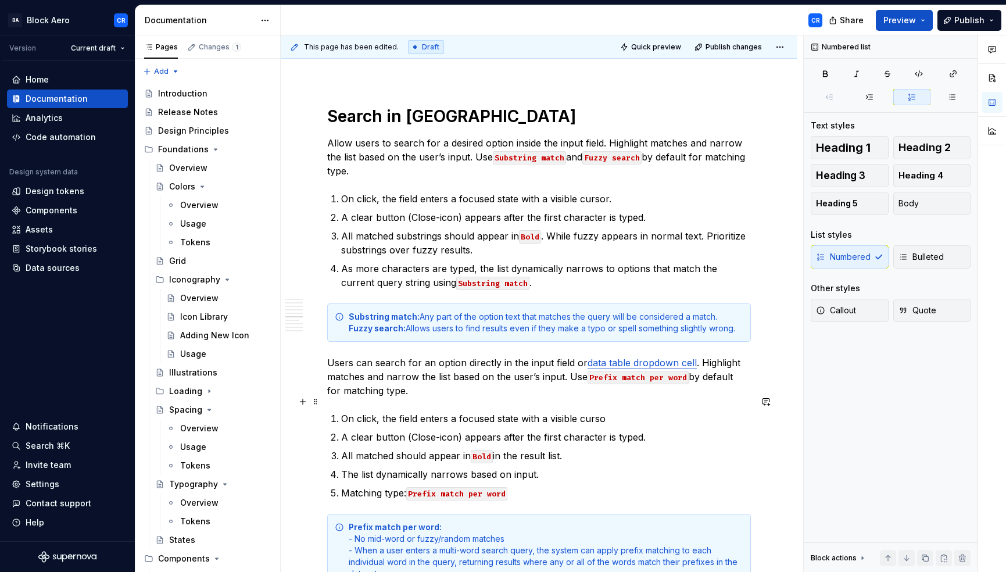
click at [631, 412] on p "On click, the field enters a focused state with a visible curso" at bounding box center [546, 419] width 410 height 14
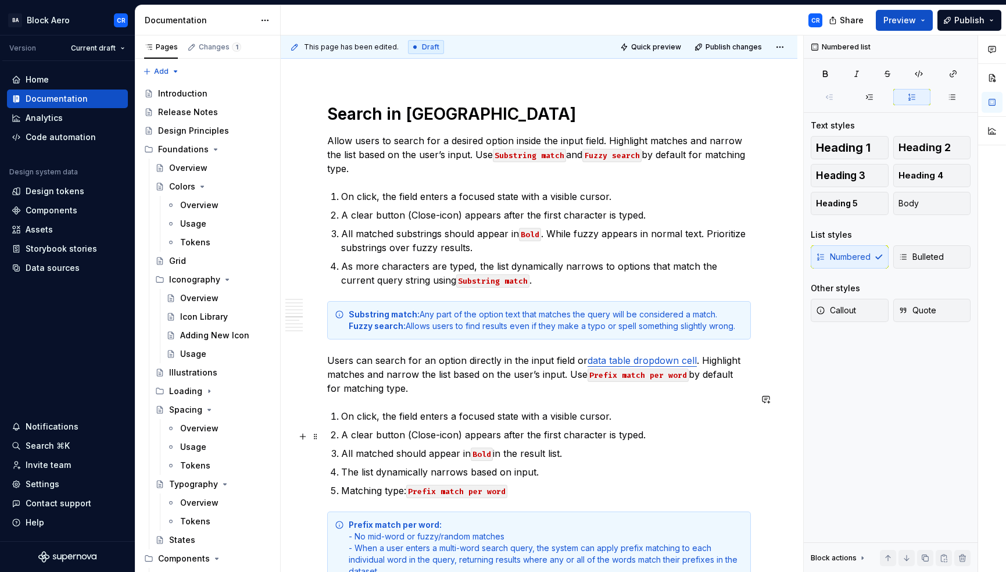
click at [514, 446] on p "All matched should appear in Bold in the result list." at bounding box center [546, 453] width 410 height 14
click at [539, 446] on p "All matched should appear in Bold in the result list." at bounding box center [546, 453] width 410 height 14
click at [558, 446] on p "All matched should appear in Bold in the result list." at bounding box center [546, 453] width 410 height 14
click at [513, 446] on p "All matched should appear in Bold in the result list." at bounding box center [546, 453] width 410 height 14
click at [371, 465] on p "The list dynamically narrows based on input." at bounding box center [546, 472] width 410 height 14
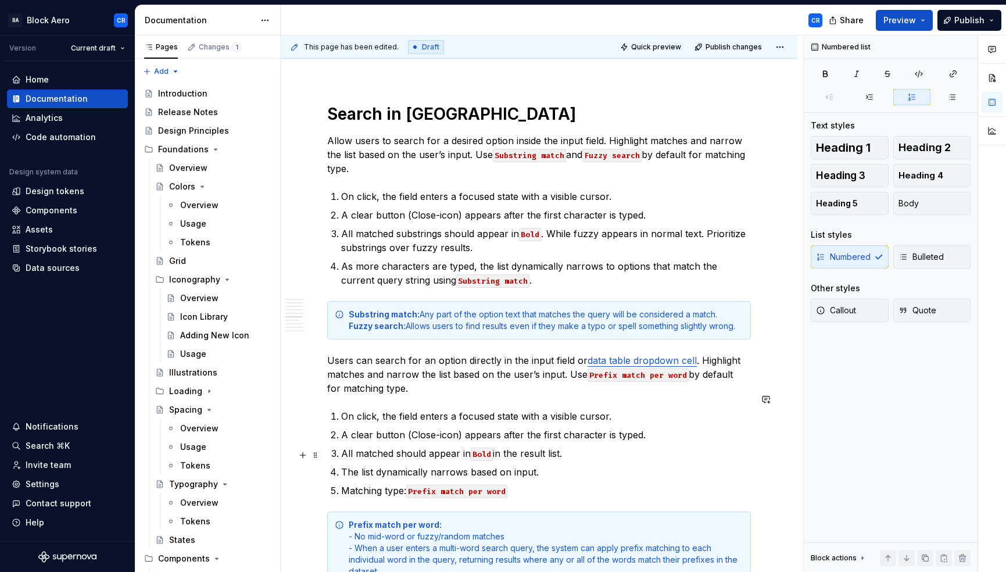
click at [405, 465] on p "The list dynamically narrows based on input." at bounding box center [546, 472] width 410 height 14
click at [453, 465] on p "The list dynamically narrows based on input." at bounding box center [546, 472] width 410 height 14
click at [483, 465] on p "The list dynamically narrows based on input." at bounding box center [546, 472] width 410 height 14
drag, startPoint x: 521, startPoint y: 454, endPoint x: 417, endPoint y: 464, distance: 104.6
click at [521, 465] on p "The list dynamically narrows based on input." at bounding box center [546, 472] width 410 height 14
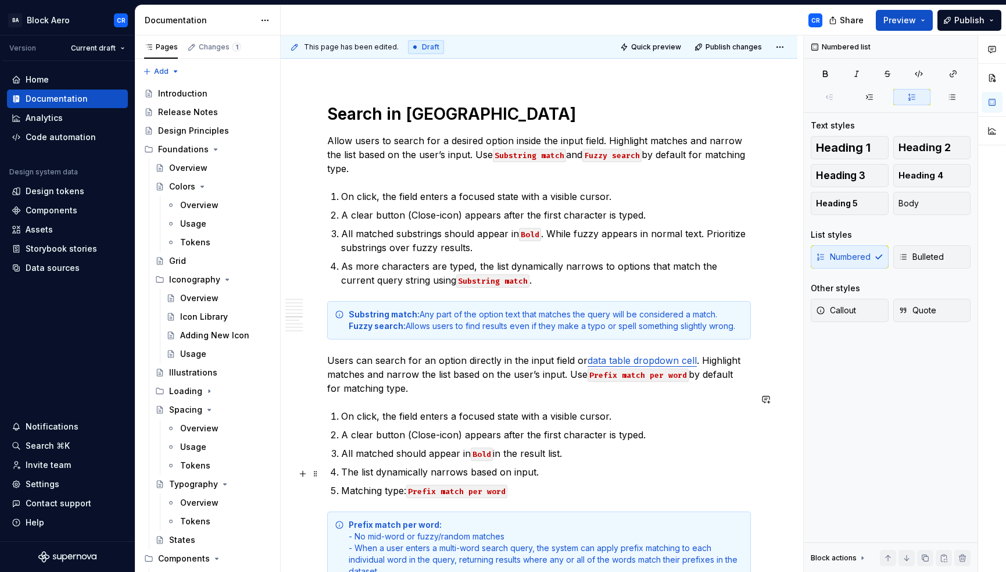
click at [369, 484] on p "Matching type: Prefix match per word" at bounding box center [546, 491] width 410 height 14
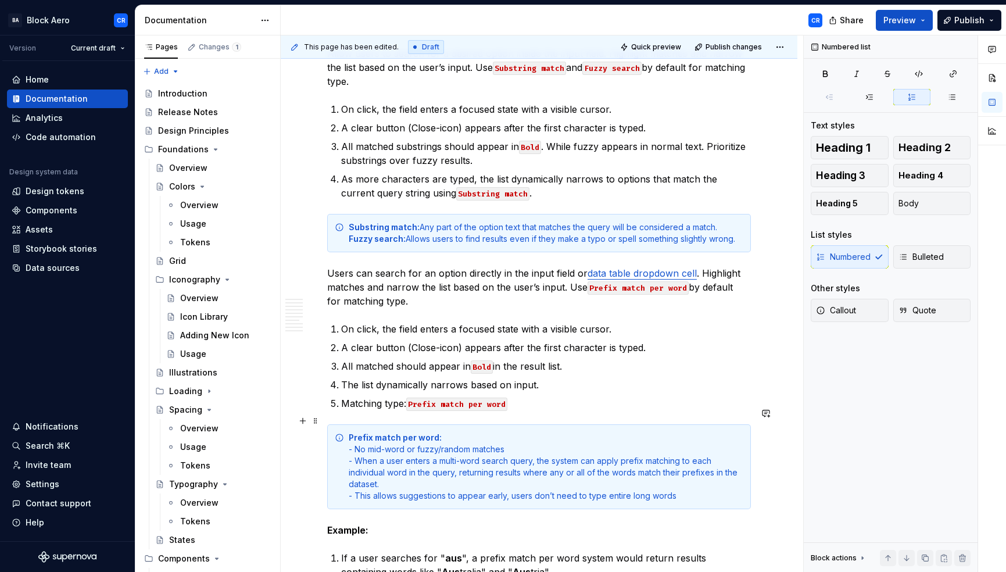
scroll to position [3487, 0]
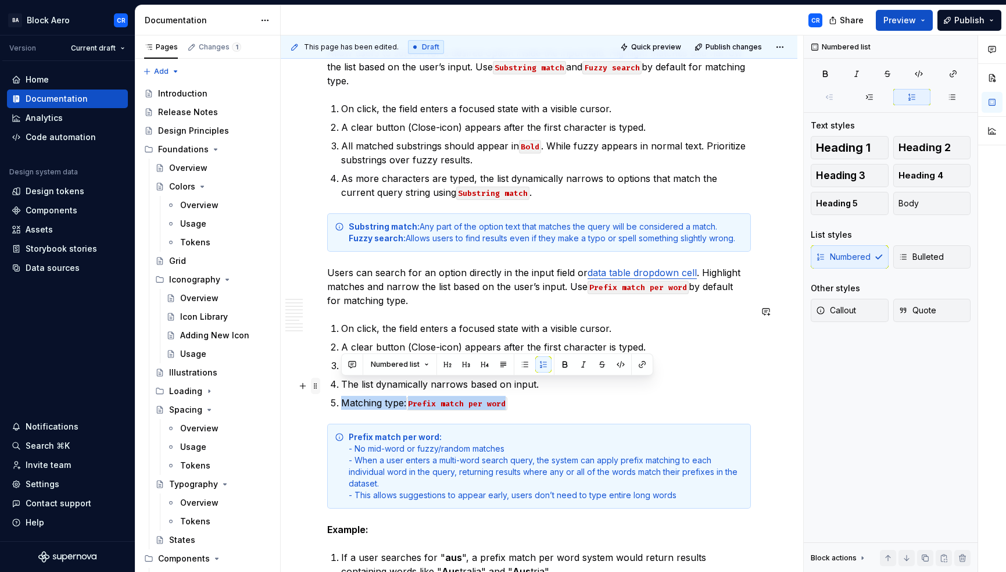
drag, startPoint x: 607, startPoint y: 389, endPoint x: 316, endPoint y: 384, distance: 291.3
click at [573, 460] on div "Prefix match per word: - No mid-word or fuzzy/random matches - When a user ente…" at bounding box center [546, 466] width 395 height 70
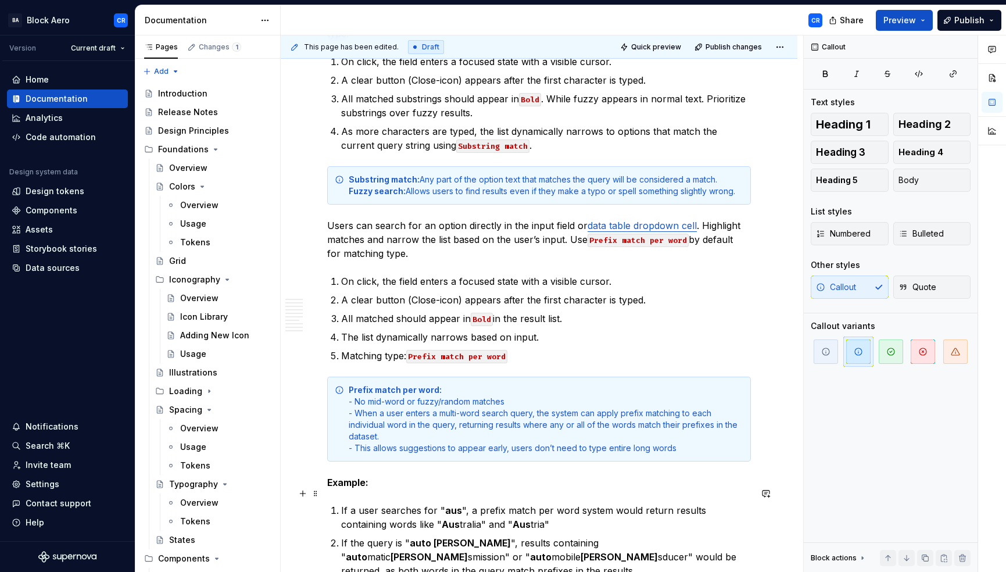
scroll to position [3397, 0]
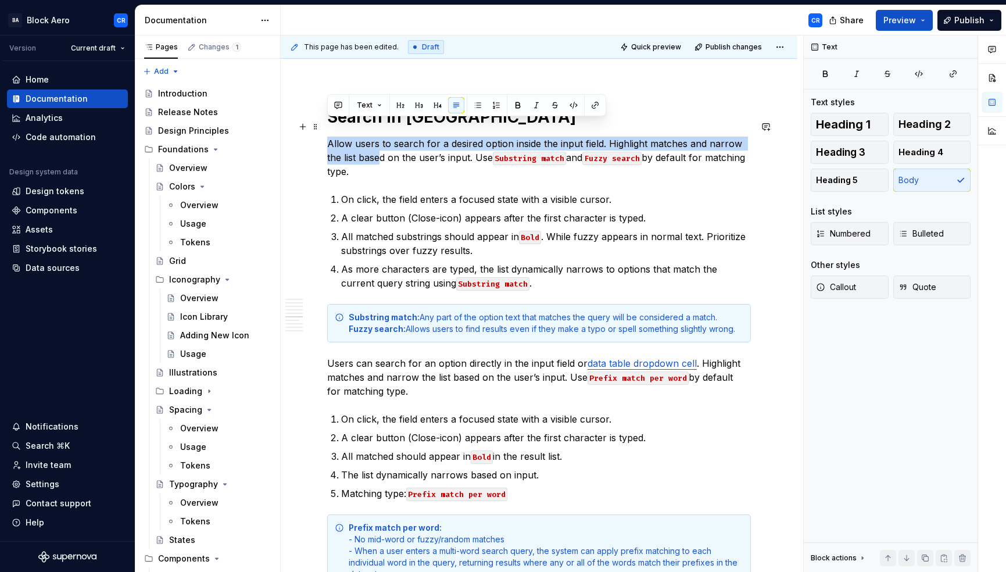
drag, startPoint x: 329, startPoint y: 124, endPoint x: 380, endPoint y: 140, distance: 53.0
click at [380, 140] on p "Allow users to search for a desired option inside the input field. Highlight ma…" at bounding box center [539, 158] width 424 height 42
click at [383, 137] on p "Allow users to search for a desired option inside the input field. Highlight ma…" at bounding box center [539, 158] width 424 height 42
drag, startPoint x: 328, startPoint y: 126, endPoint x: 560, endPoint y: 123, distance: 232.0
click at [560, 137] on p "Allow users to search for a desired option inside the input field. Highlight ma…" at bounding box center [539, 158] width 424 height 42
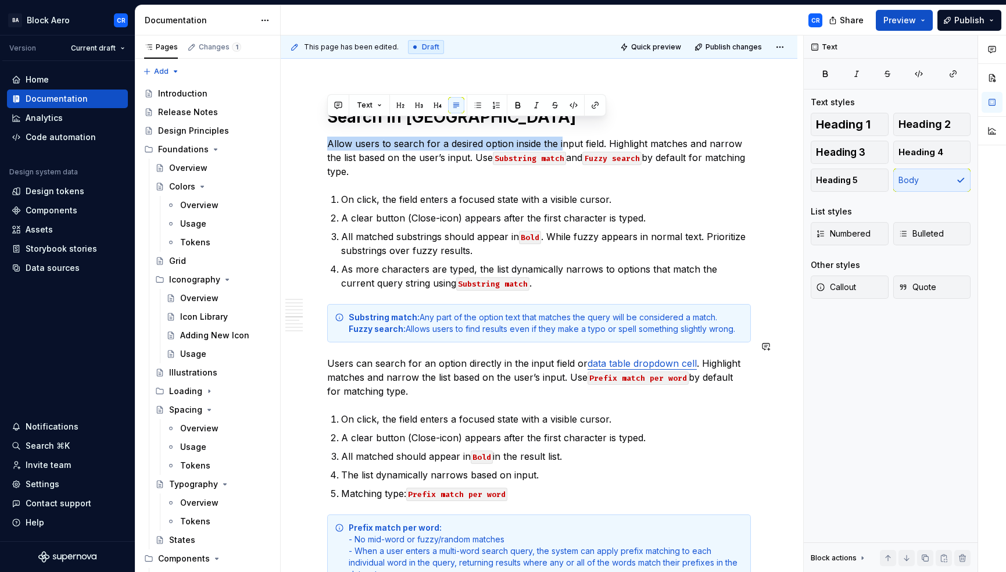
copy p "Allow users to search for a desired option inside the i"
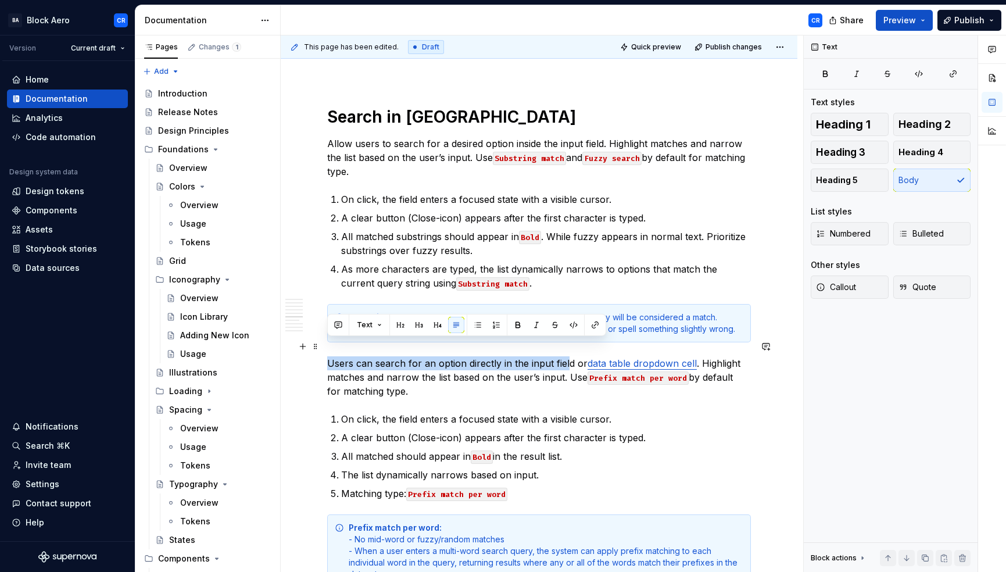
drag, startPoint x: 328, startPoint y: 345, endPoint x: 568, endPoint y: 342, distance: 240.1
click at [568, 356] on p "Users can search for an option directly in the input field or data table dropdo…" at bounding box center [539, 377] width 424 height 42
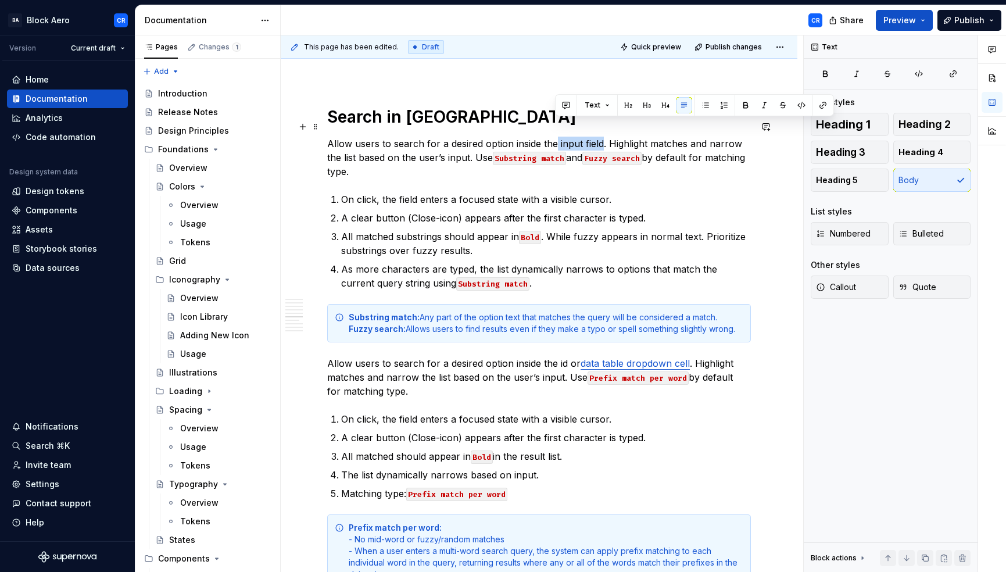
drag, startPoint x: 556, startPoint y: 123, endPoint x: 601, endPoint y: 123, distance: 44.8
click at [601, 137] on p "Allow users to search for a desired option inside the input field. Highlight ma…" at bounding box center [539, 158] width 424 height 42
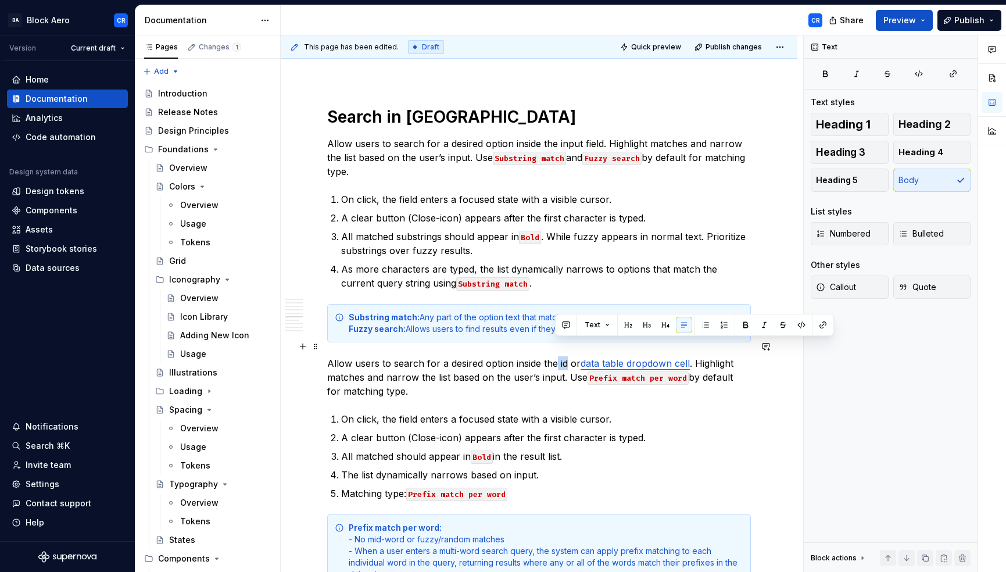
drag, startPoint x: 553, startPoint y: 345, endPoint x: 564, endPoint y: 345, distance: 11.0
click at [564, 356] on p "Allow users to search for a desired option inside the id or data table dropdown…" at bounding box center [539, 377] width 424 height 42
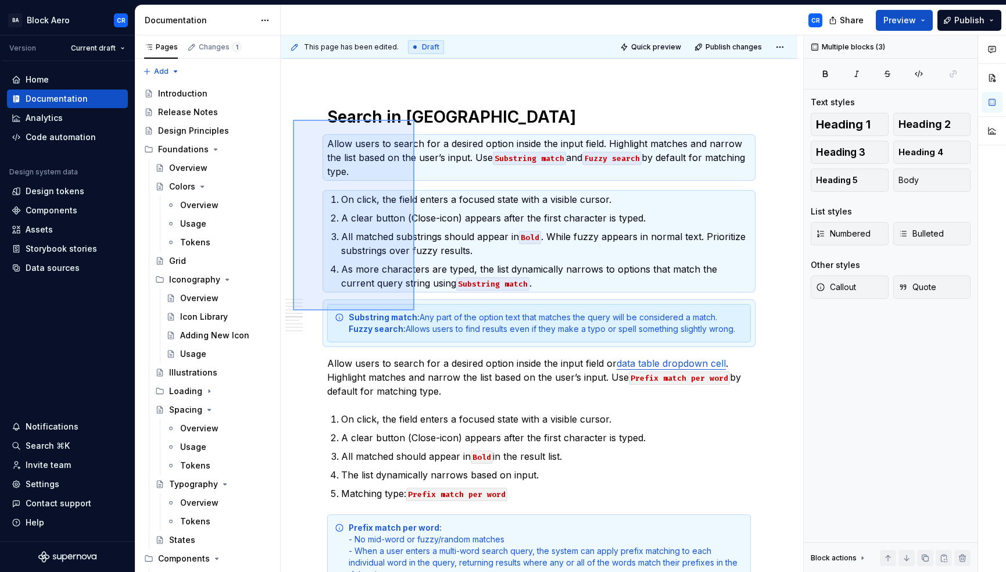
drag, startPoint x: 293, startPoint y: 120, endPoint x: 414, endPoint y: 310, distance: 226.1
click at [414, 310] on div "This page has been edited. Draft Quick preview Publish changes Dropdown Field E…" at bounding box center [542, 303] width 523 height 537
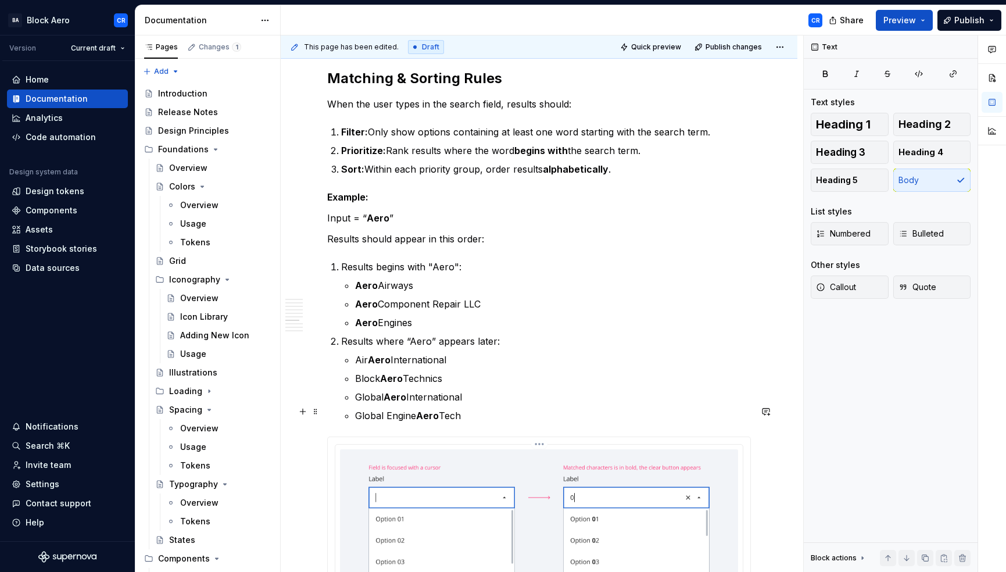
scroll to position [3769, 0]
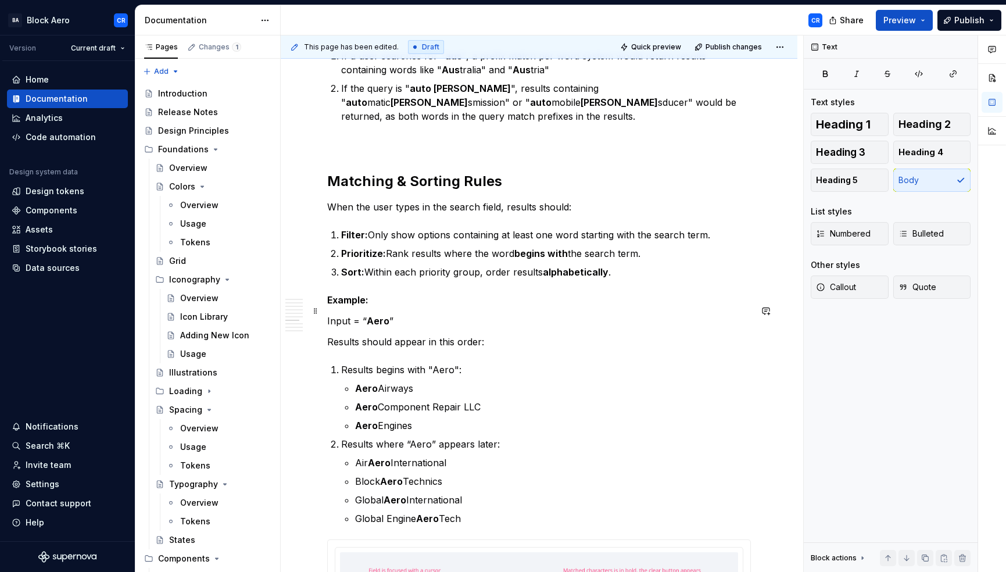
click at [362, 335] on p "Results should appear in this order:" at bounding box center [539, 342] width 424 height 14
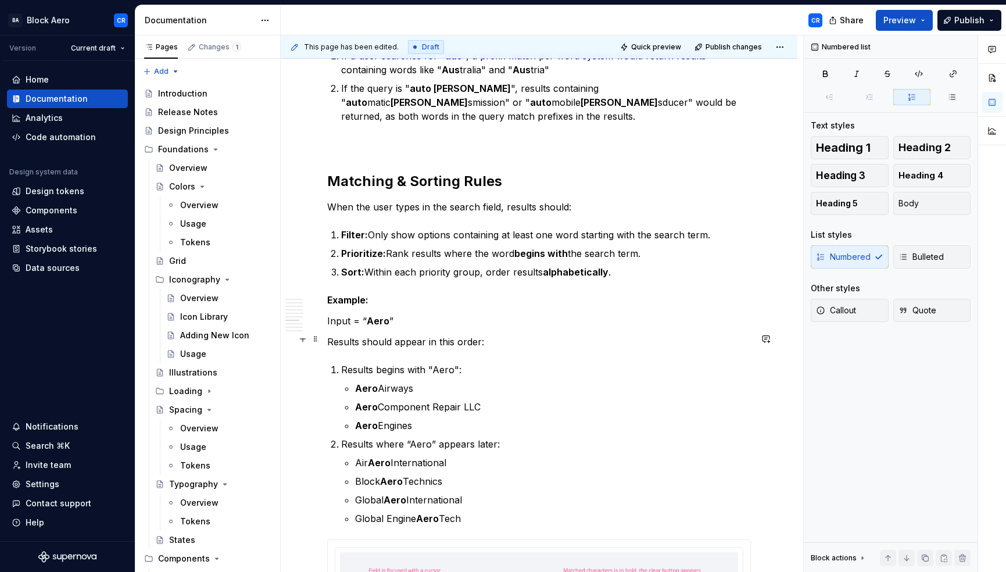
click at [342, 363] on p "Results begins with "Aero":" at bounding box center [546, 370] width 410 height 14
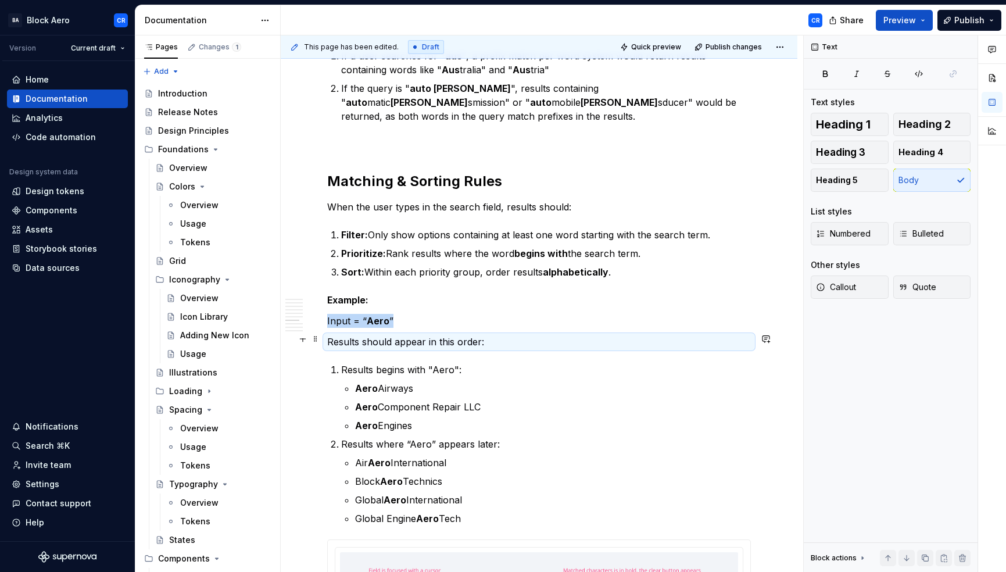
click at [341, 363] on li "Results begins with "Aero": Aero Airways Aero Component Repair LLC Aero Engines" at bounding box center [546, 398] width 410 height 70
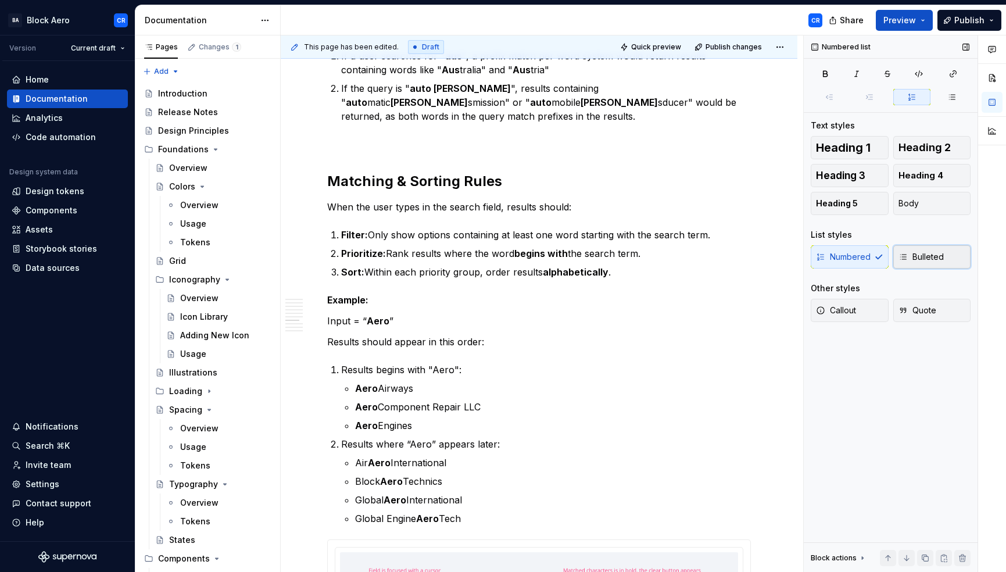
click at [917, 266] on button "Bulleted" at bounding box center [933, 256] width 78 height 23
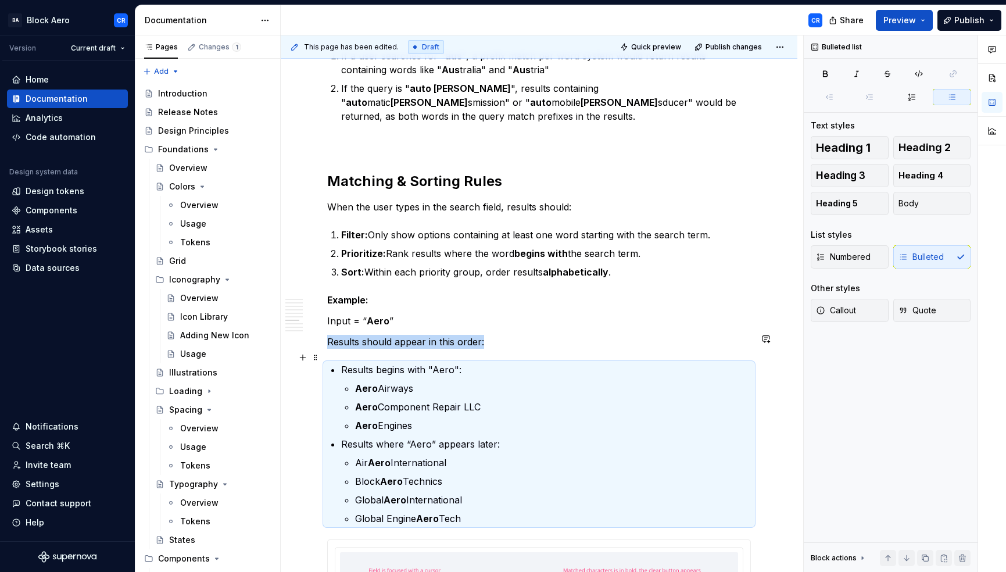
click at [358, 383] on strong "Aero" at bounding box center [366, 389] width 23 height 12
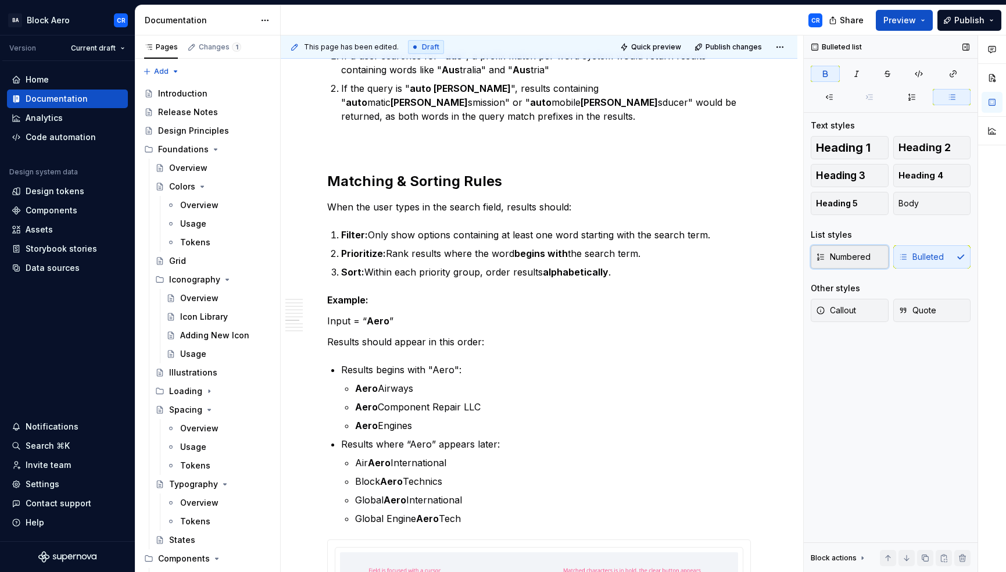
click at [837, 258] on span "Numbered" at bounding box center [843, 257] width 55 height 12
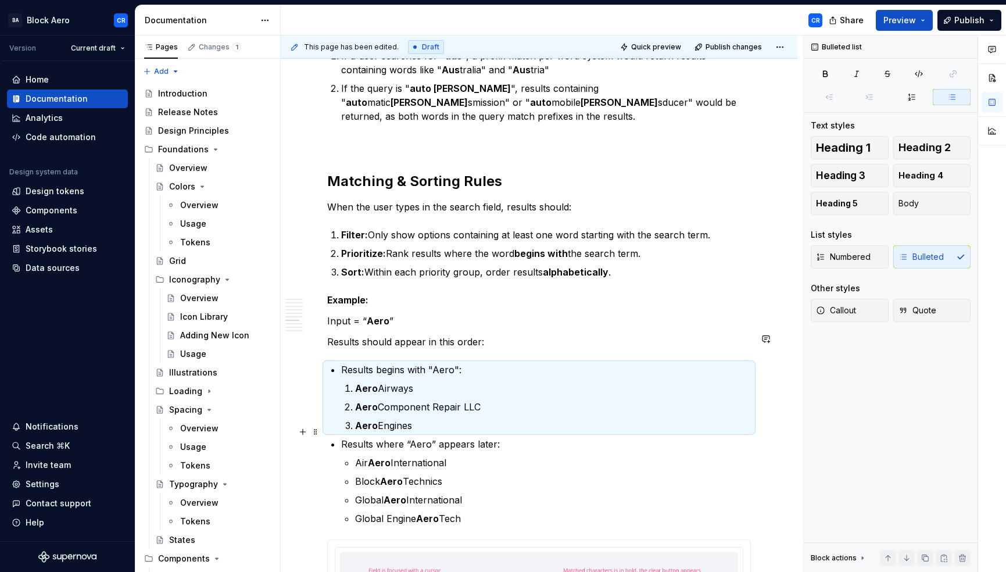
click at [357, 456] on p "Air Aero International" at bounding box center [553, 463] width 396 height 14
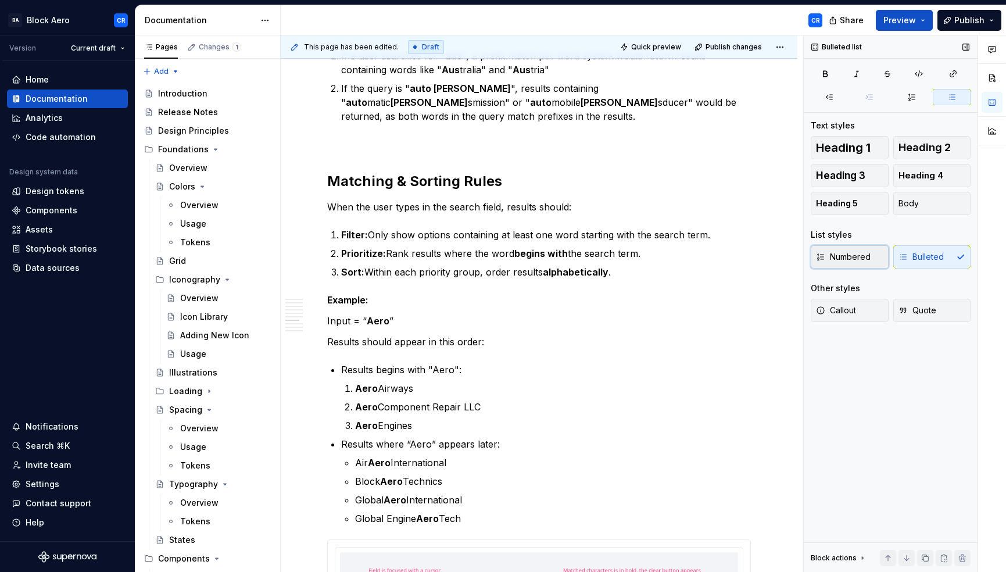
click at [855, 253] on span "Numbered" at bounding box center [843, 257] width 55 height 12
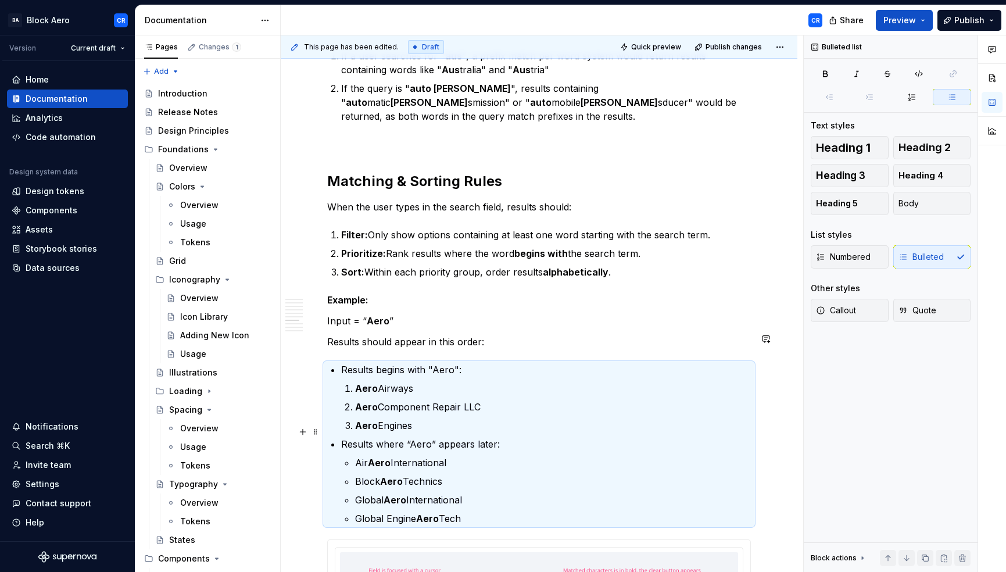
click at [355, 456] on li "Air Aero International" at bounding box center [553, 463] width 396 height 14
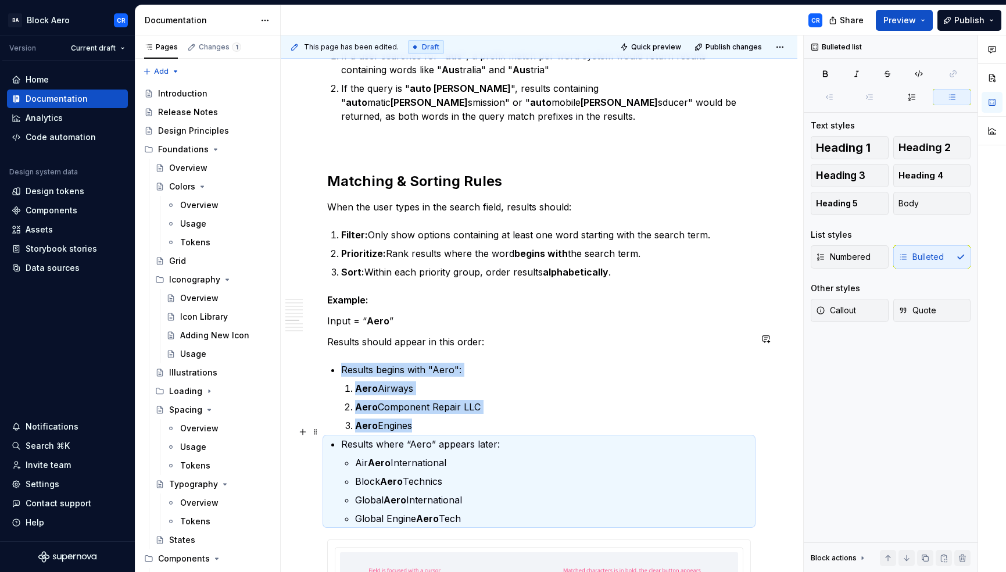
click at [364, 456] on p "Air Aero International" at bounding box center [553, 463] width 396 height 14
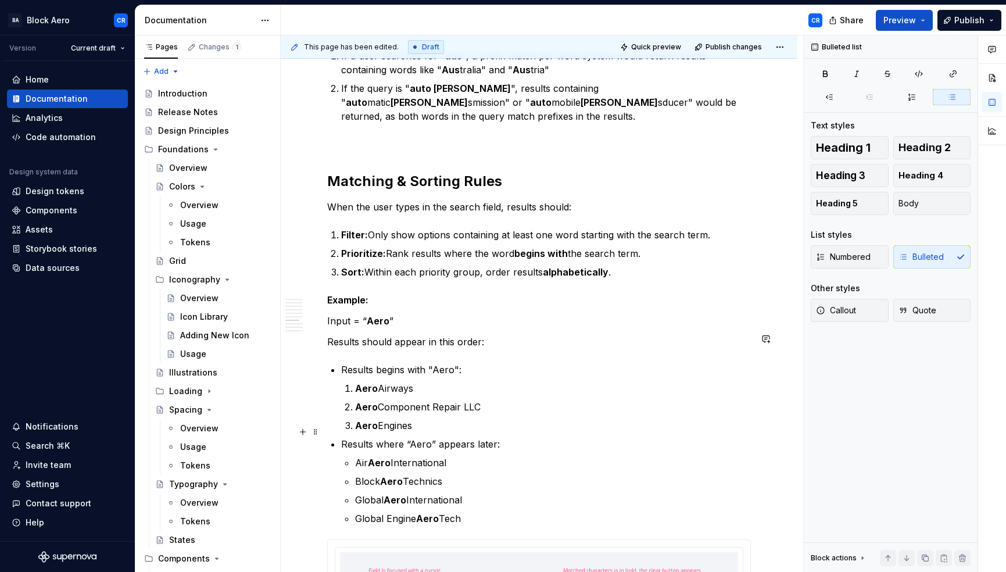
click at [351, 437] on li "Results where “Aero” appears later: Air Aero International Block Aero Technics …" at bounding box center [546, 481] width 410 height 88
click at [909, 97] on icon "button" at bounding box center [911, 96] width 9 height 9
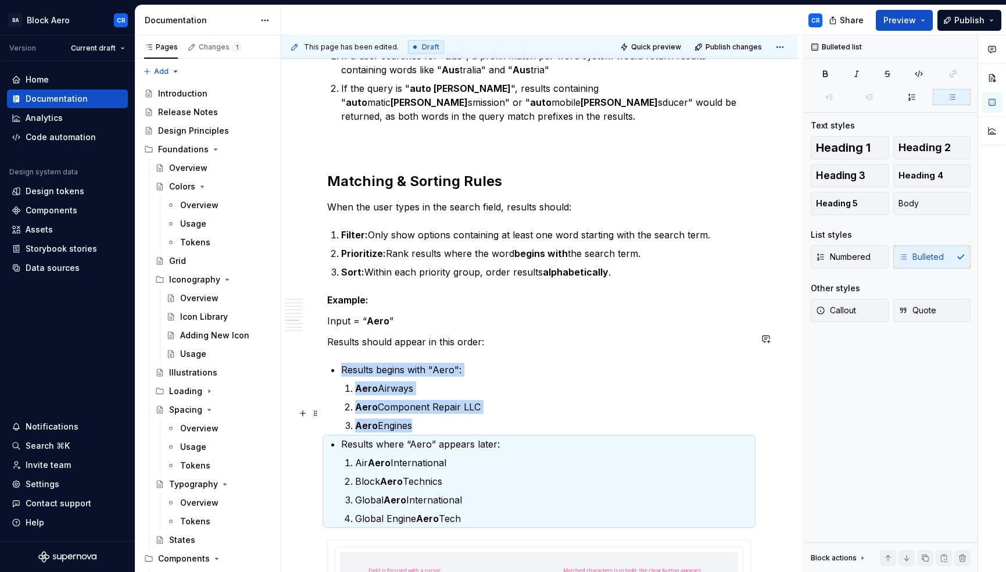
click at [539, 437] on p "Results where “Aero” appears later:" at bounding box center [546, 444] width 410 height 14
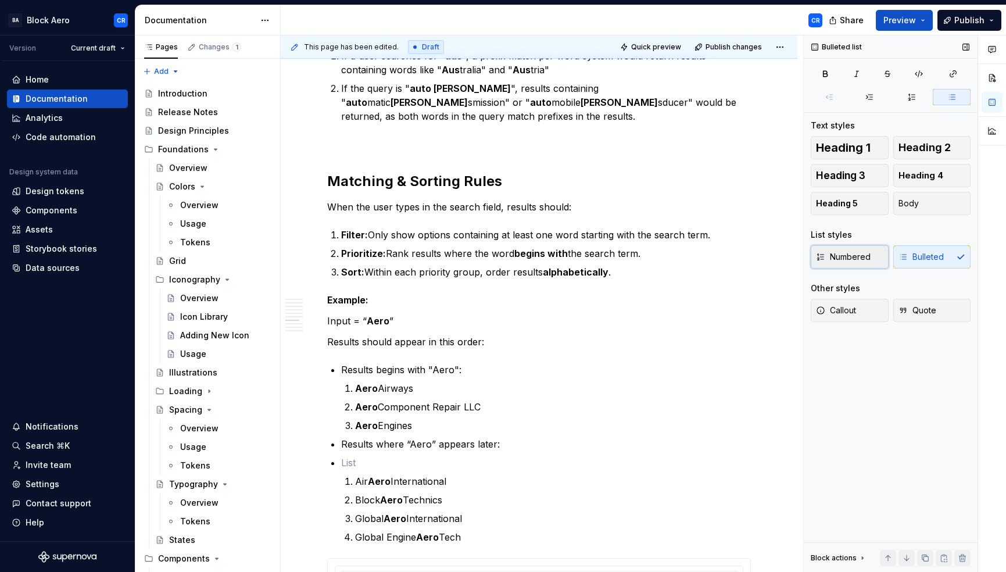
click at [826, 265] on button "Numbered" at bounding box center [850, 256] width 78 height 23
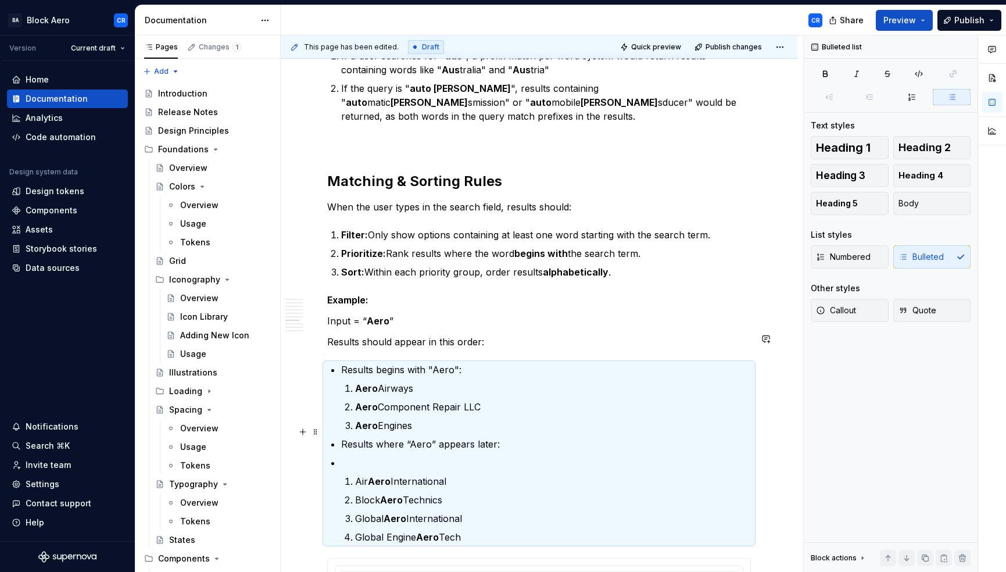
click at [374, 456] on p at bounding box center [546, 463] width 410 height 14
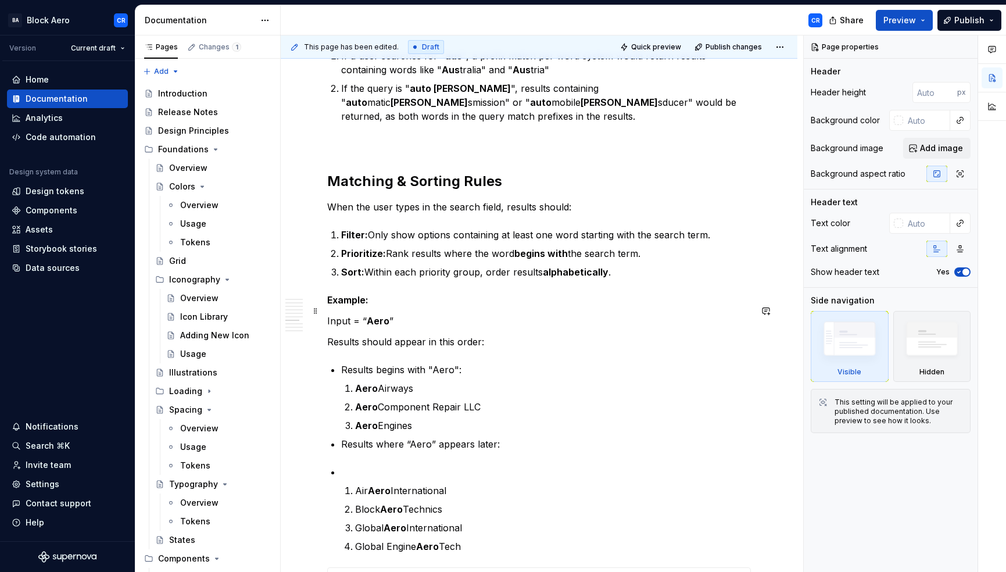
click at [430, 335] on p "Results should appear in this order:" at bounding box center [539, 342] width 424 height 14
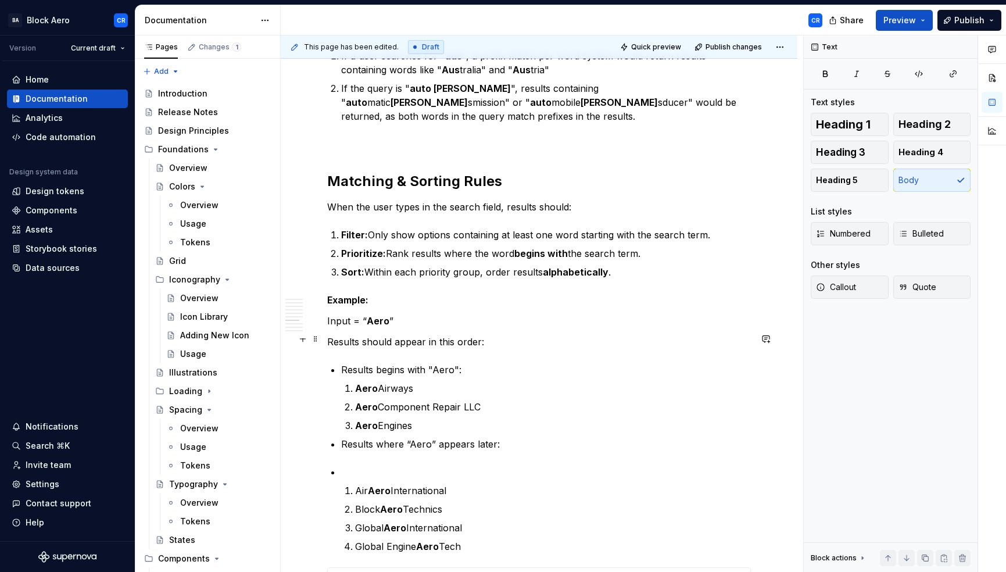
click at [339, 336] on div "Overview A dropdown field is an input field that allows user to enter data by s…" at bounding box center [539, 316] width 424 height 7718
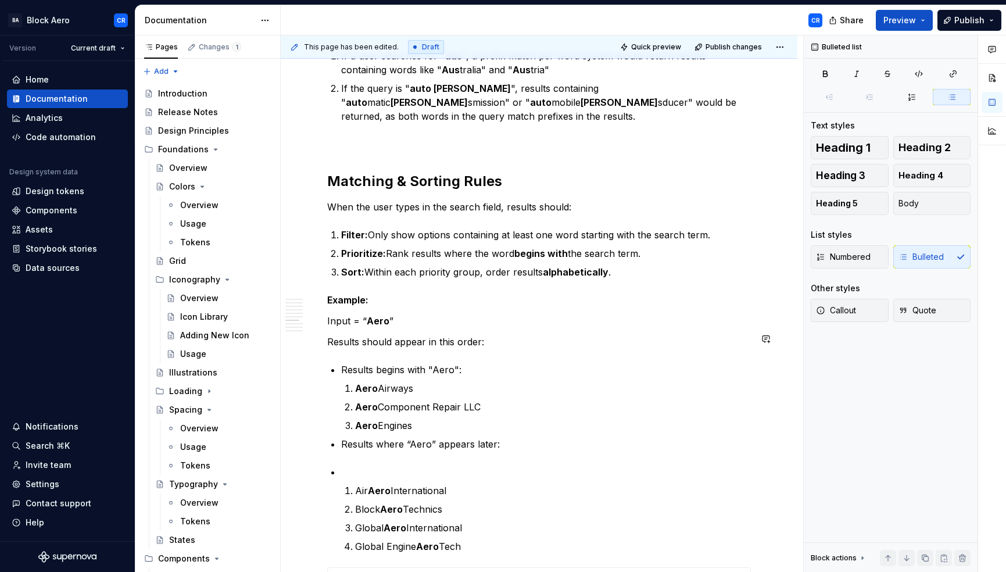
click at [348, 428] on div "Overview A dropdown field is an input field that allows user to enter data by s…" at bounding box center [539, 316] width 424 height 7718
click at [340, 338] on div "Overview A dropdown field is an input field that allows user to enter data by s…" at bounding box center [539, 316] width 424 height 7718
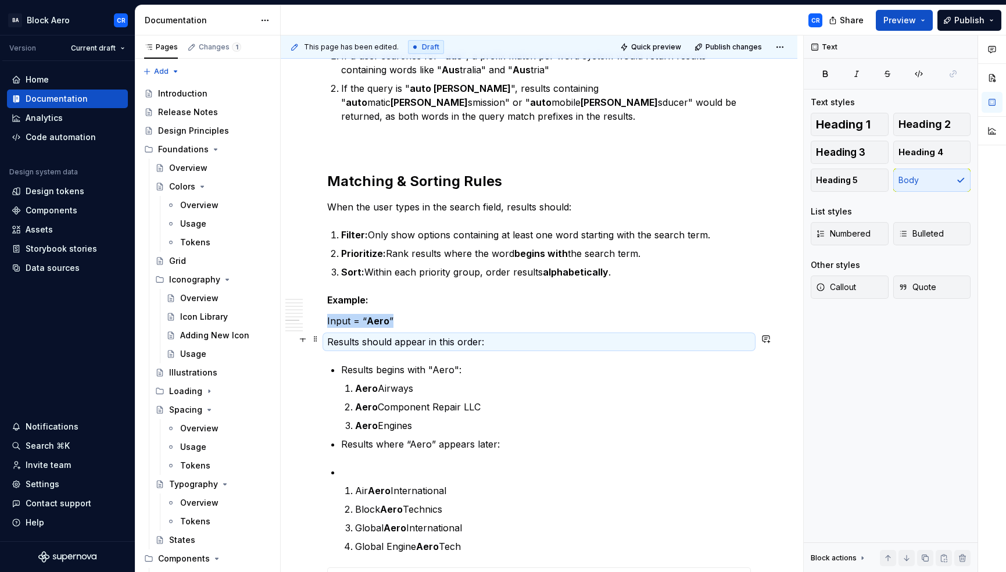
drag, startPoint x: 339, startPoint y: 336, endPoint x: 420, endPoint y: 350, distance: 82.0
click at [340, 336] on div "Overview A dropdown field is an input field that allows user to enter data by s…" at bounding box center [539, 316] width 424 height 7718
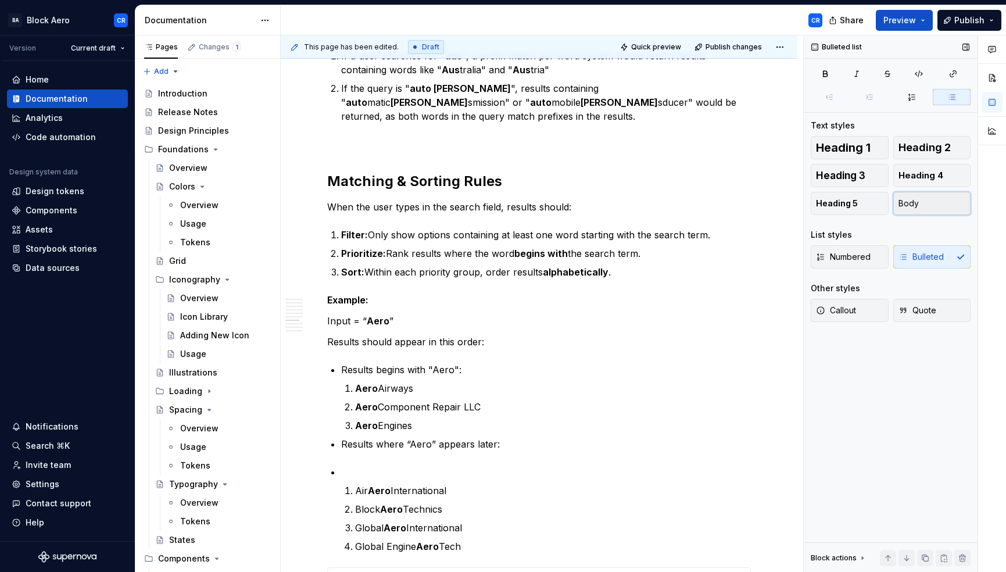
click at [905, 210] on button "Body" at bounding box center [933, 203] width 78 height 23
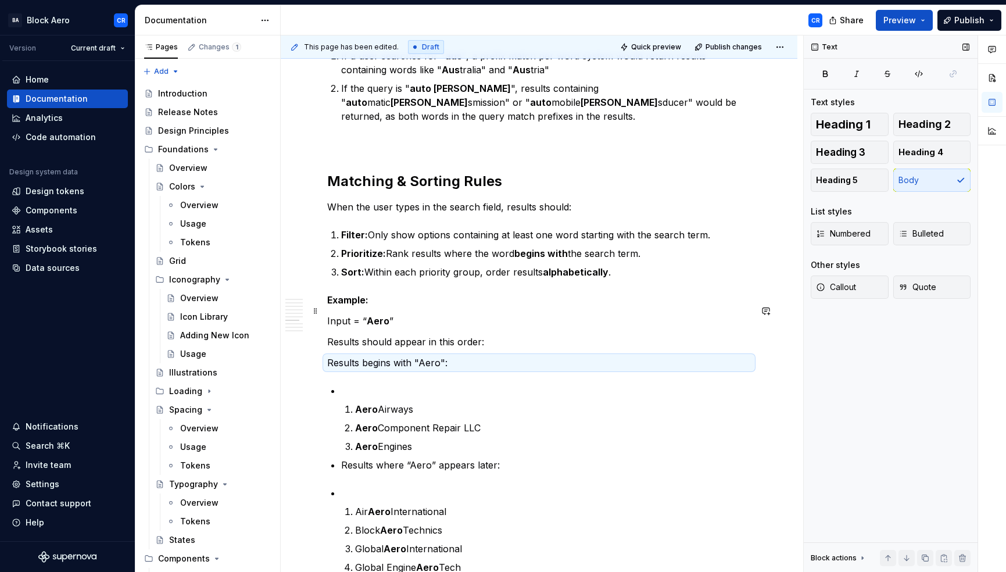
click at [502, 335] on p "Results should appear in this order:" at bounding box center [539, 342] width 424 height 14
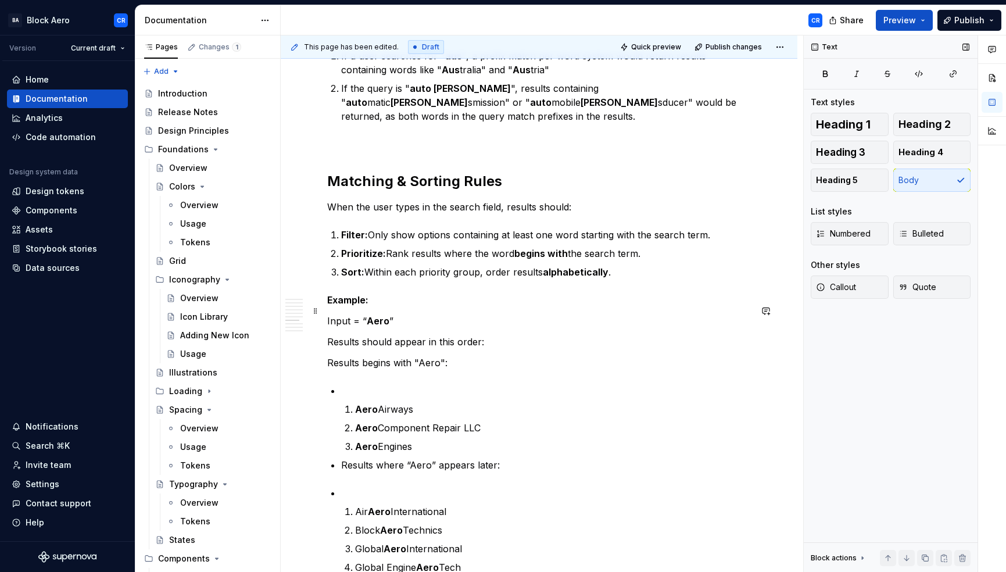
click at [326, 309] on div "Overview A dropdown field is an input field that allows user to enter data by s…" at bounding box center [539, 405] width 517 height 7953
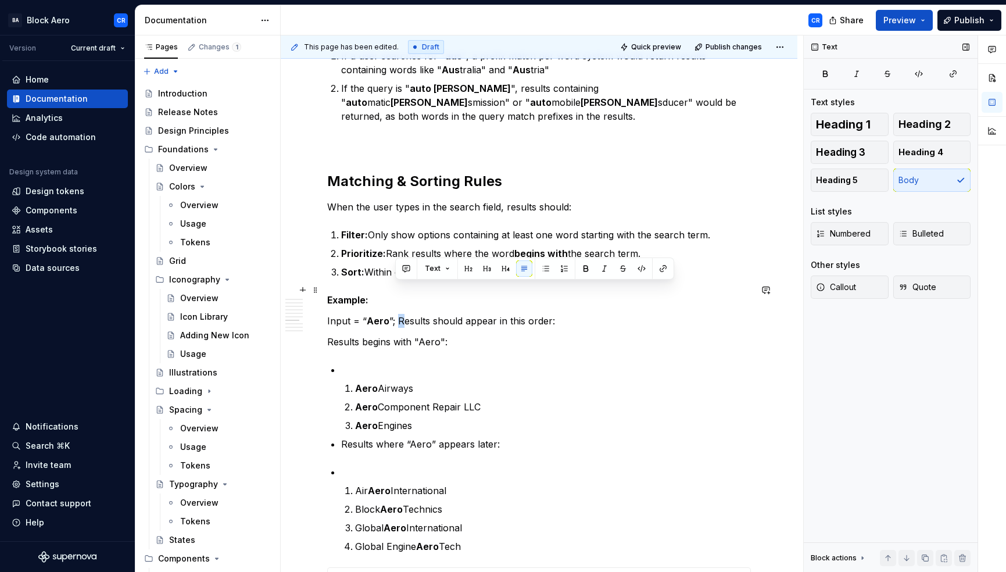
click at [395, 314] on p "Input = “ Aero ”; Results should appear in this order:" at bounding box center [539, 321] width 424 height 14
click at [381, 335] on p "Results begins with "Aero":" at bounding box center [539, 342] width 424 height 14
click at [461, 314] on p "Input = “ Aero ”; results should appear in this order:" at bounding box center [539, 321] width 424 height 14
click at [356, 324] on div "Overview A dropdown field is an input field that allows user to enter data by s…" at bounding box center [539, 316] width 424 height 7718
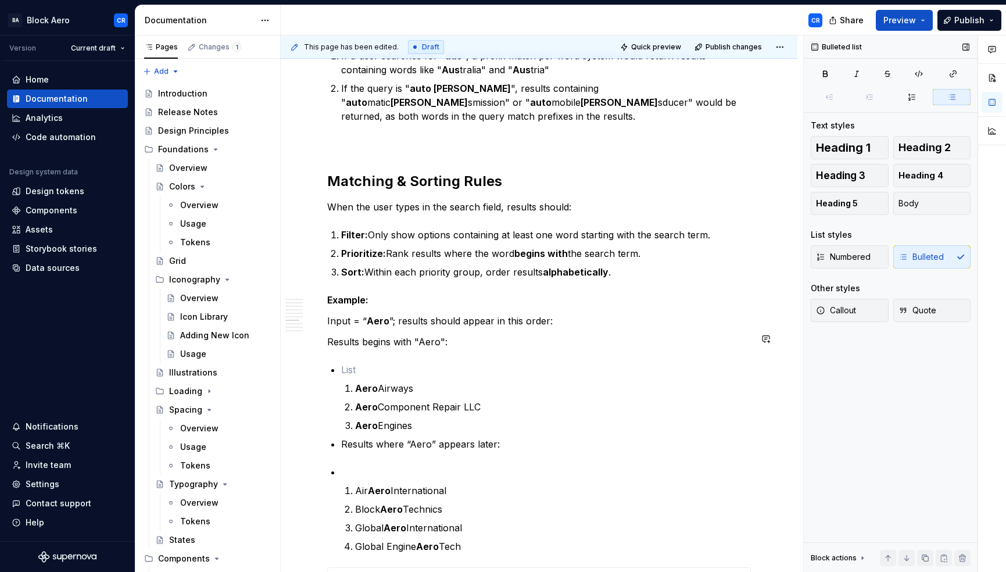
click at [364, 432] on div "Overview A dropdown field is an input field that allows user to enter data by s…" at bounding box center [539, 316] width 424 height 7718
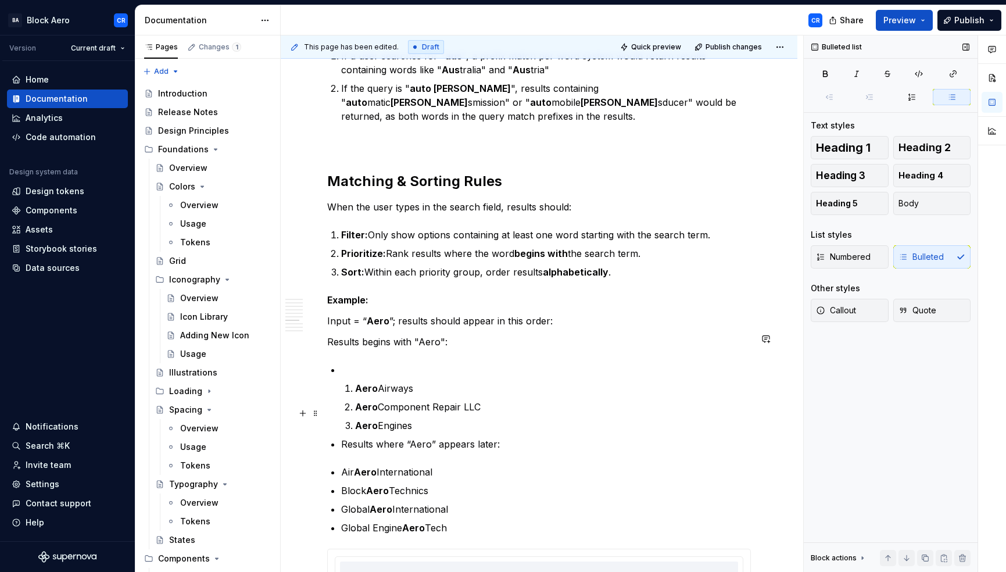
click at [520, 437] on p "Results where “Aero” appears later:" at bounding box center [546, 444] width 410 height 14
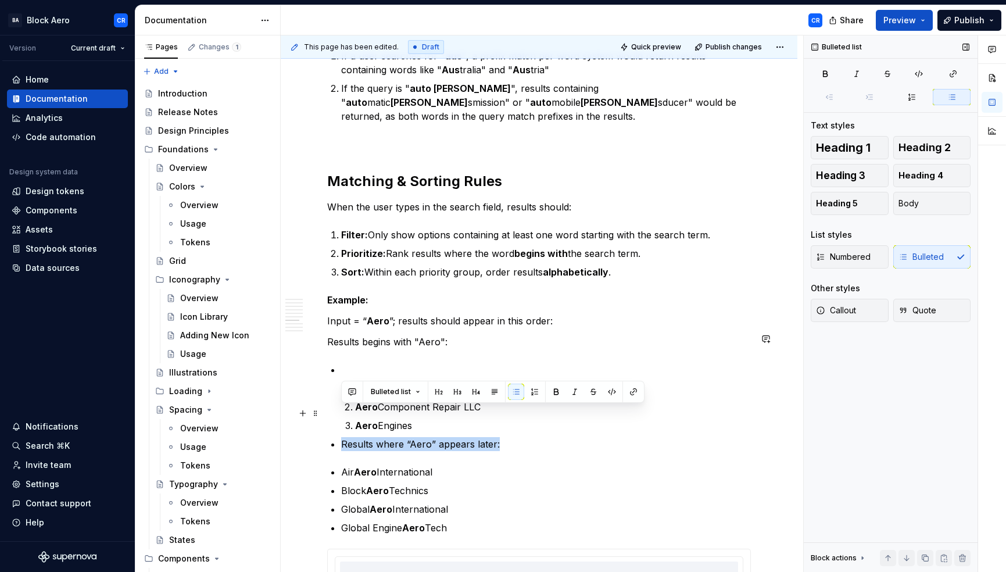
drag, startPoint x: 501, startPoint y: 410, endPoint x: 330, endPoint y: 404, distance: 171.0
click at [330, 404] on div "Overview A dropdown field is an input field that allows user to enter data by s…" at bounding box center [539, 306] width 424 height 7699
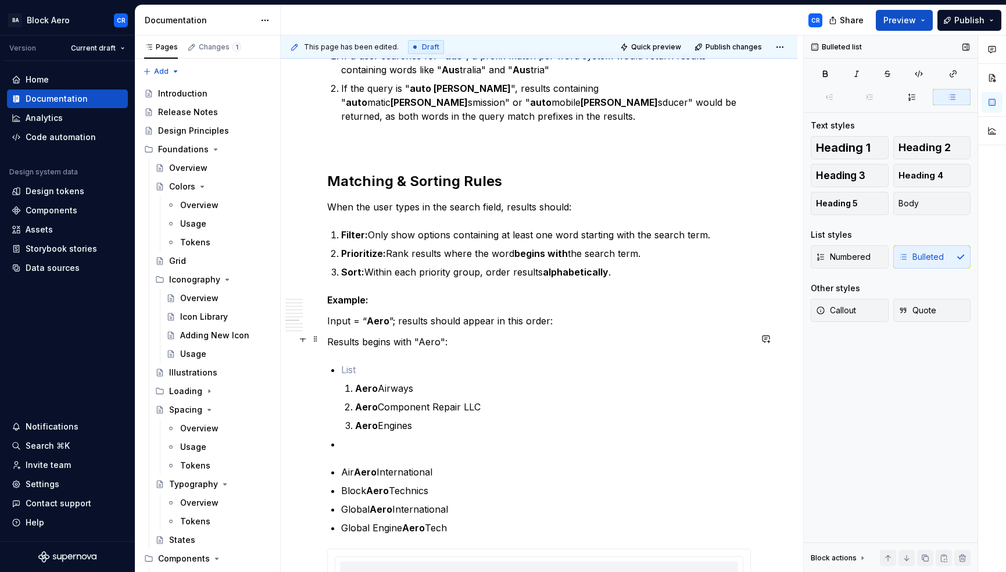
click at [347, 363] on p at bounding box center [546, 370] width 410 height 14
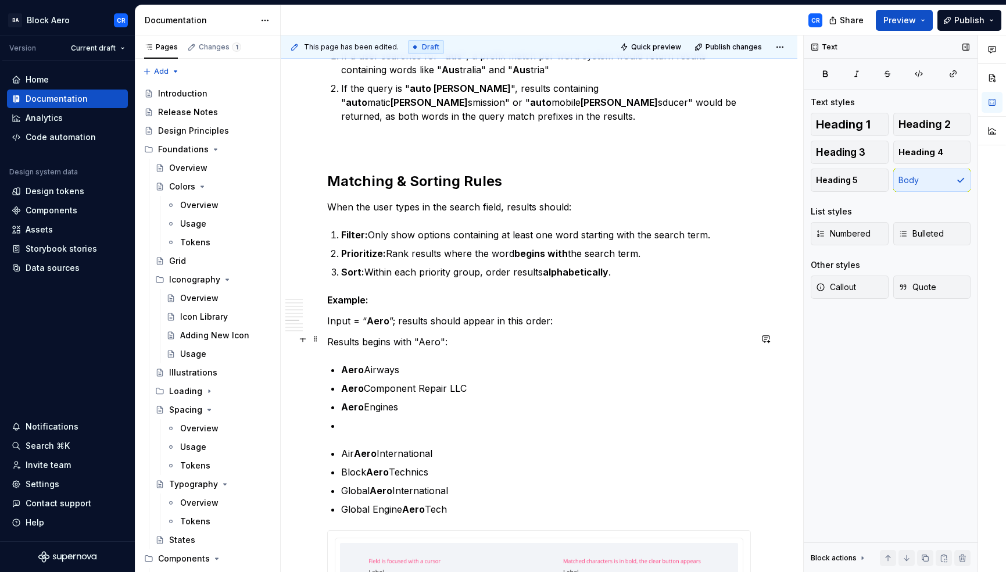
click at [342, 364] on strong "Aero" at bounding box center [352, 370] width 23 height 12
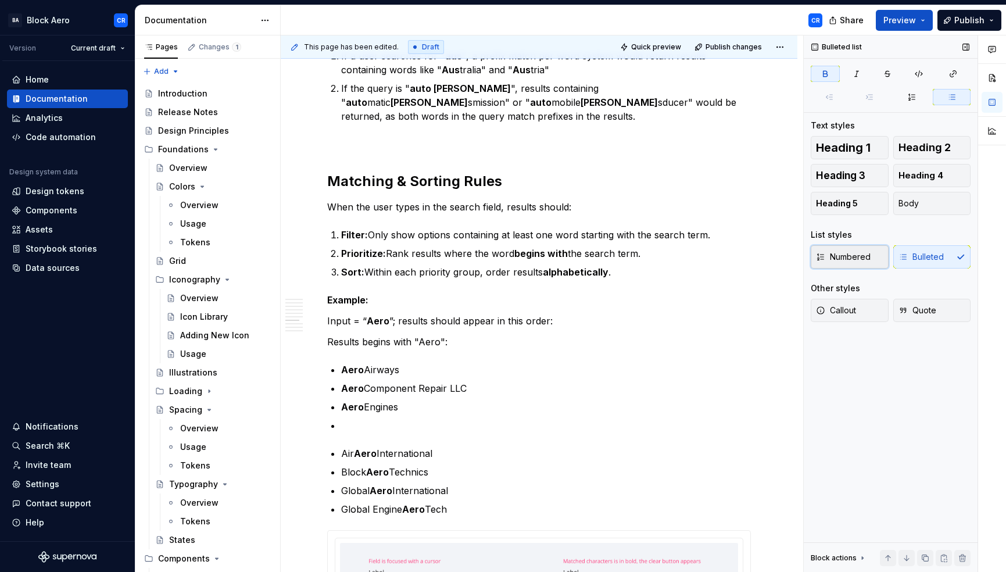
click at [855, 256] on span "Numbered" at bounding box center [843, 257] width 55 height 12
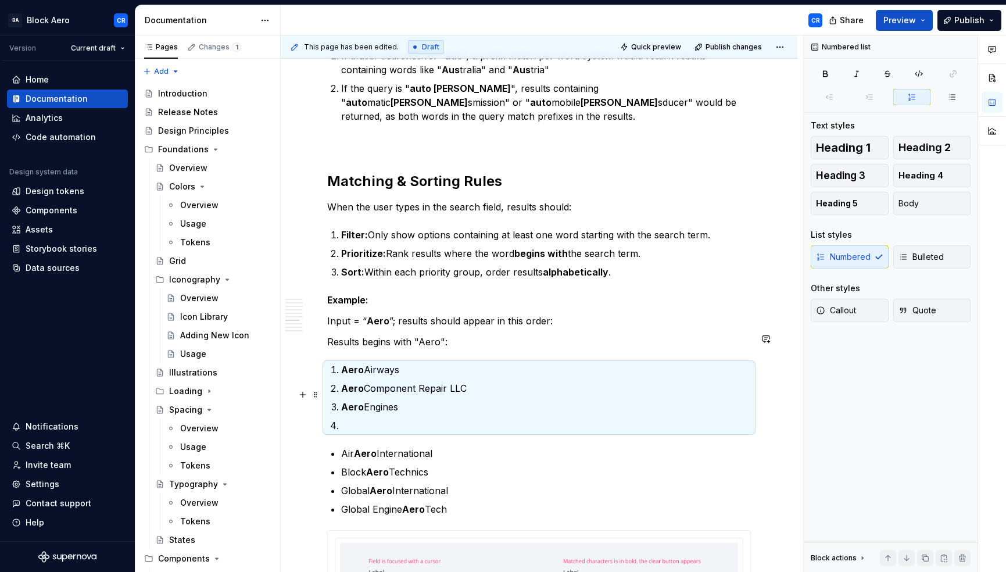
click at [374, 419] on p at bounding box center [546, 426] width 410 height 14
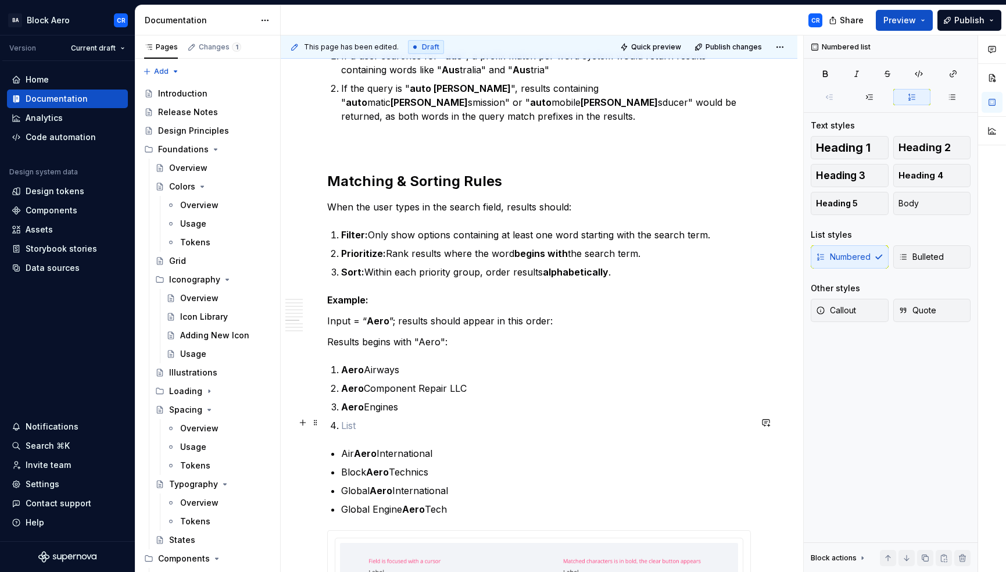
click at [342, 446] on p "Air Aero International" at bounding box center [546, 453] width 410 height 14
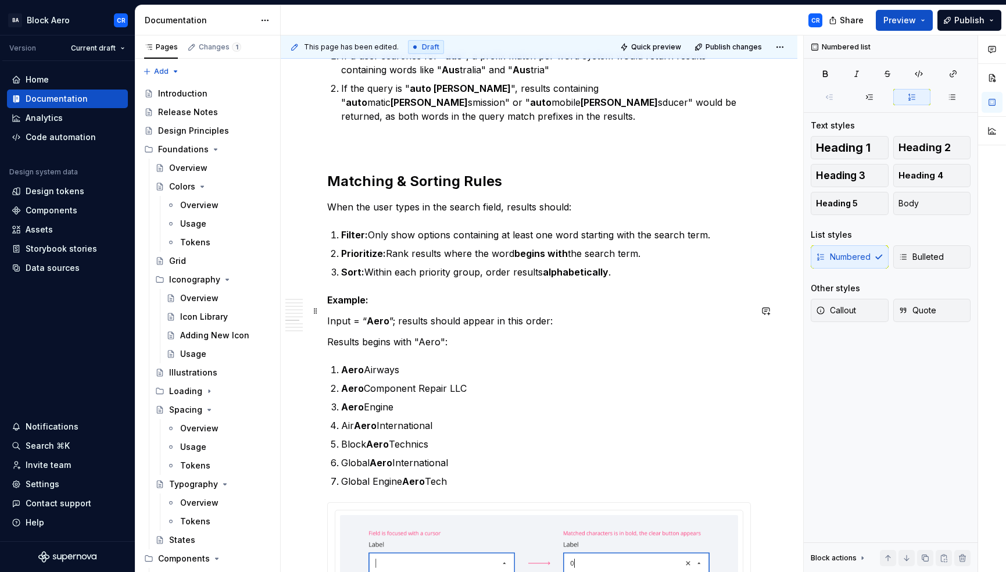
click at [462, 335] on p "Results begins with "Aero":" at bounding box center [539, 342] width 424 height 14
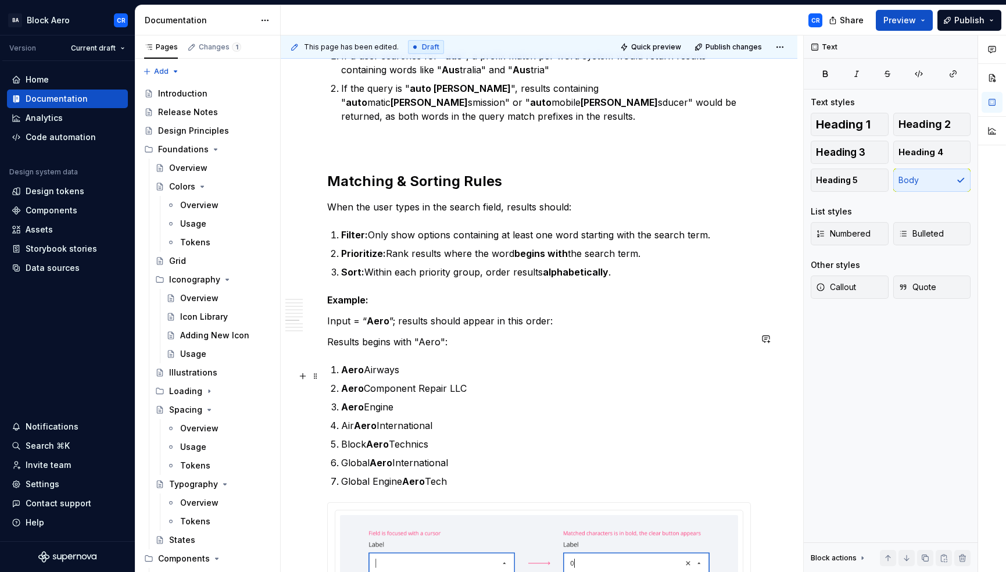
click at [445, 400] on p "Aero Engine" at bounding box center [546, 407] width 410 height 14
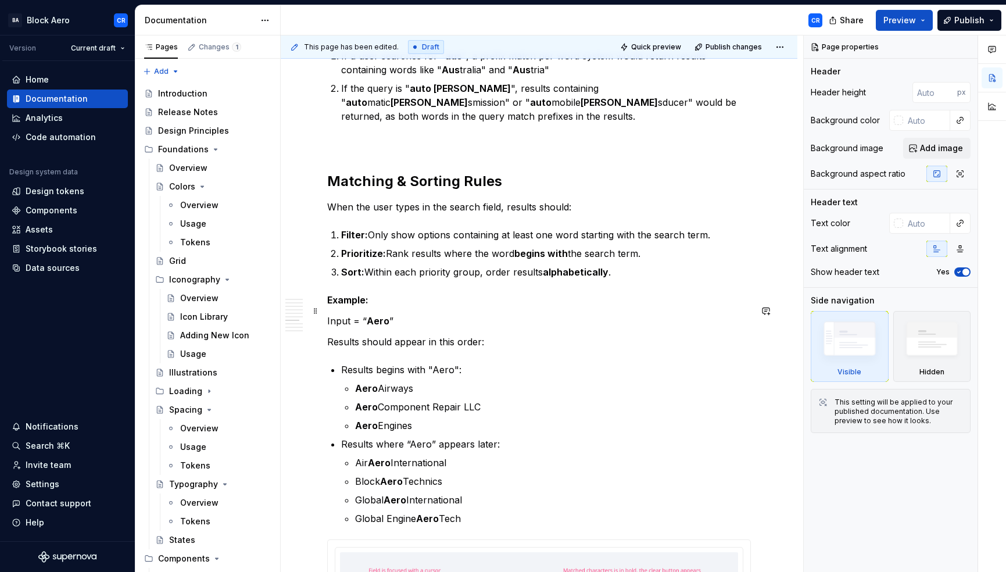
click at [447, 335] on p "Results should appear in this order:" at bounding box center [539, 342] width 424 height 14
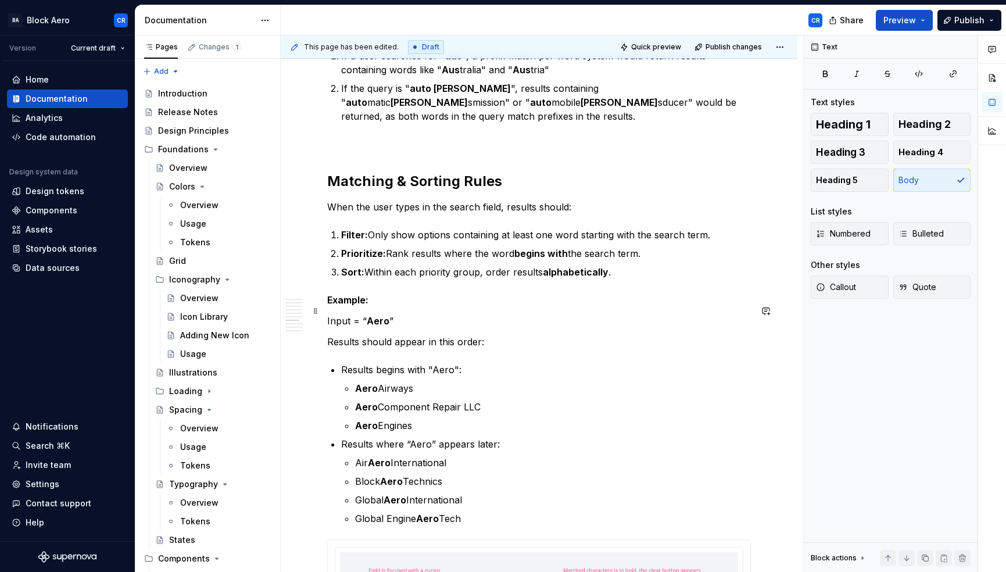
click at [330, 335] on p "Results should appear in this order:" at bounding box center [539, 342] width 424 height 14
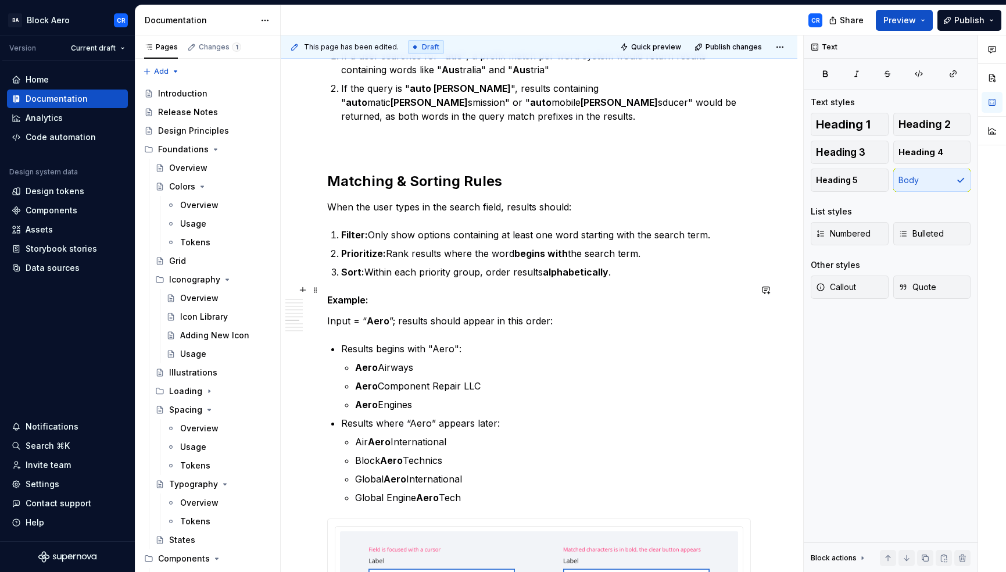
click at [467, 314] on p "Input = “ Aero ”; results should appear in this order:" at bounding box center [539, 321] width 424 height 14
click at [372, 342] on p "Results begins with "Aero":" at bounding box center [546, 349] width 410 height 14
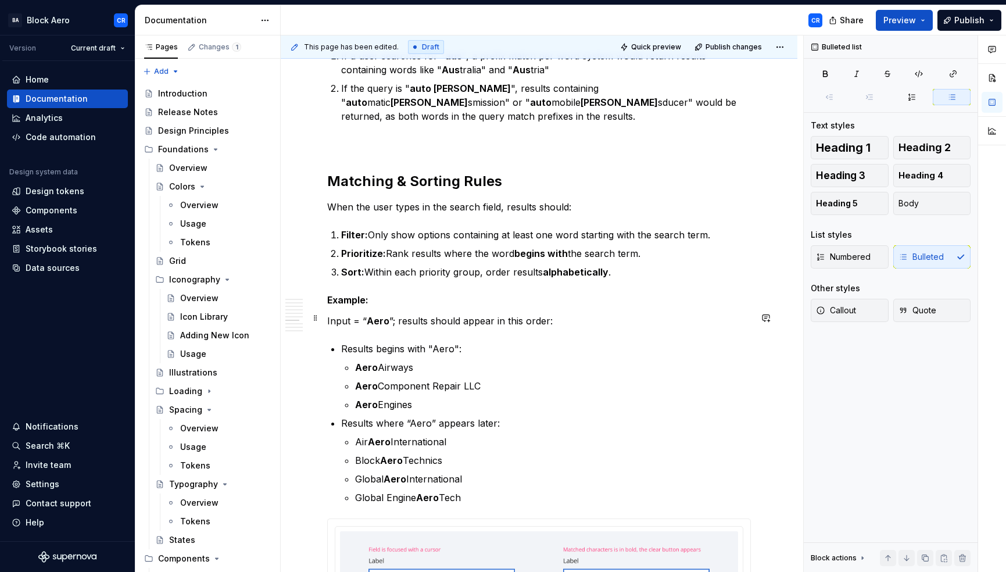
click at [423, 342] on p "Results begins with "Aero":" at bounding box center [546, 349] width 410 height 14
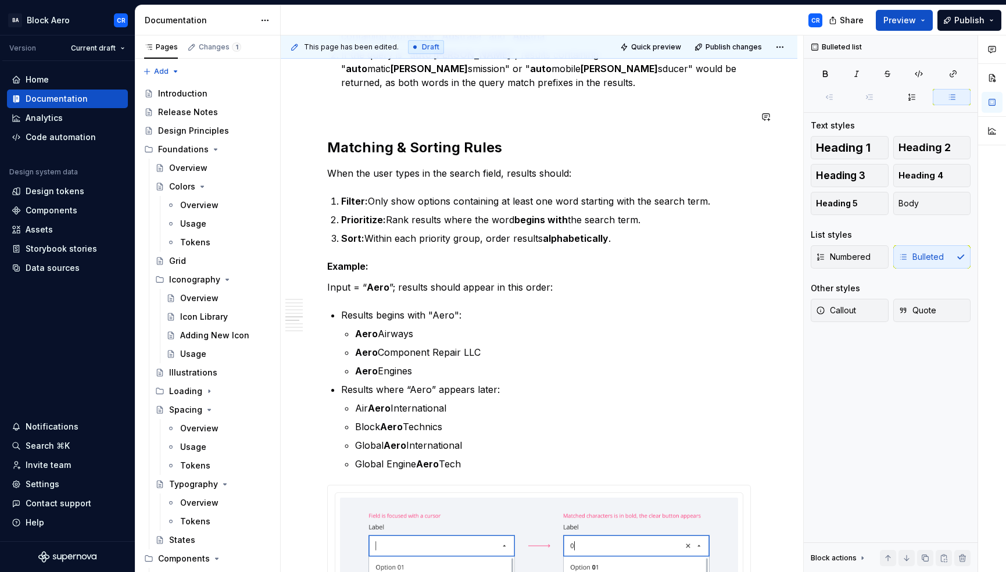
scroll to position [3430, 0]
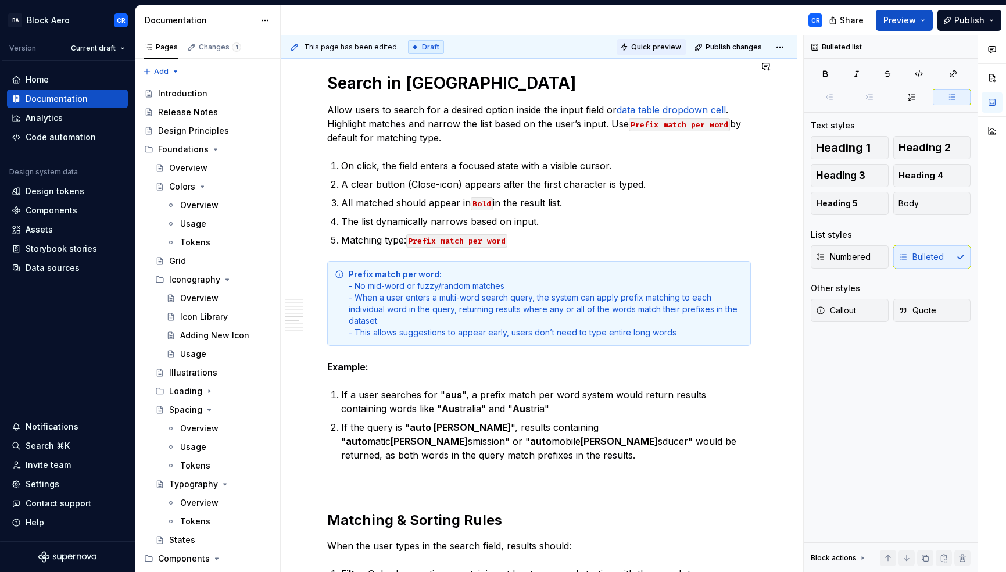
click at [656, 44] on span "Quick preview" at bounding box center [656, 46] width 50 height 9
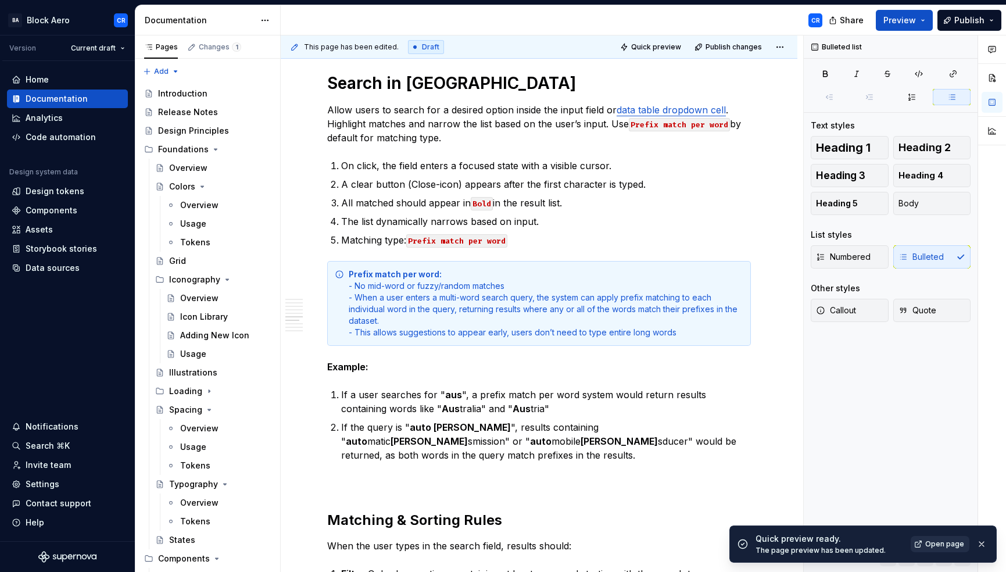
click at [942, 541] on span "Open page" at bounding box center [944, 543] width 39 height 9
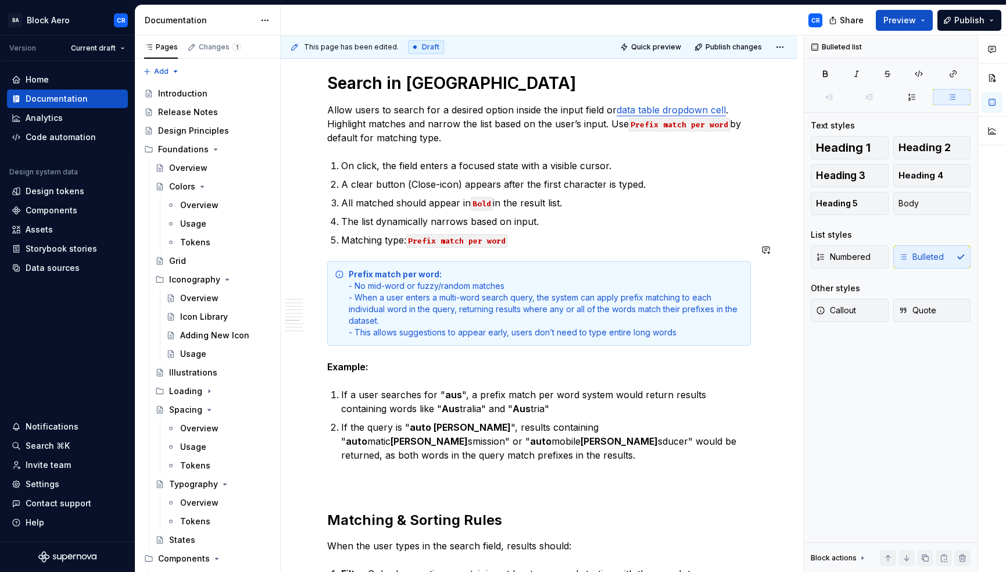
scroll to position [3588, 0]
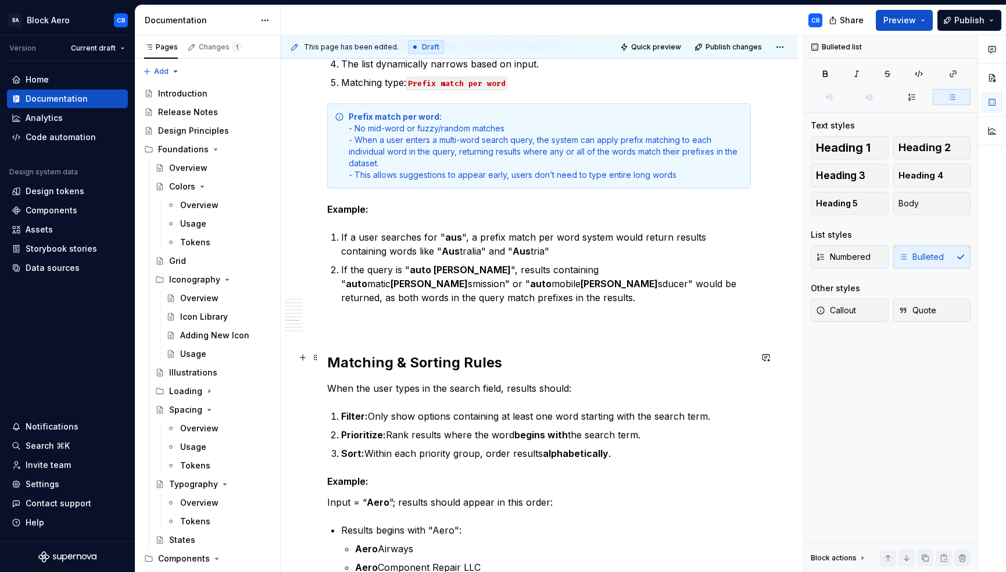
click at [516, 381] on p "When the user types in the search field, results should:" at bounding box center [539, 388] width 424 height 14
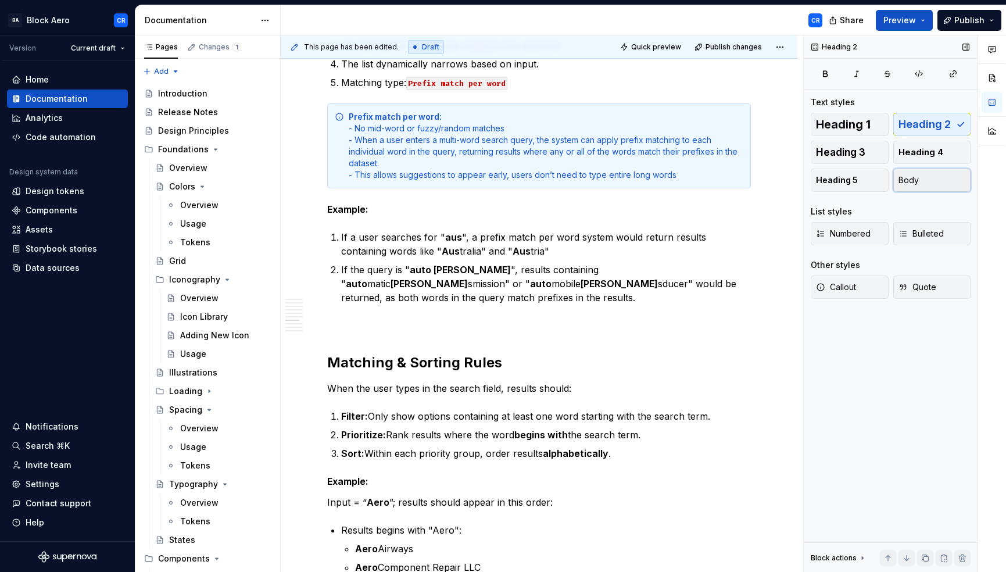
click at [924, 183] on button "Body" at bounding box center [933, 180] width 78 height 23
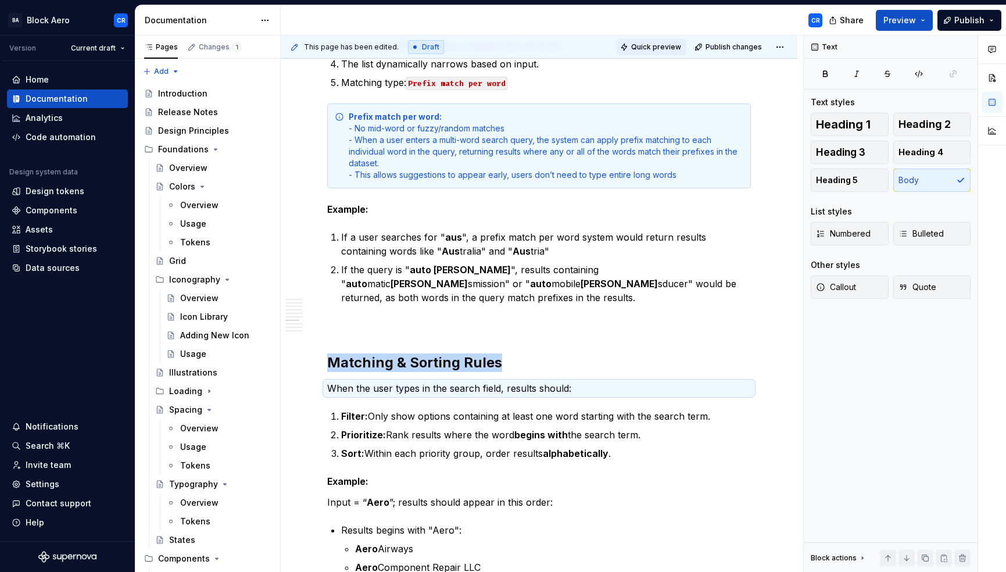
click at [646, 50] on span "Quick preview" at bounding box center [656, 46] width 50 height 9
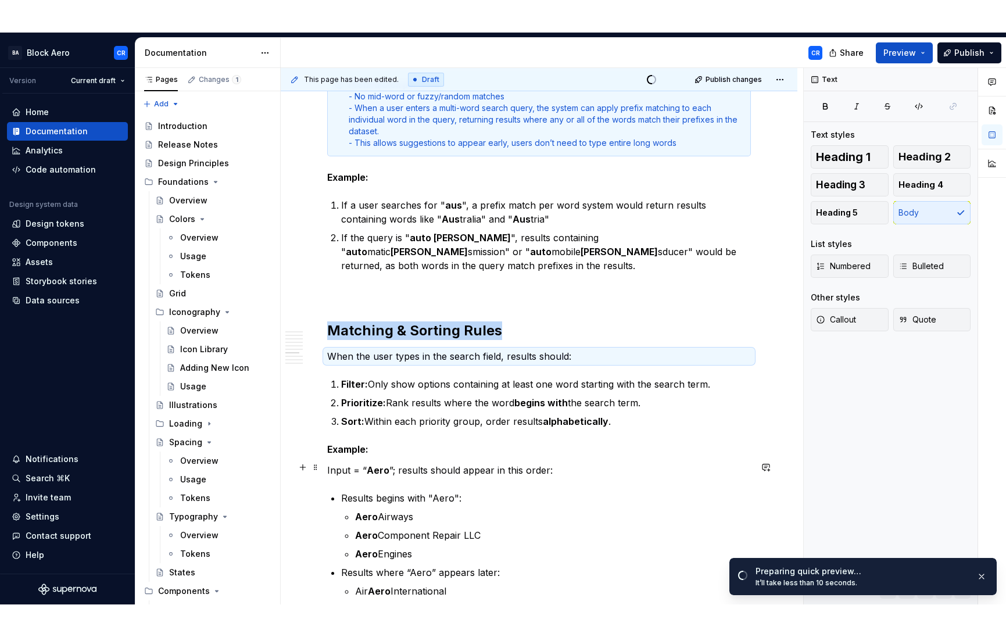
scroll to position [3657, 0]
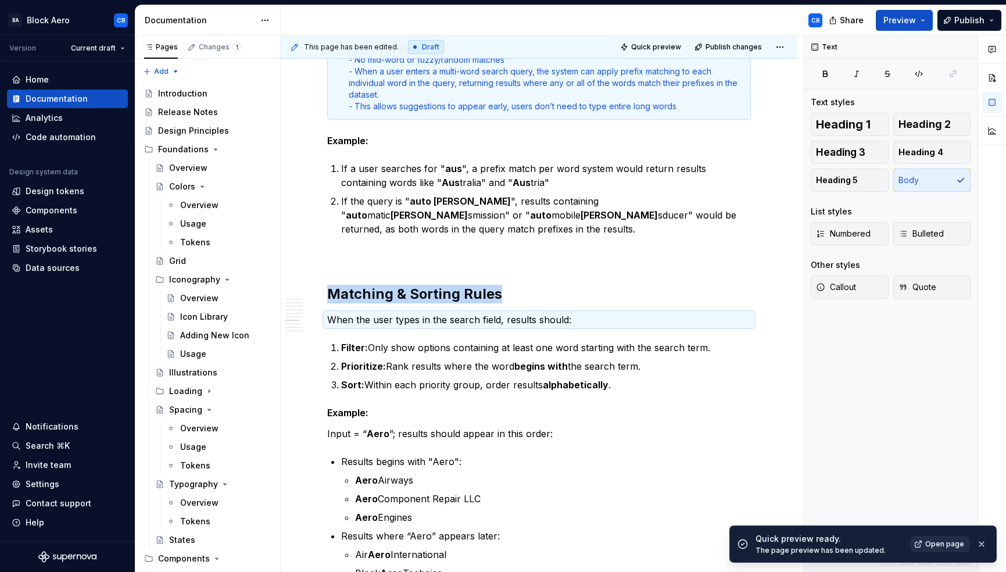
click at [932, 544] on span "Open page" at bounding box center [944, 543] width 39 height 9
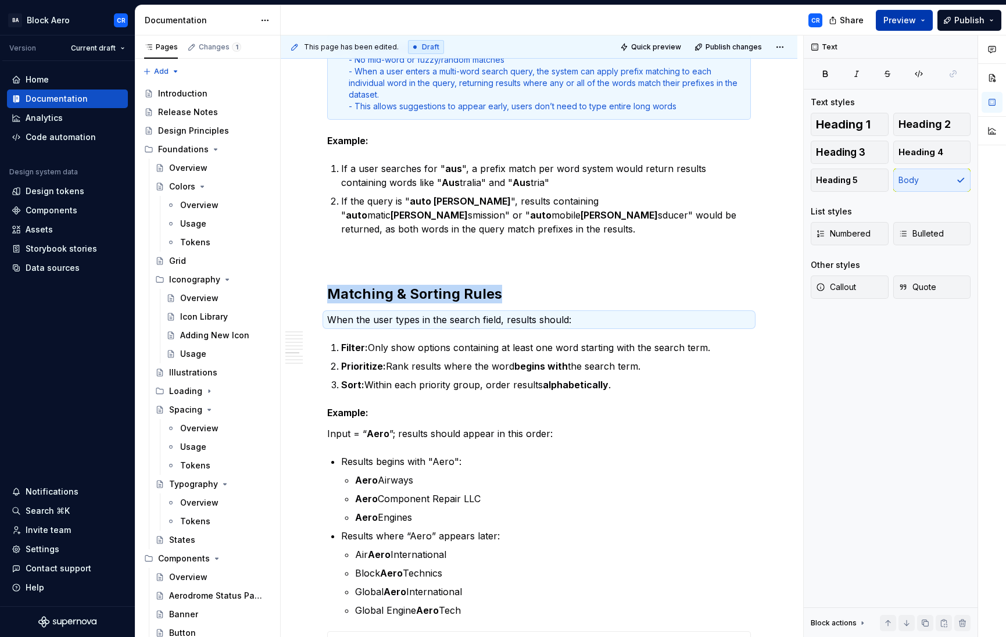
click at [914, 20] on span "Preview" at bounding box center [900, 21] width 33 height 12
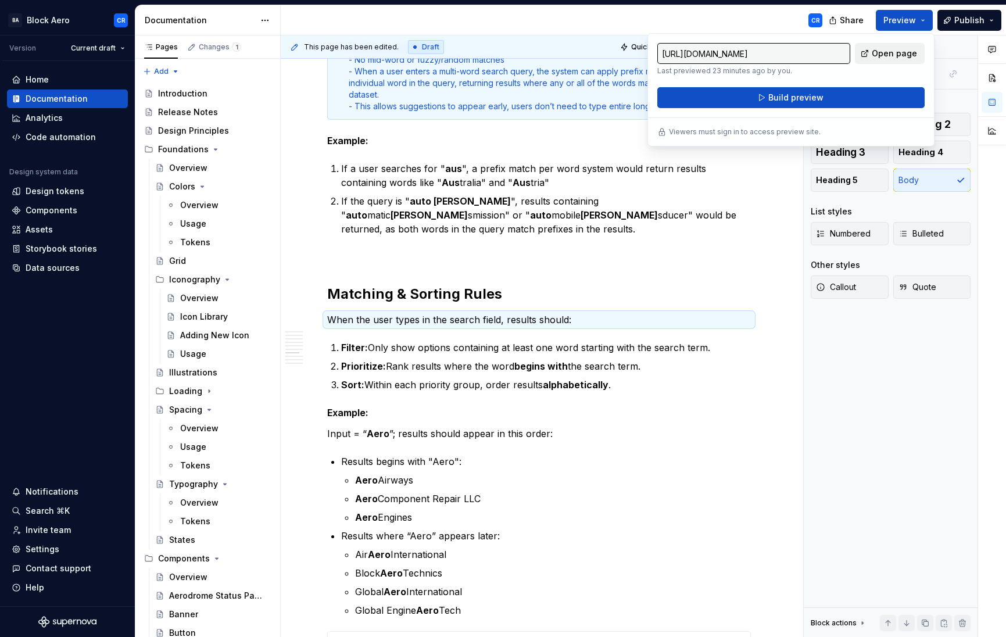
click at [898, 51] on span "Open page" at bounding box center [894, 54] width 45 height 12
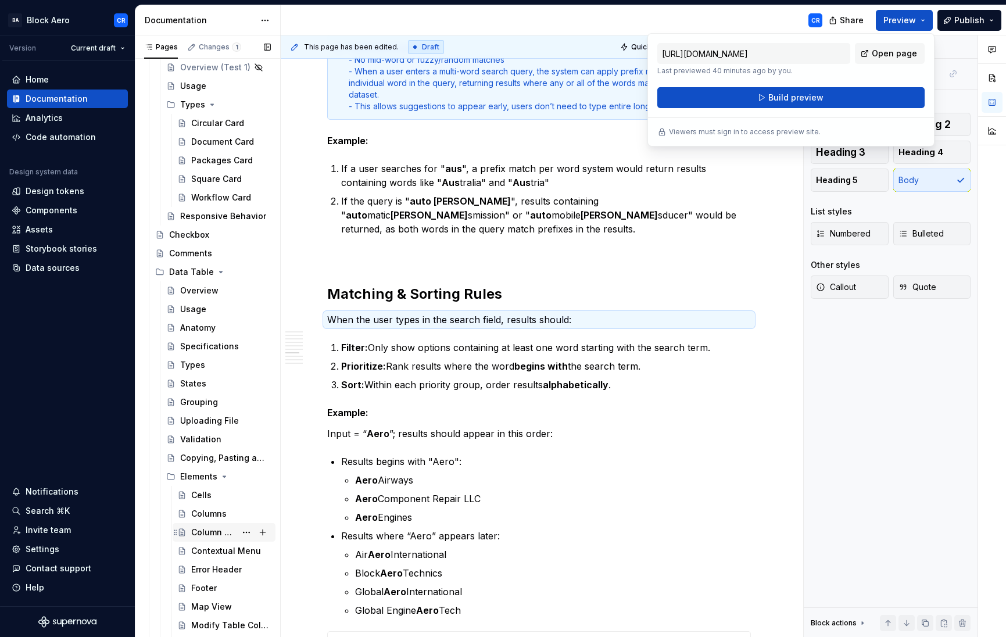
scroll to position [754, 0]
click at [216, 513] on div "Columns" at bounding box center [208, 512] width 35 height 12
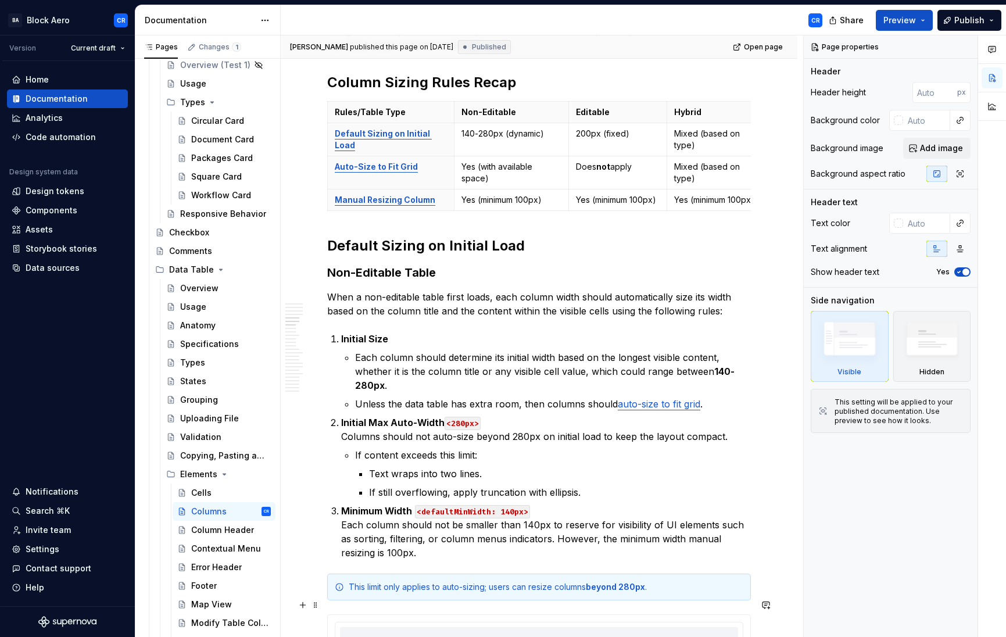
scroll to position [1202, 0]
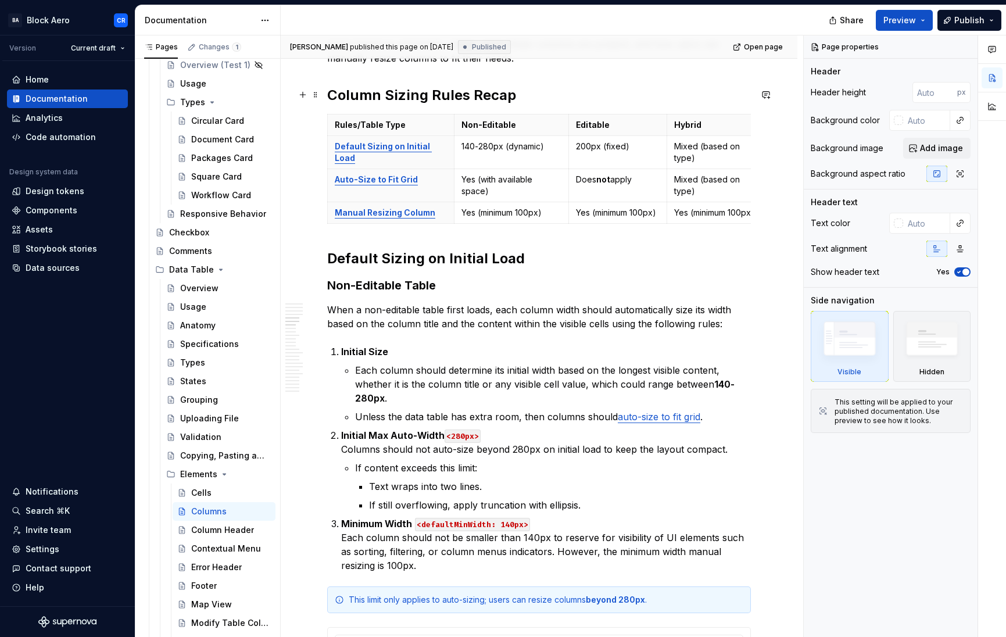
type textarea "*"
